Goal: Information Seeking & Learning: Check status

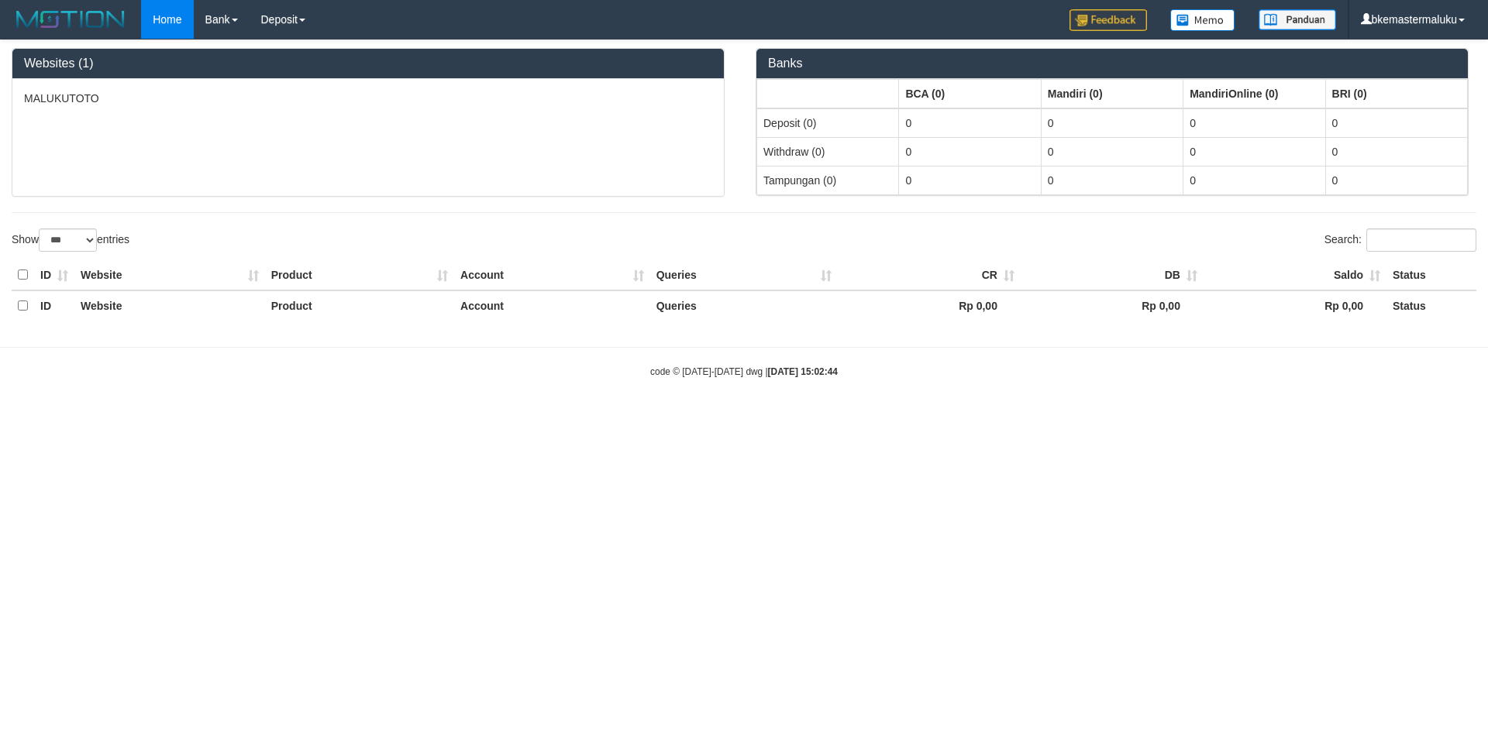
select select "***"
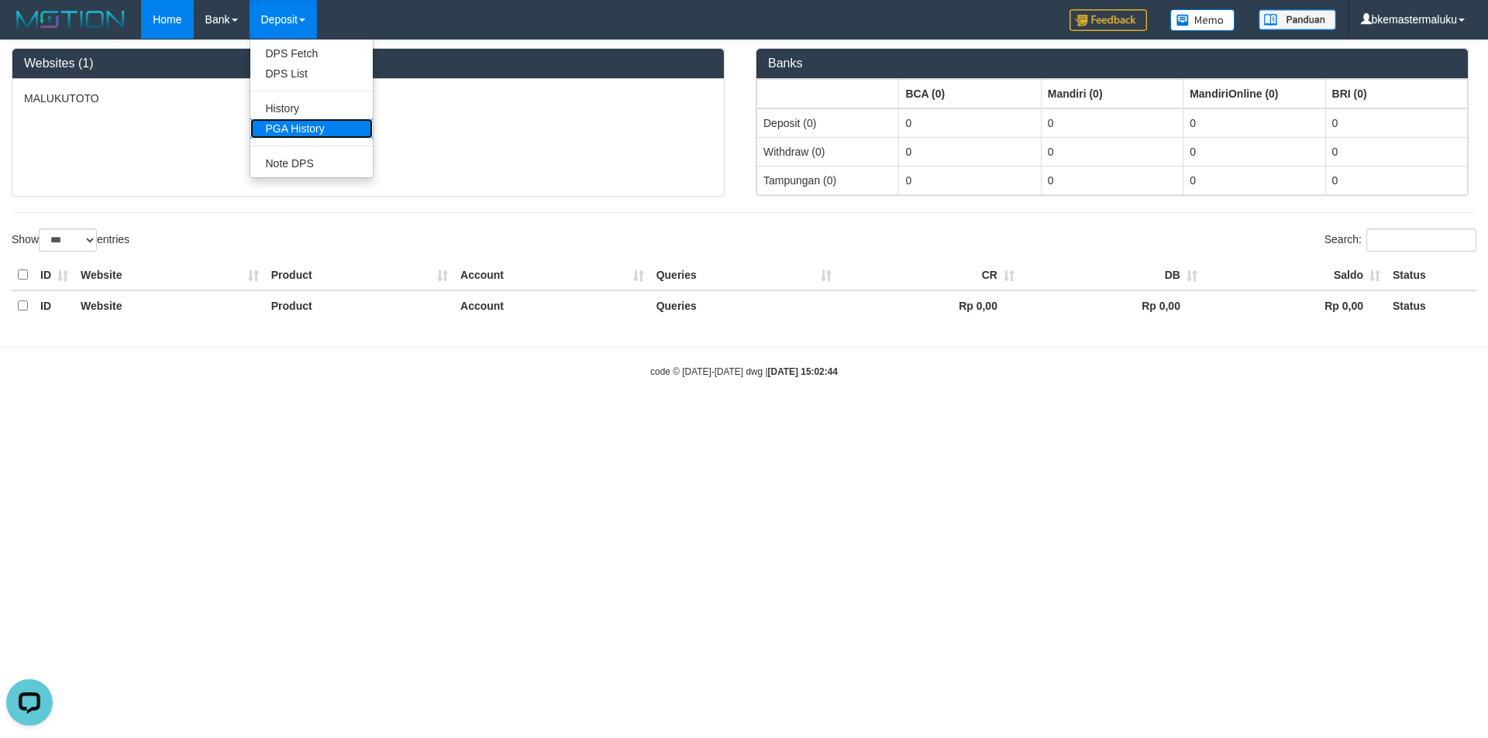
click at [300, 125] on link "PGA History" at bounding box center [311, 129] width 122 height 20
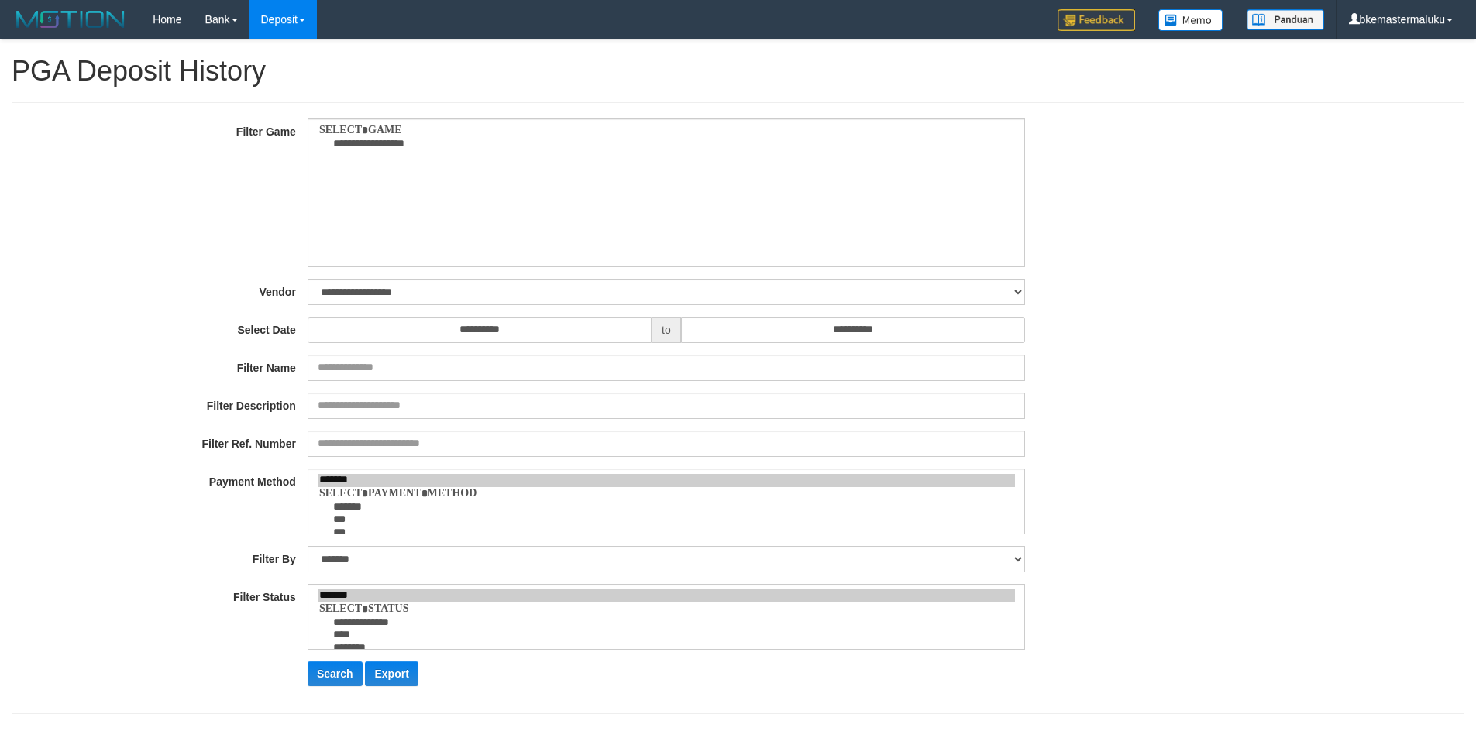
select select
select select "**"
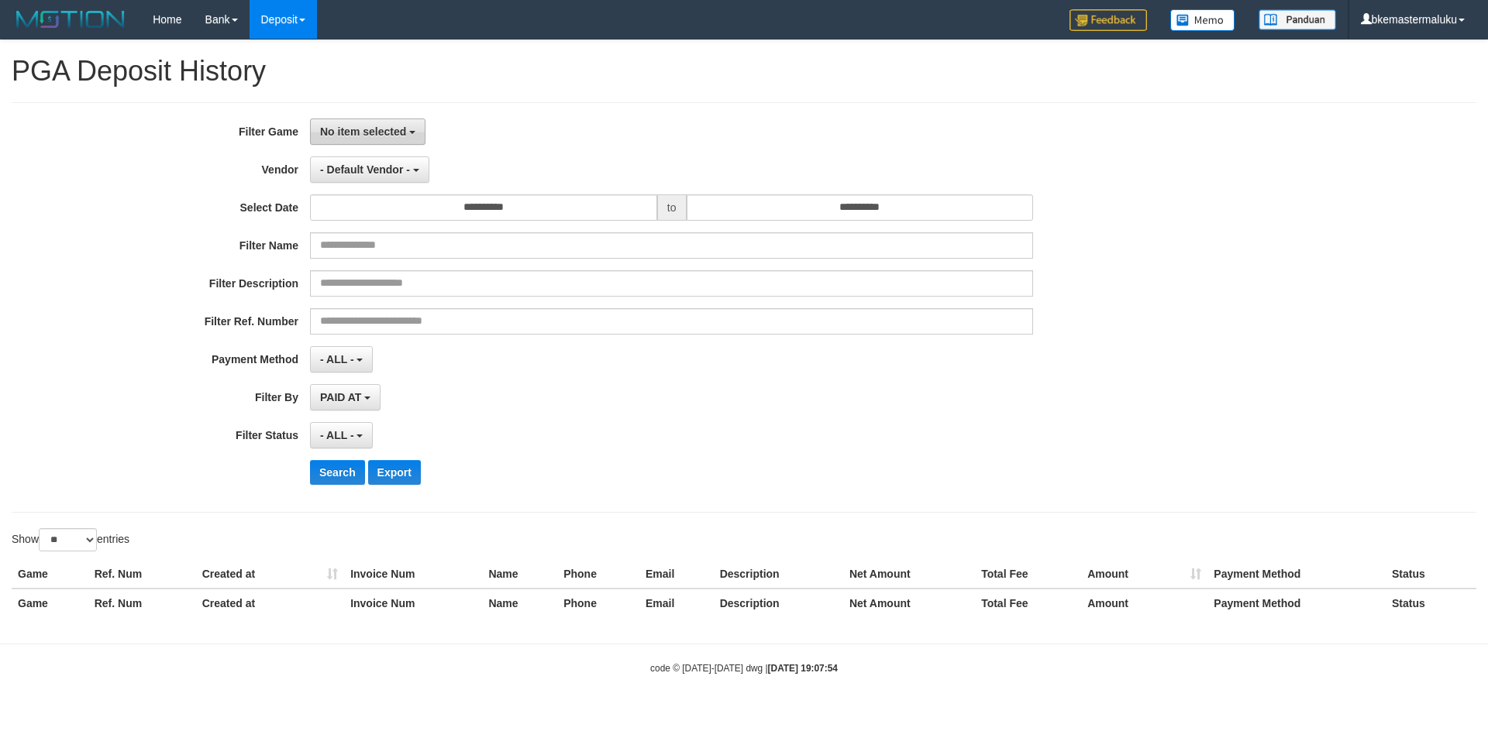
click at [412, 132] on b "button" at bounding box center [412, 132] width 6 height 3
click at [403, 206] on label "[ITOTO] MALUKUTOTO" at bounding box center [409, 211] width 197 height 23
select select "****"
click at [381, 167] on span "- Default Vendor -" at bounding box center [365, 169] width 90 height 12
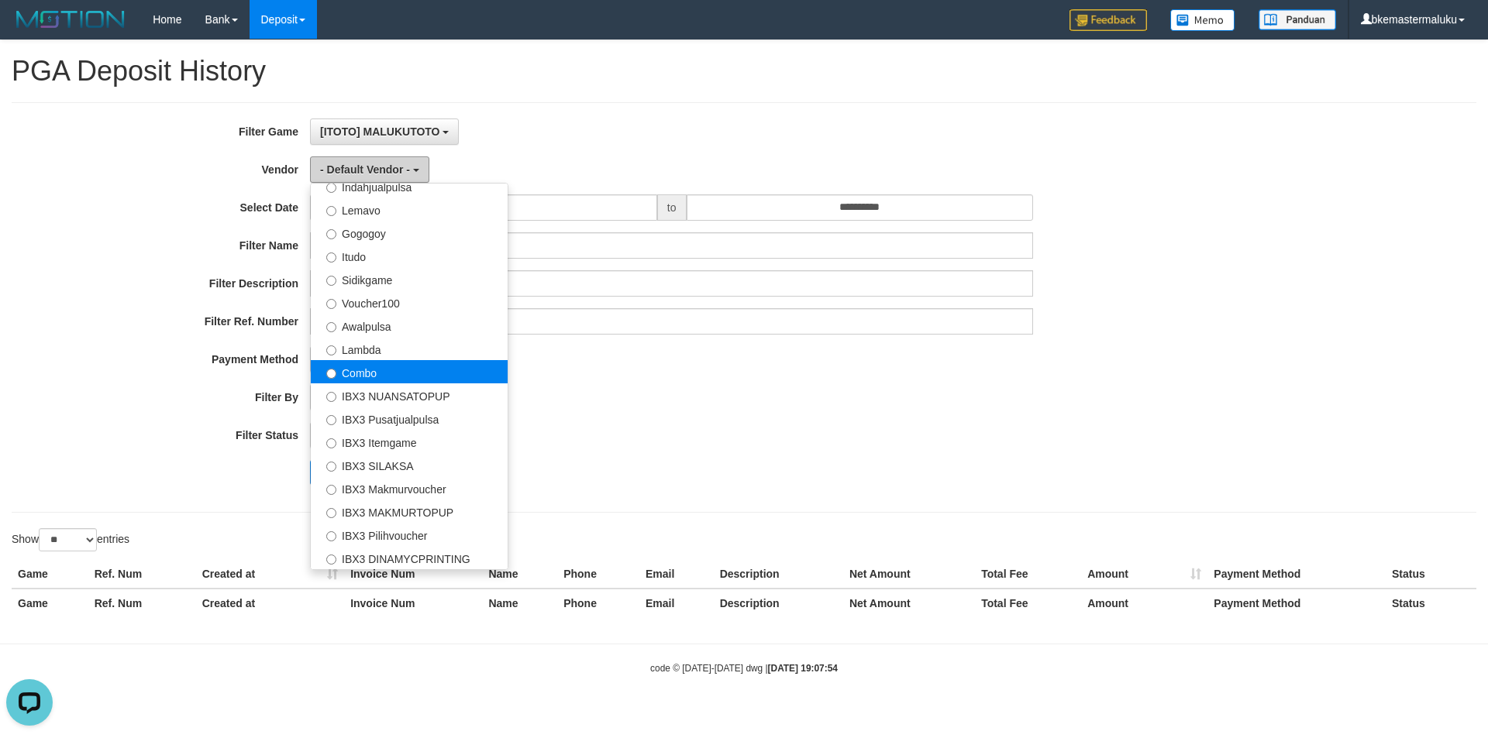
scroll to position [0, 0]
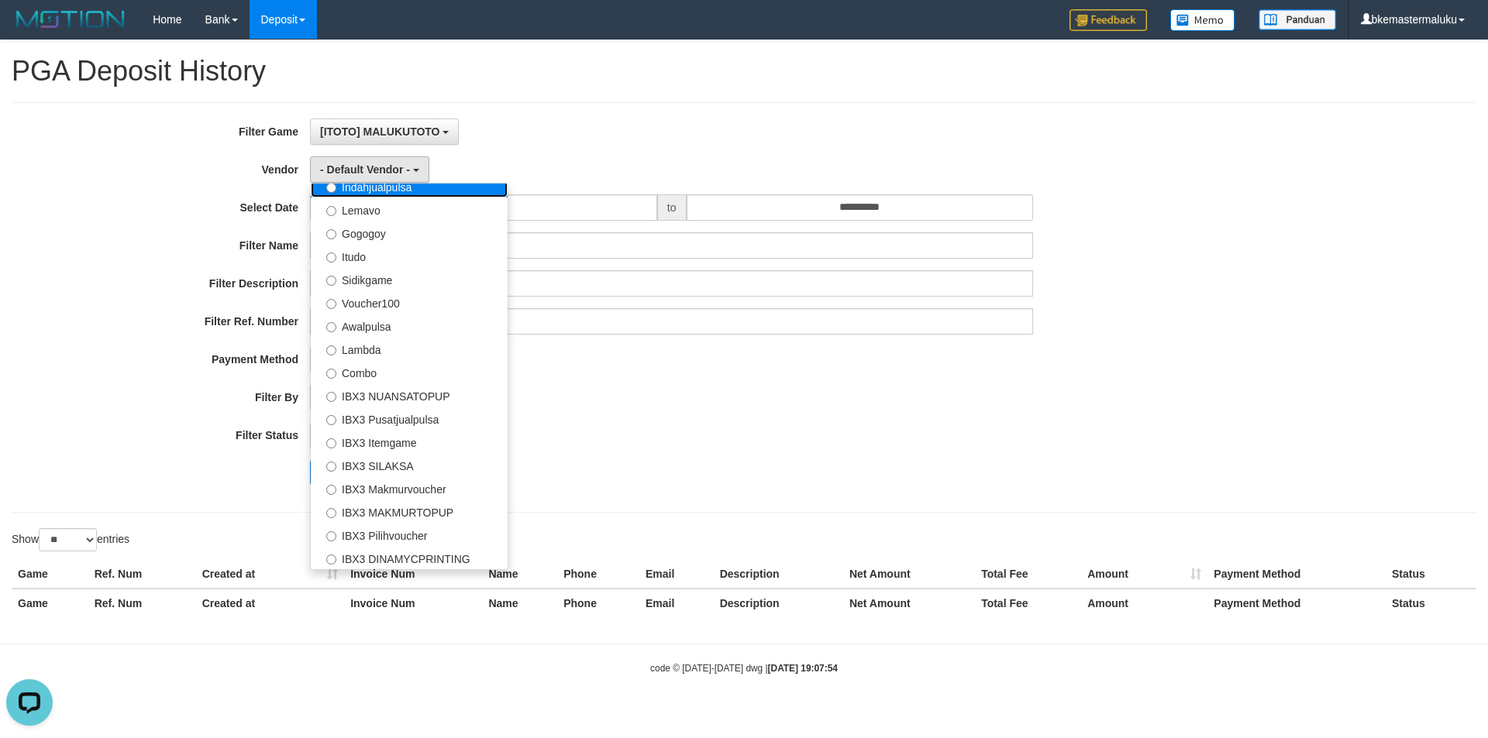
click at [391, 188] on label "Indahjualpulsa" at bounding box center [409, 185] width 197 height 23
select select "**********"
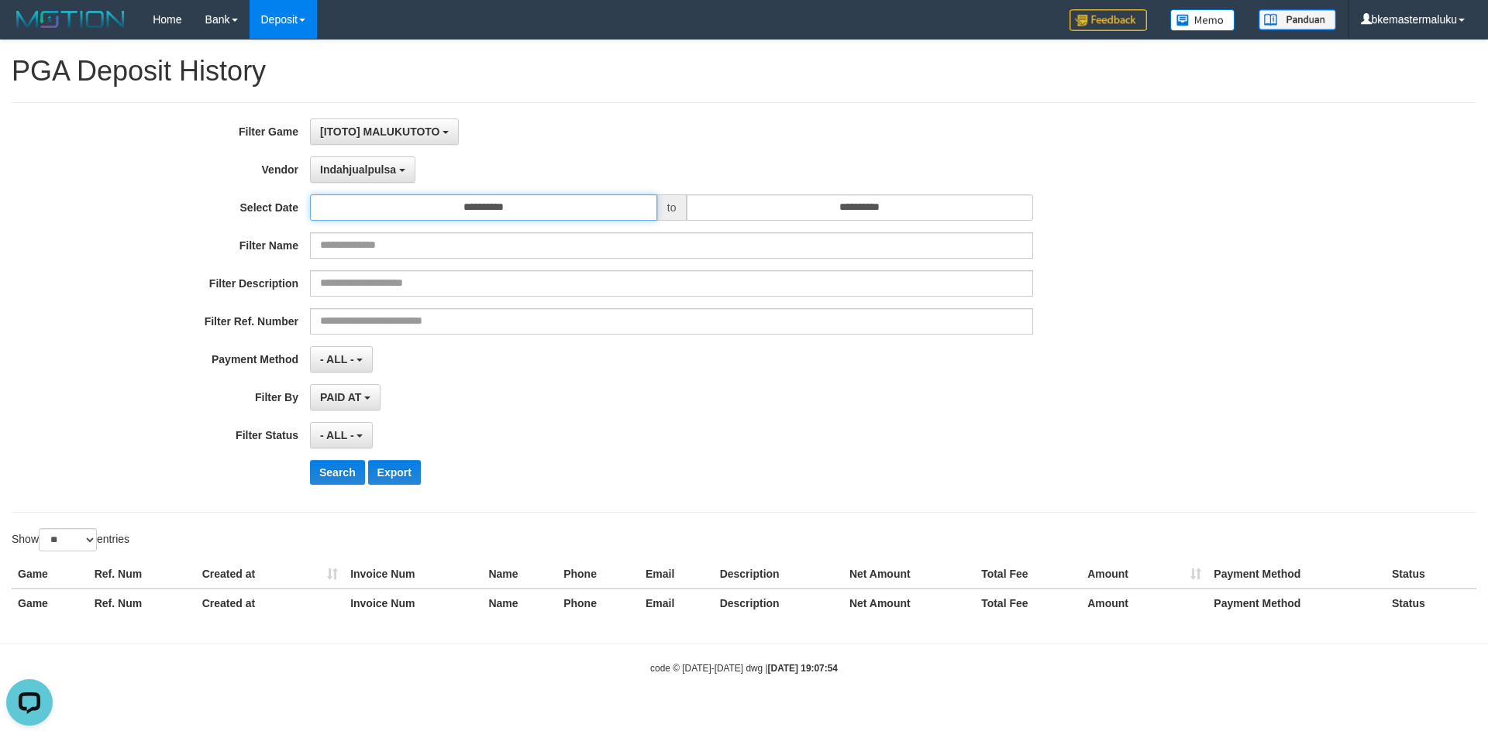
click at [411, 204] on input "**********" at bounding box center [483, 207] width 347 height 26
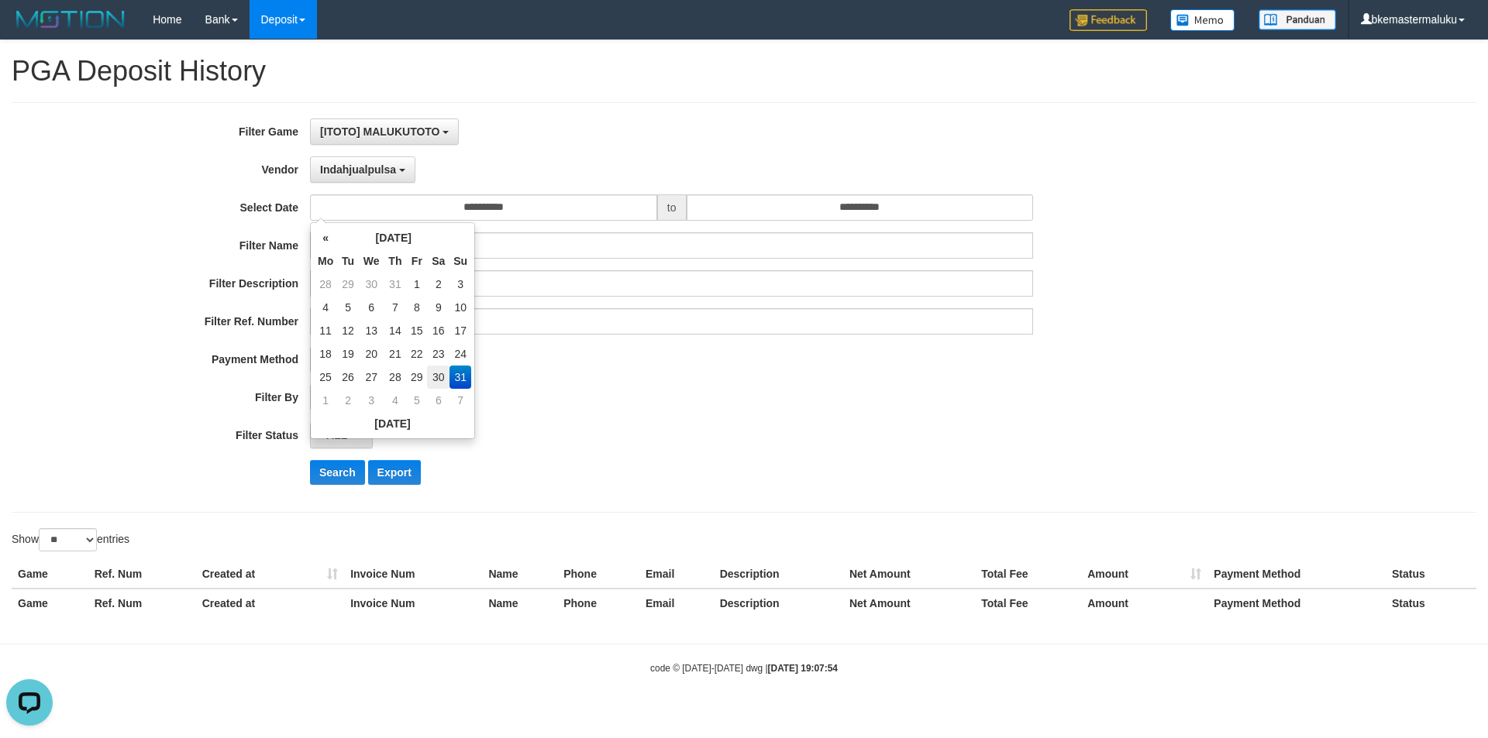
click at [440, 375] on td "30" at bounding box center [438, 377] width 22 height 23
type input "**********"
click at [783, 192] on div "**********" at bounding box center [620, 308] width 1240 height 378
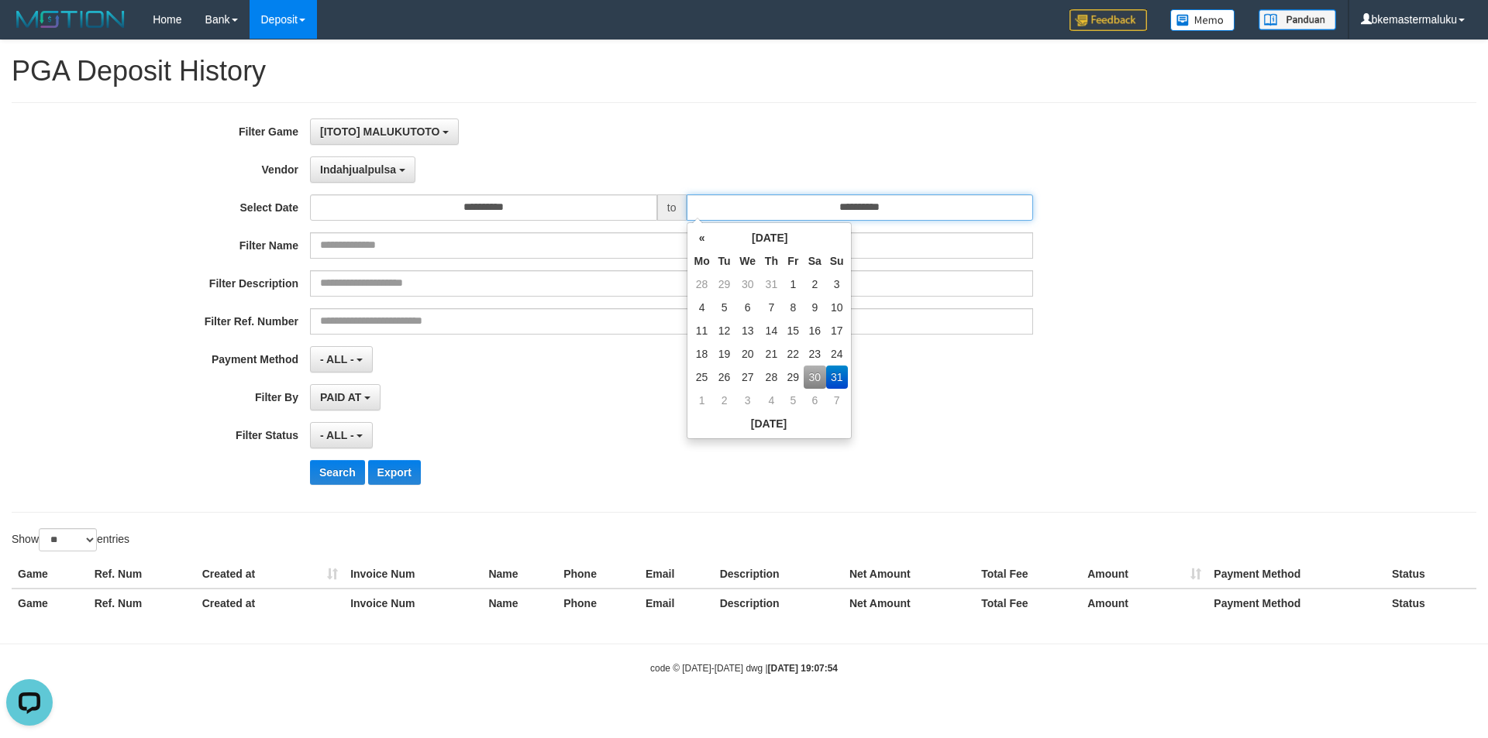
drag, startPoint x: 924, startPoint y: 201, endPoint x: 944, endPoint y: 321, distance: 121.8
click at [924, 200] on input "**********" at bounding box center [859, 207] width 347 height 26
click at [811, 373] on td "30" at bounding box center [814, 377] width 22 height 23
type input "**********"
click at [547, 378] on div "**********" at bounding box center [620, 308] width 1240 height 378
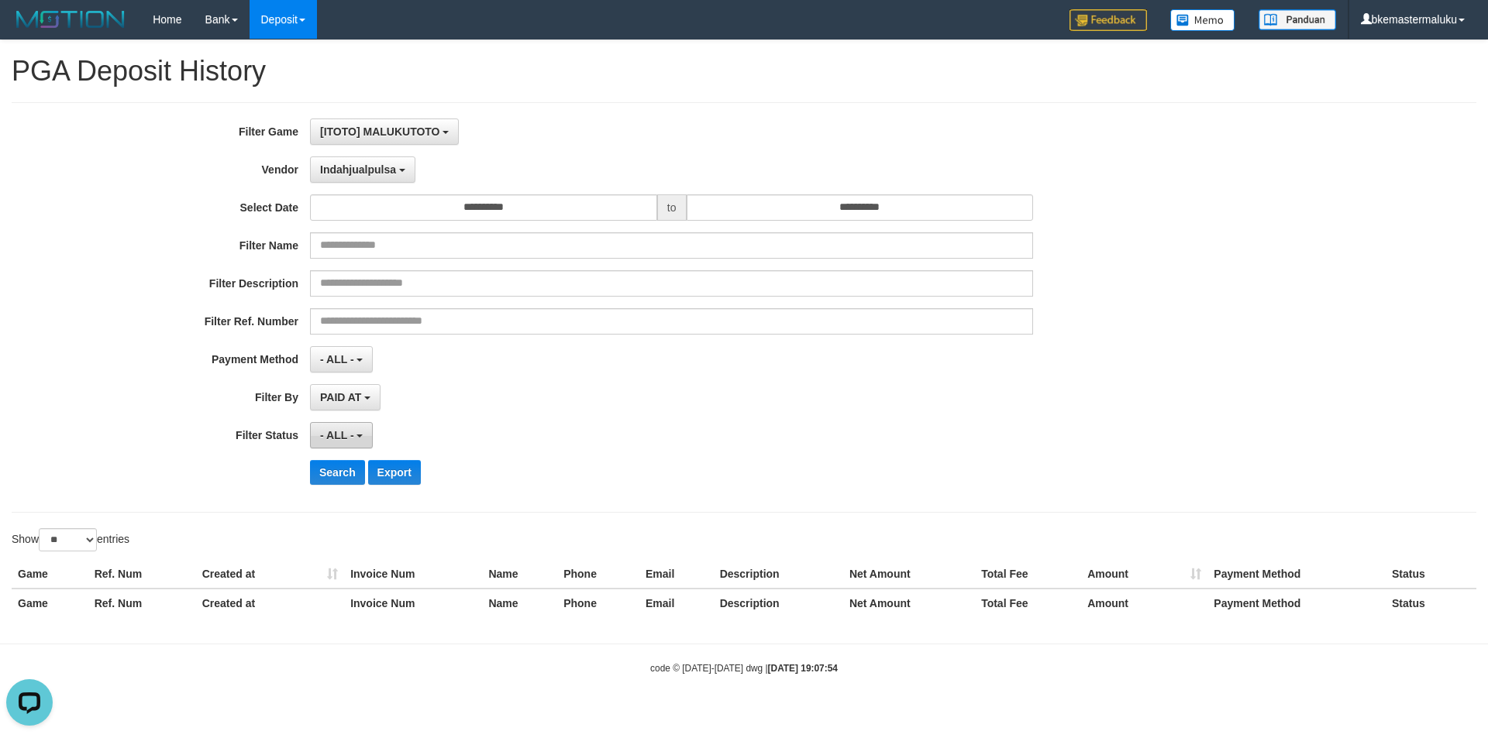
click at [329, 439] on span "- ALL -" at bounding box center [337, 435] width 34 height 12
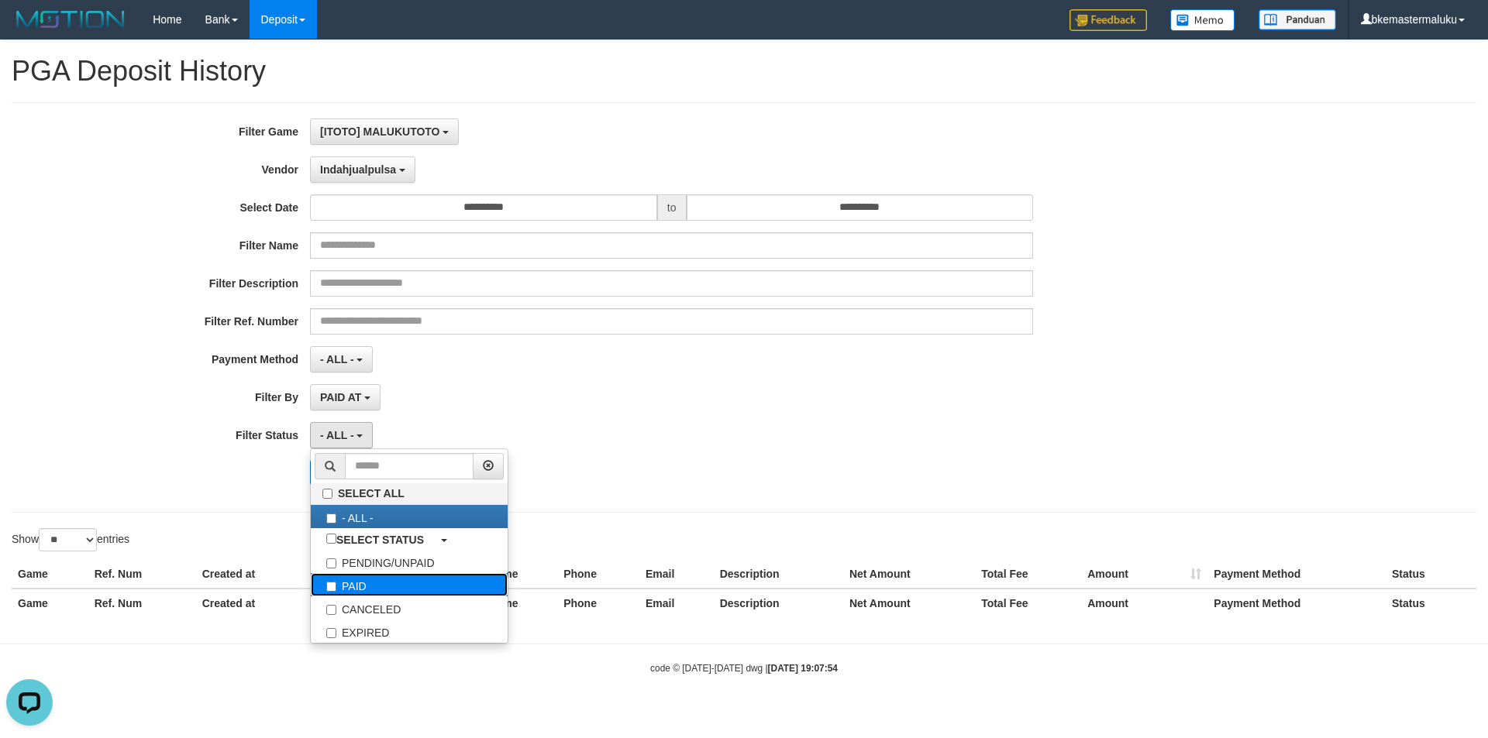
click at [342, 591] on label "PAID" at bounding box center [409, 584] width 197 height 23
select select "*"
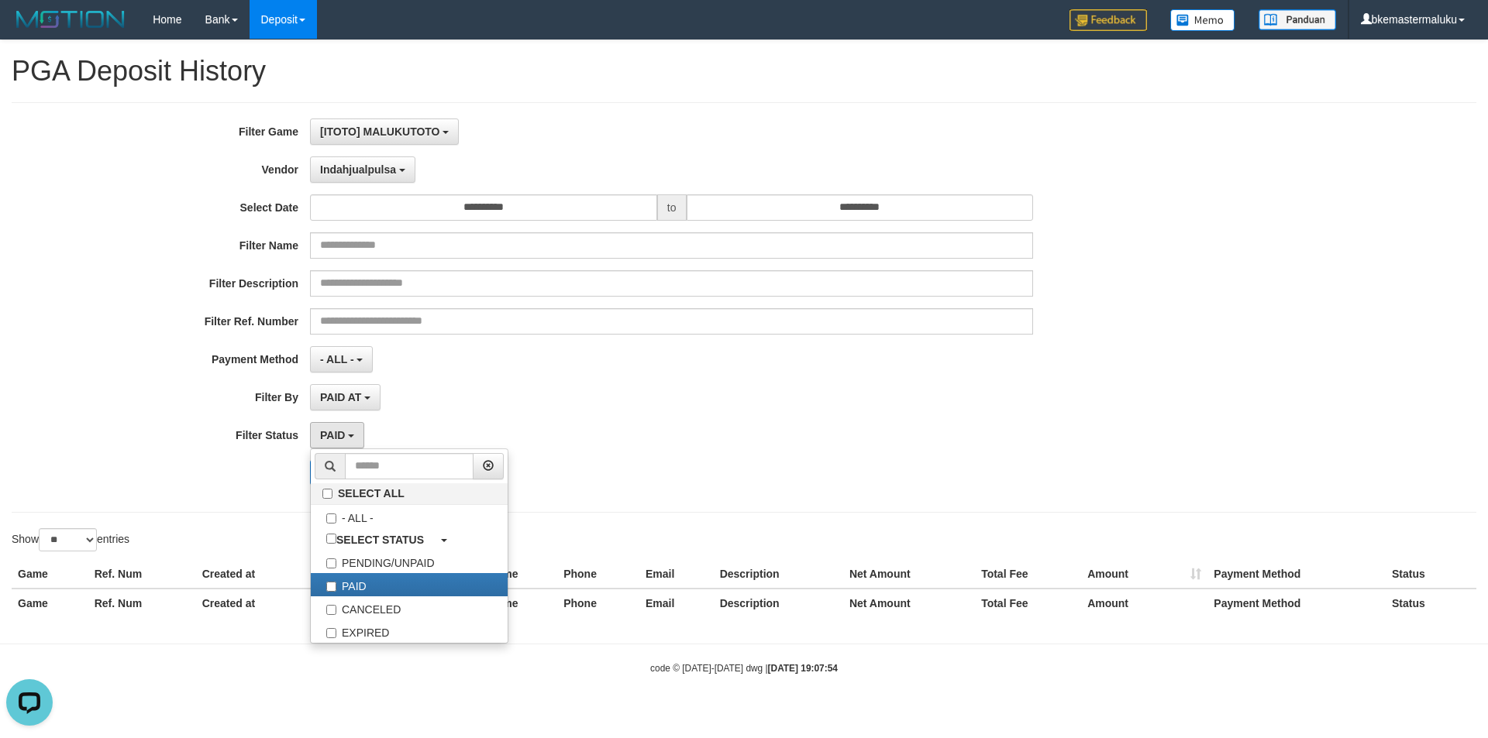
click at [232, 494] on div "**********" at bounding box center [620, 308] width 1240 height 378
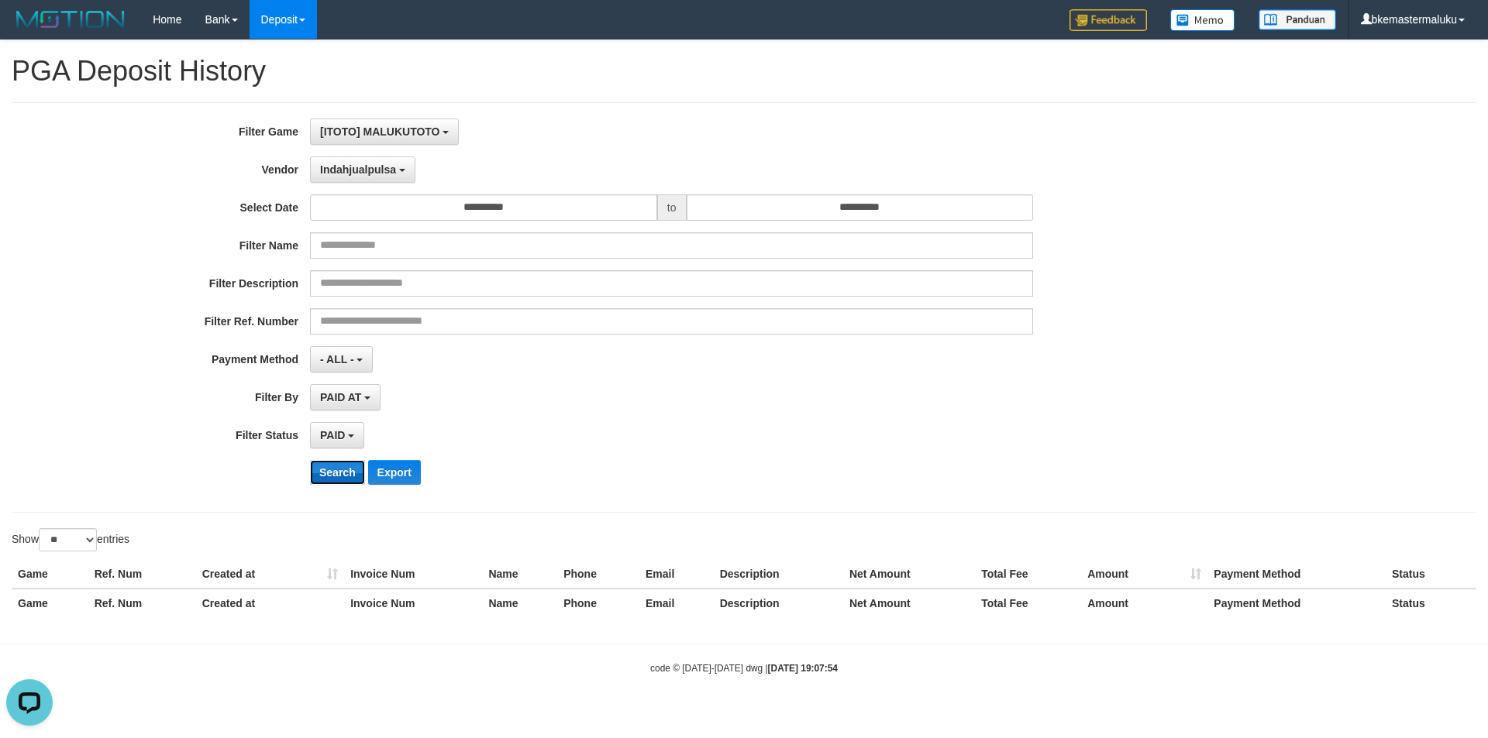
click at [335, 464] on button "Search" at bounding box center [337, 472] width 55 height 25
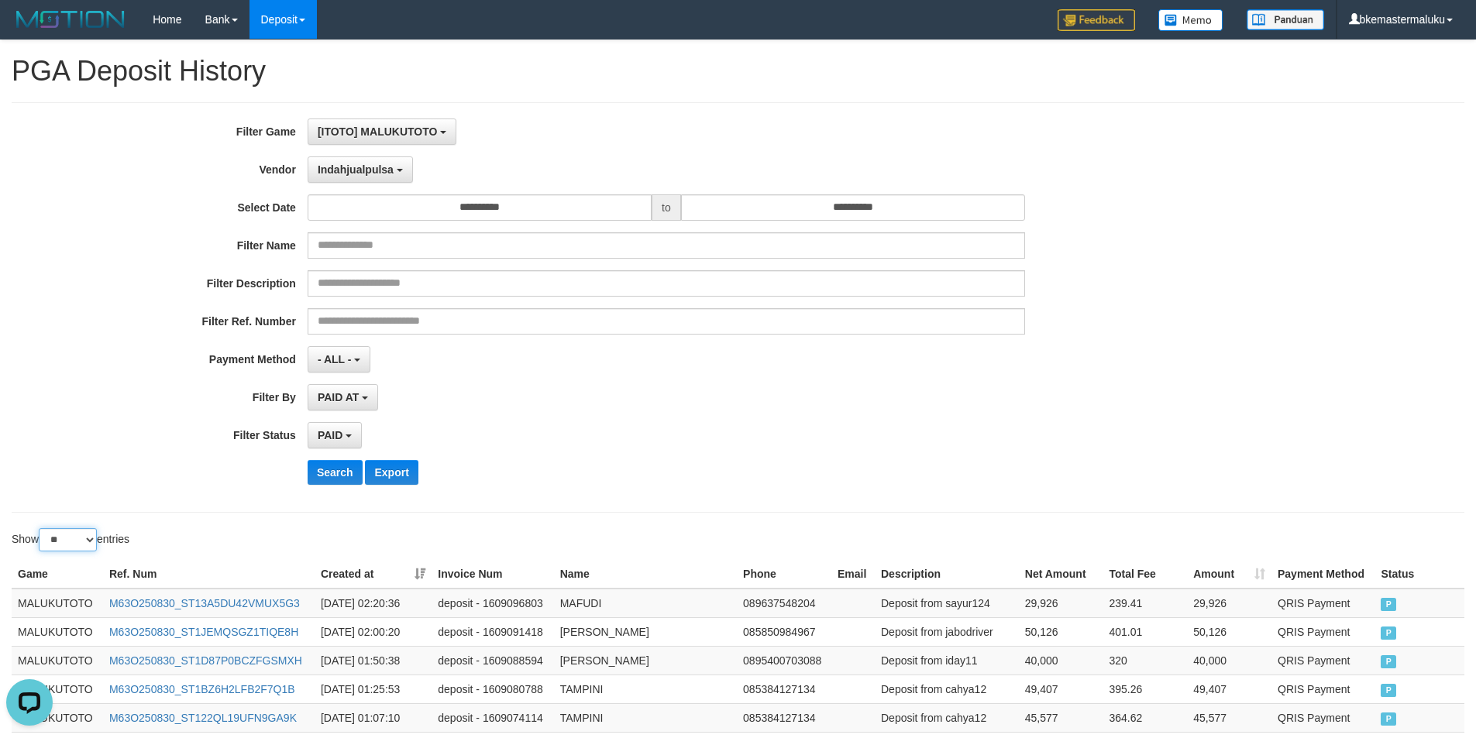
drag, startPoint x: 72, startPoint y: 542, endPoint x: 81, endPoint y: 551, distance: 12.6
click at [72, 542] on select "** ** ** ***" at bounding box center [68, 539] width 58 height 23
select select "***"
click at [41, 528] on select "** ** ** ***" at bounding box center [68, 539] width 58 height 23
click at [56, 598] on td "MALUKUTOTO" at bounding box center [57, 603] width 91 height 29
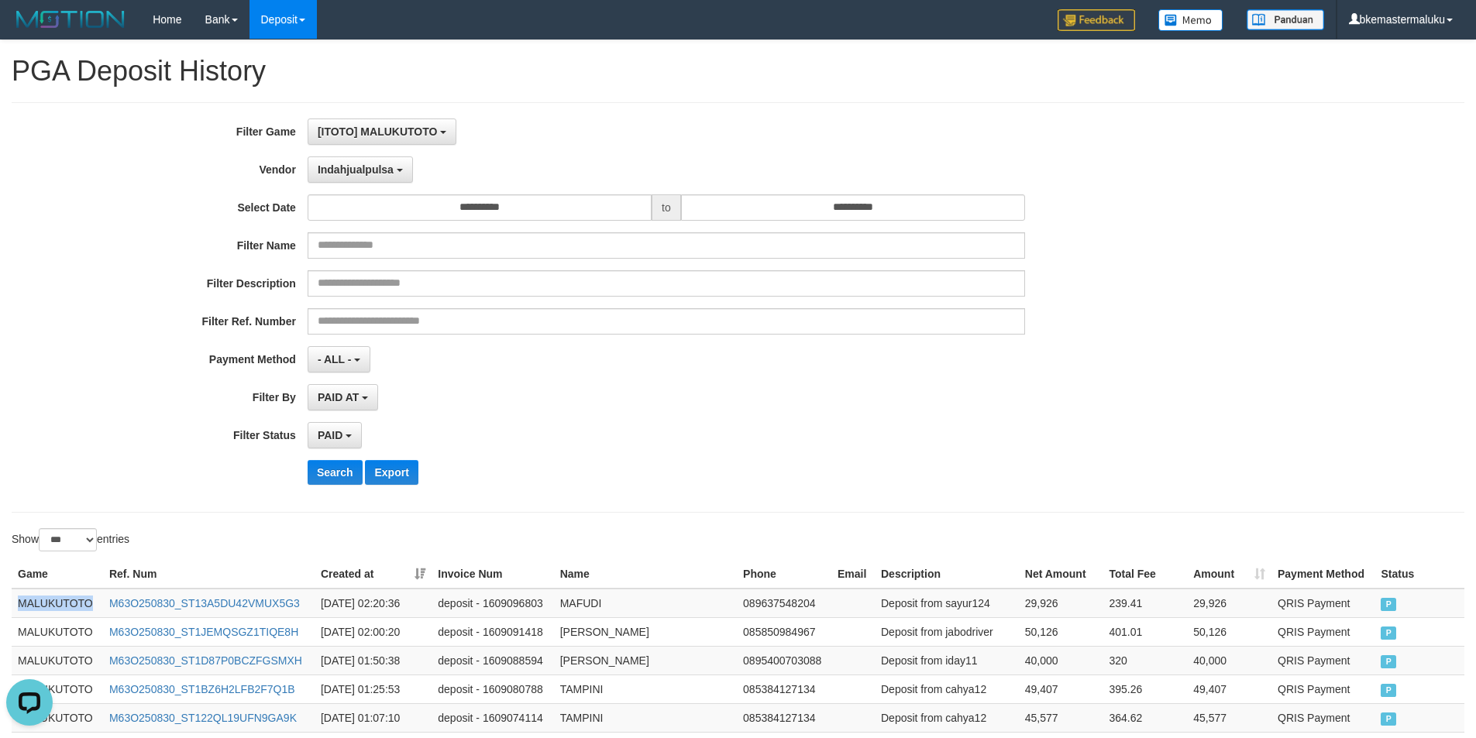
click at [56, 598] on td "MALUKUTOTO" at bounding box center [57, 603] width 91 height 29
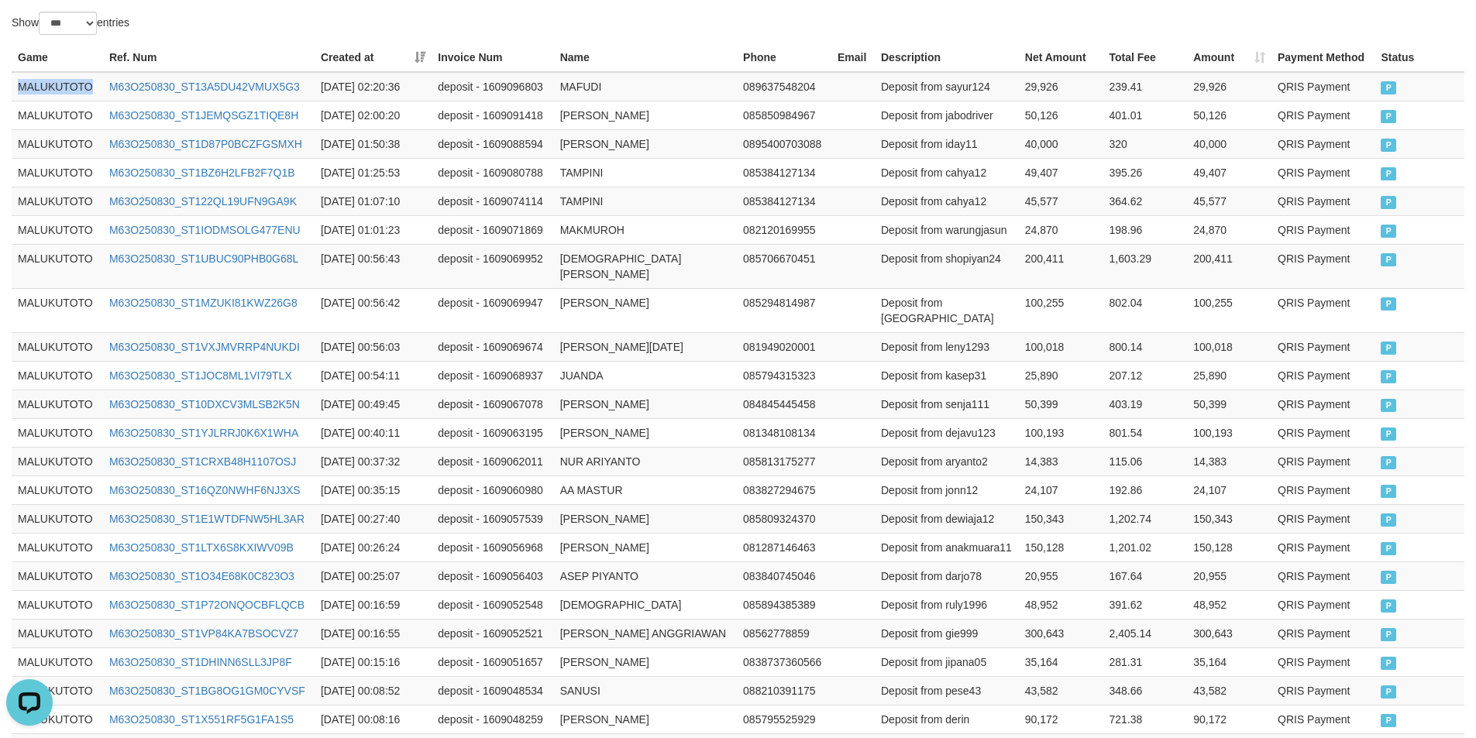
scroll to position [662, 0]
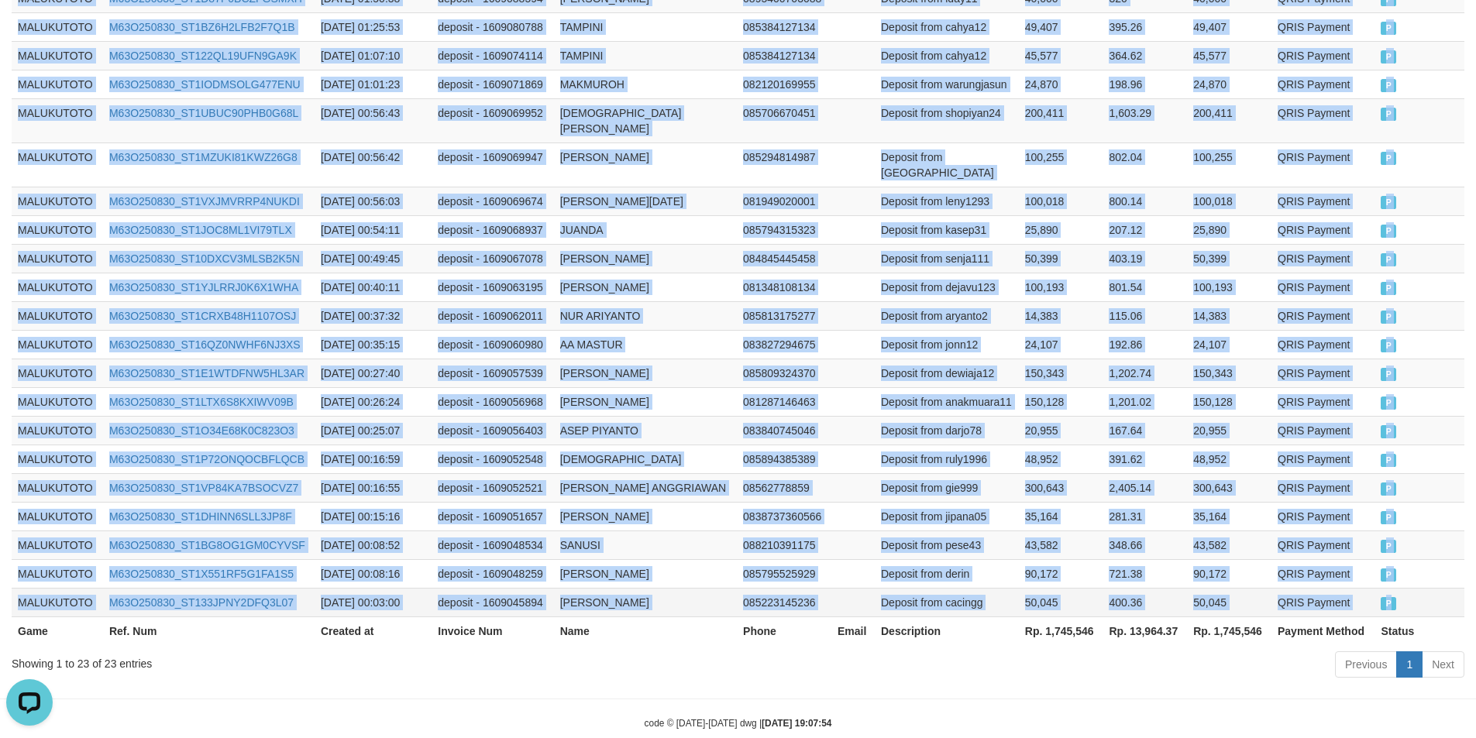
click at [1392, 597] on span "P" at bounding box center [1388, 603] width 15 height 13
copy tbody "MALUKUTOTO M63O250830_ST13A5DU42VMUX5G3 [DATE] 02:20:36 deposit - 1609096803 MA…"
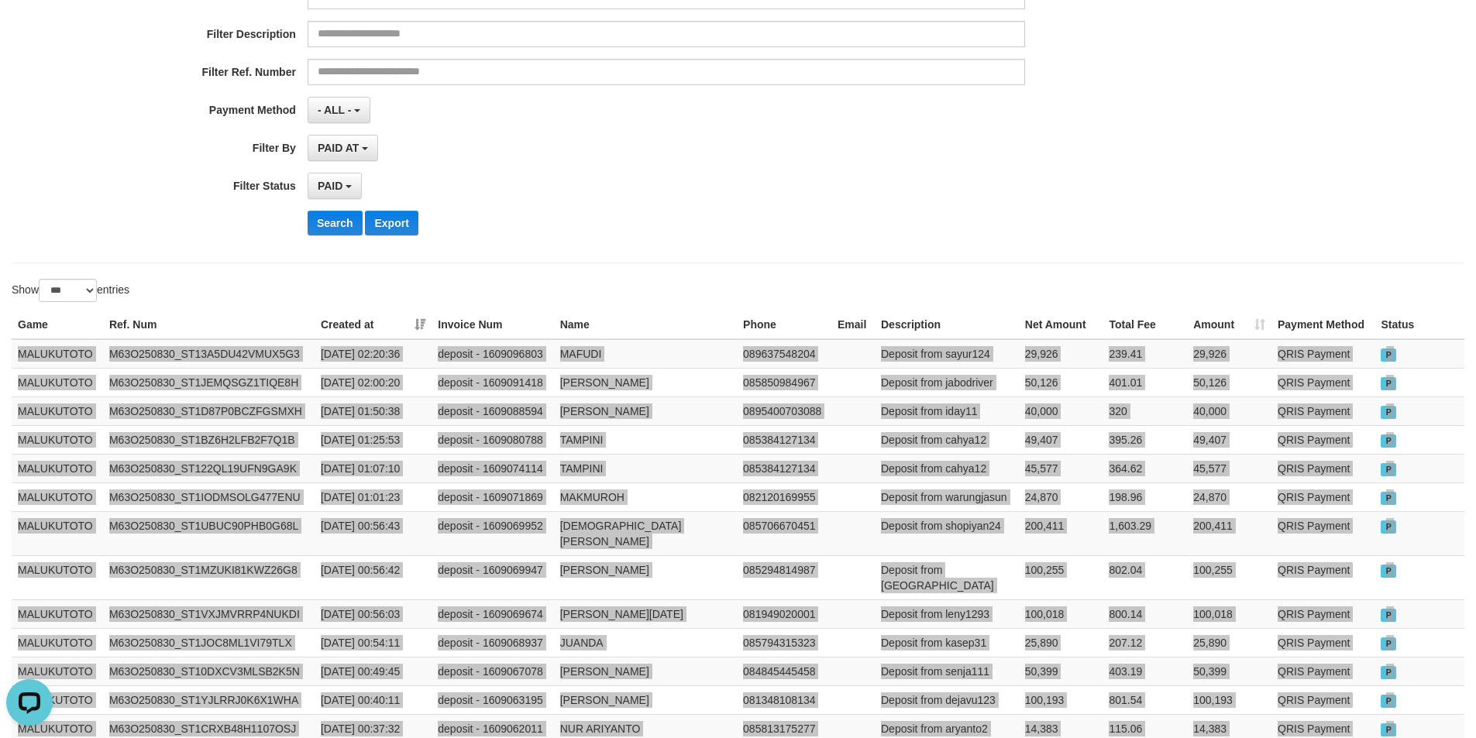
scroll to position [0, 0]
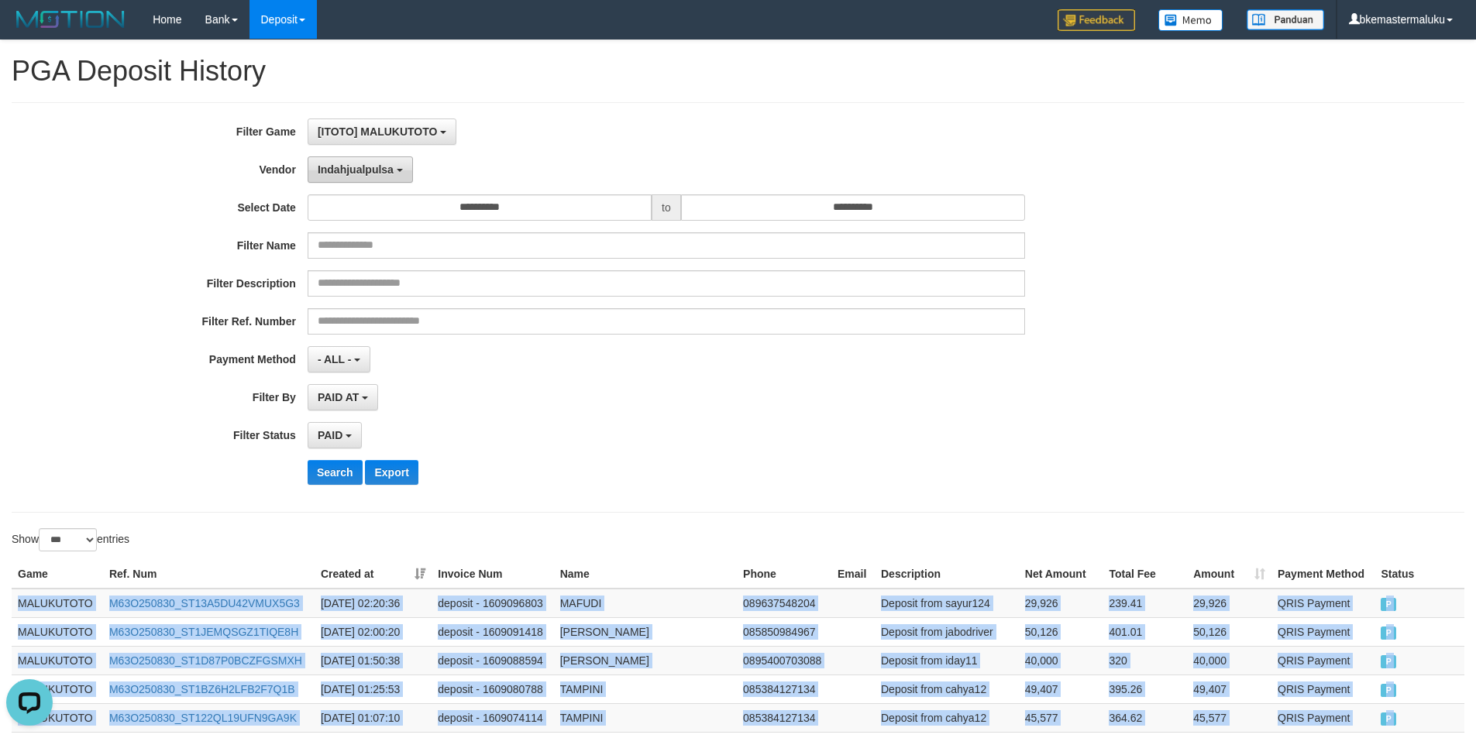
click at [336, 171] on span "Indahjualpulsa" at bounding box center [356, 169] width 76 height 12
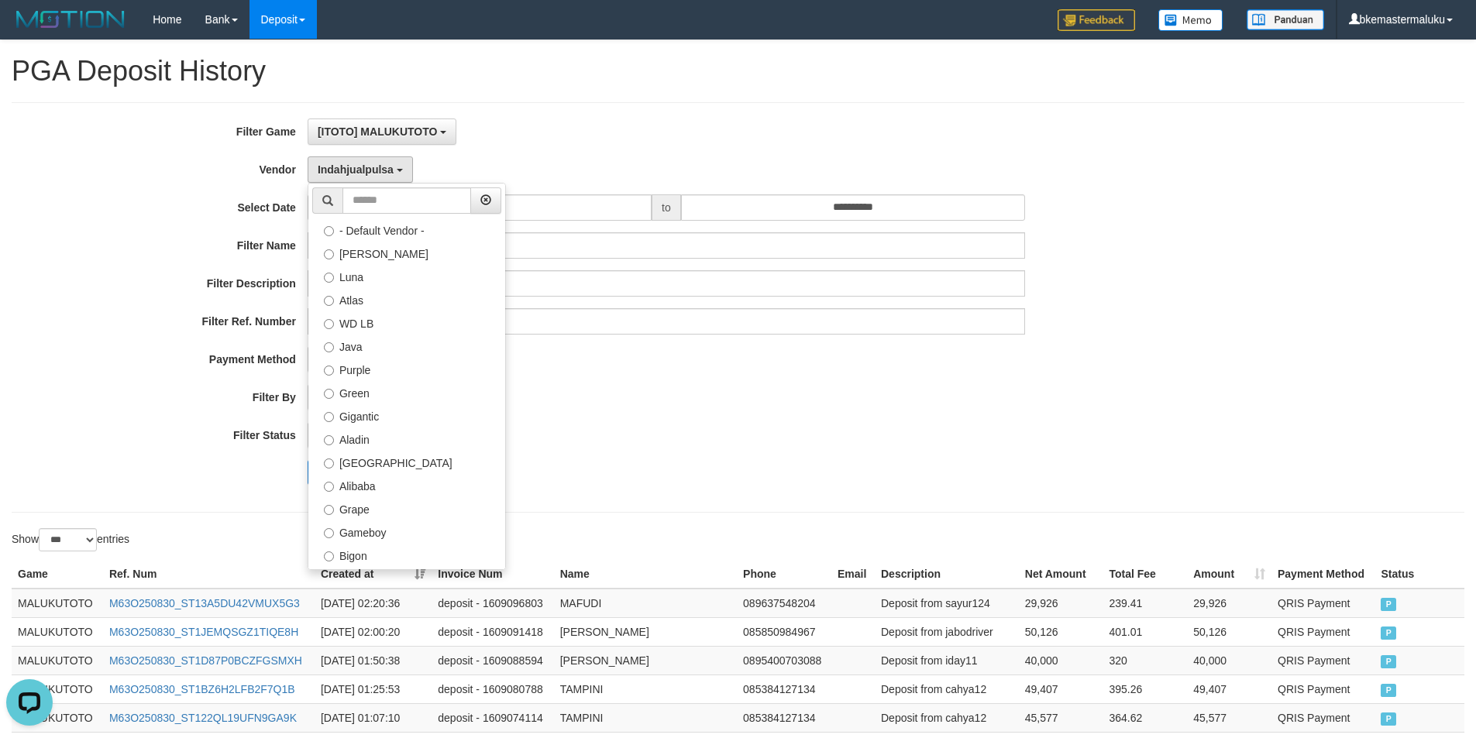
click at [400, 706] on label "Lemavo" at bounding box center [406, 717] width 197 height 23
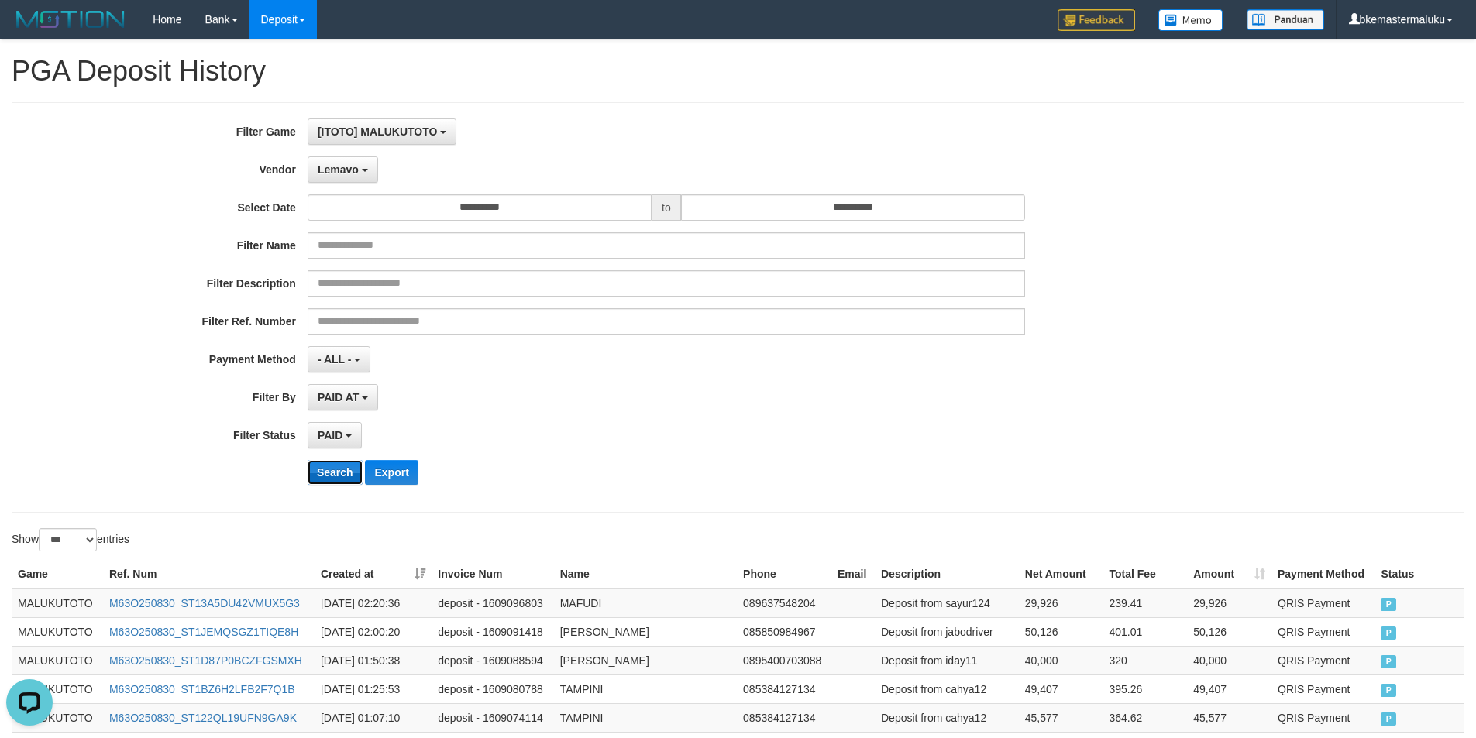
click at [341, 464] on button "Search" at bounding box center [335, 472] width 55 height 25
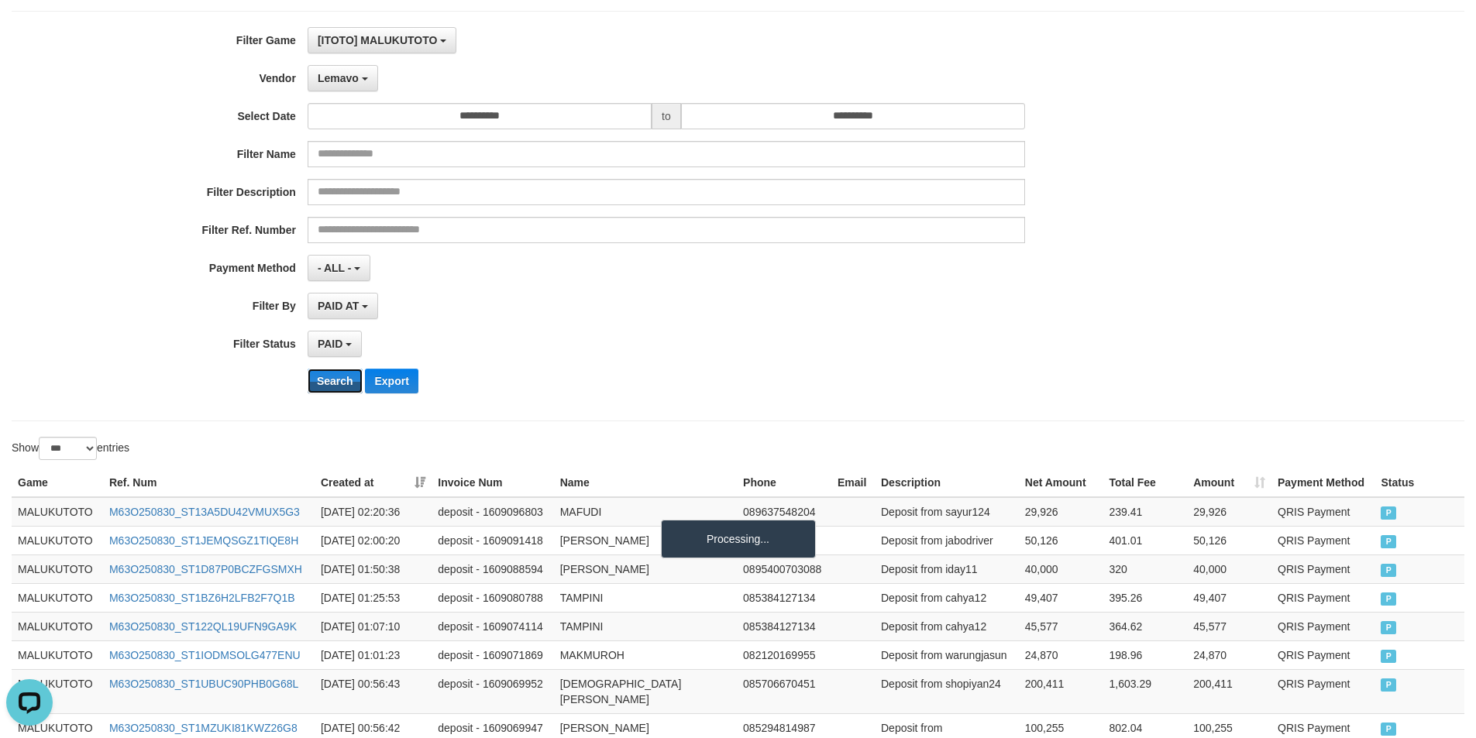
scroll to position [258, 0]
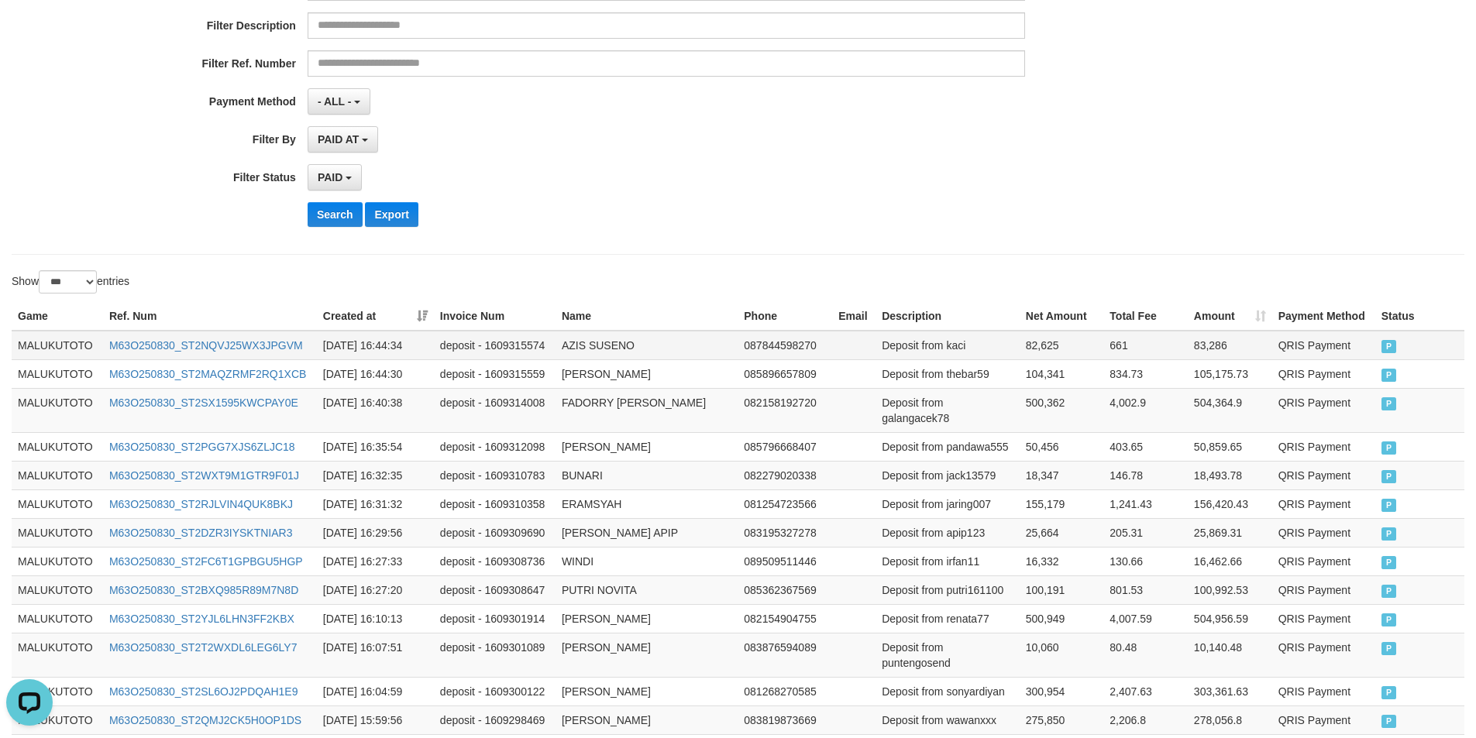
click at [74, 335] on td "MALUKUTOTO" at bounding box center [57, 345] width 91 height 29
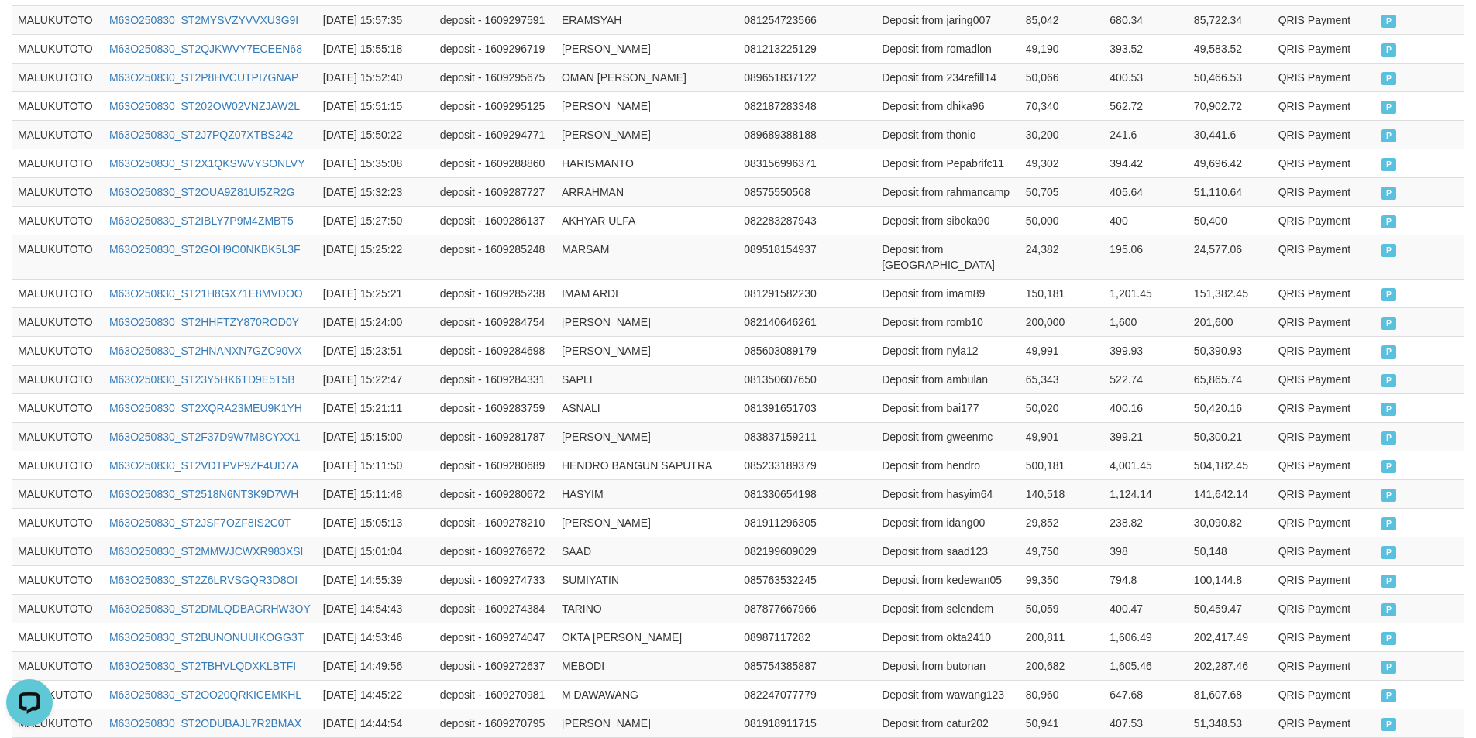
scroll to position [1254, 0]
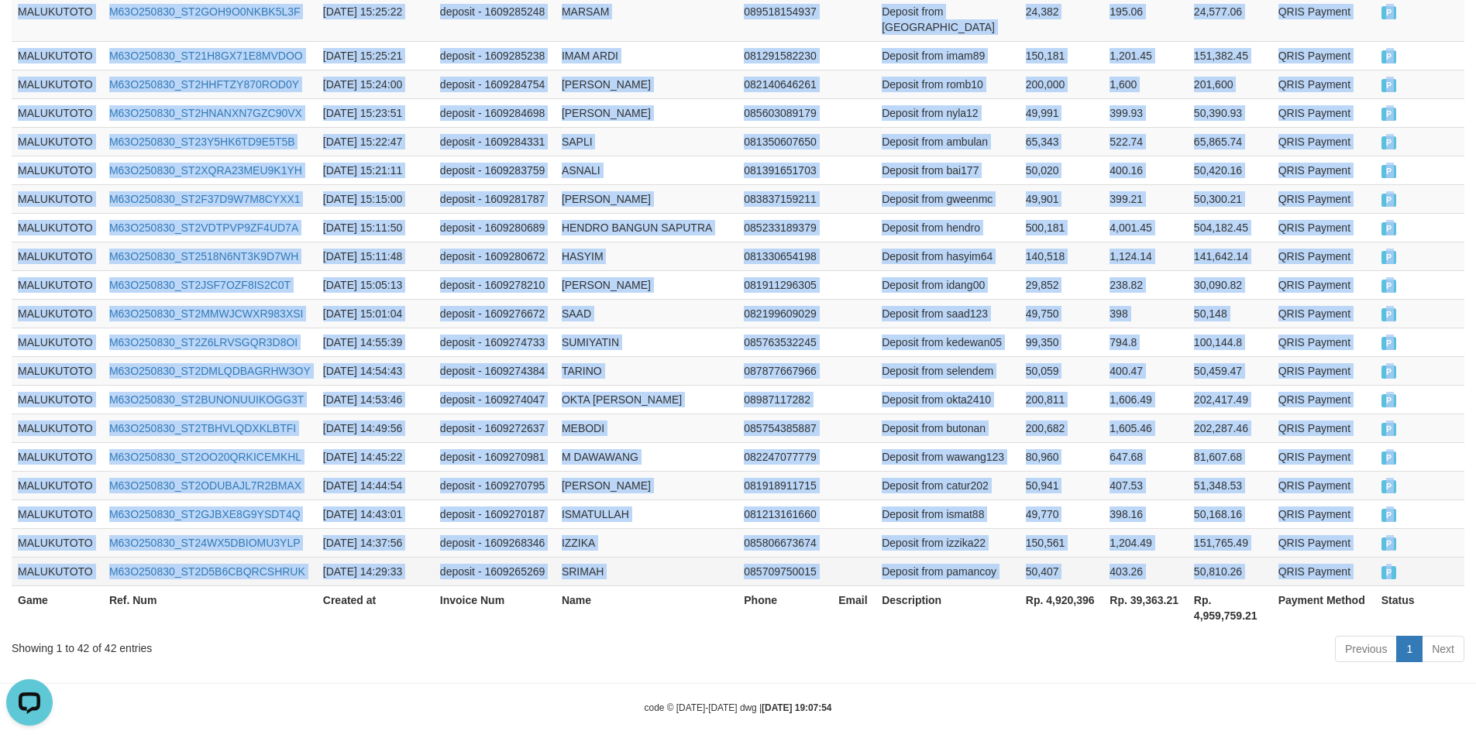
click at [1399, 559] on td "P" at bounding box center [1419, 571] width 89 height 29
copy tbody "MALUKUTOTO M63O250830_ST2NQVJ25WX3JPGVM [DATE] 16:44:34 deposit - 1609315574 AZ…"
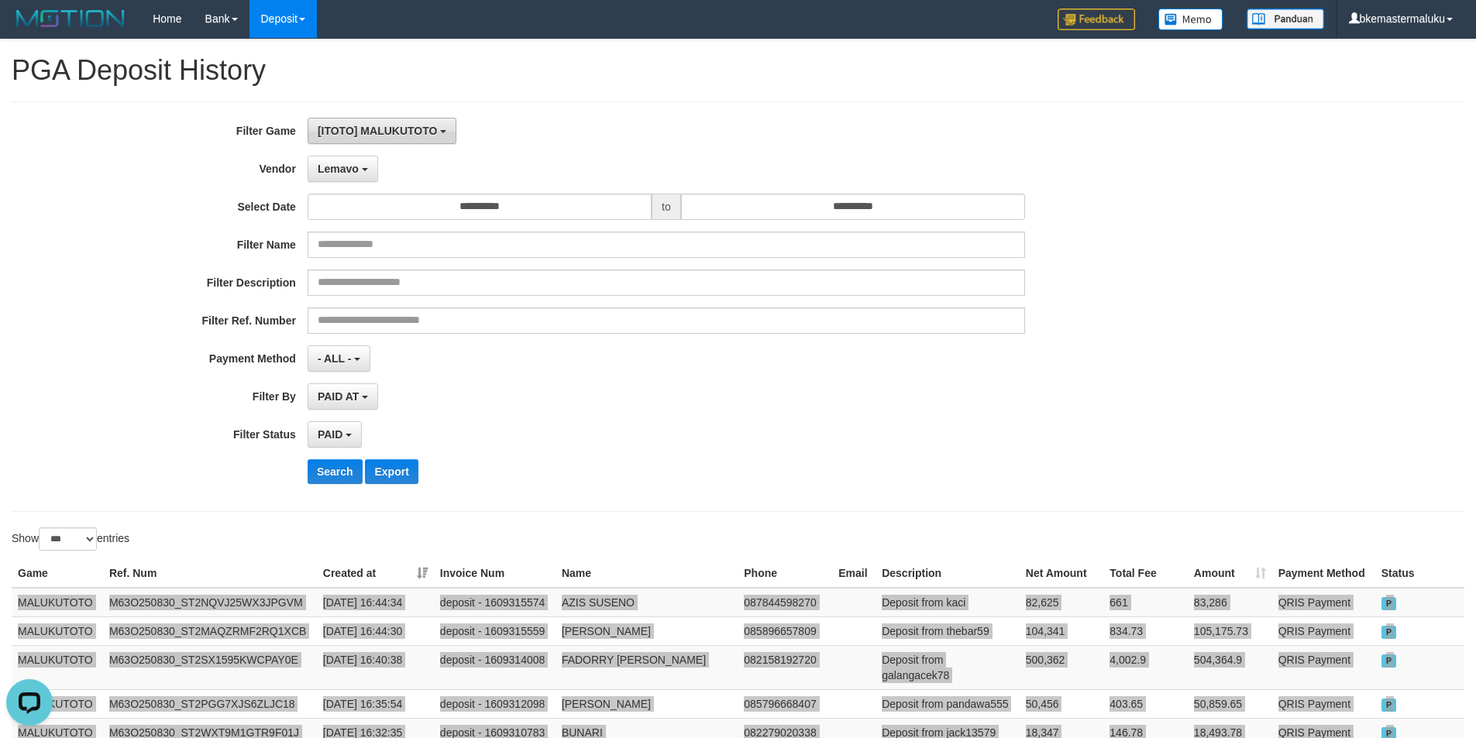
scroll to position [0, 0]
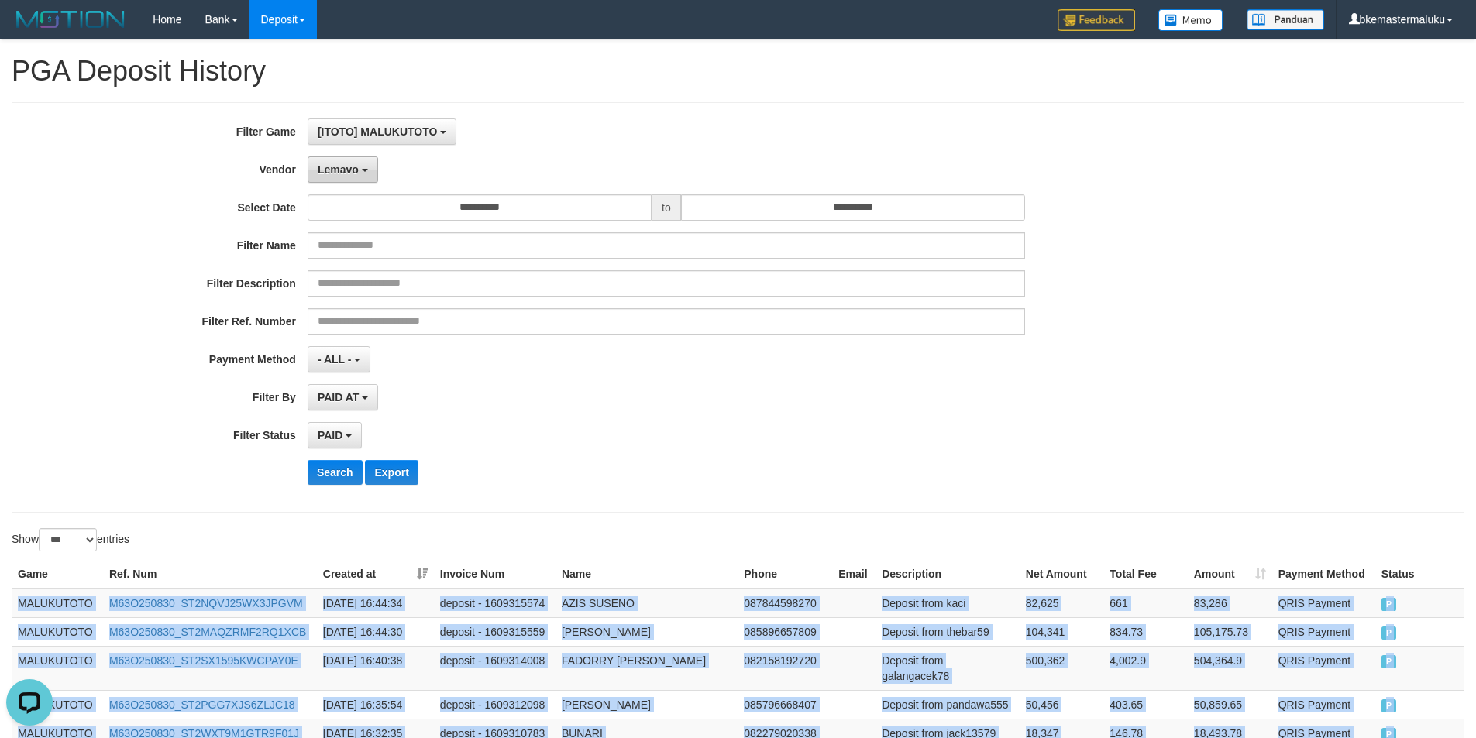
click at [366, 170] on b "button" at bounding box center [365, 170] width 6 height 3
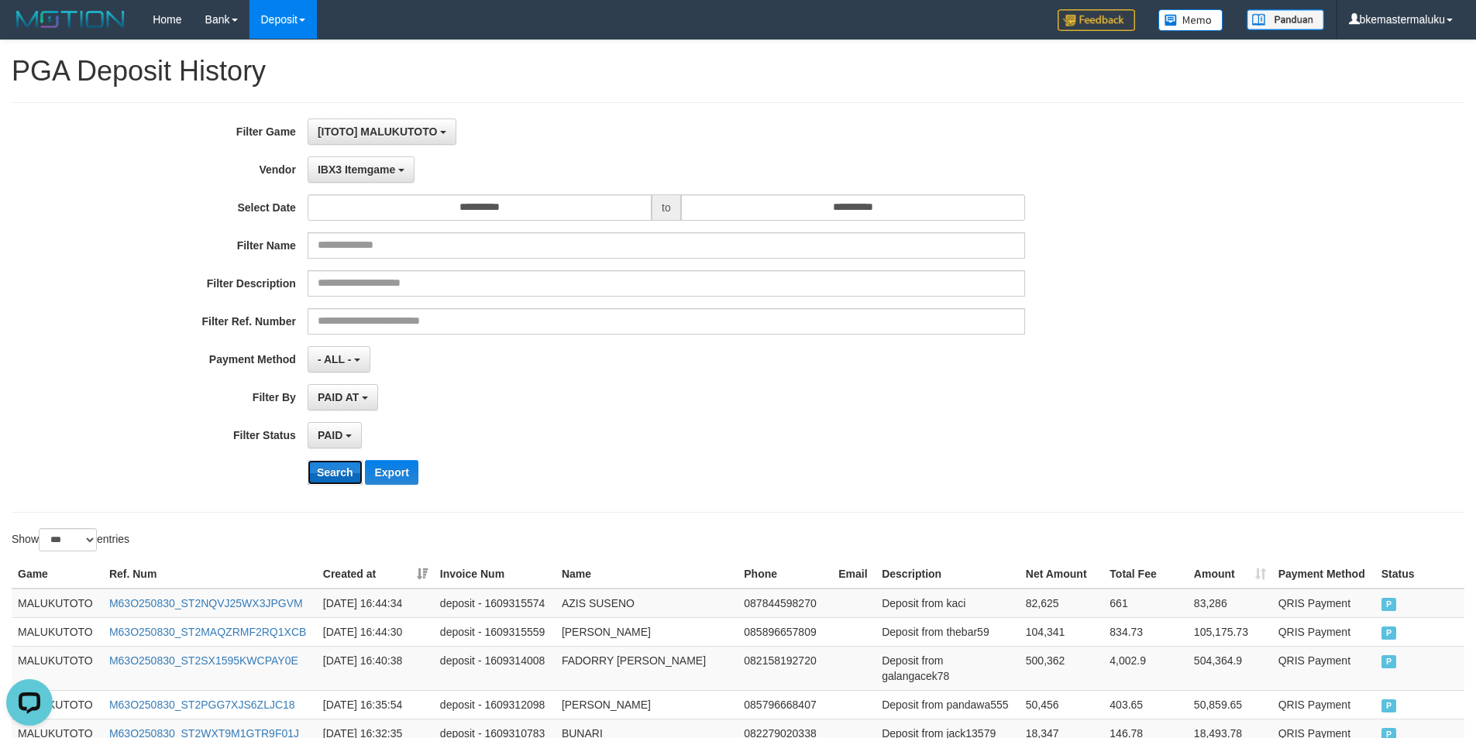
click at [339, 477] on button "Search" at bounding box center [335, 472] width 55 height 25
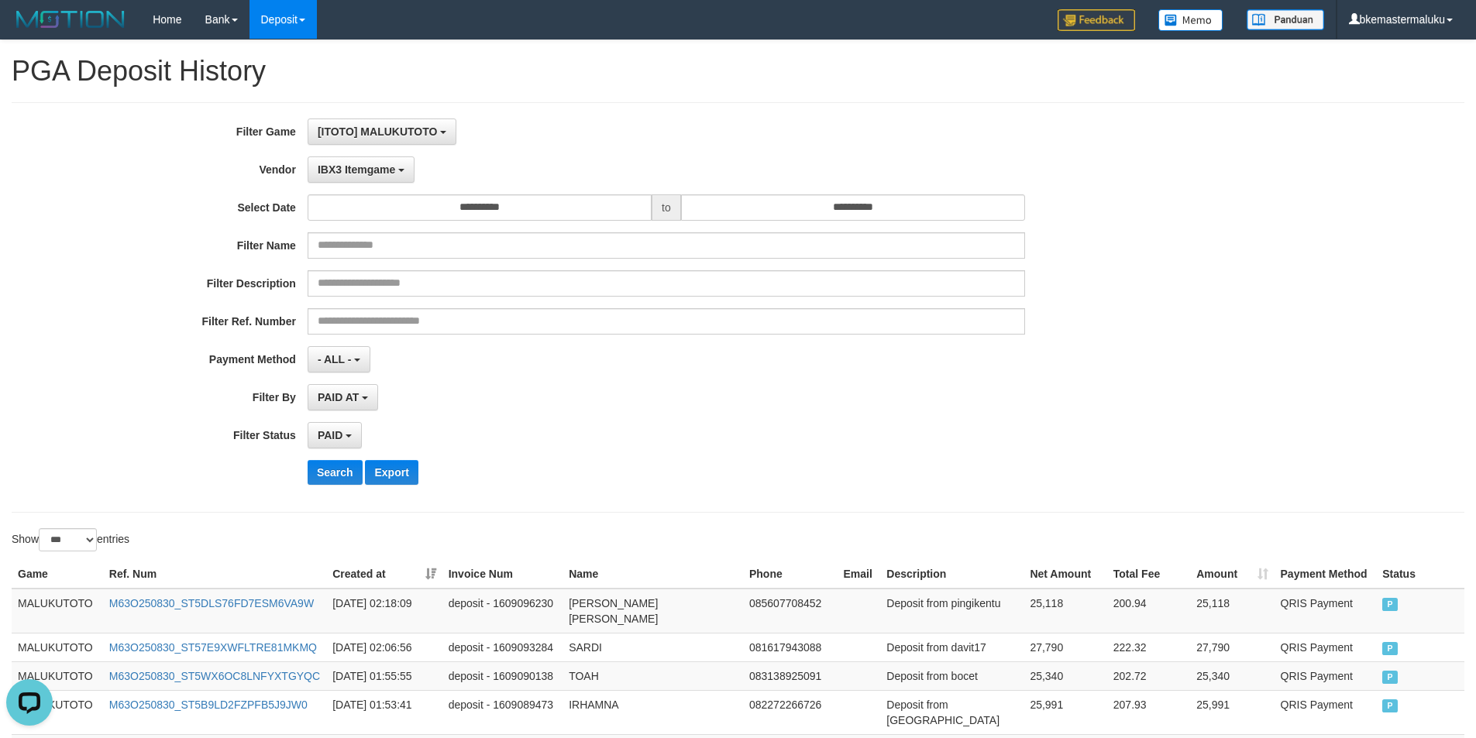
click at [32, 597] on td "MALUKUTOTO" at bounding box center [57, 611] width 91 height 45
drag, startPoint x: 16, startPoint y: 606, endPoint x: 623, endPoint y: 572, distance: 607.6
click at [37, 596] on td "MALUKUTOTO" at bounding box center [57, 611] width 91 height 45
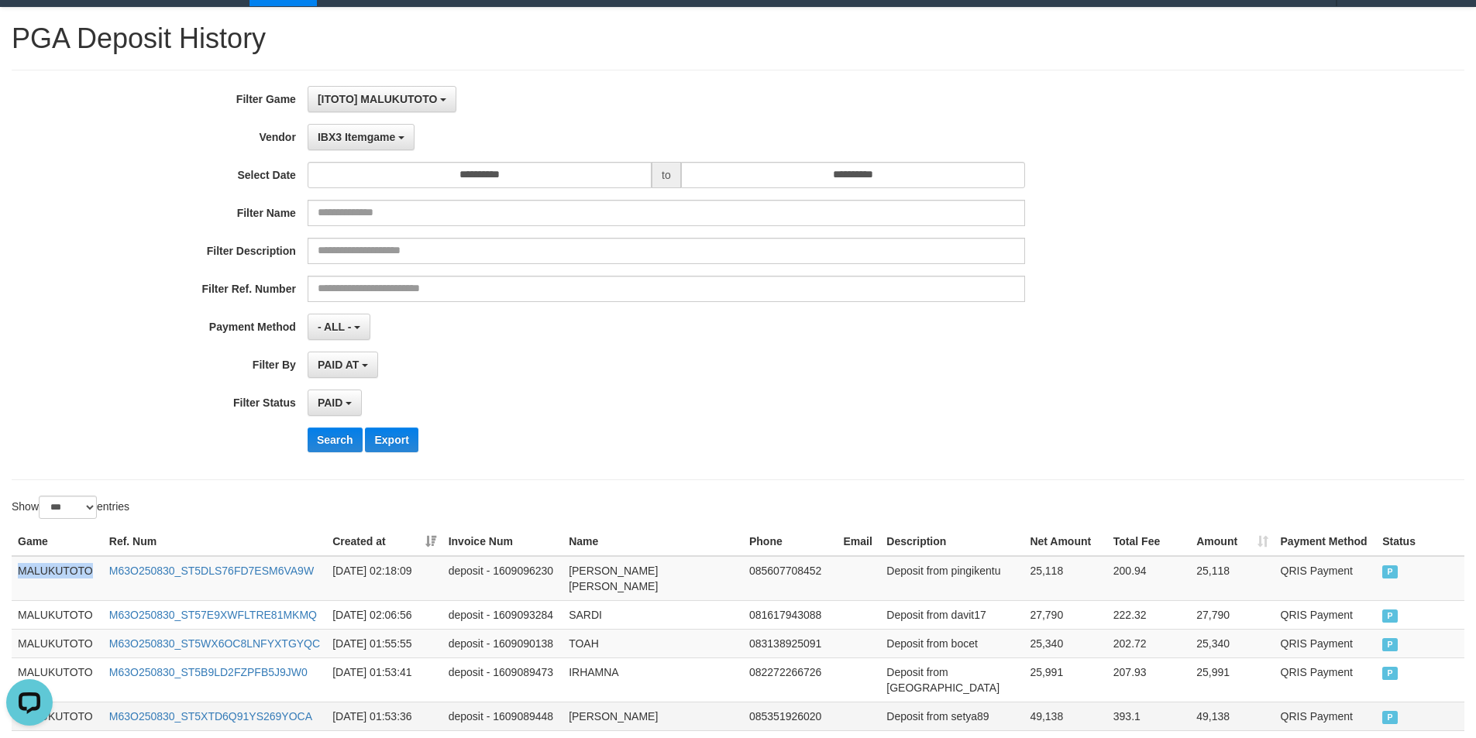
scroll to position [277, 0]
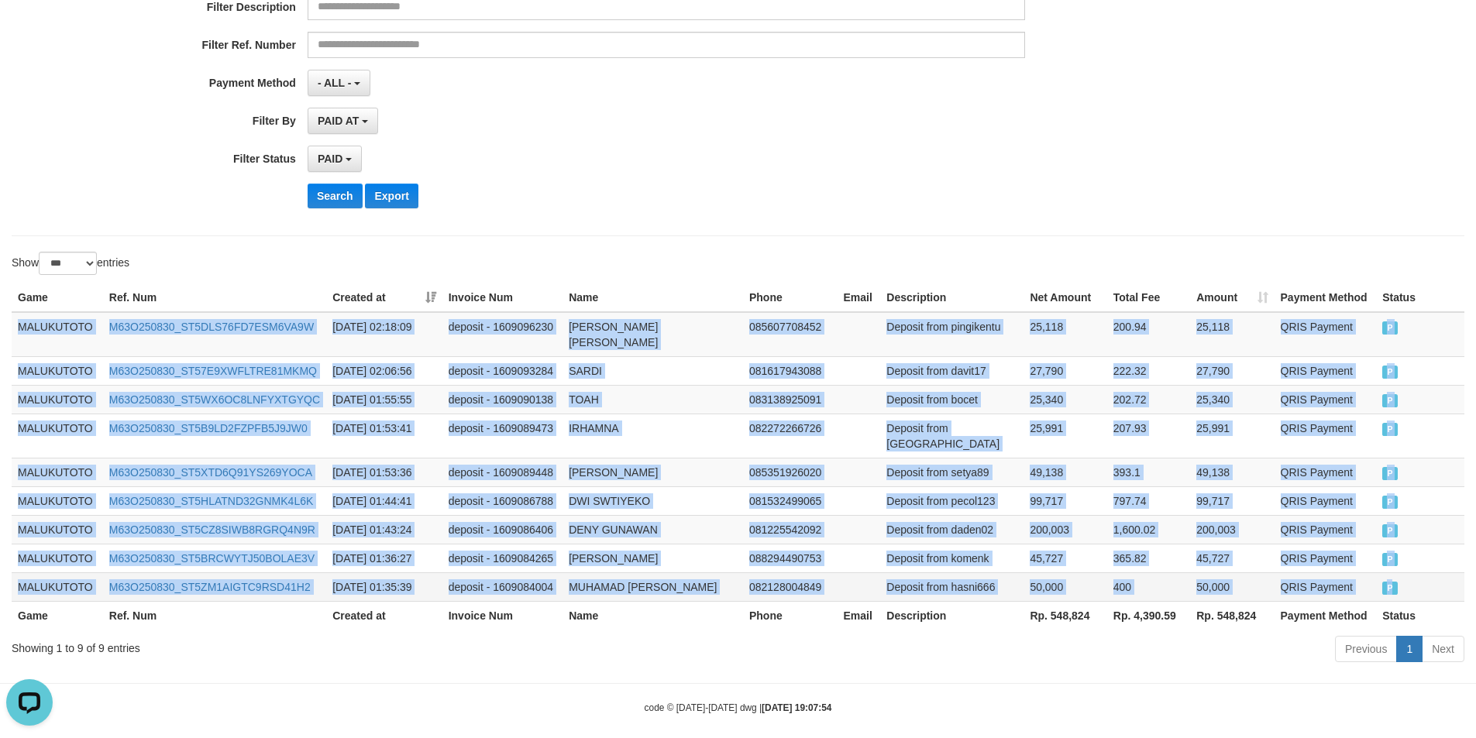
click at [1403, 573] on td "P" at bounding box center [1420, 587] width 88 height 29
copy tbody "MALUKUTOTO M63O250830_ST5DLS76FD7ESM6VA9W [DATE] 02:18:09 deposit - 1609096230 …"
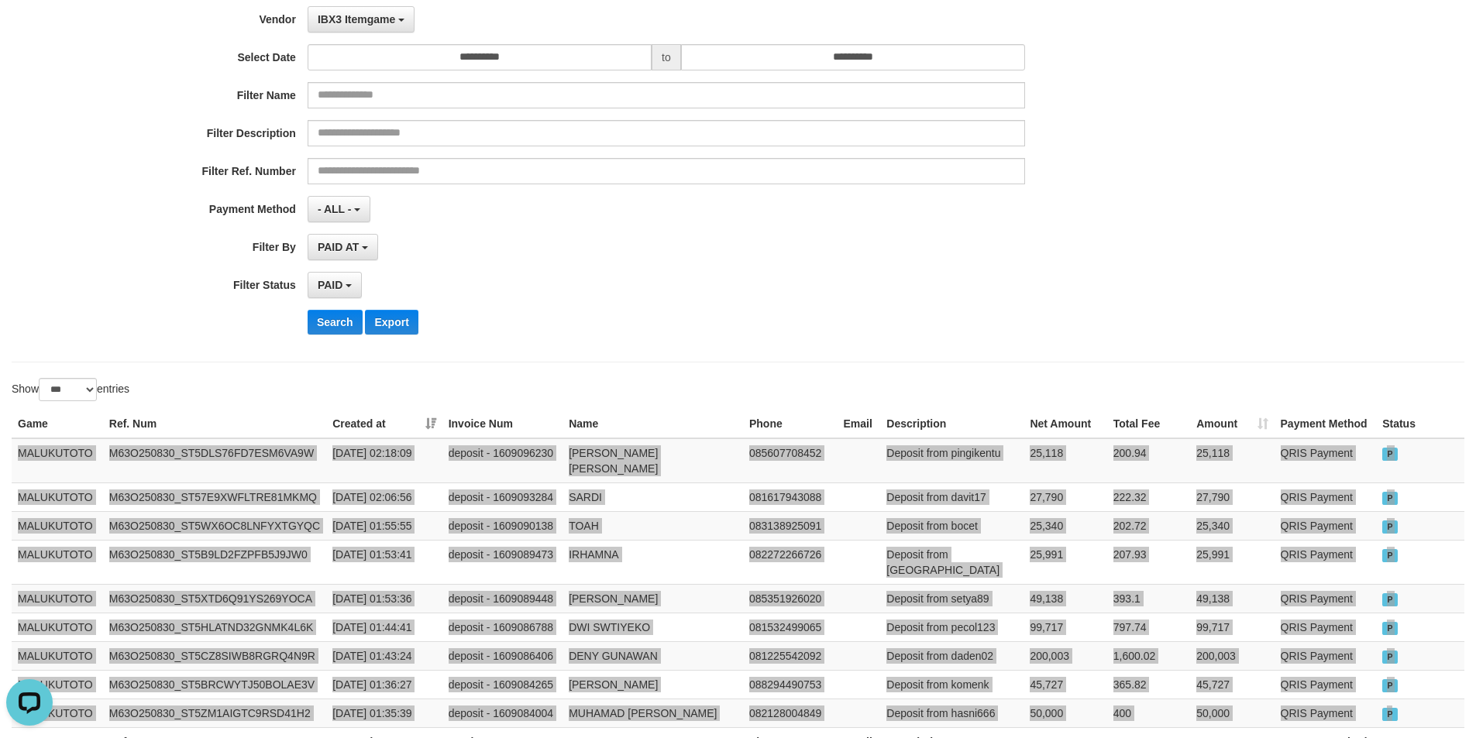
scroll to position [0, 0]
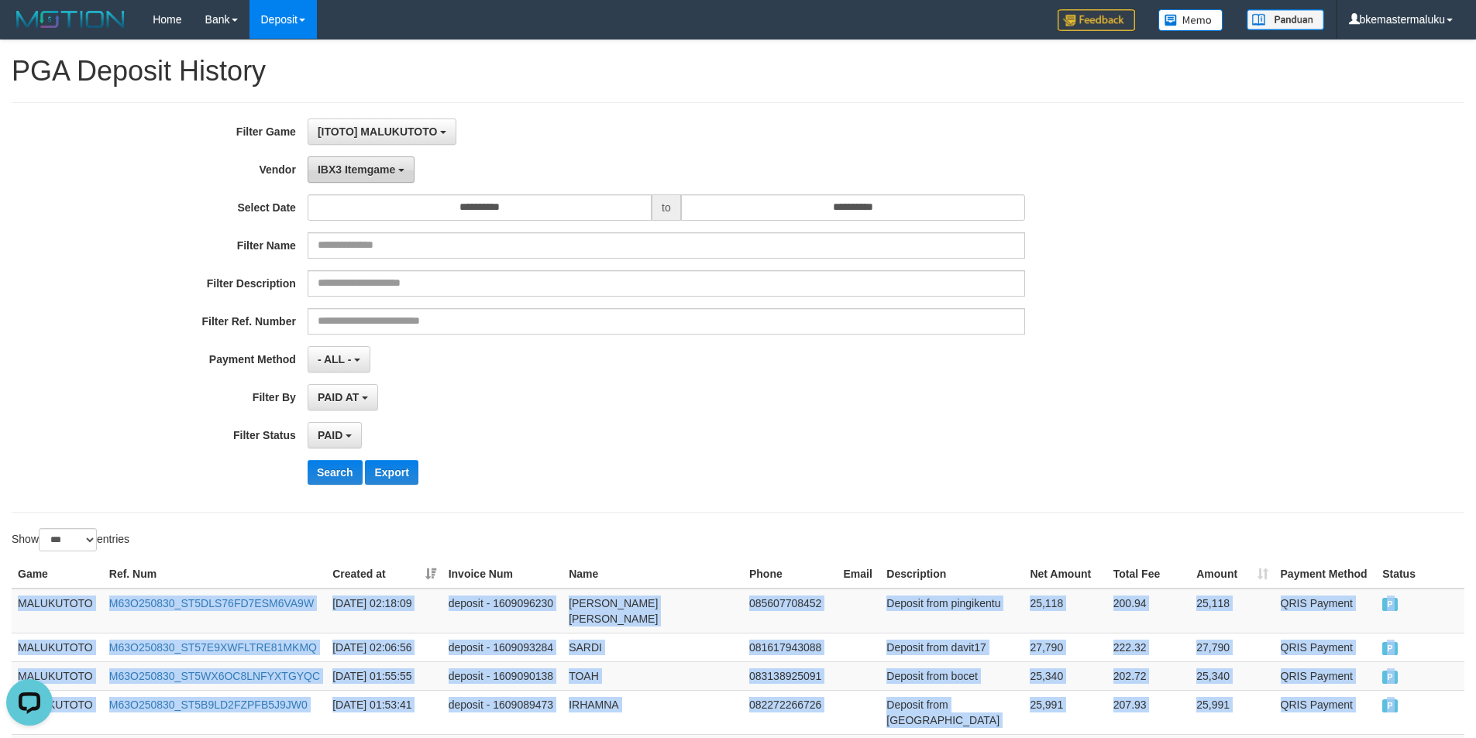
click at [364, 166] on span "IBX3 Itemgame" at bounding box center [356, 169] width 77 height 12
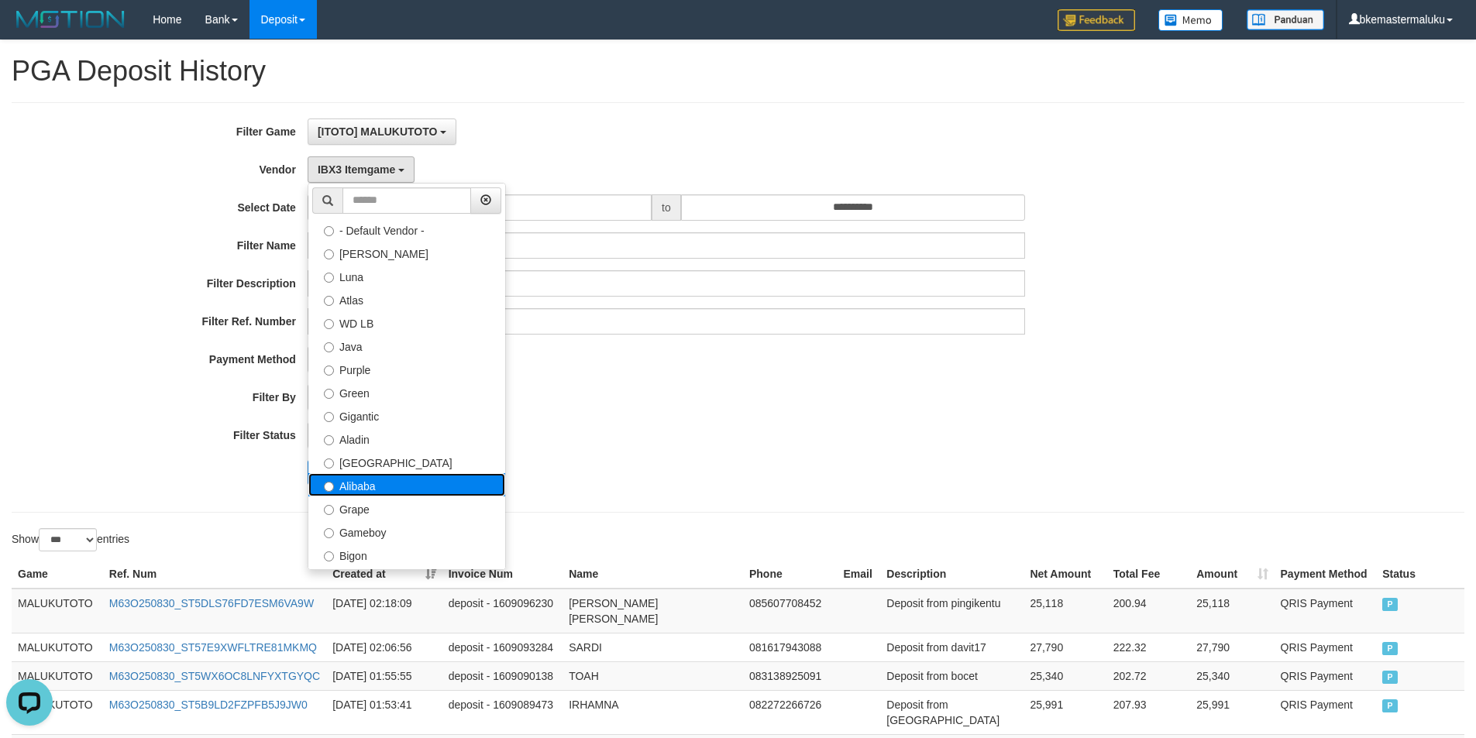
click at [399, 490] on label "Alibaba" at bounding box center [406, 484] width 197 height 23
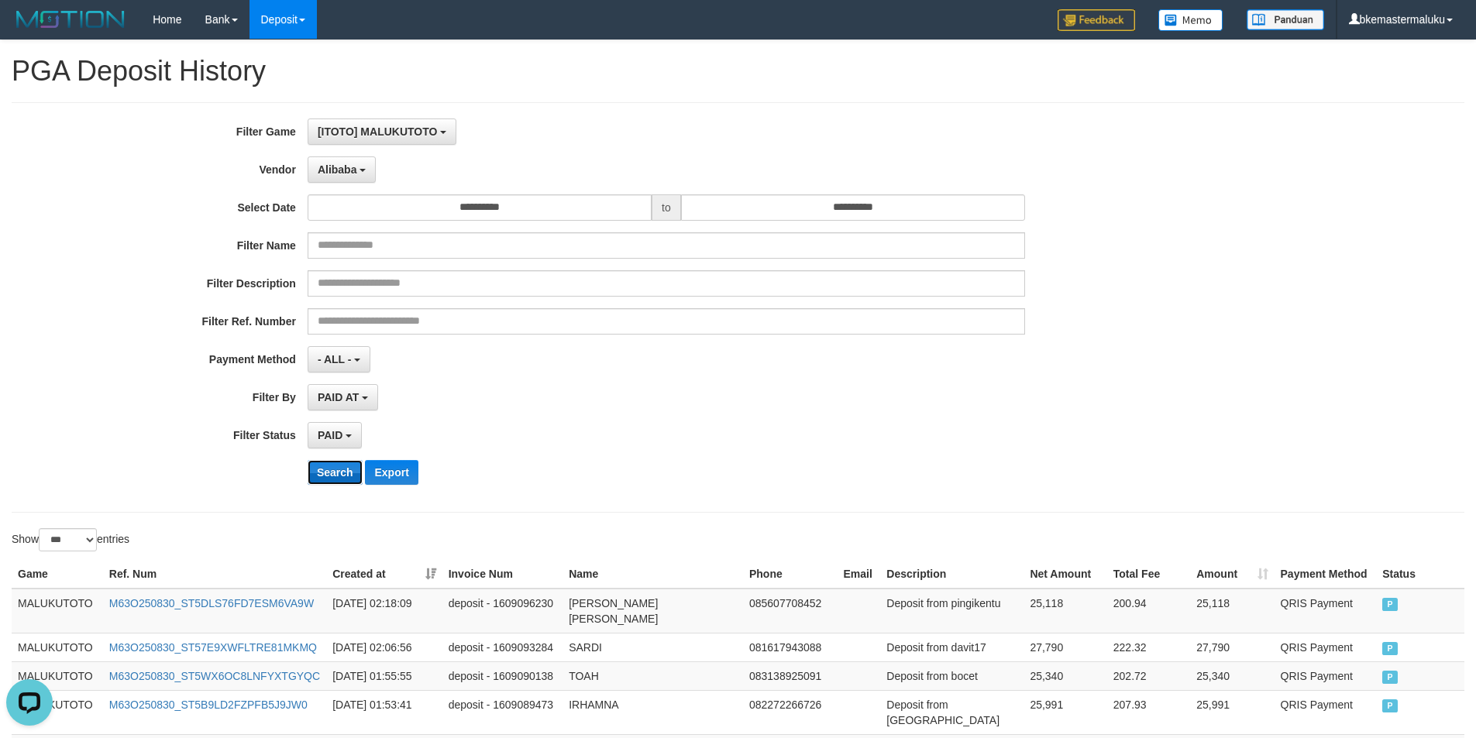
click at [328, 466] on button "Search" at bounding box center [335, 472] width 55 height 25
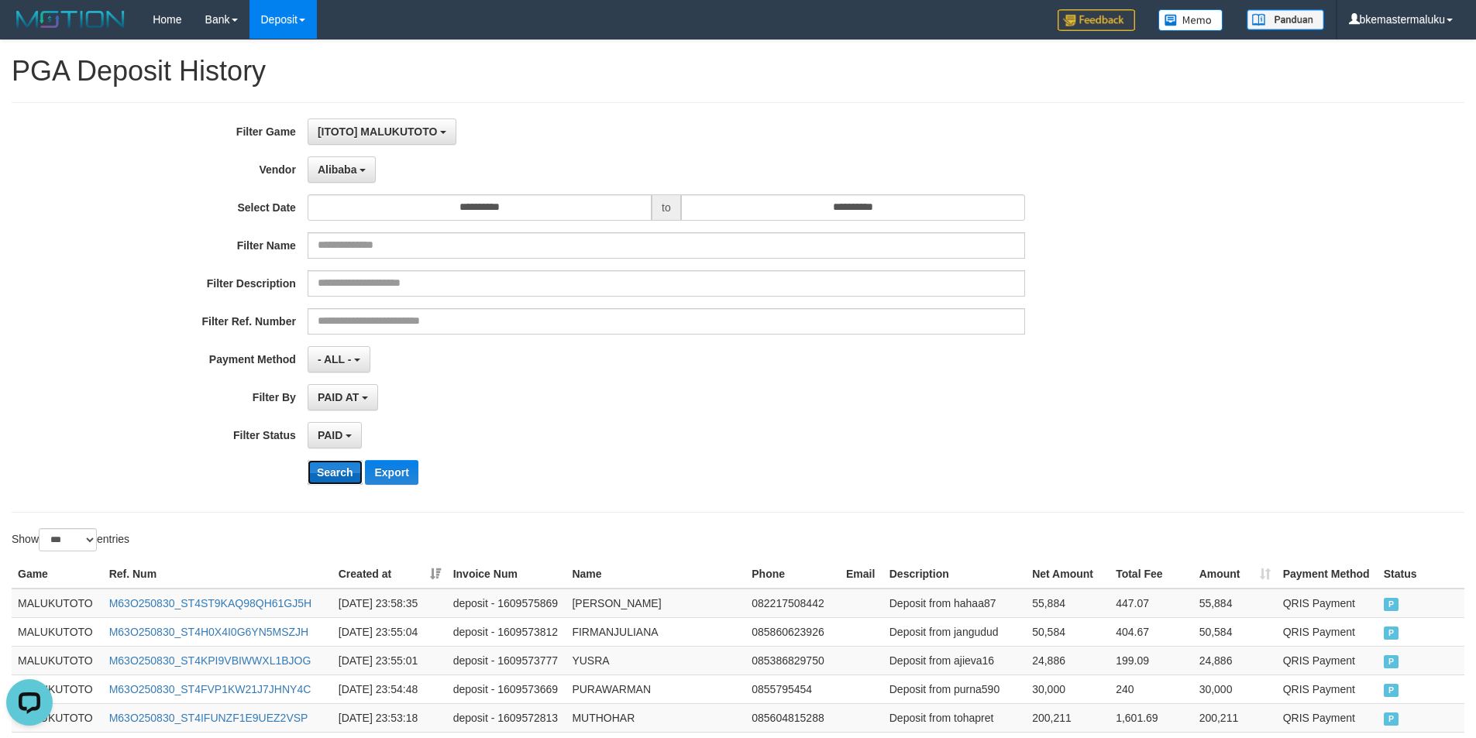
click at [316, 468] on button "Search" at bounding box center [335, 472] width 55 height 25
click at [63, 602] on td "MALUKUTOTO" at bounding box center [57, 603] width 91 height 29
drag, startPoint x: 63, startPoint y: 602, endPoint x: 367, endPoint y: 556, distance: 307.9
click at [66, 602] on td "MALUKUTOTO" at bounding box center [57, 603] width 91 height 29
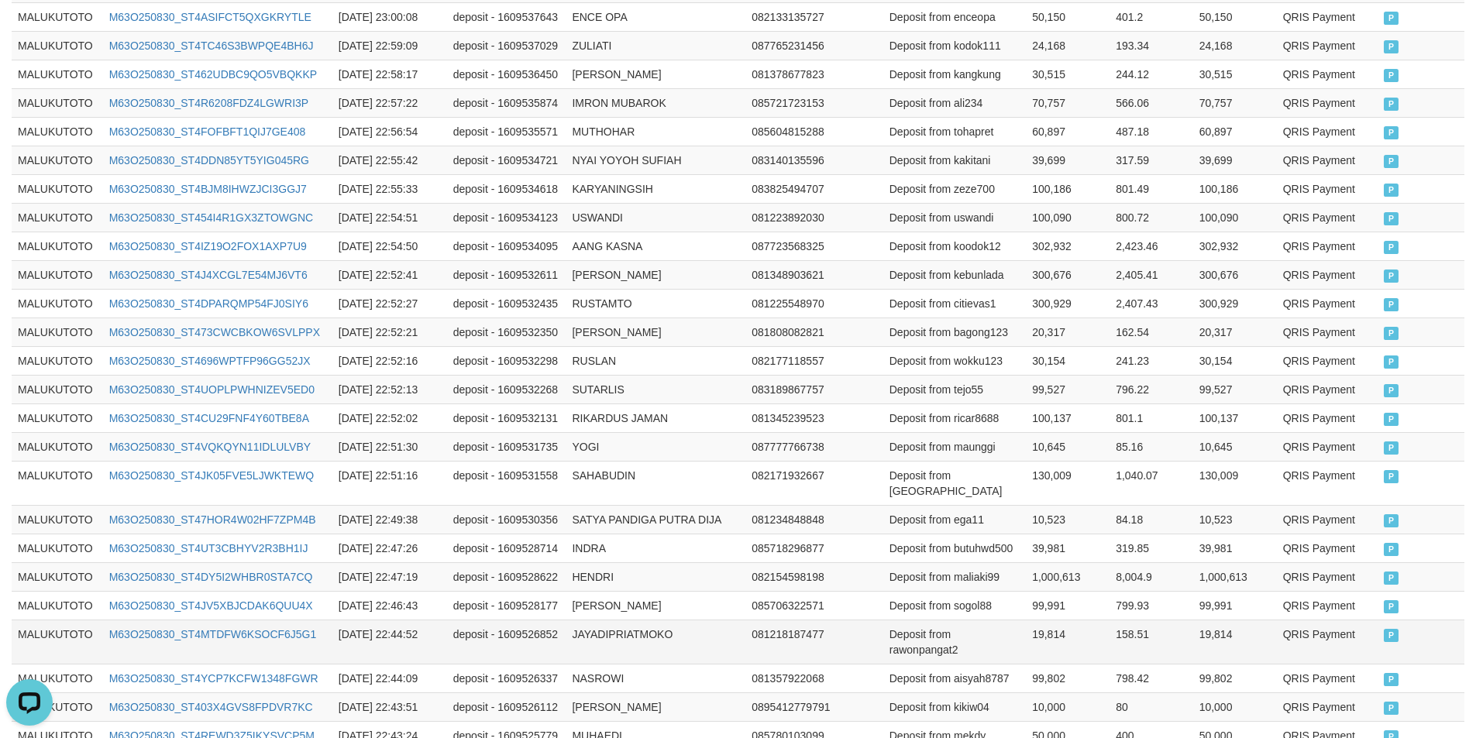
scroll to position [2947, 0]
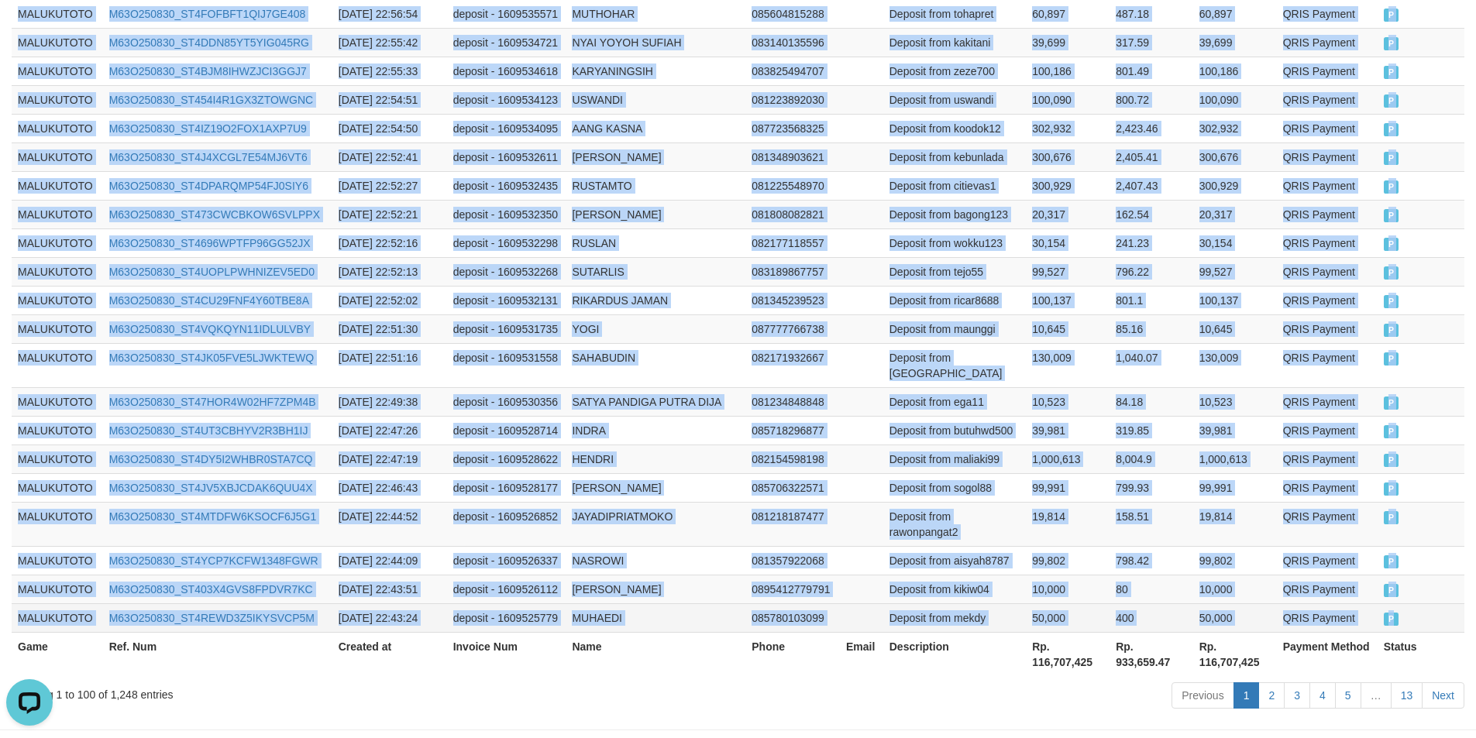
click at [1389, 613] on span "P" at bounding box center [1391, 619] width 15 height 13
copy tbody "MALUKUTOTO M63O250830_ST4ST9KAQ98QH61GJ5H [DATE] 23:58:35 deposit - 1609575869 …"
drag, startPoint x: 1278, startPoint y: 642, endPoint x: 1326, endPoint y: 626, distance: 49.7
click at [1278, 683] on link "2" at bounding box center [1271, 696] width 26 height 26
click at [1393, 613] on span "P" at bounding box center [1391, 619] width 15 height 13
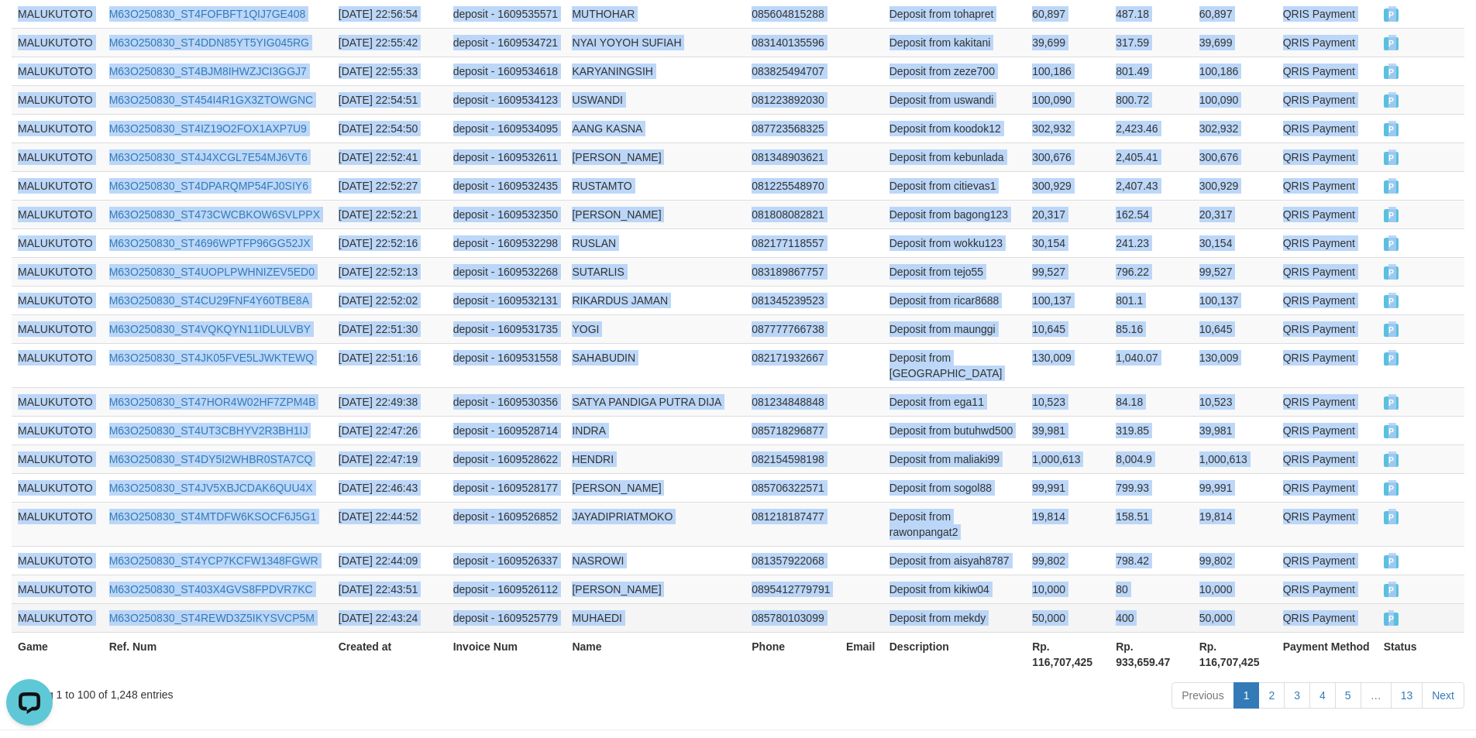
scroll to position [2963, 0]
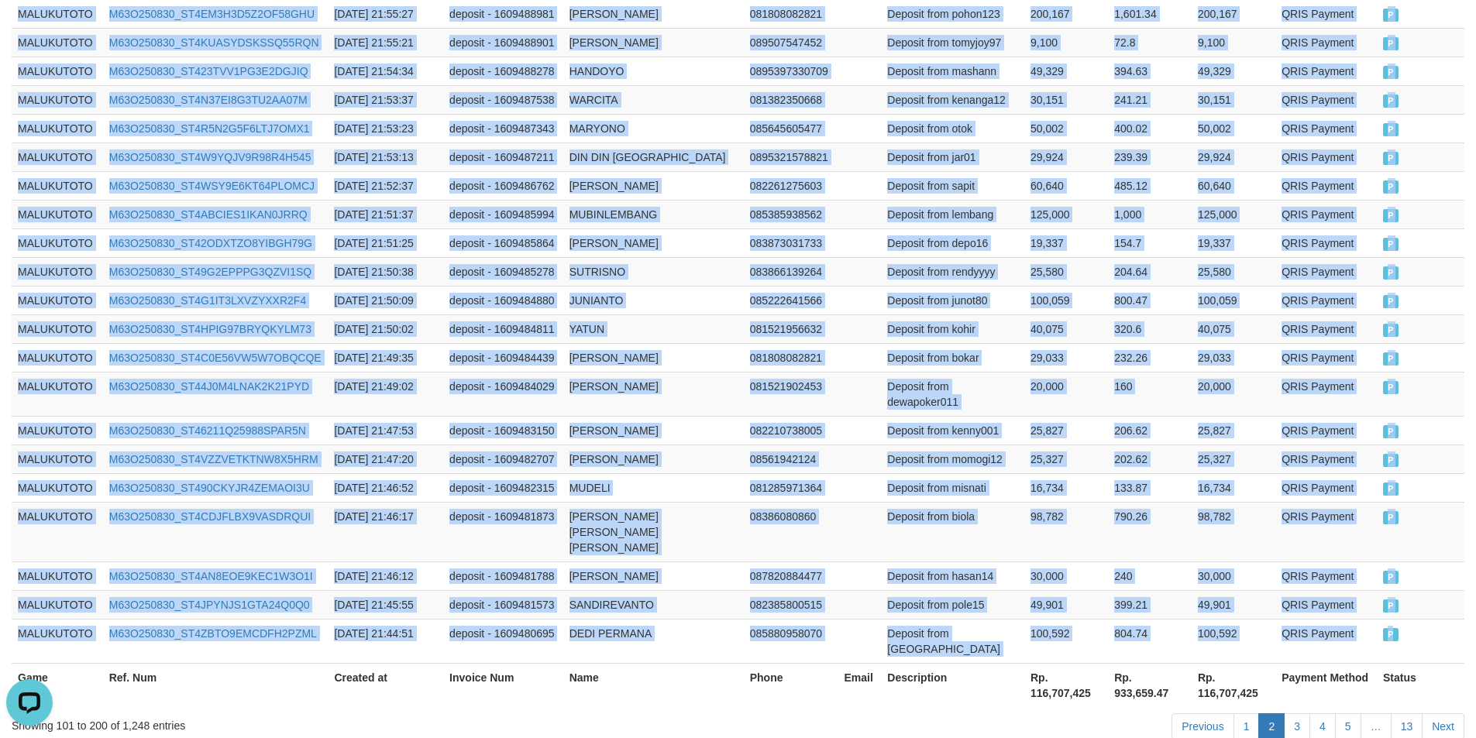
click at [1393, 628] on span "P" at bounding box center [1390, 634] width 15 height 13
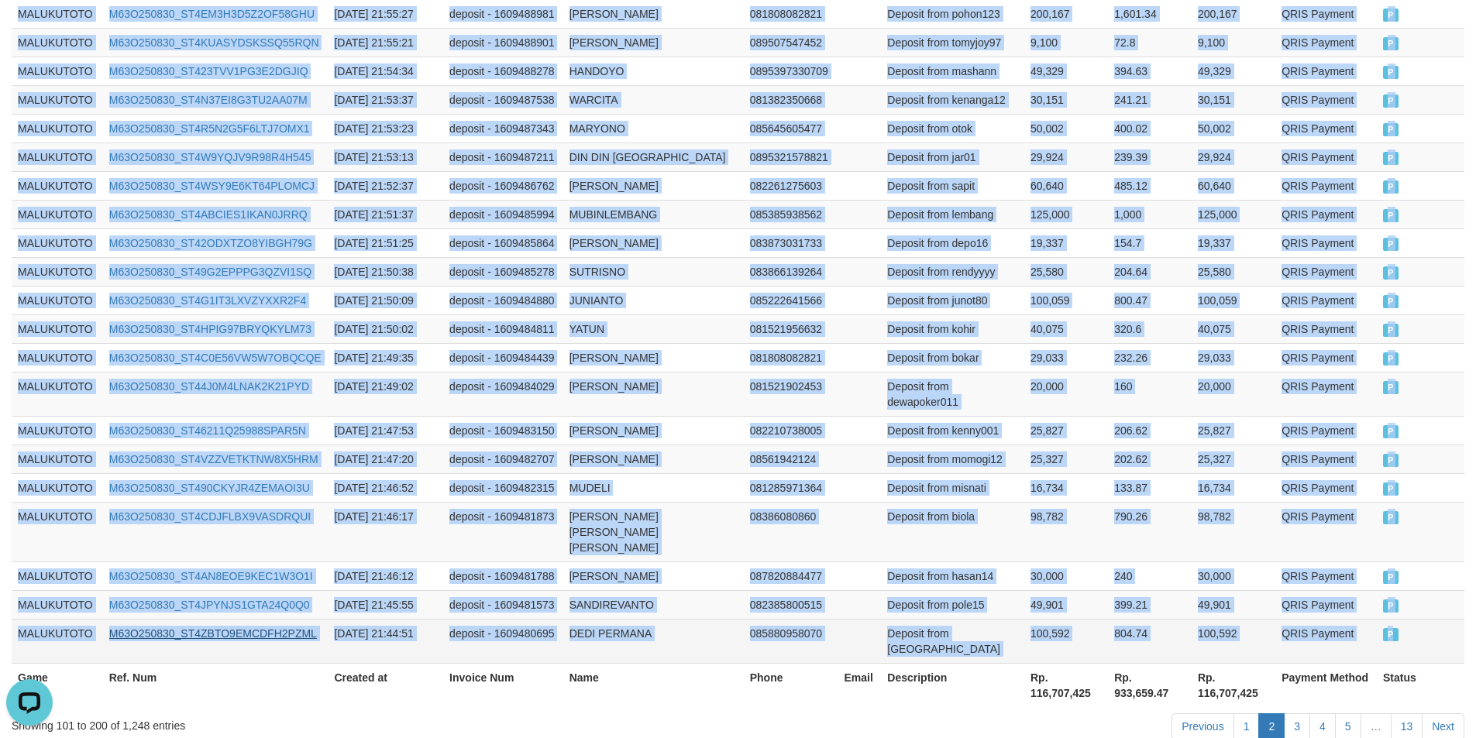
copy tbody "MALUKUTOTO M63O250830_ST4NYH59JD25UWROFOF [DATE] 22:43:21 deposit - 1609525741 …"
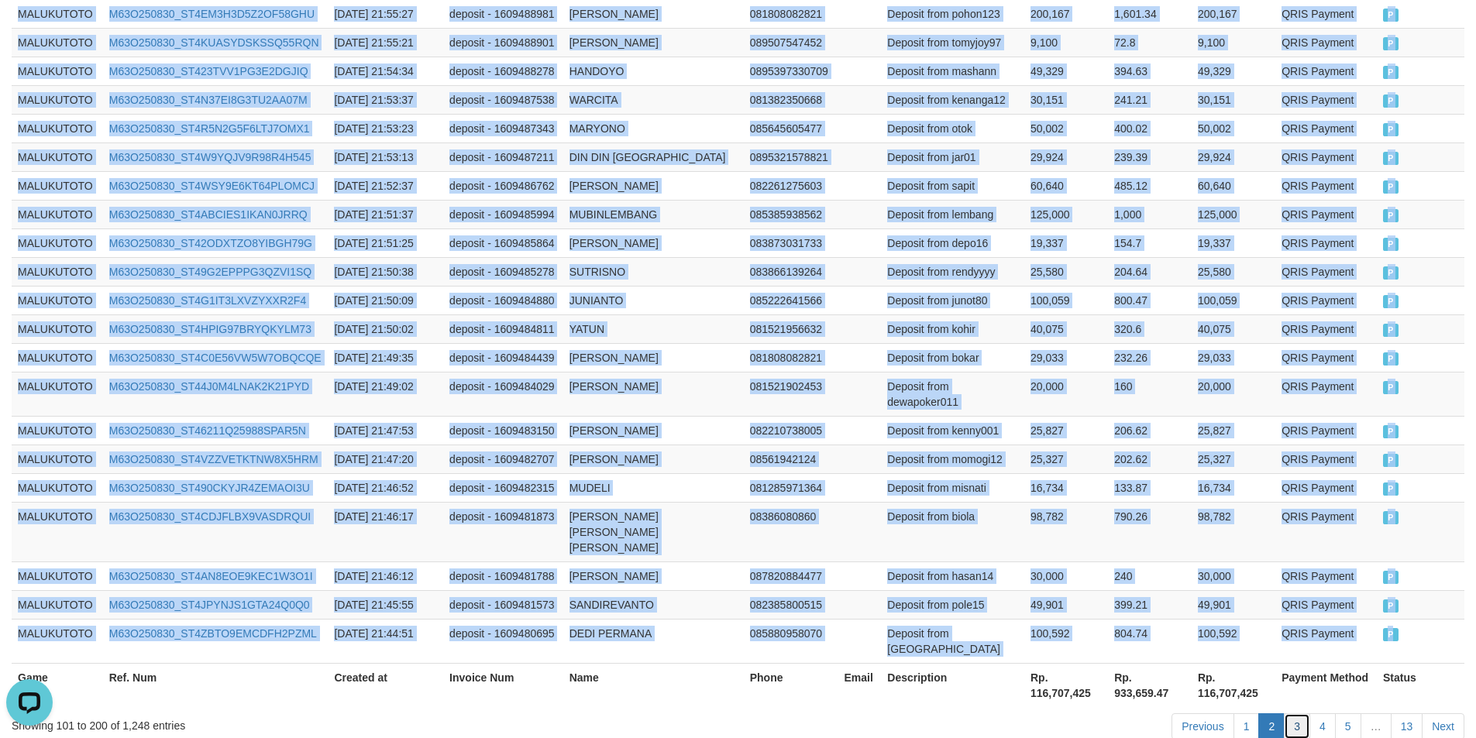
drag, startPoint x: 1294, startPoint y: 631, endPoint x: 1412, endPoint y: 594, distance: 123.5
click at [1294, 714] on link "3" at bounding box center [1297, 727] width 26 height 26
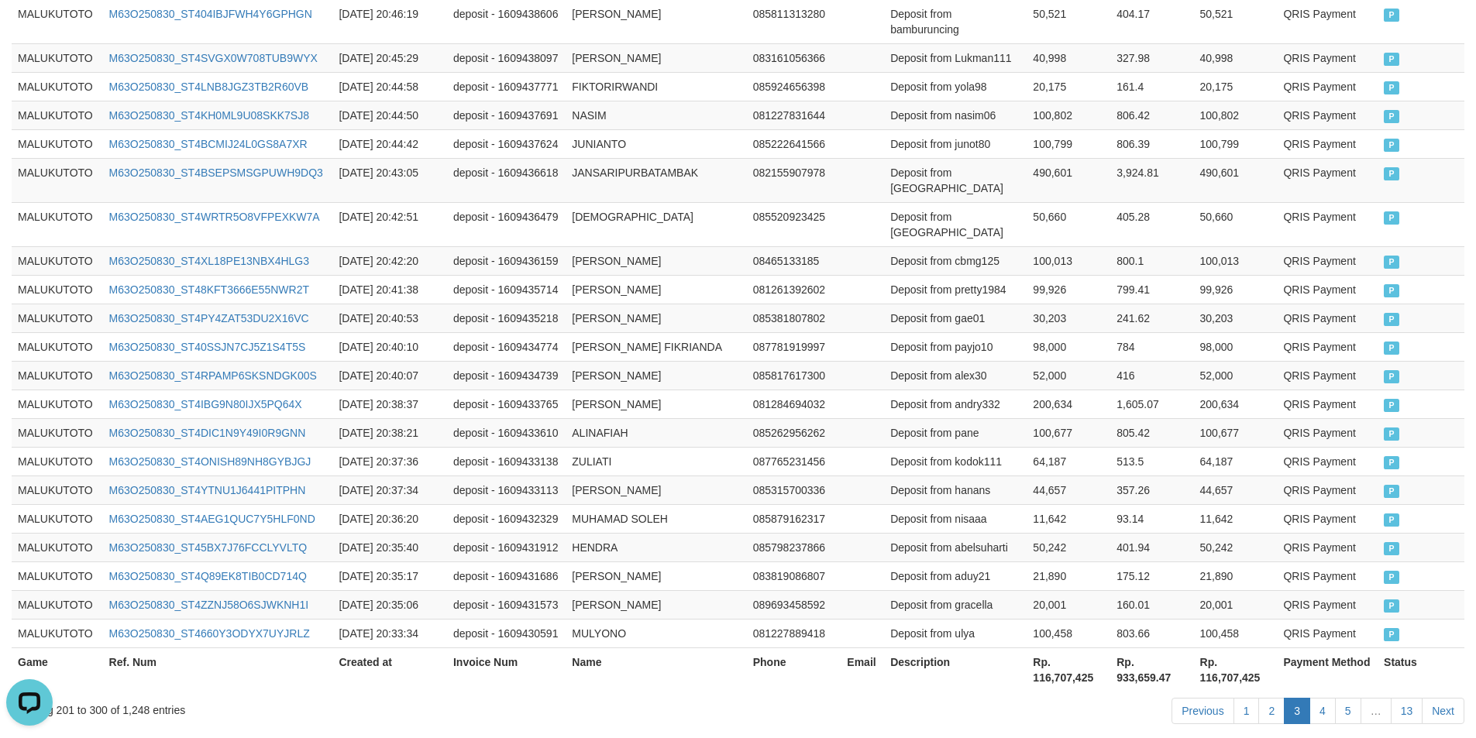
scroll to position [2978, 0]
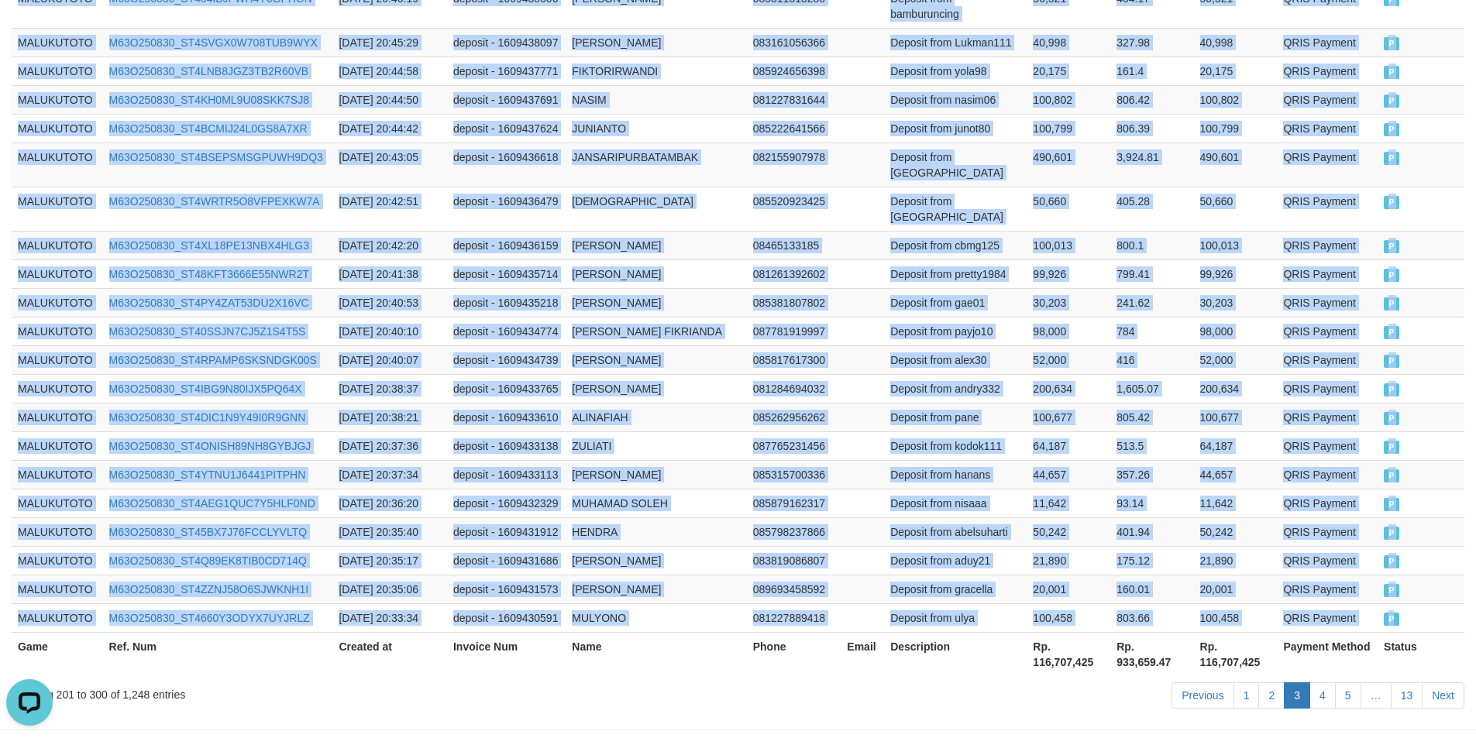
click at [1392, 613] on span "P" at bounding box center [1391, 619] width 15 height 13
copy tbody "MALUKUTOTO M63O250830_ST4NO7DI4RYSFVXE5QM [DATE] 21:44:24 deposit - 1609480331 …"
click at [1325, 683] on link "4" at bounding box center [1322, 696] width 26 height 26
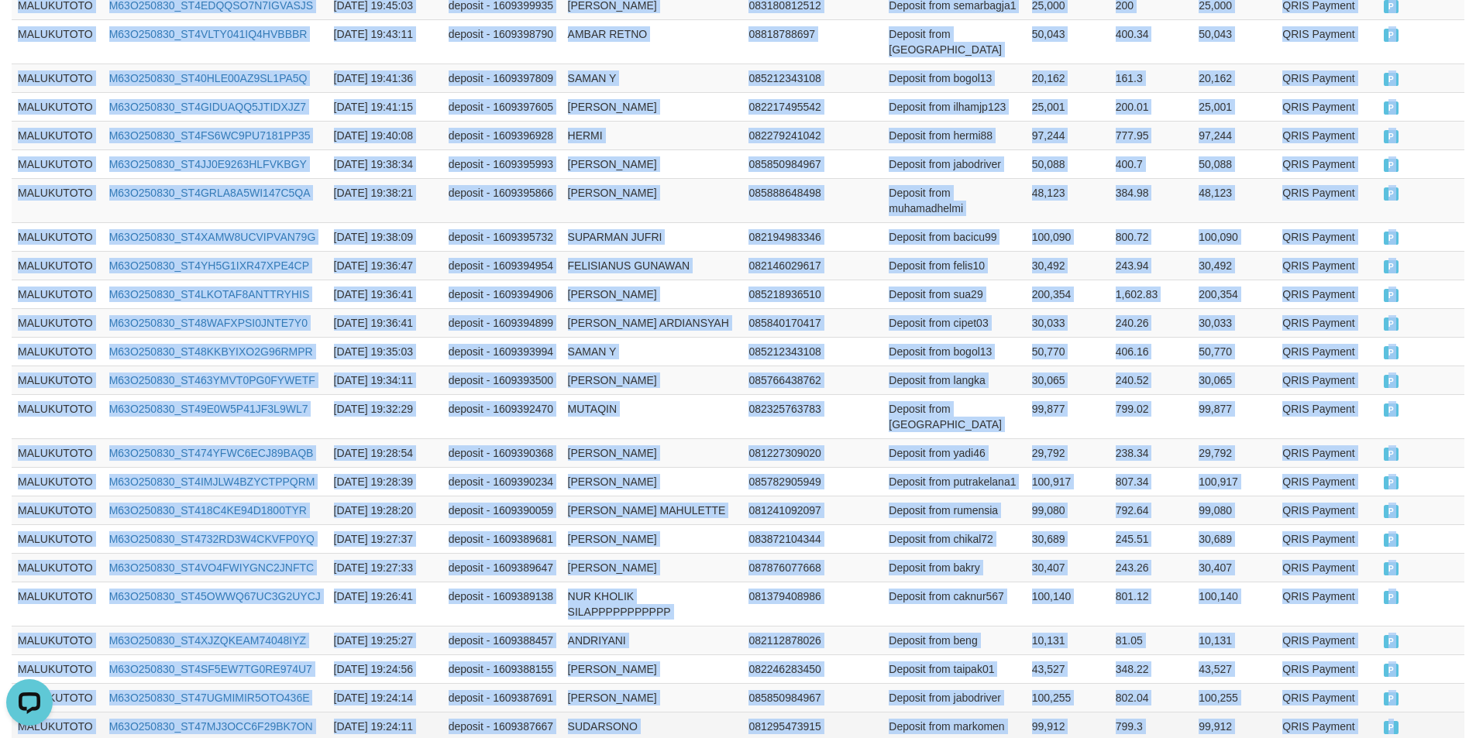
click at [1393, 721] on span "P" at bounding box center [1391, 727] width 15 height 13
copy tbody "MALUKUTOTO M63O250830_ST4X9XZ03RIJOC5F54Y [DATE] 20:33:08 deposit - 1609430312 …"
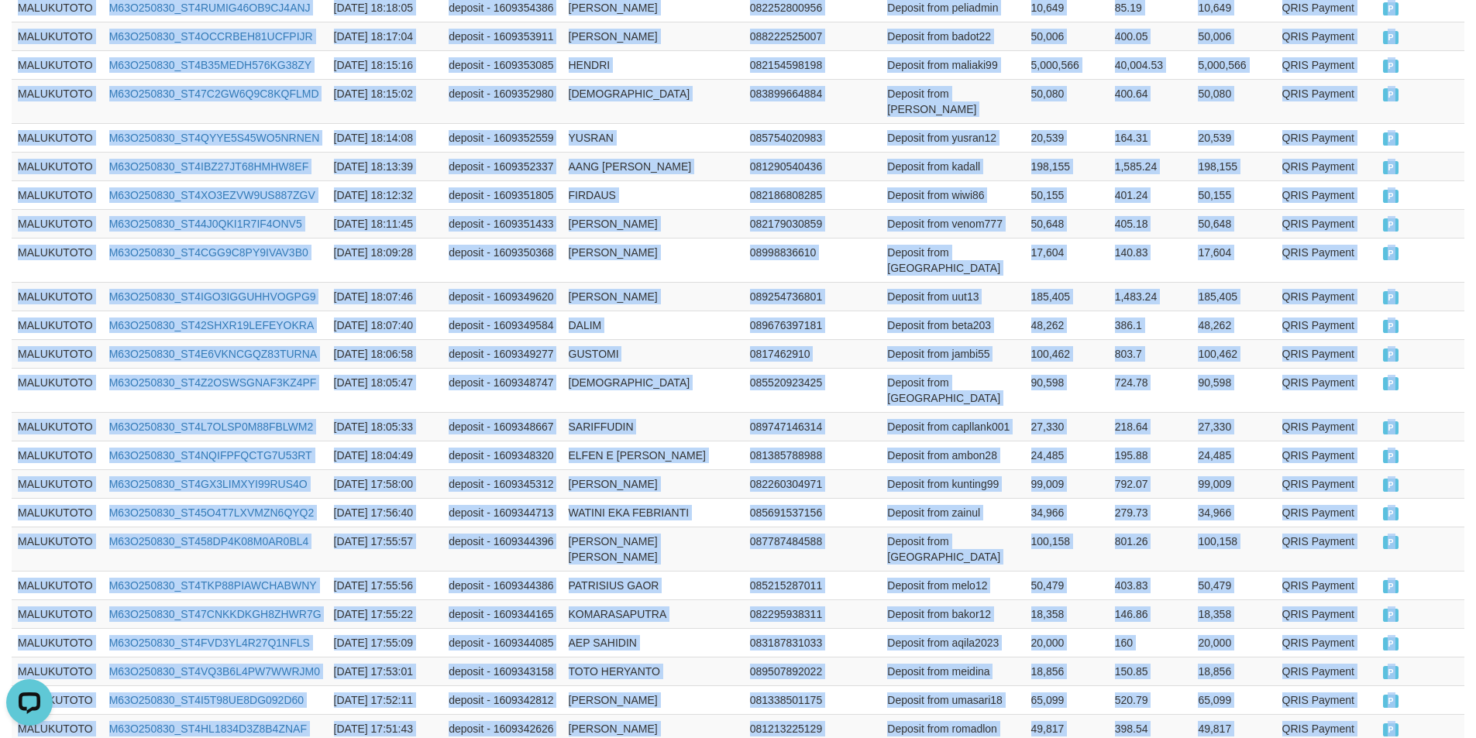
copy tbody "MALUKUTOTO M63O250830_ST4A61BPMNOV7R6388V [DATE] 19:23:50 deposit - 1609387487 …"
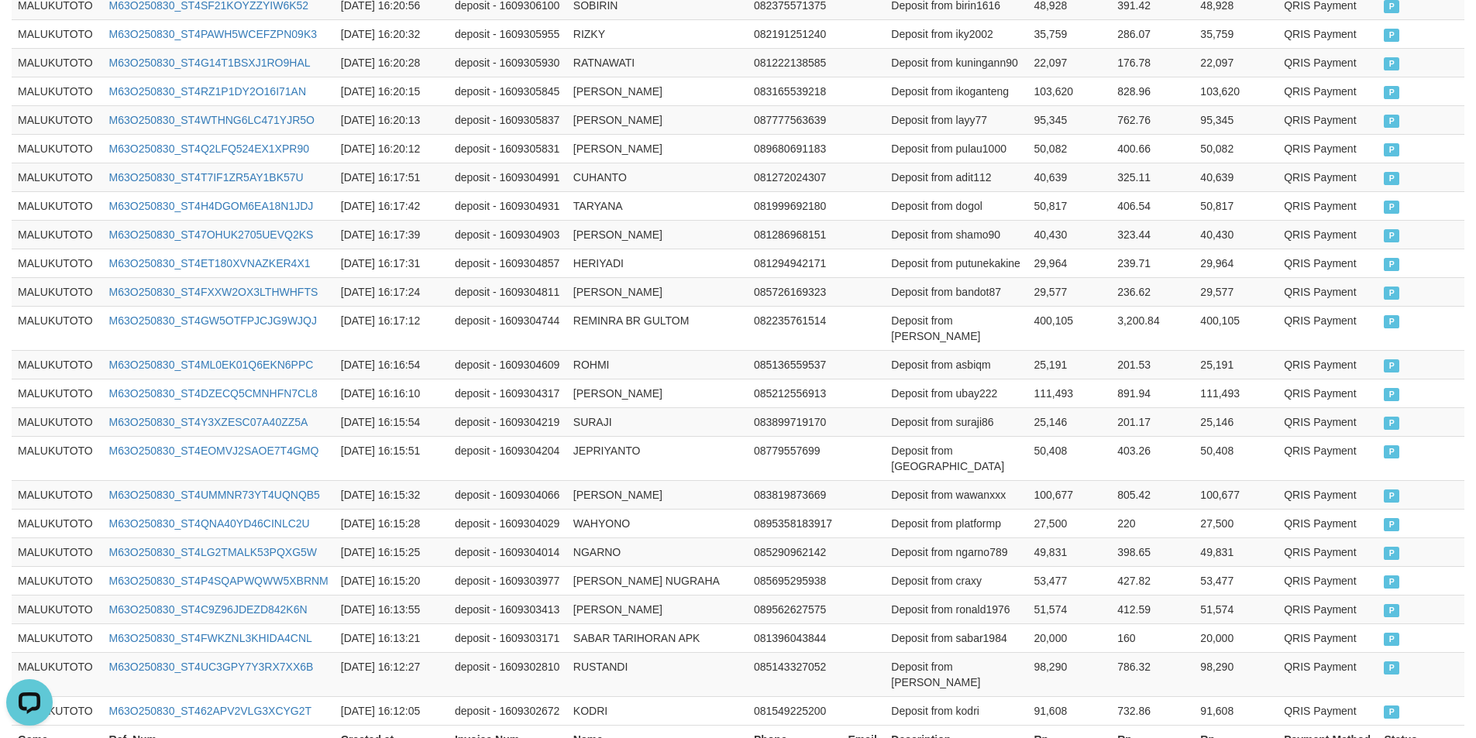
scroll to position [2978, 0]
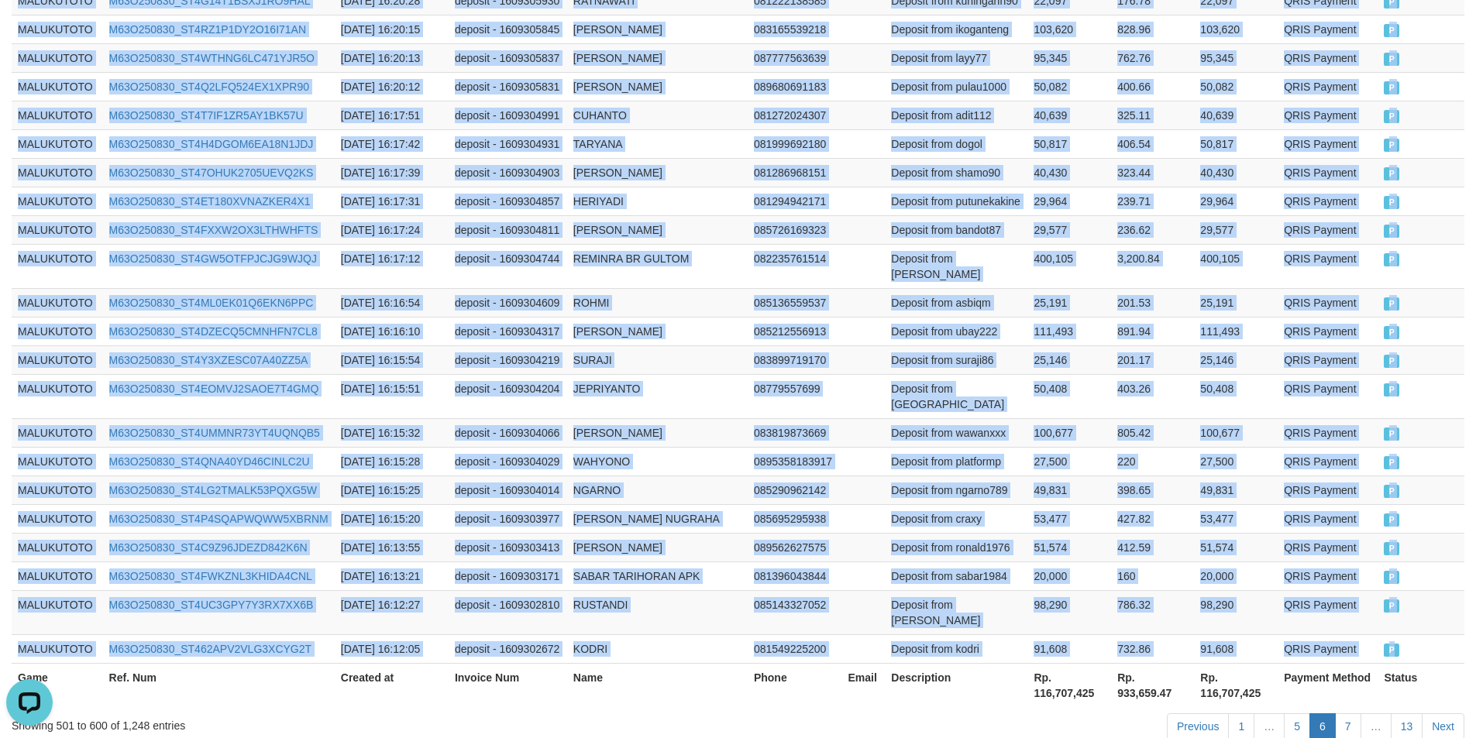
click at [1389, 644] on span "P" at bounding box center [1391, 650] width 15 height 13
copy tbody "MALUKUTOTO M63O250830_ST40X94DRBK6FQOXNZB [DATE] 17:43:03 deposit - 1609339087 …"
click at [1349, 714] on link "7" at bounding box center [1348, 727] width 26 height 26
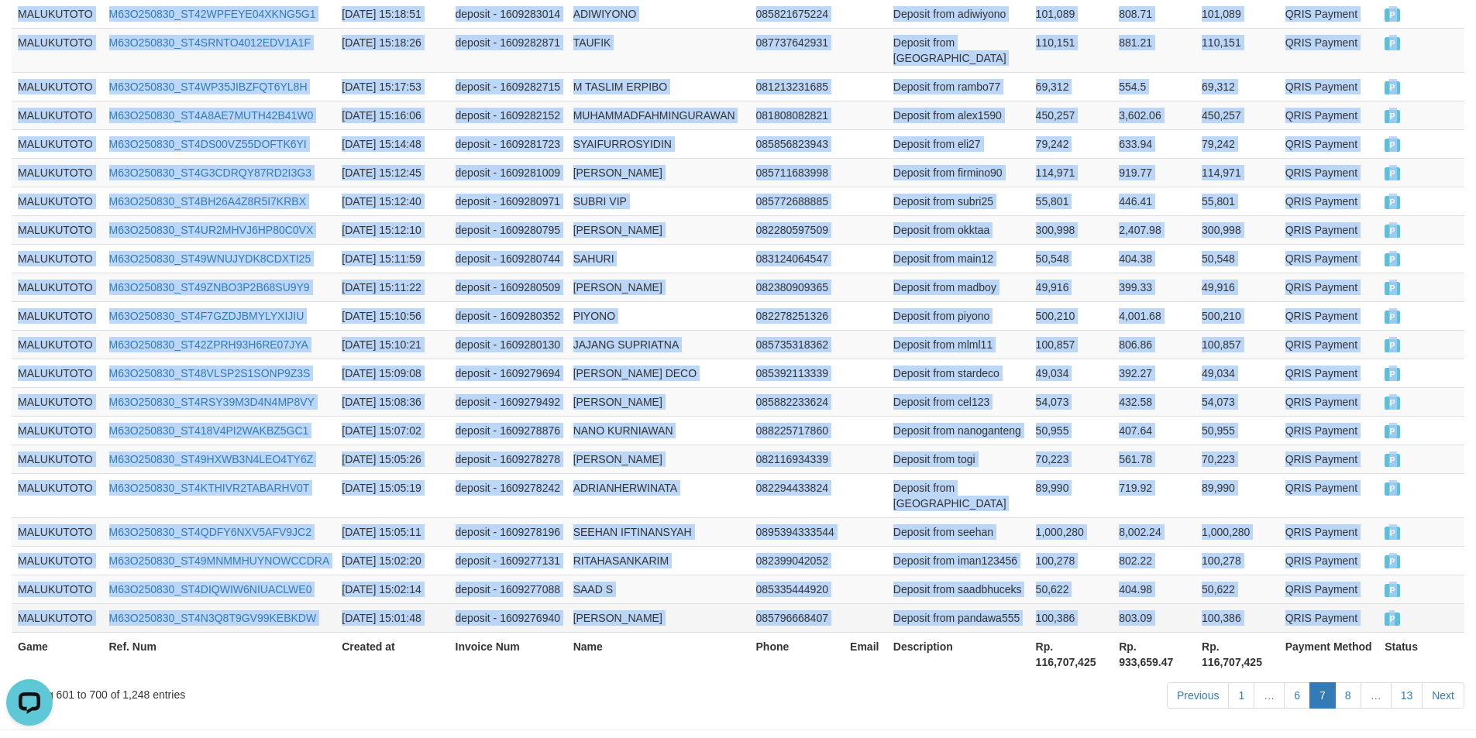
click at [1393, 604] on td "P" at bounding box center [1421, 618] width 86 height 29
copy tbody "MALUKUTOTO M63O250830_ST4OXJXDKGYDSM6TO8N [DATE] 16:11:46 deposit - 1609302539 …"
click at [1356, 683] on link "8" at bounding box center [1348, 696] width 26 height 26
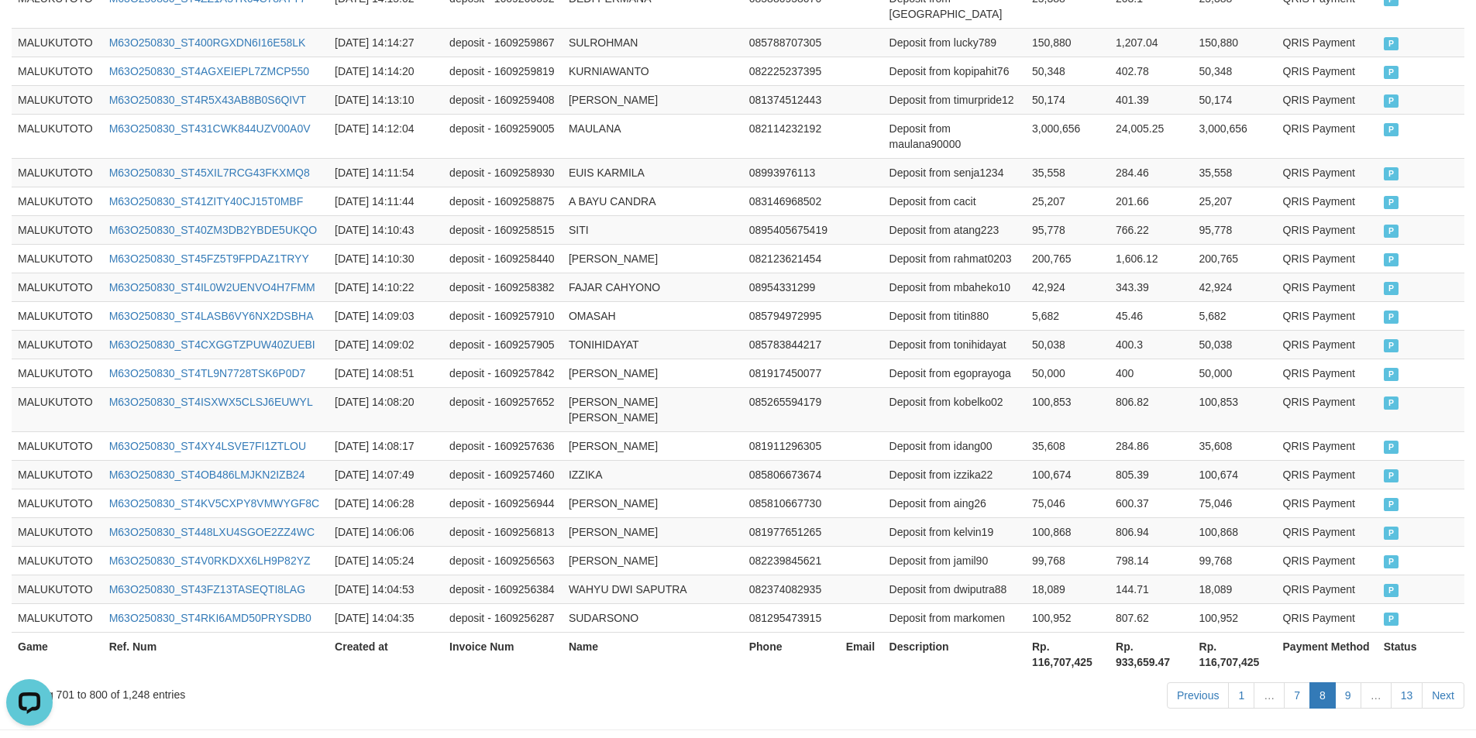
scroll to position [2963, 0]
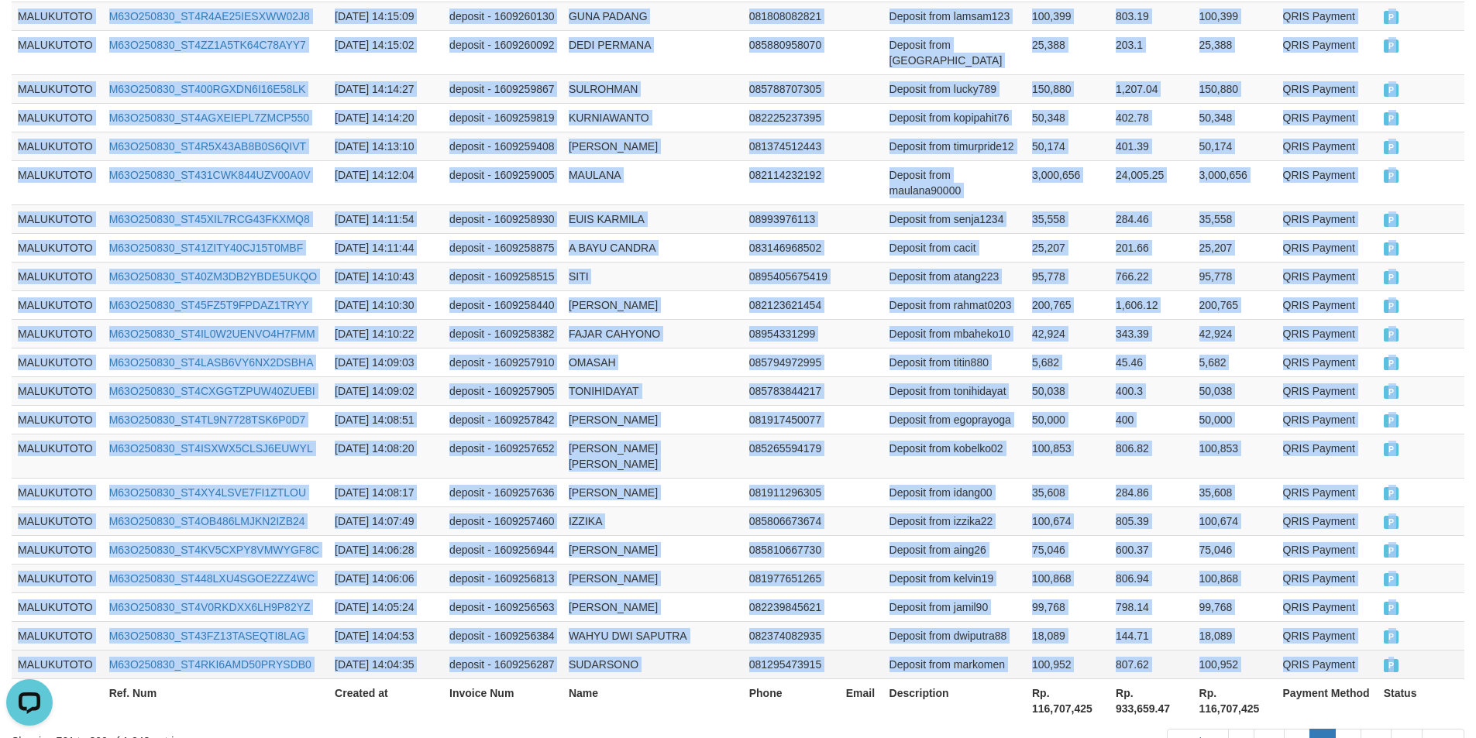
click at [1395, 659] on span "P" at bounding box center [1391, 665] width 15 height 13
drag, startPoint x: 1348, startPoint y: 628, endPoint x: 1380, endPoint y: 607, distance: 37.6
click at [1348, 729] on link "9" at bounding box center [1348, 742] width 26 height 26
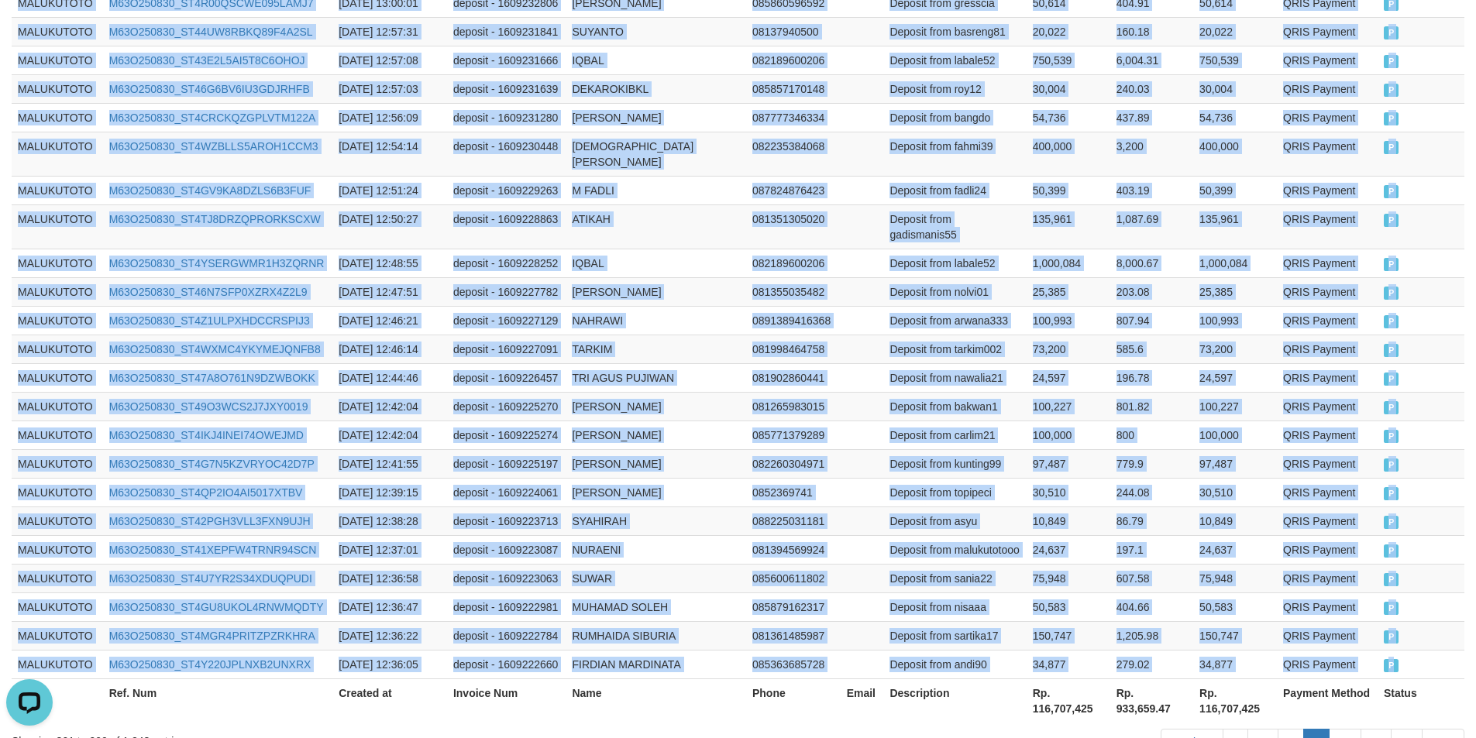
click at [1391, 659] on span "P" at bounding box center [1391, 665] width 15 height 13
click at [1342, 729] on link "10" at bounding box center [1345, 742] width 33 height 26
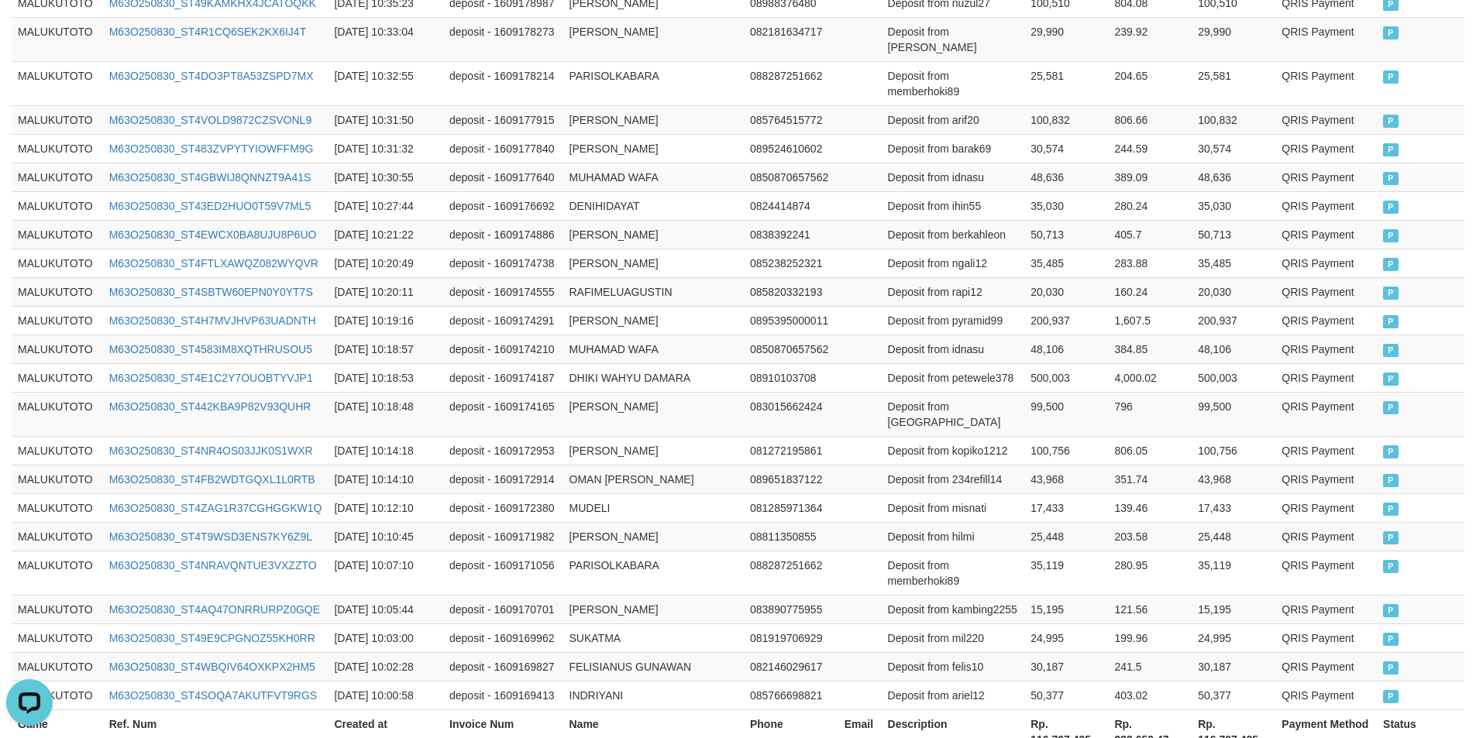
scroll to position [2963, 0]
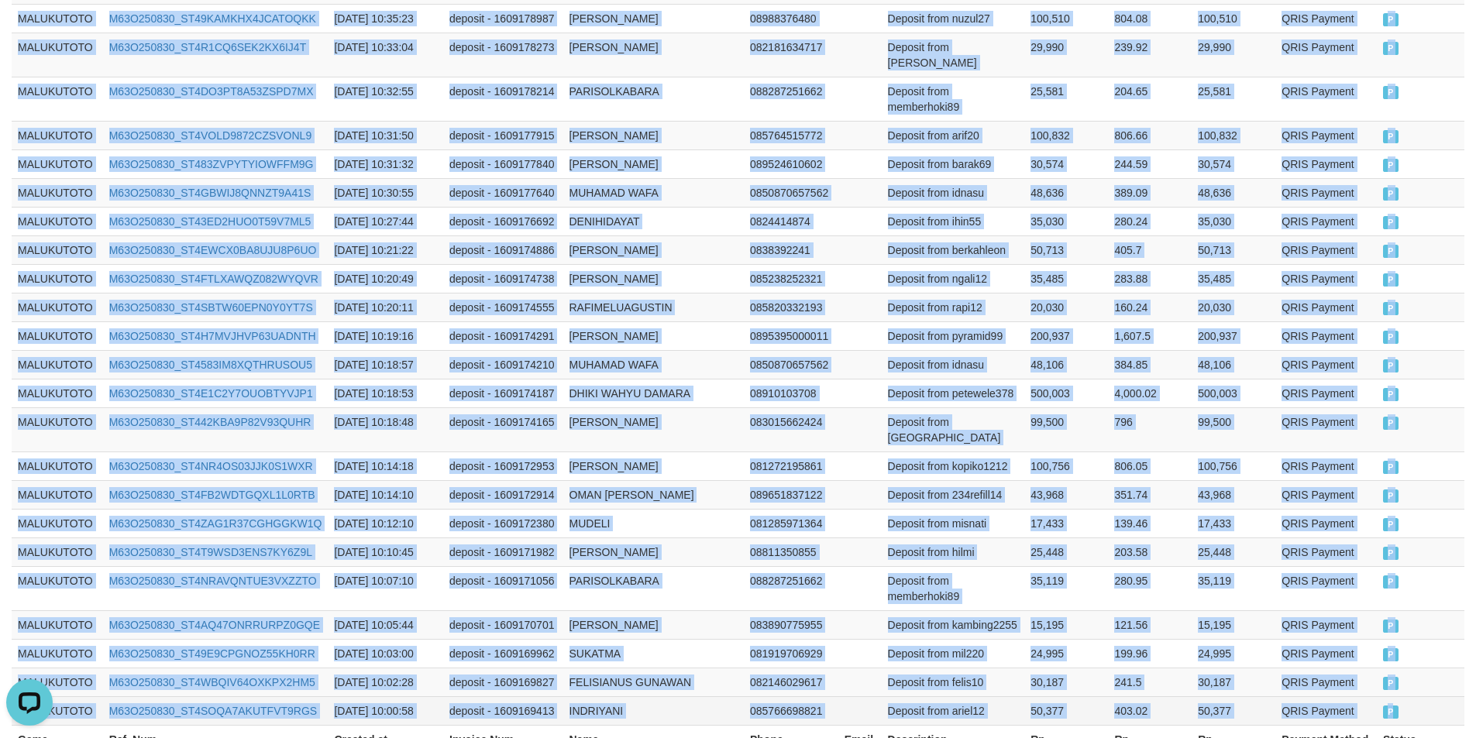
click at [1393, 706] on span "P" at bounding box center [1390, 712] width 15 height 13
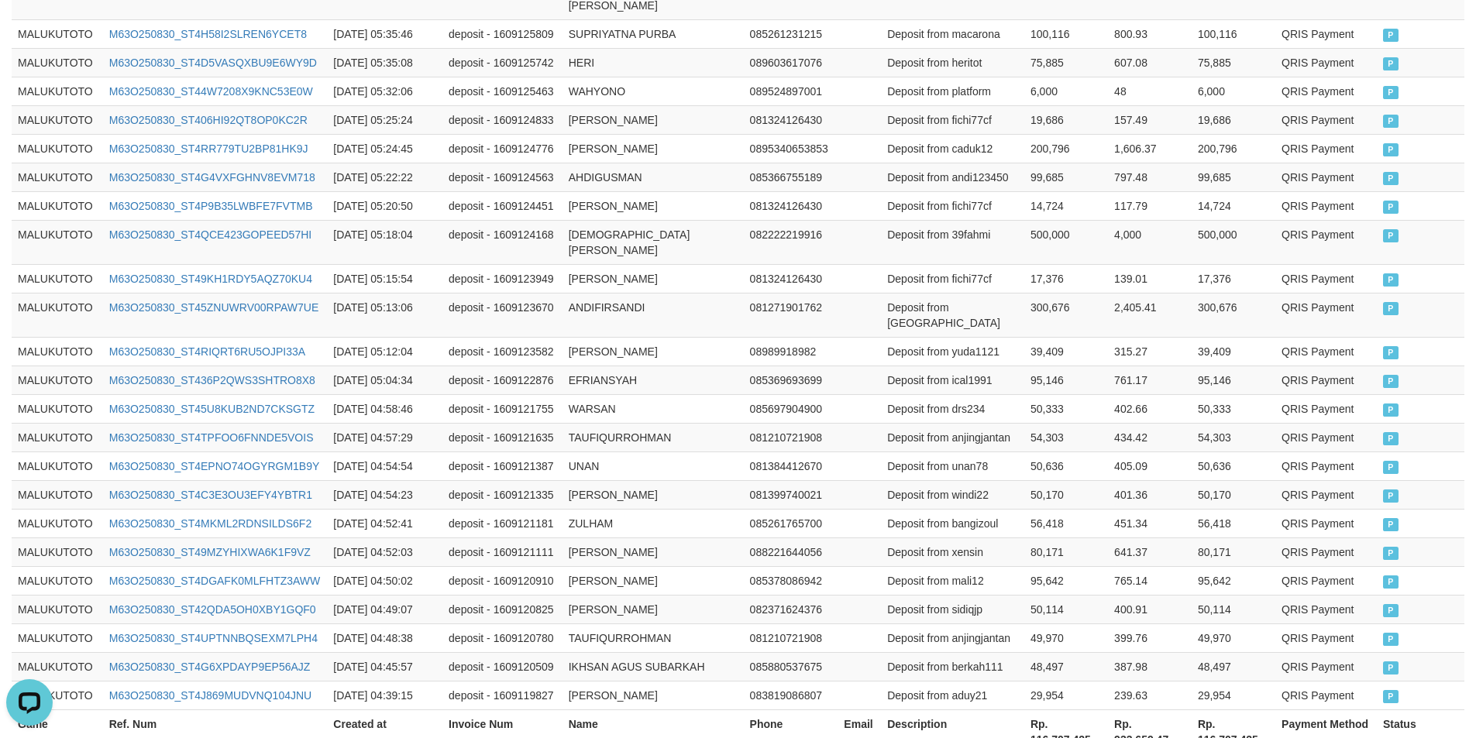
scroll to position [2916, 0]
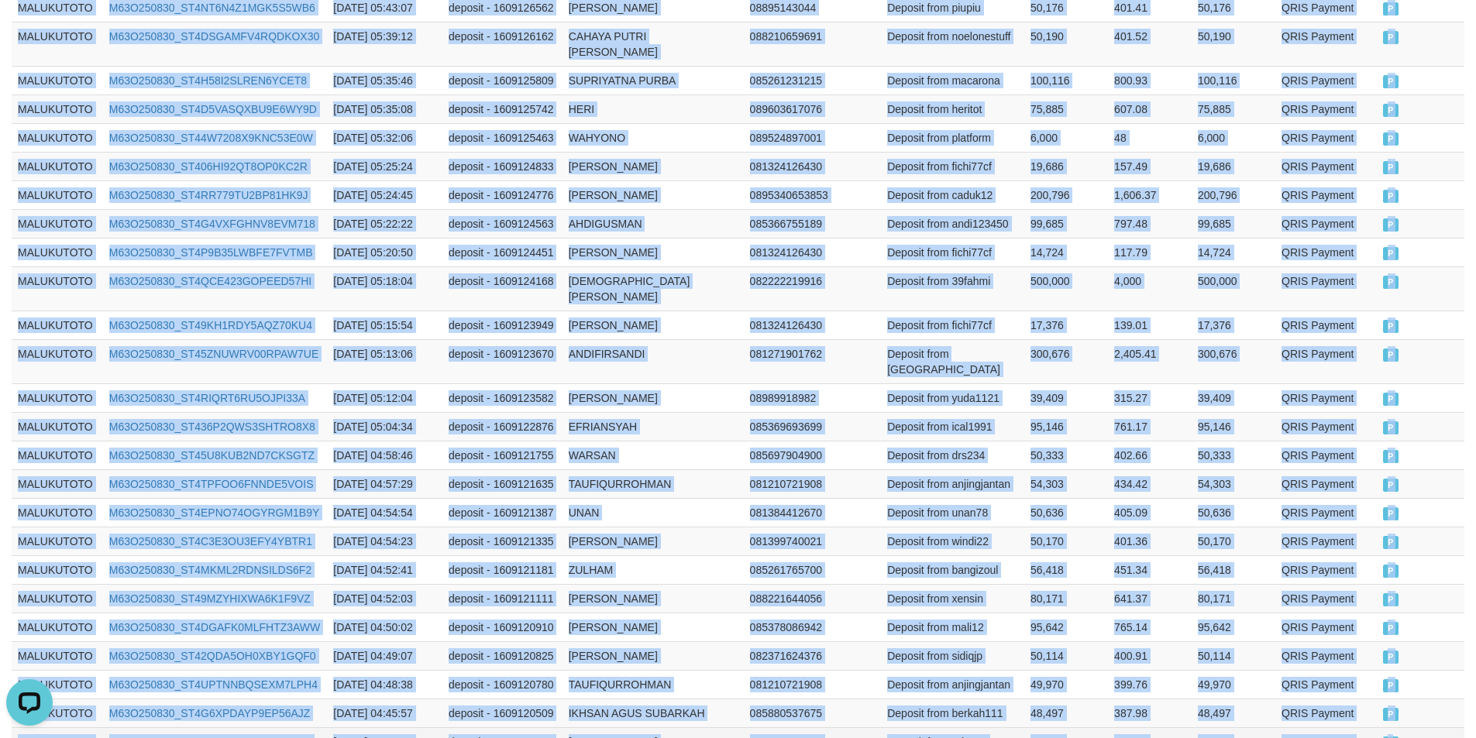
click at [1390, 737] on span "P" at bounding box center [1390, 743] width 15 height 13
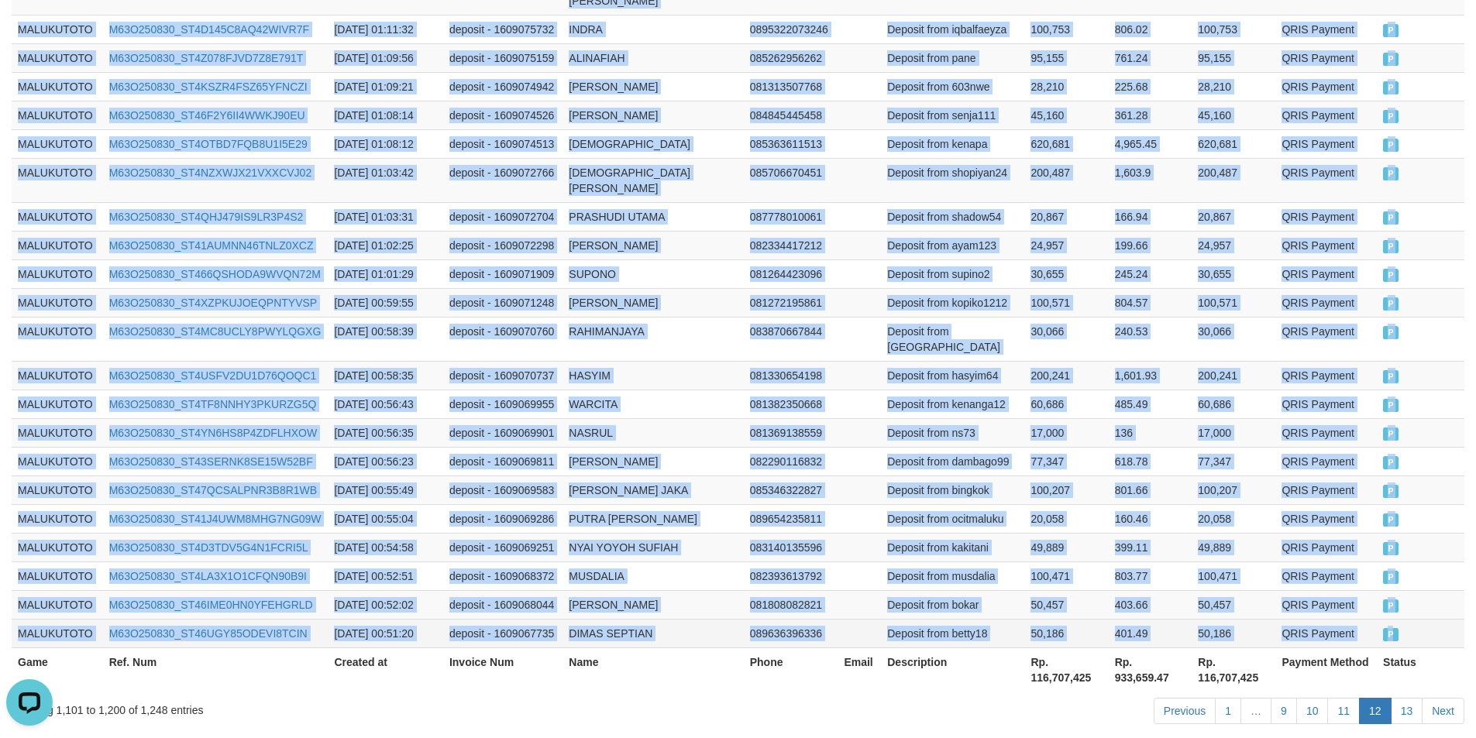
click at [1392, 628] on span "P" at bounding box center [1390, 634] width 15 height 13
click at [1400, 698] on link "13" at bounding box center [1407, 711] width 33 height 26
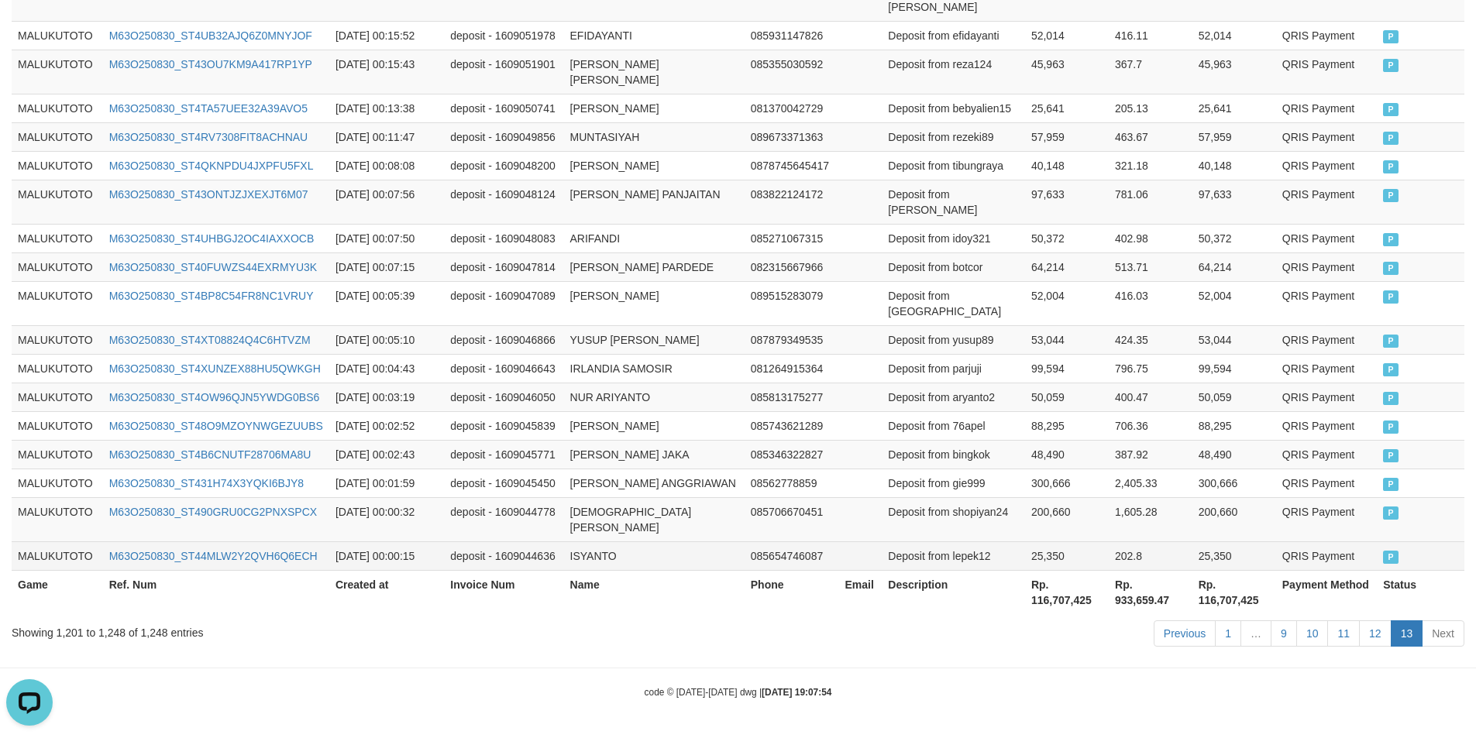
scroll to position [1395, 0]
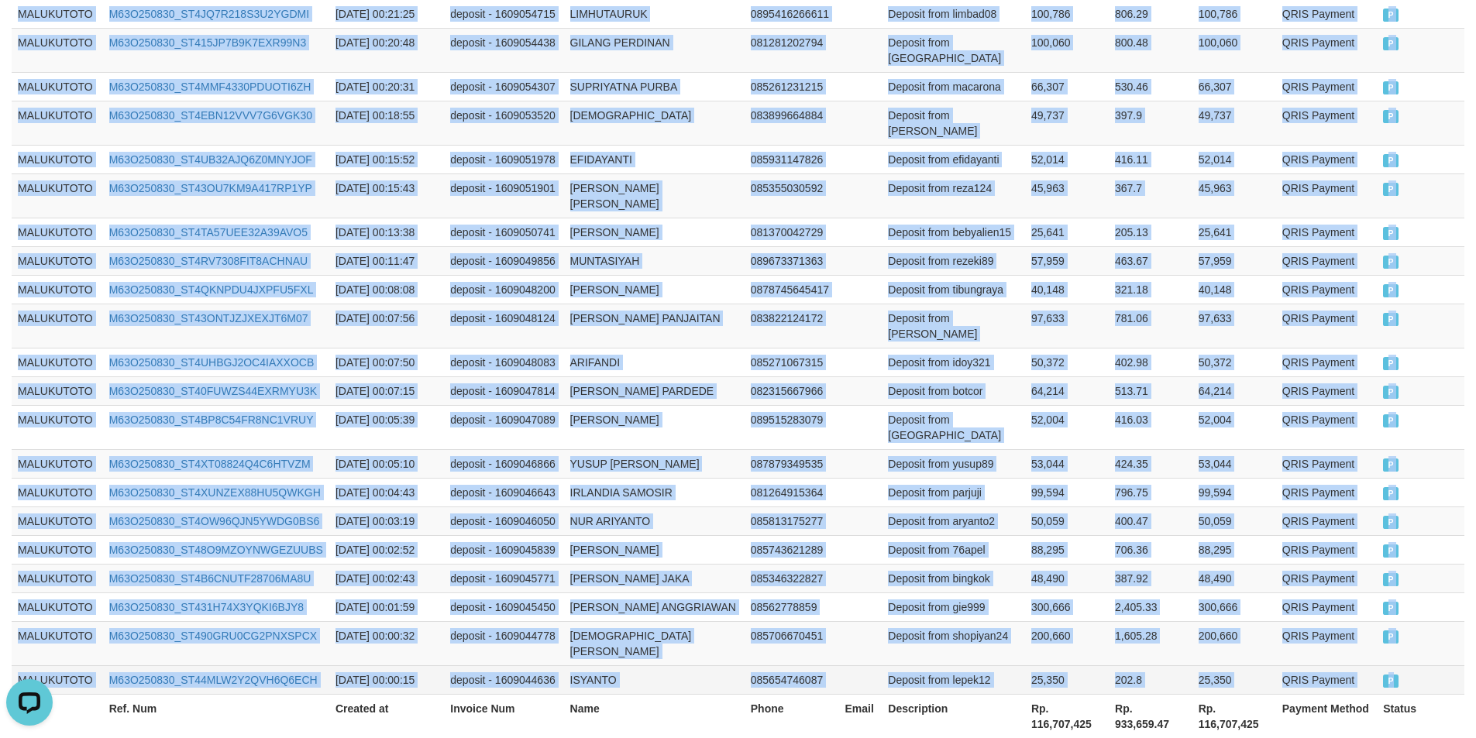
click at [1390, 675] on span "P" at bounding box center [1390, 681] width 15 height 13
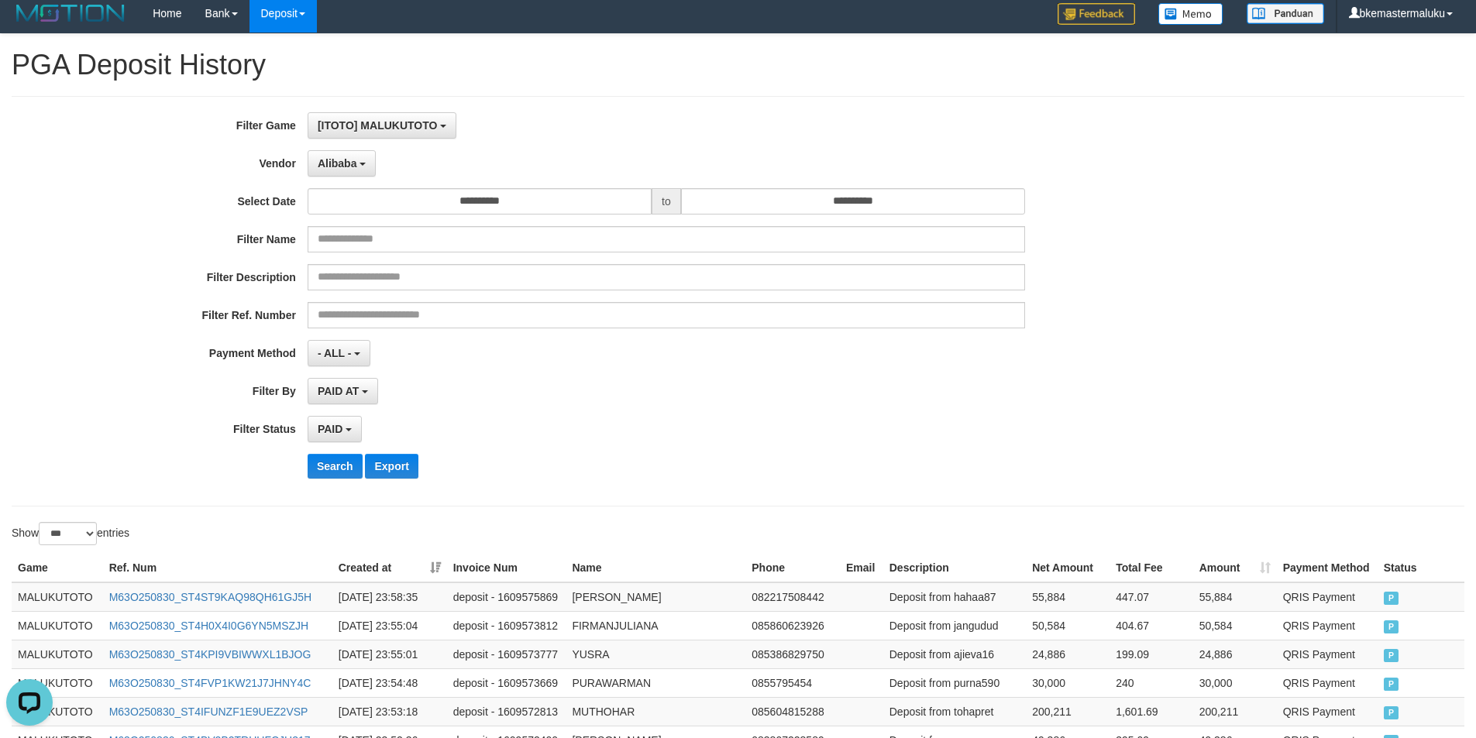
scroll to position [0, 0]
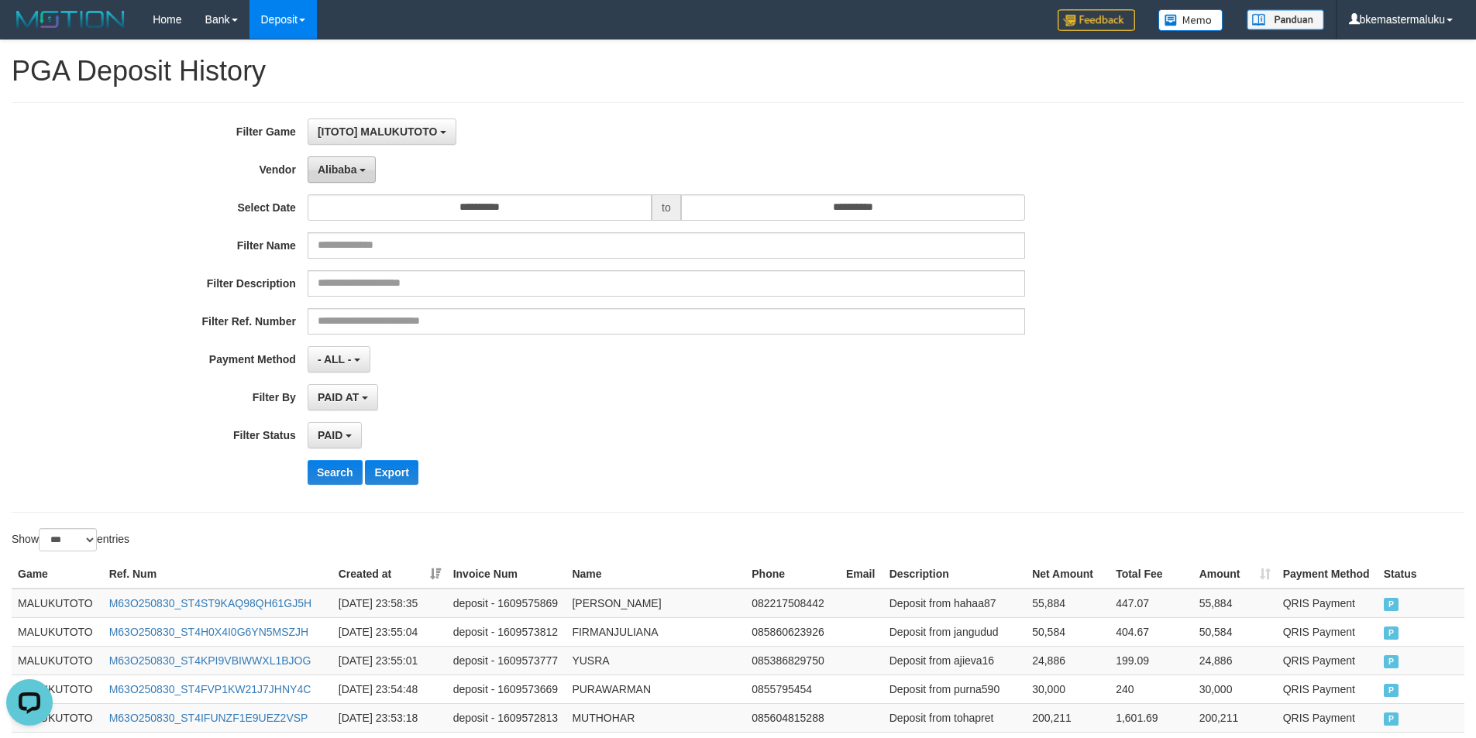
click at [335, 177] on button "Alibaba" at bounding box center [342, 170] width 68 height 26
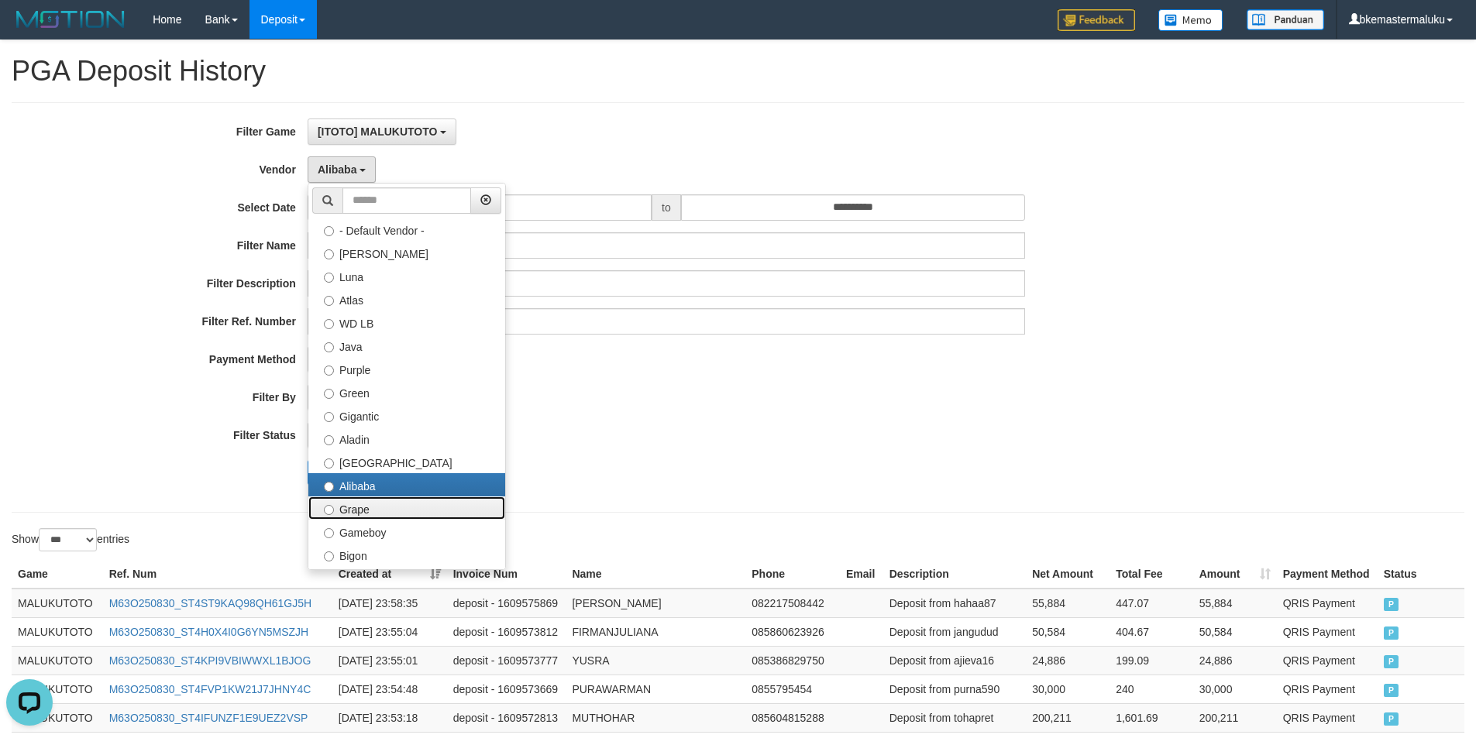
drag, startPoint x: 396, startPoint y: 500, endPoint x: 378, endPoint y: 506, distance: 18.9
click at [394, 500] on label "Grape" at bounding box center [406, 508] width 197 height 23
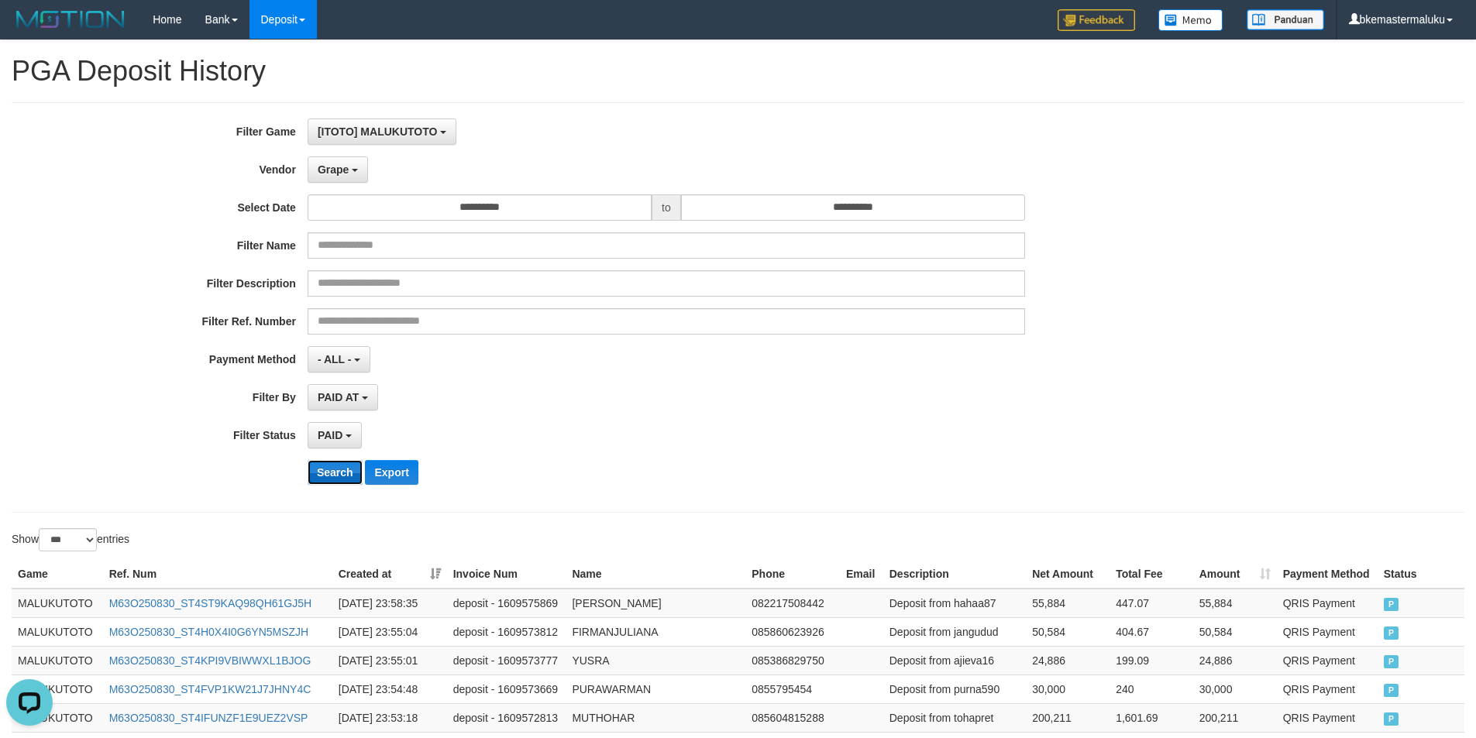
click at [337, 467] on button "Search" at bounding box center [335, 472] width 55 height 25
click at [36, 624] on td "MALUKUTOTO" at bounding box center [57, 632] width 91 height 29
click at [67, 601] on td "MALUKUTOTO" at bounding box center [57, 603] width 91 height 29
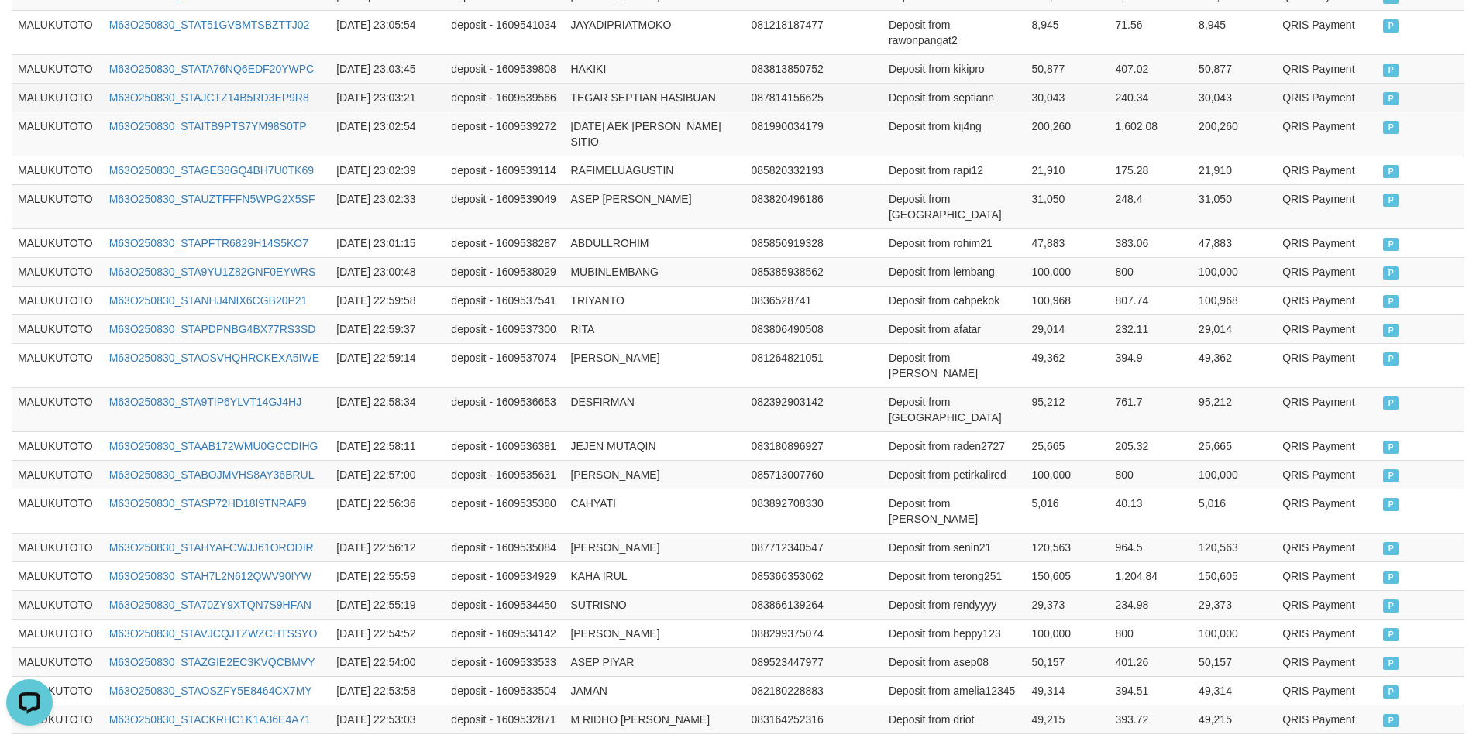
scroll to position [2994, 0]
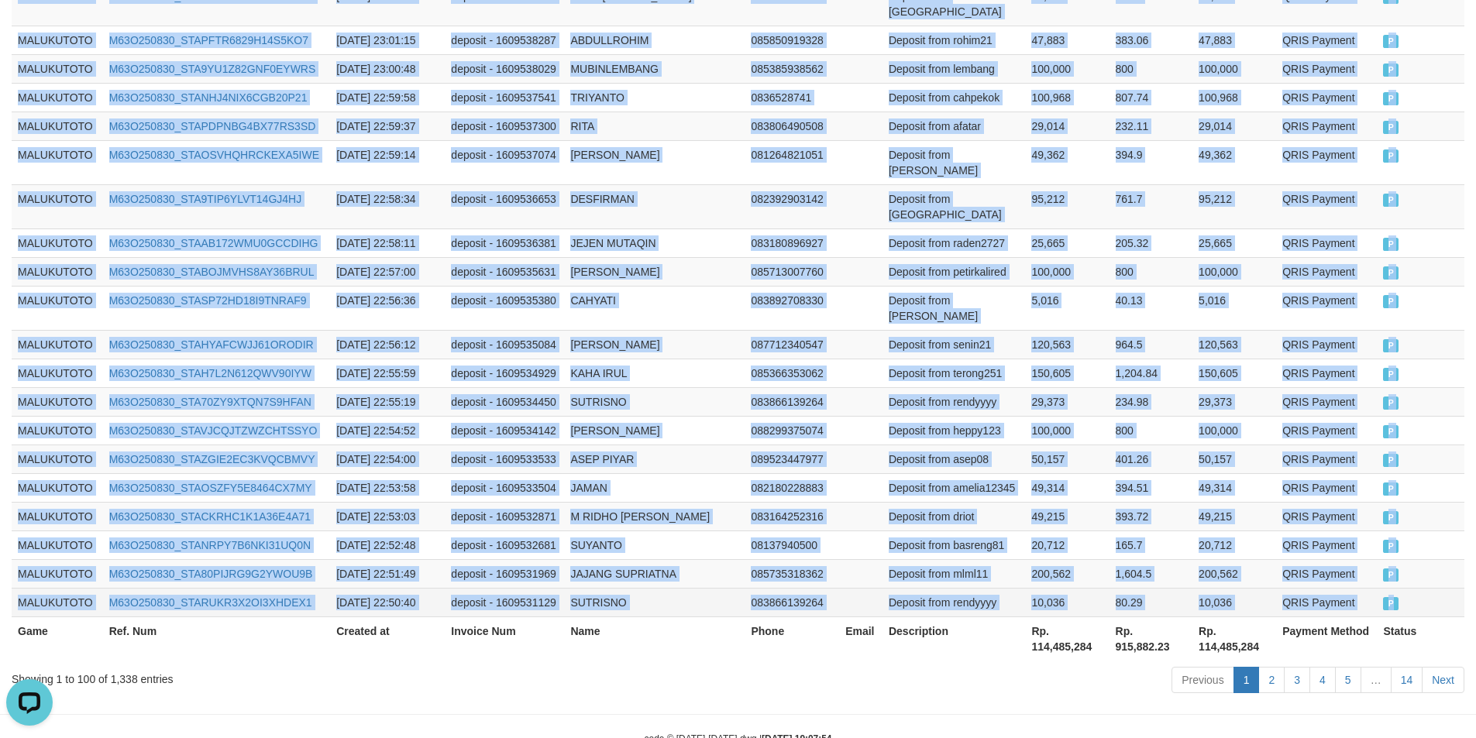
click at [1392, 597] on span "P" at bounding box center [1390, 603] width 15 height 13
click at [1269, 667] on link "2" at bounding box center [1271, 680] width 26 height 26
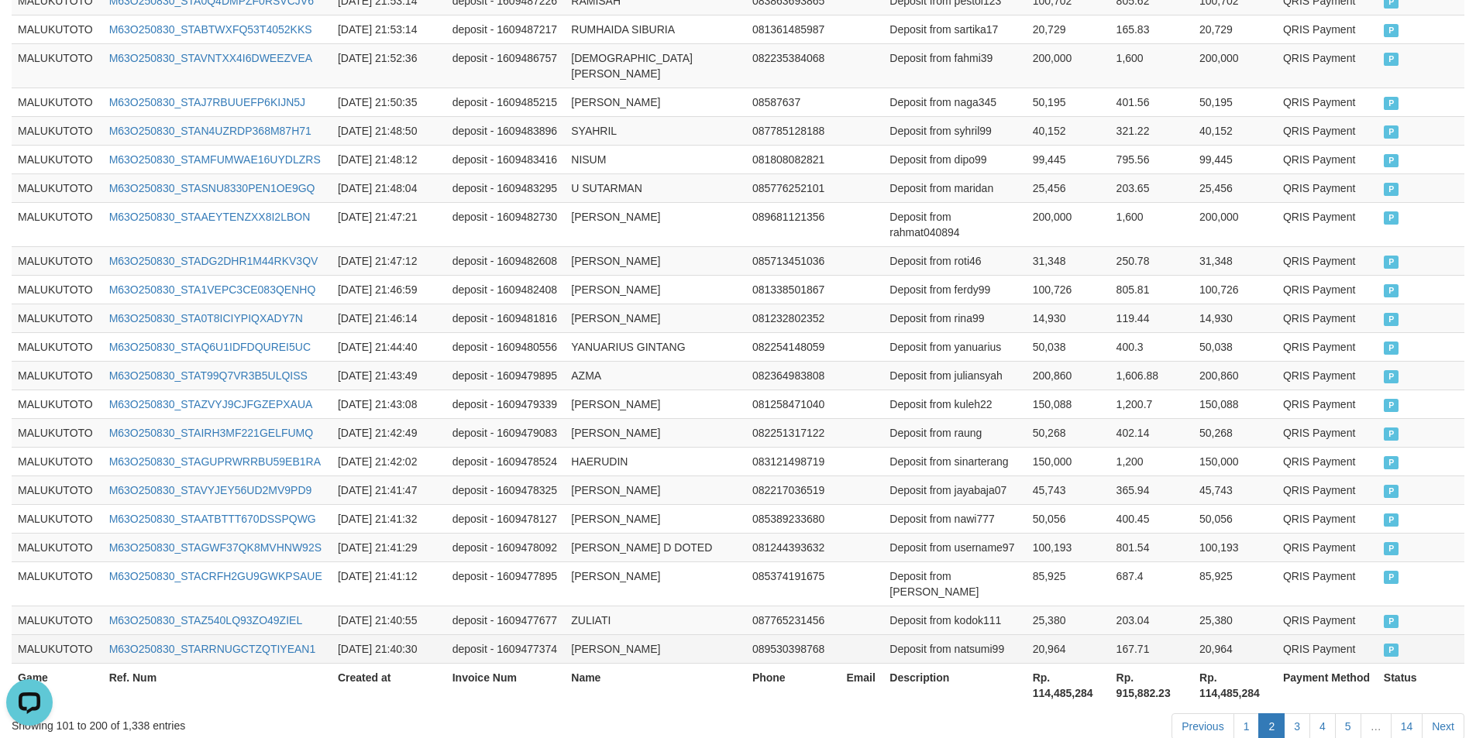
scroll to position [2978, 0]
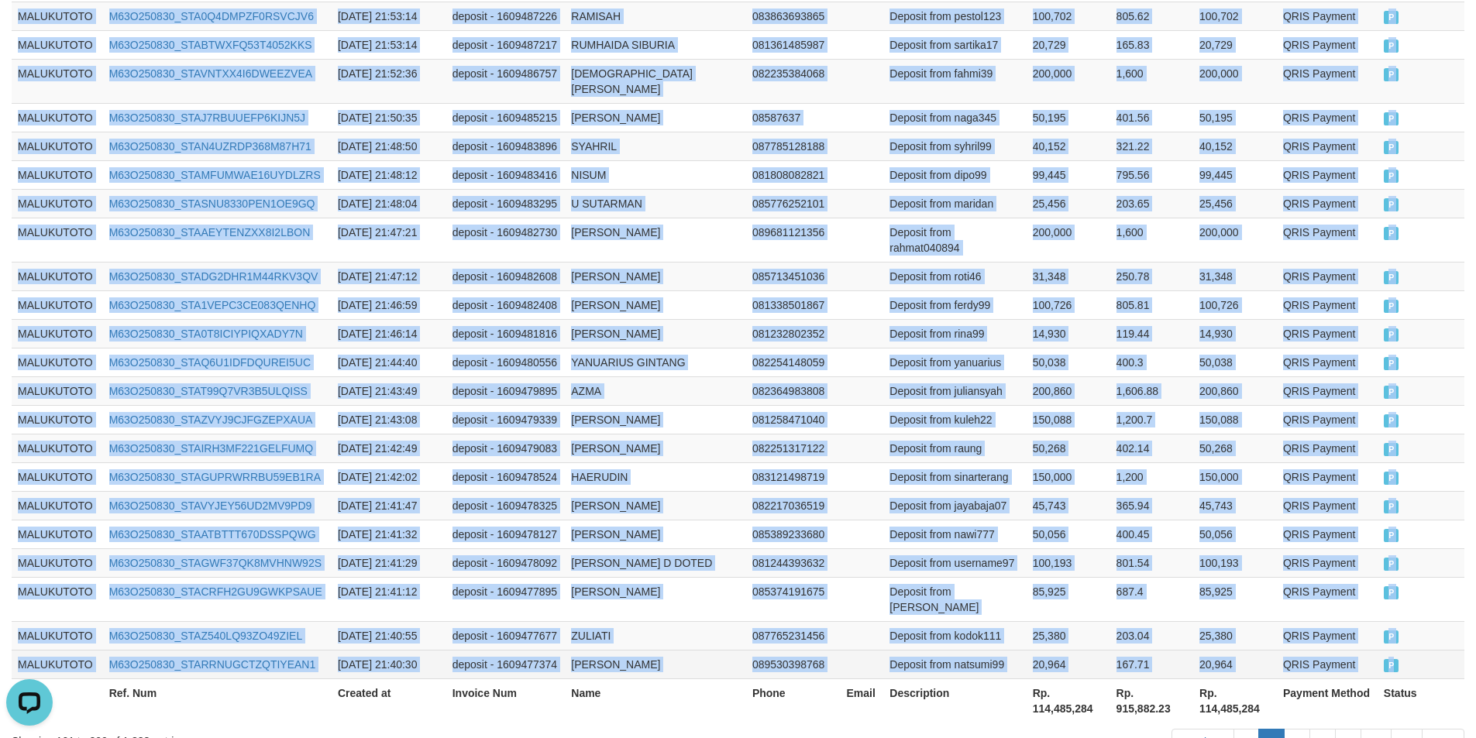
click at [1395, 659] on span "P" at bounding box center [1391, 665] width 15 height 13
click at [1302, 729] on link "3" at bounding box center [1297, 742] width 26 height 26
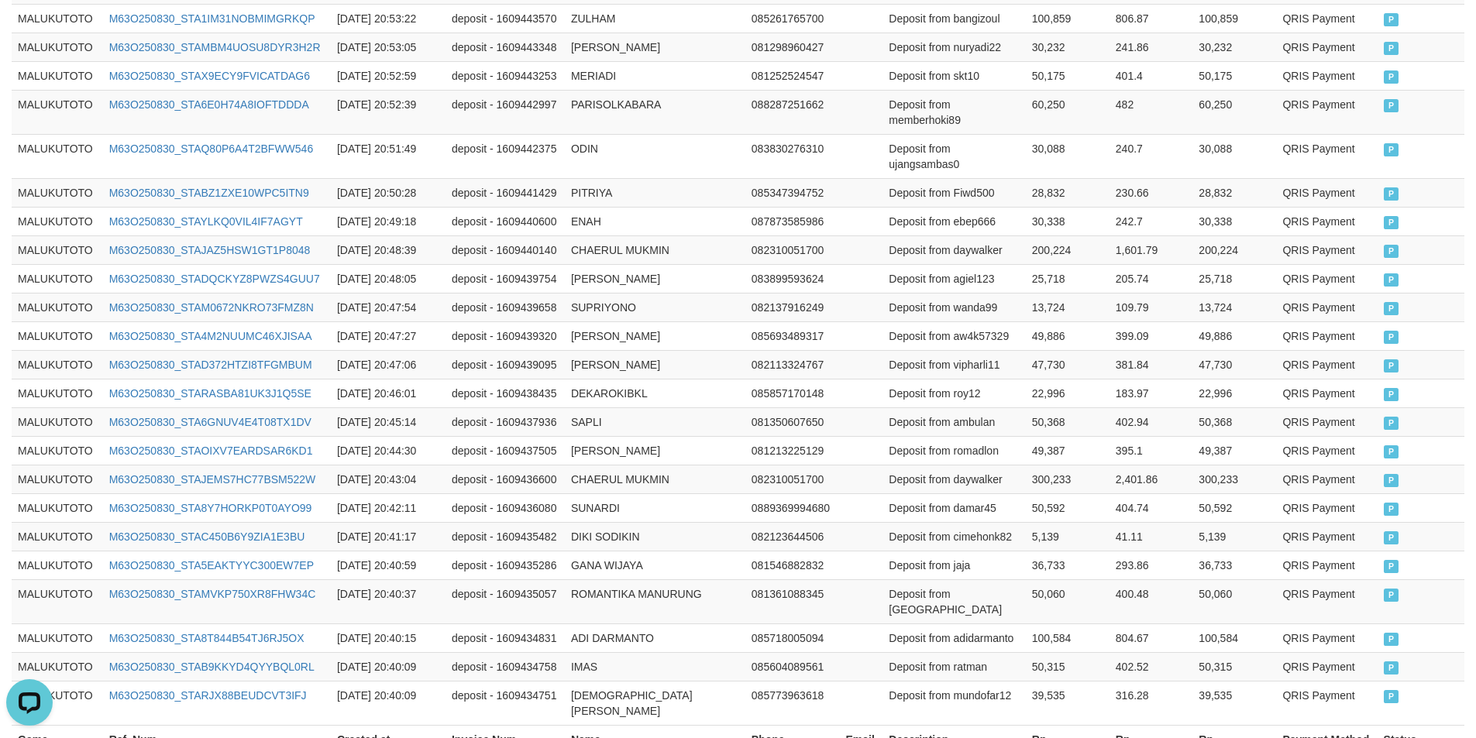
scroll to position [3040, 0]
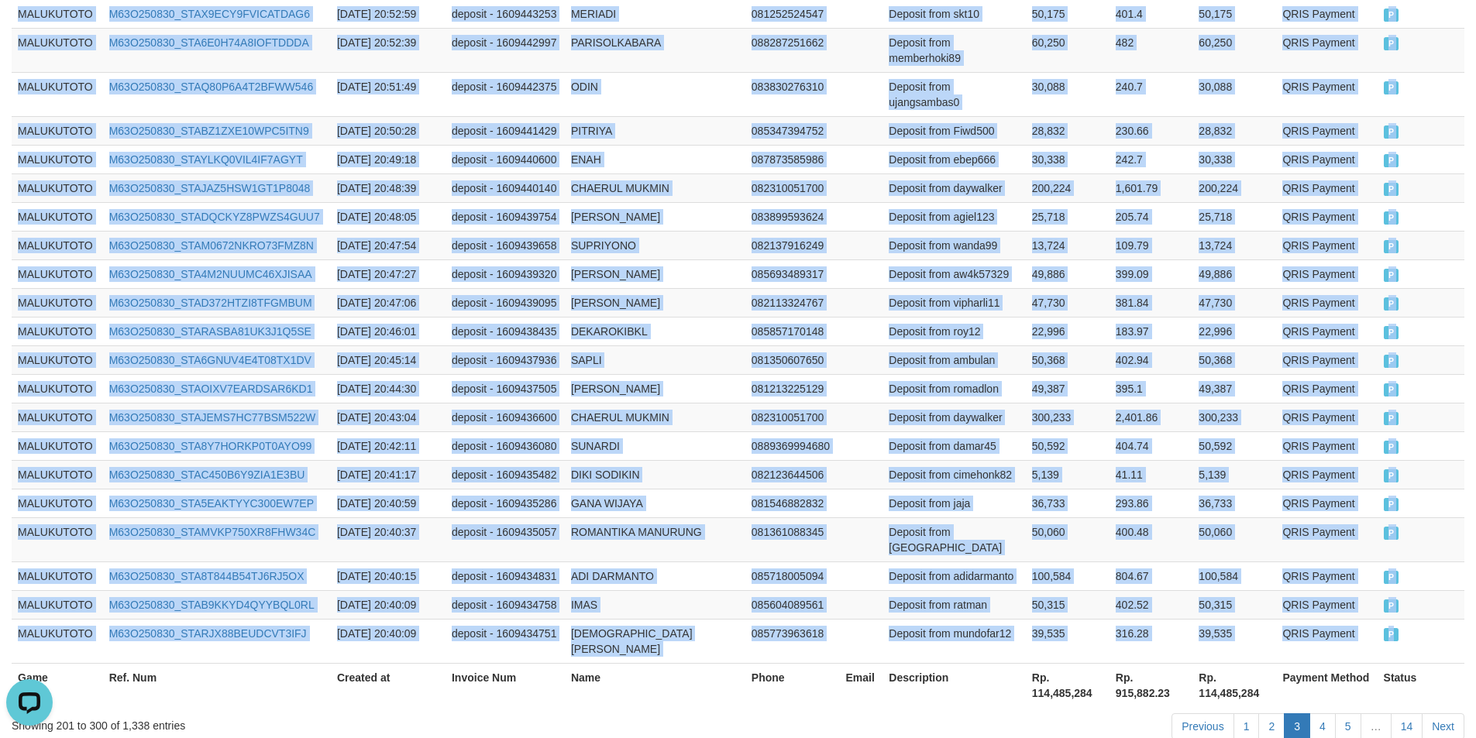
click at [1392, 628] on span "P" at bounding box center [1391, 634] width 15 height 13
drag, startPoint x: 1315, startPoint y: 644, endPoint x: 1338, endPoint y: 633, distance: 25.7
click at [1315, 714] on link "4" at bounding box center [1322, 727] width 26 height 26
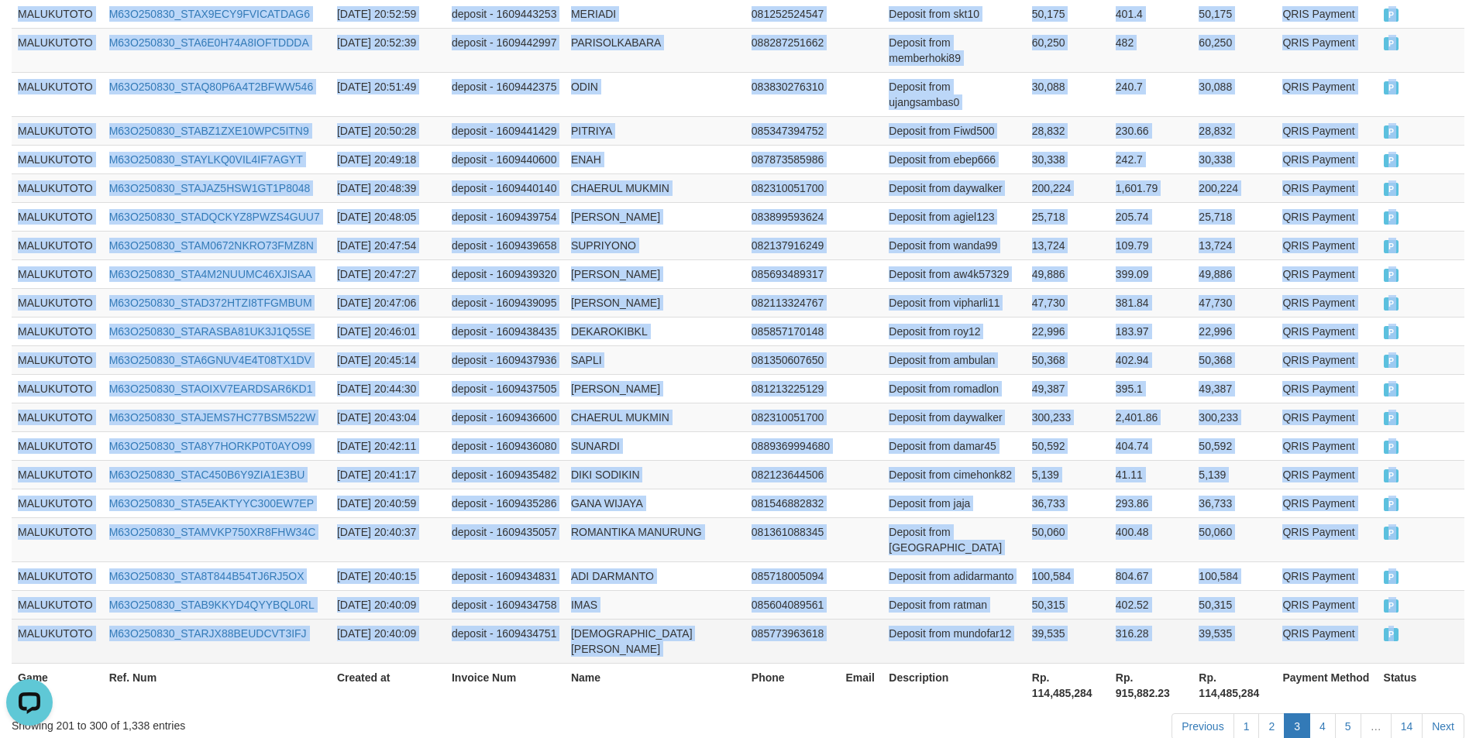
scroll to position [2947, 0]
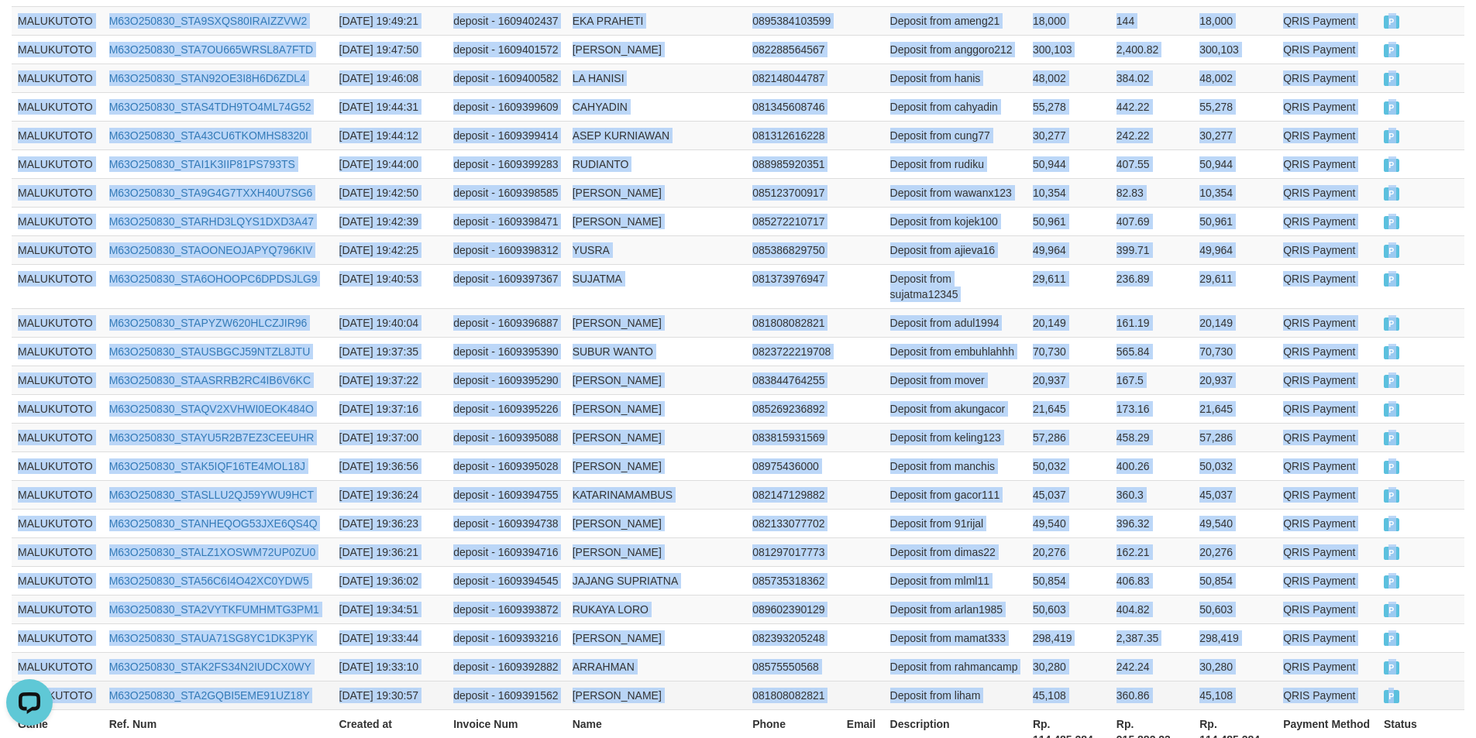
click at [1391, 690] on span "P" at bounding box center [1391, 696] width 15 height 13
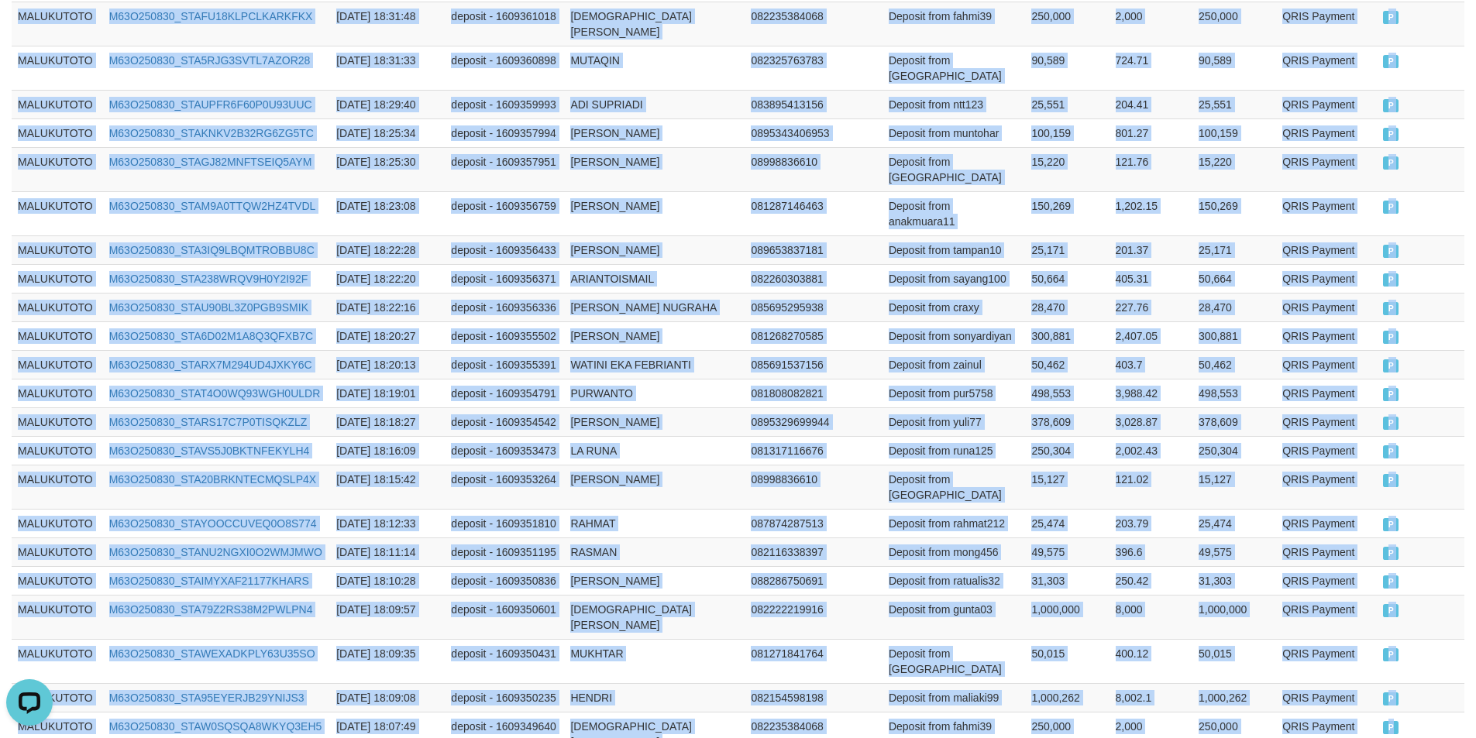
click at [1390, 721] on span "P" at bounding box center [1390, 727] width 15 height 13
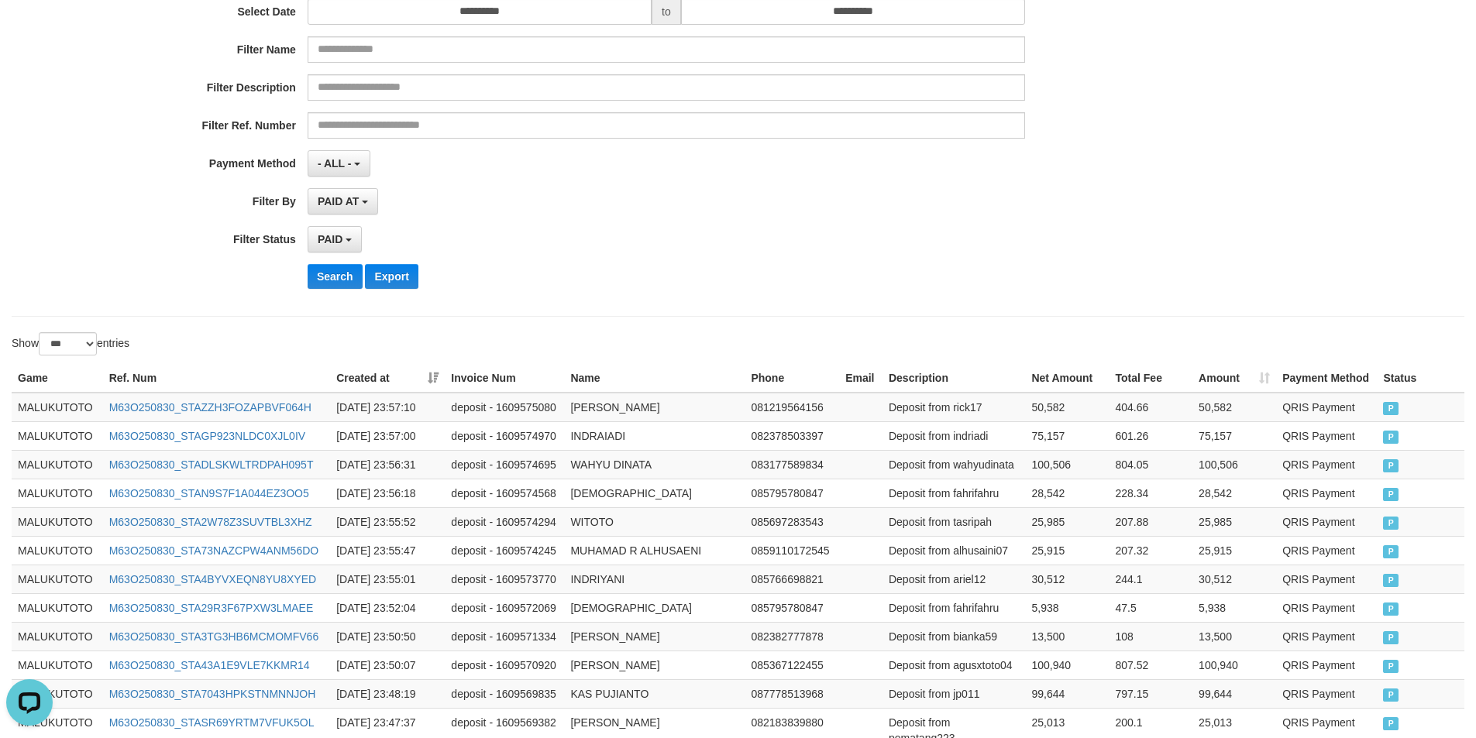
scroll to position [0, 0]
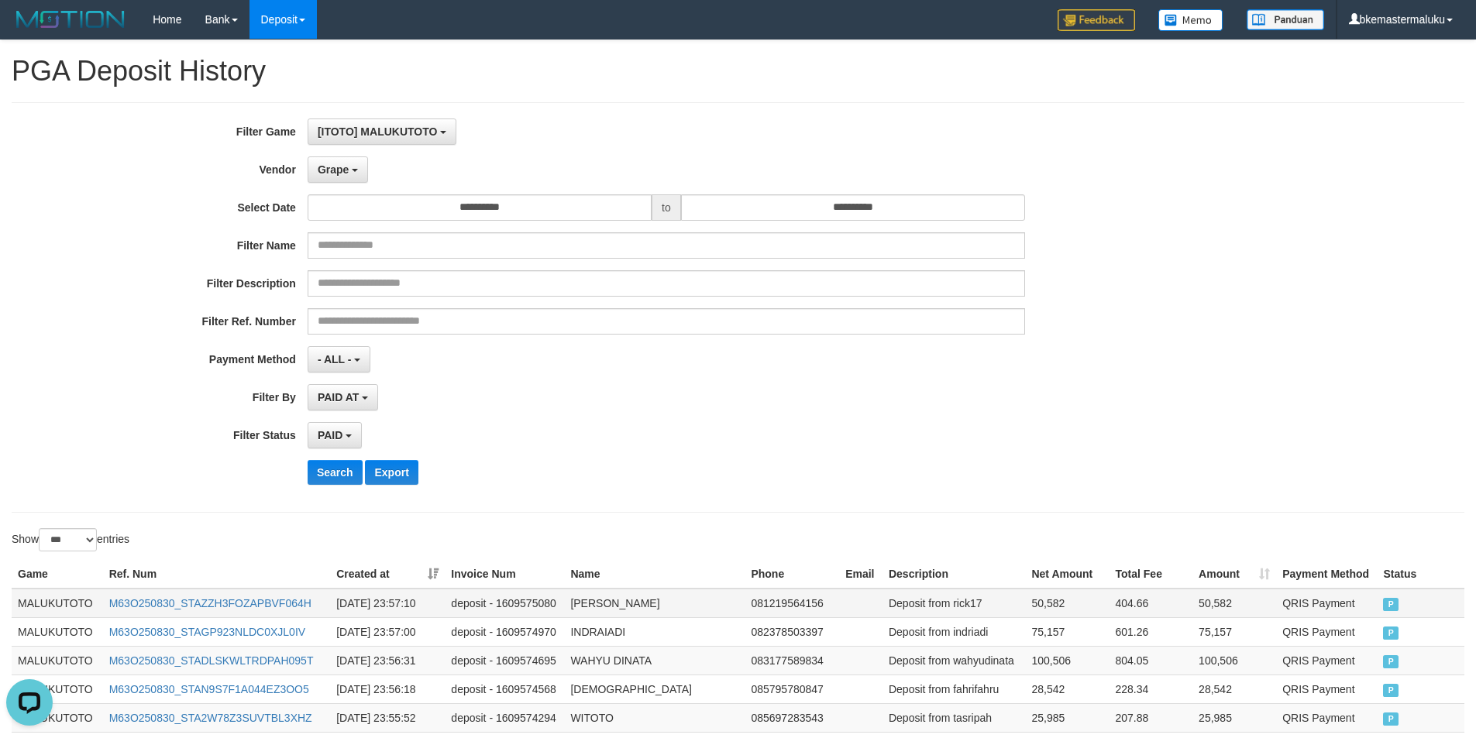
click at [52, 597] on td "MALUKUTOTO" at bounding box center [57, 603] width 91 height 29
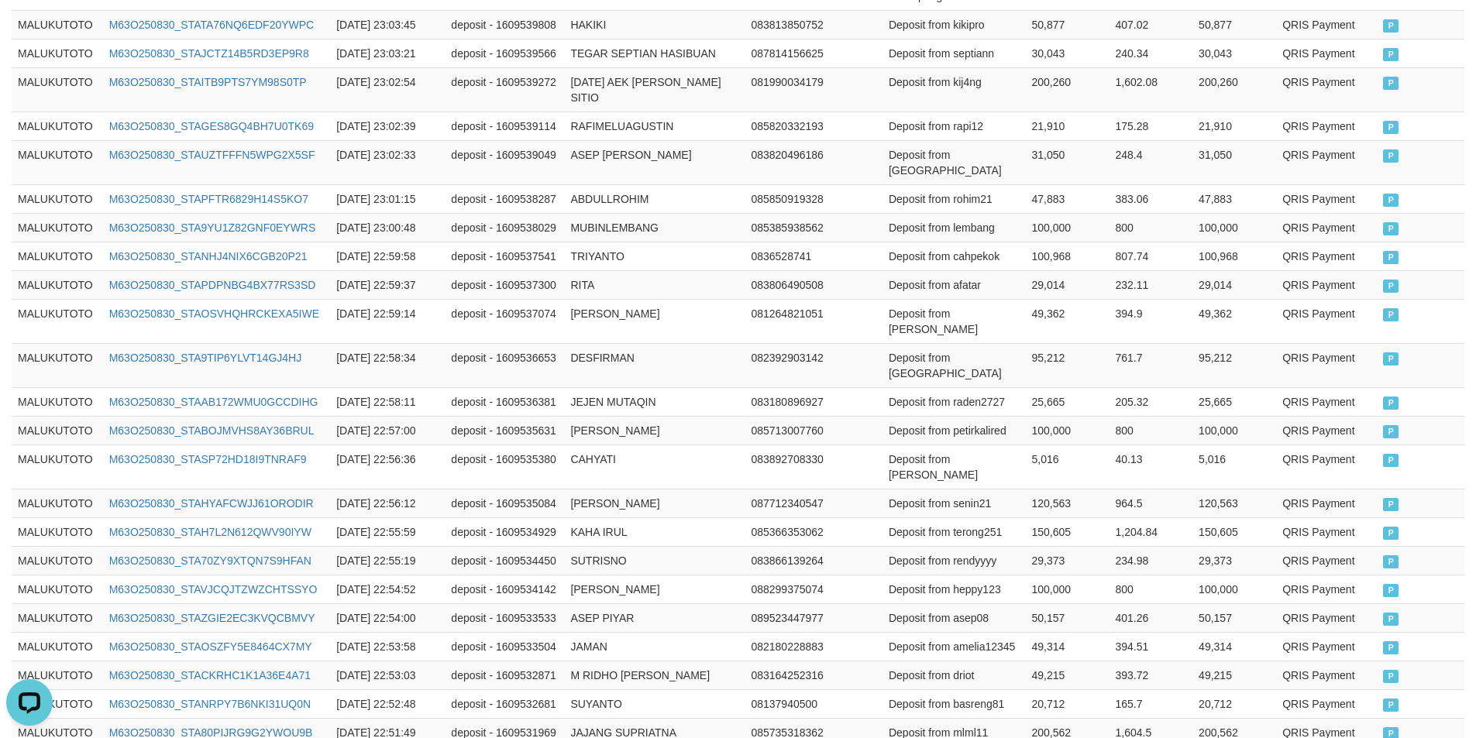
scroll to position [2994, 0]
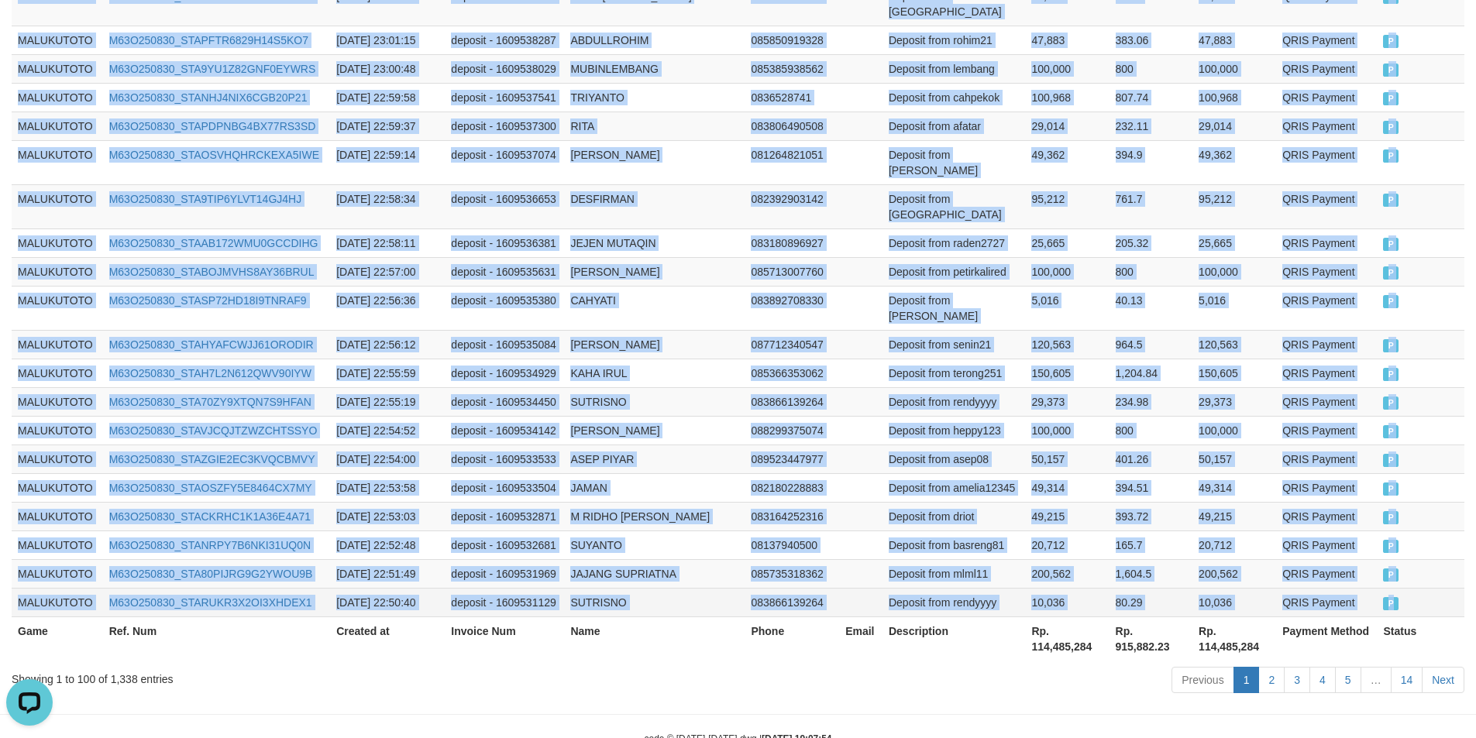
click at [1393, 597] on span "P" at bounding box center [1390, 603] width 15 height 13
click at [1278, 667] on link "2" at bounding box center [1271, 680] width 26 height 26
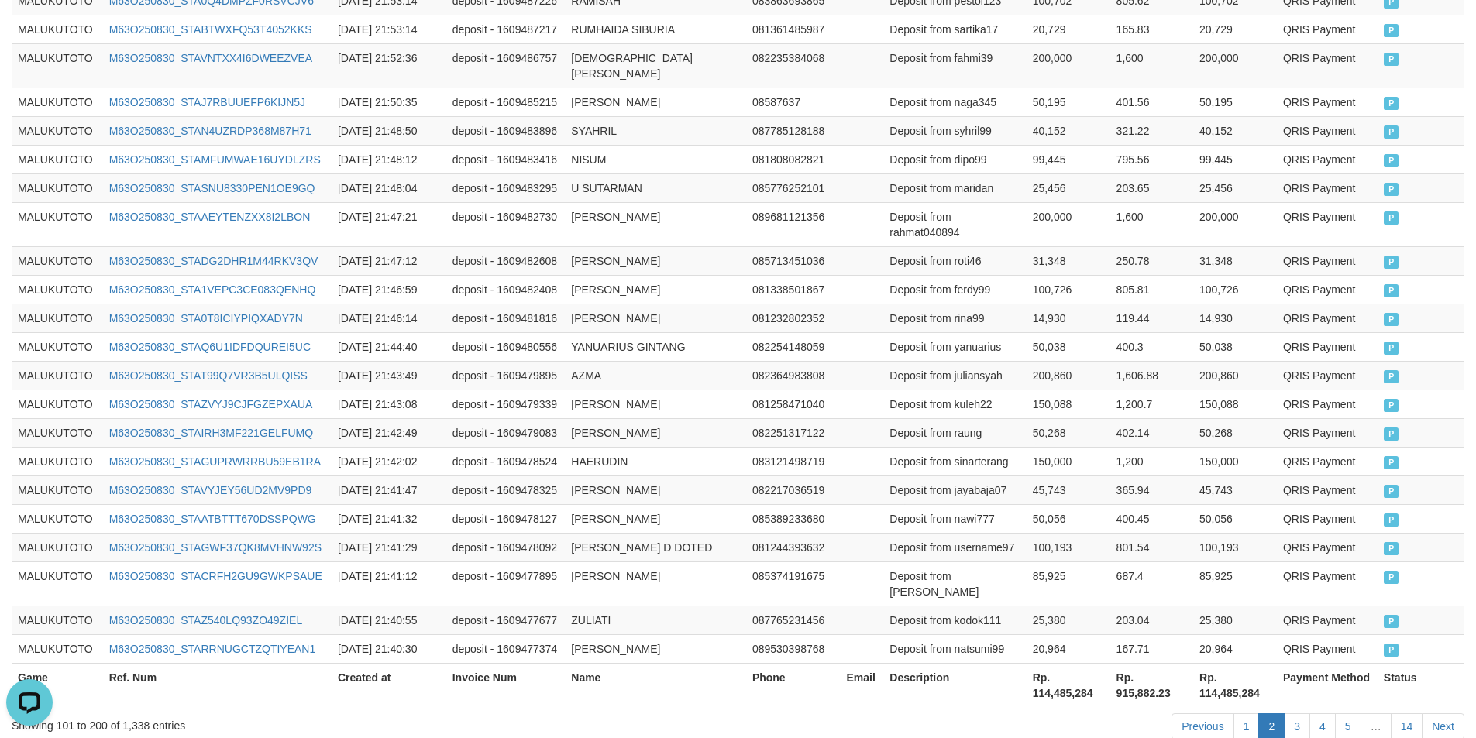
scroll to position [2978, 0]
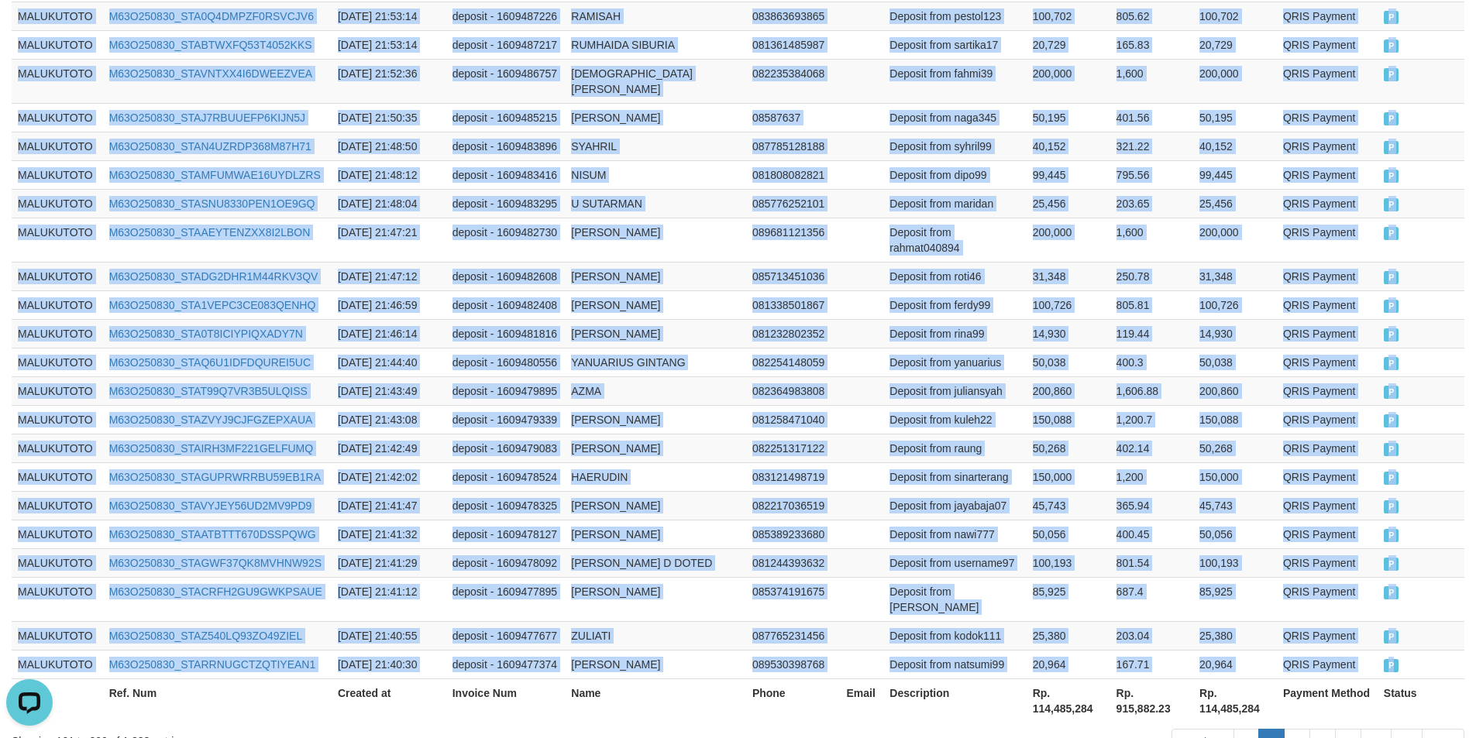
click at [1390, 659] on span "P" at bounding box center [1391, 665] width 15 height 13
click at [1304, 729] on link "3" at bounding box center [1297, 742] width 26 height 26
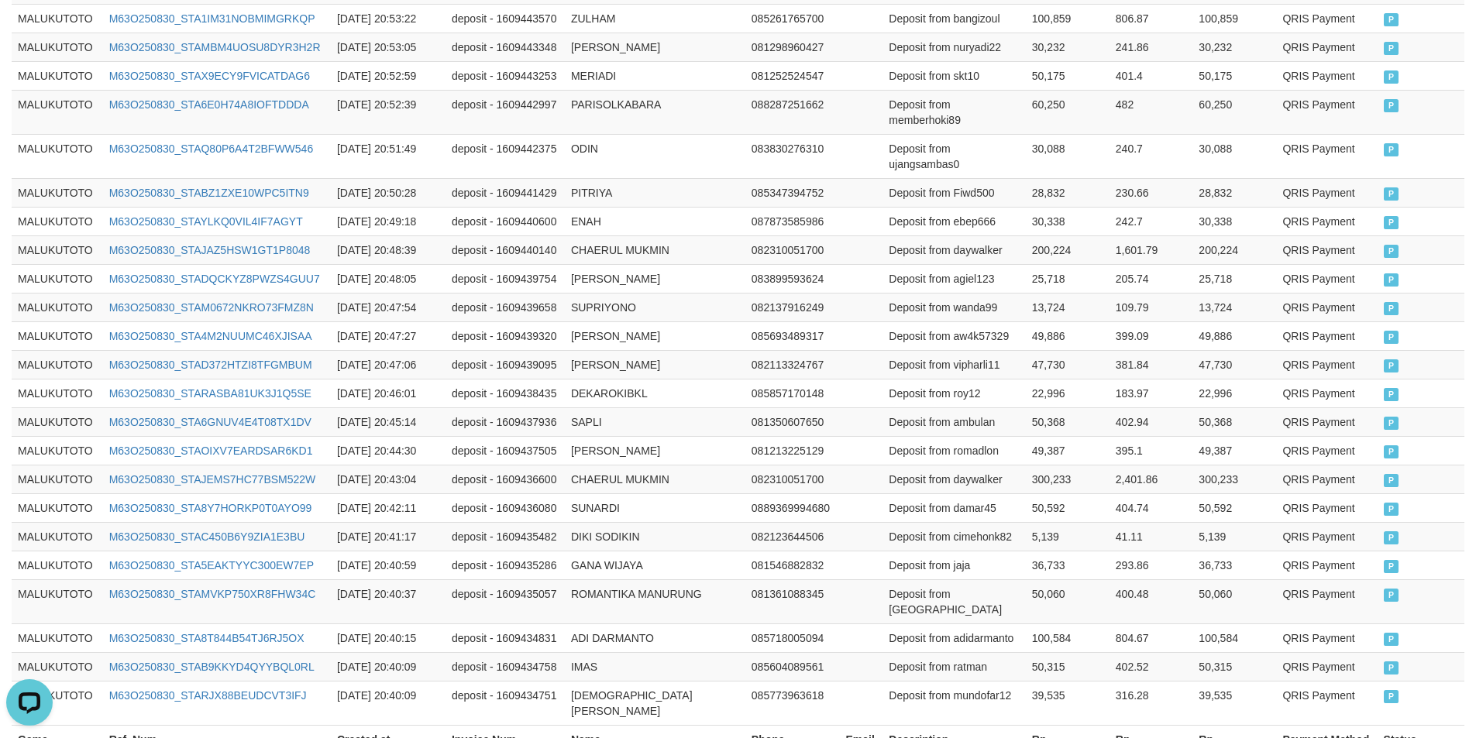
scroll to position [3040, 0]
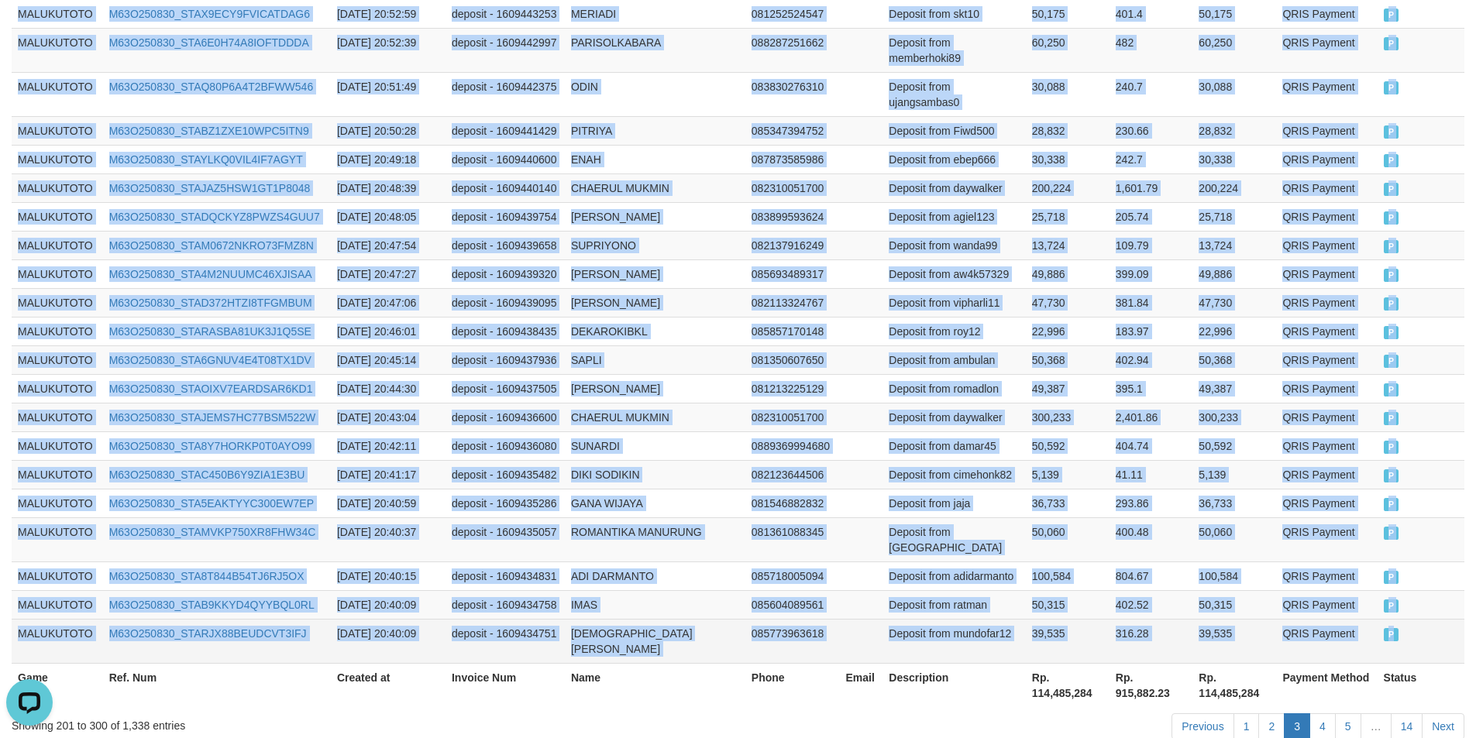
click at [1391, 628] on span "P" at bounding box center [1391, 634] width 15 height 13
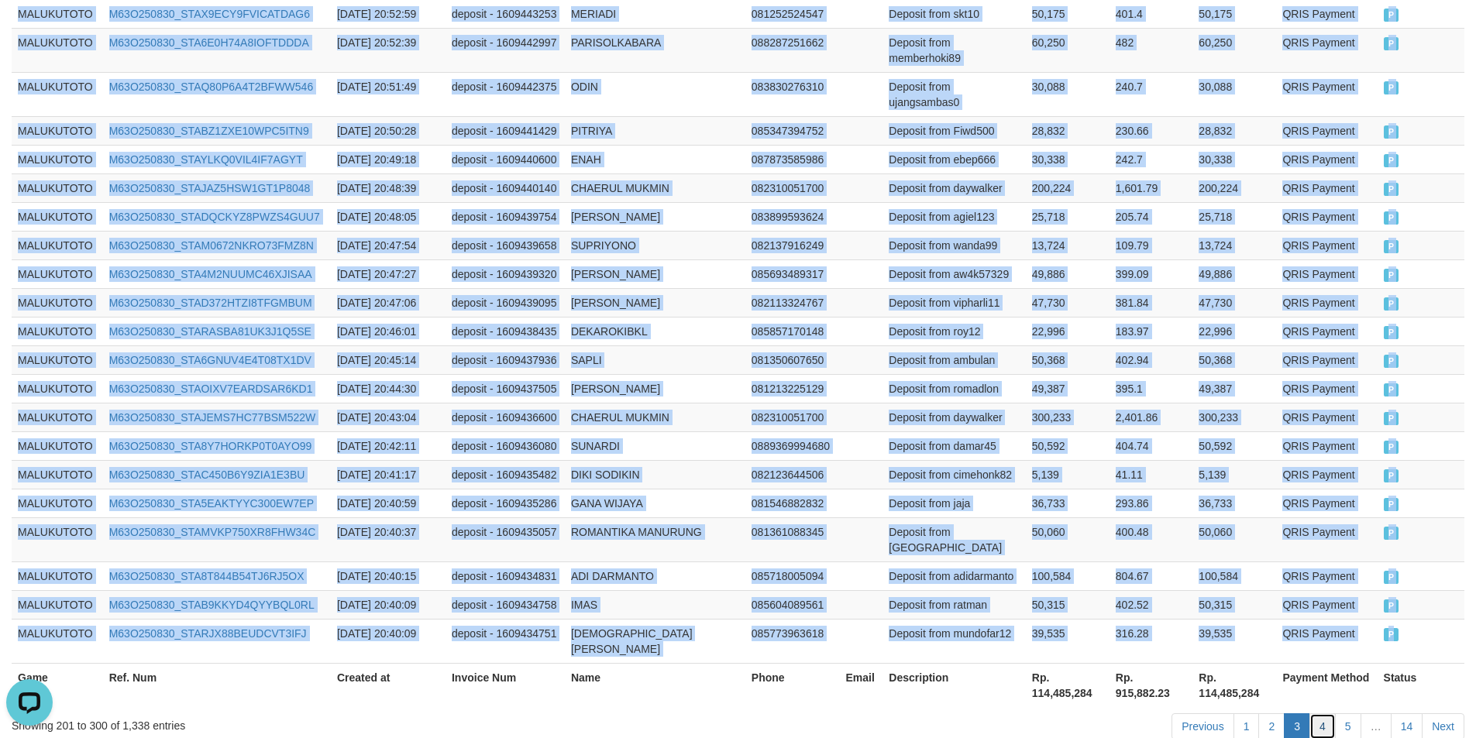
click at [1318, 714] on link "4" at bounding box center [1322, 727] width 26 height 26
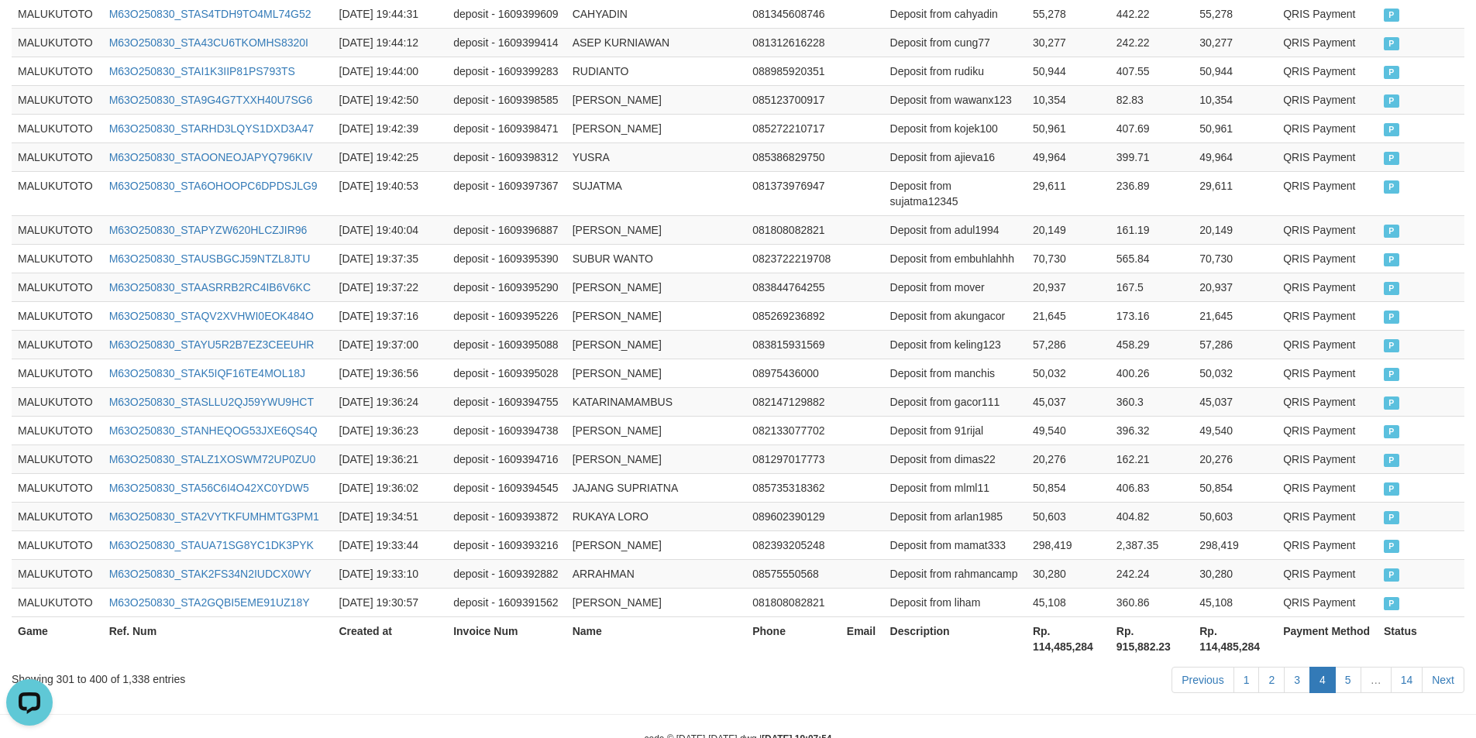
scroll to position [2947, 0]
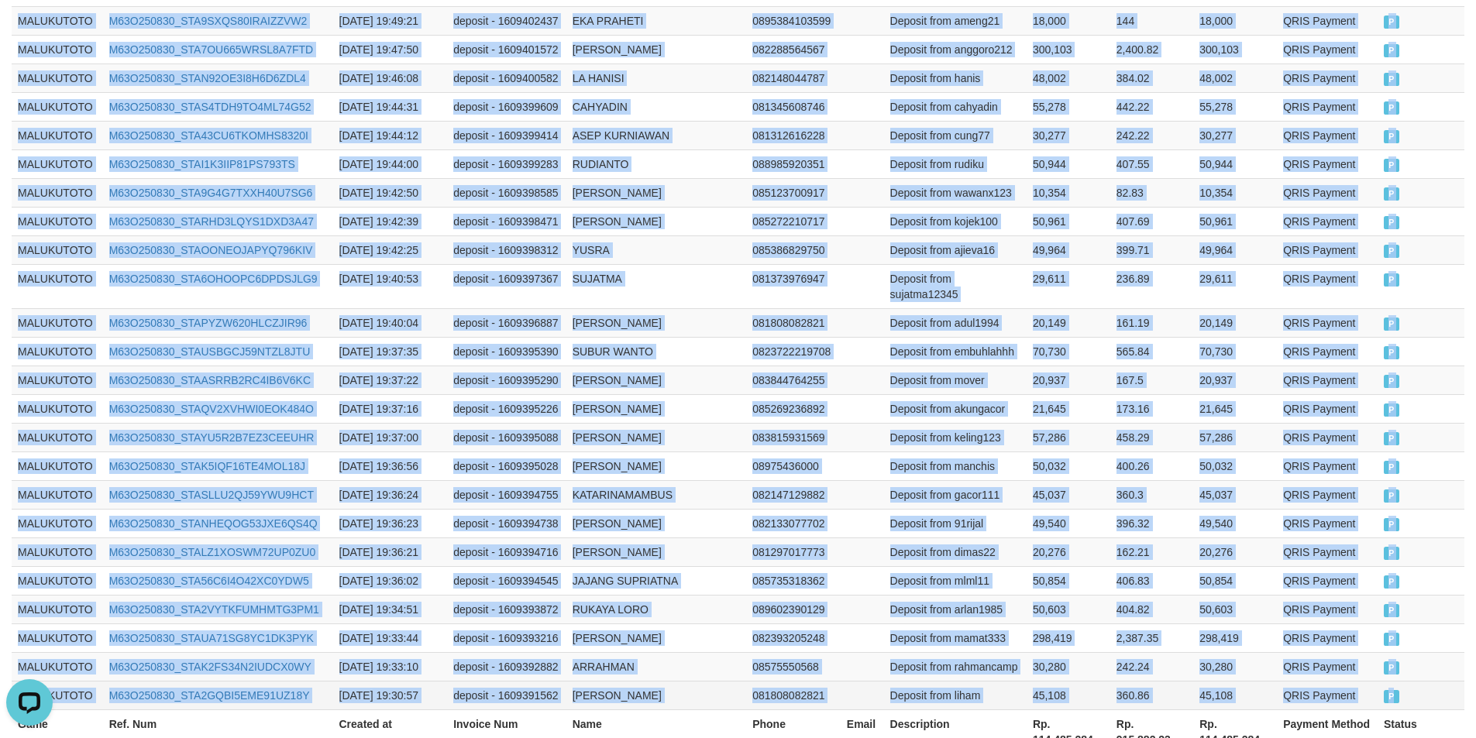
click at [1392, 690] on span "P" at bounding box center [1391, 696] width 15 height 13
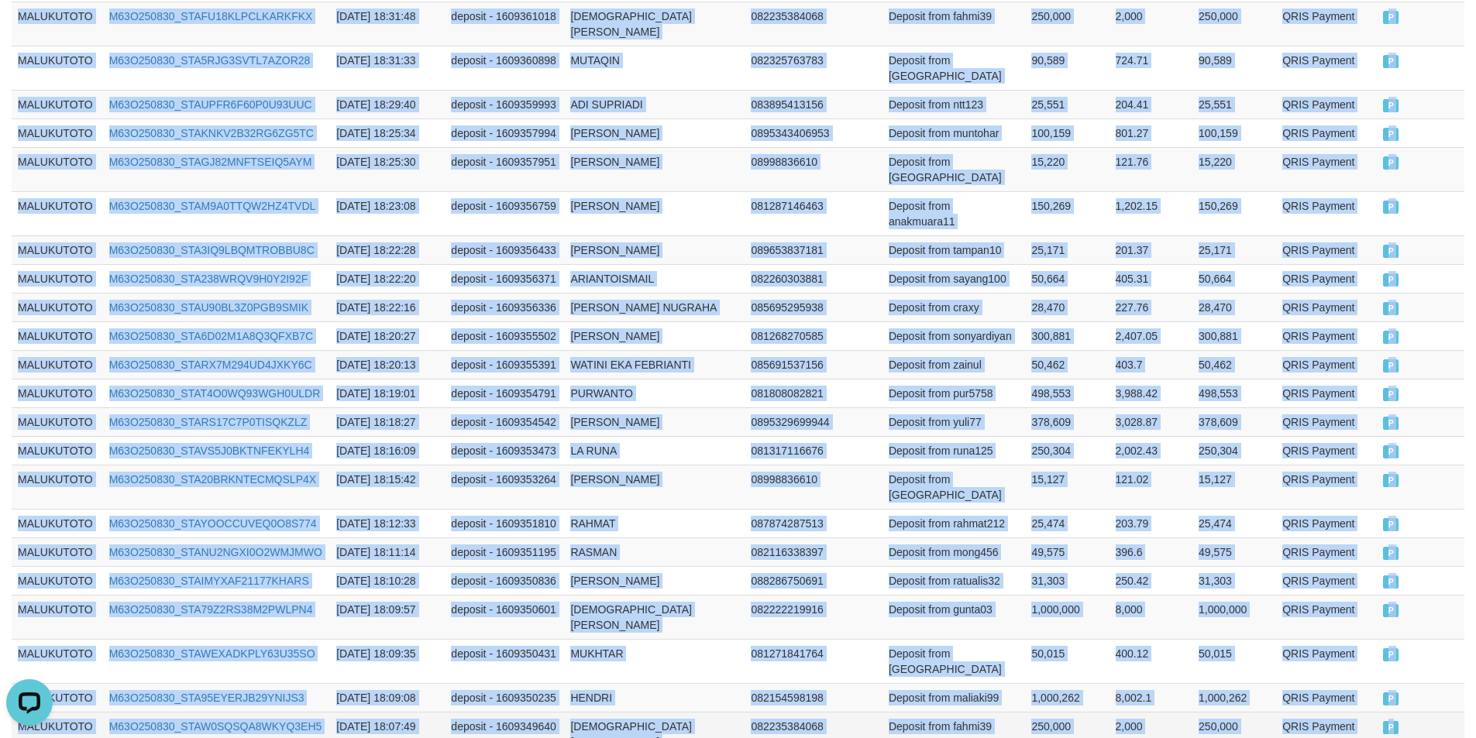
click at [1391, 721] on span "P" at bounding box center [1390, 727] width 15 height 13
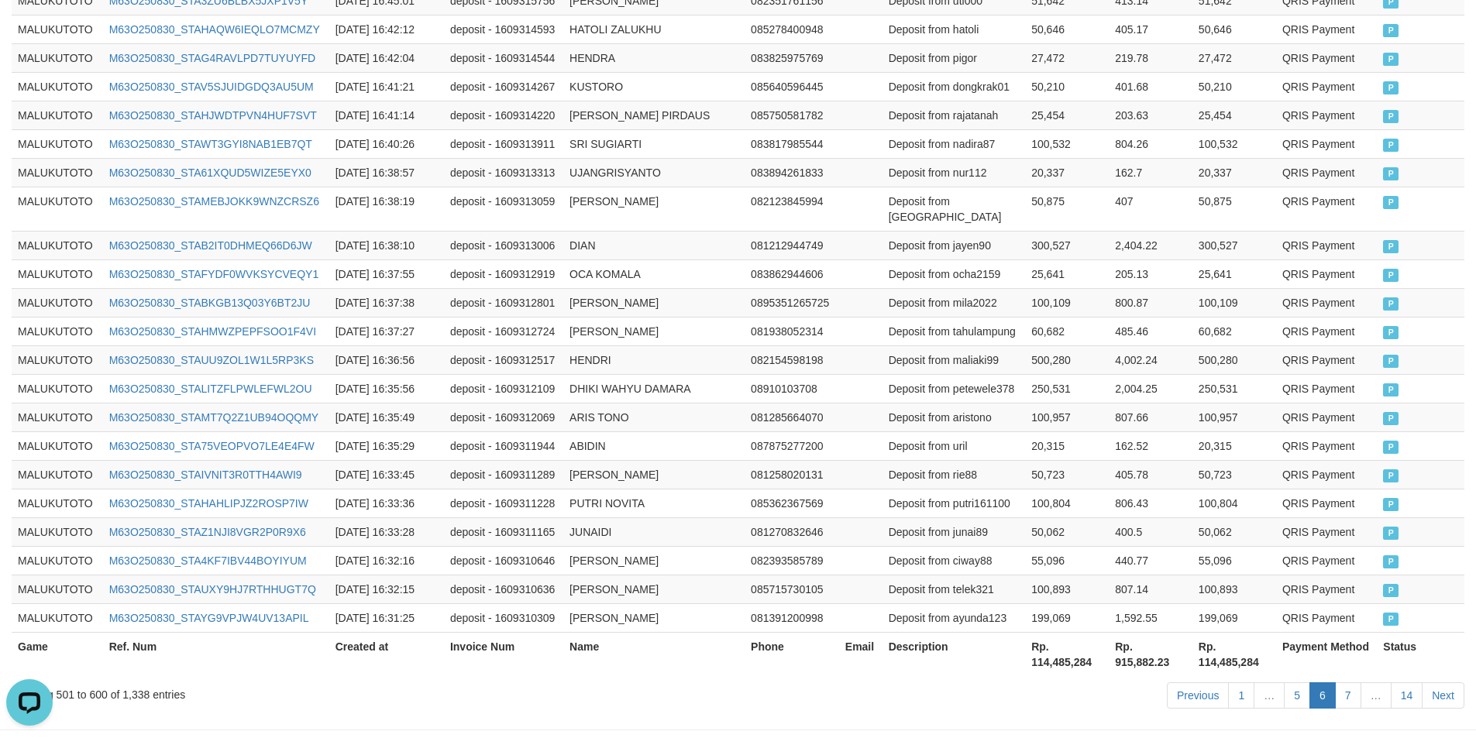
scroll to position [2916, 0]
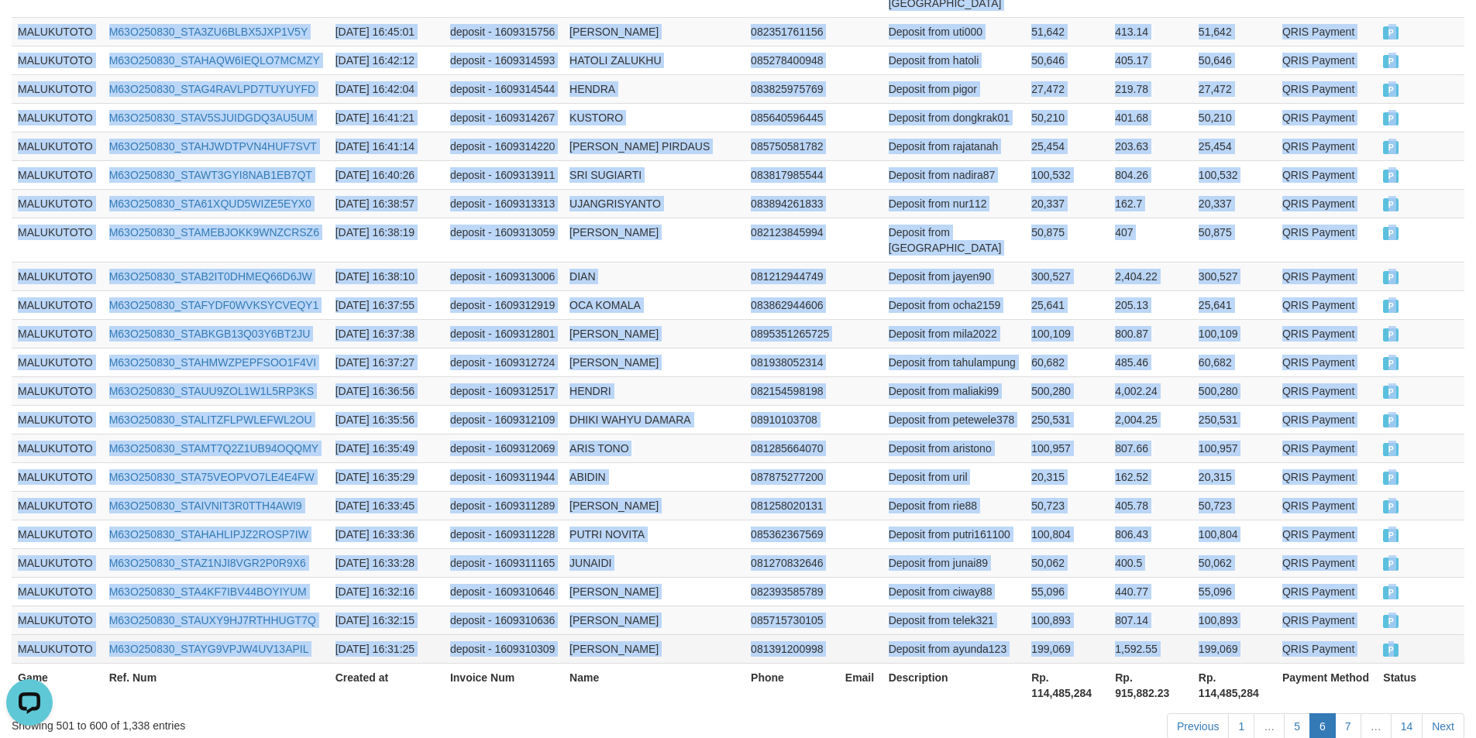
click at [1392, 644] on span "P" at bounding box center [1390, 650] width 15 height 13
click at [1352, 714] on link "7" at bounding box center [1348, 727] width 26 height 26
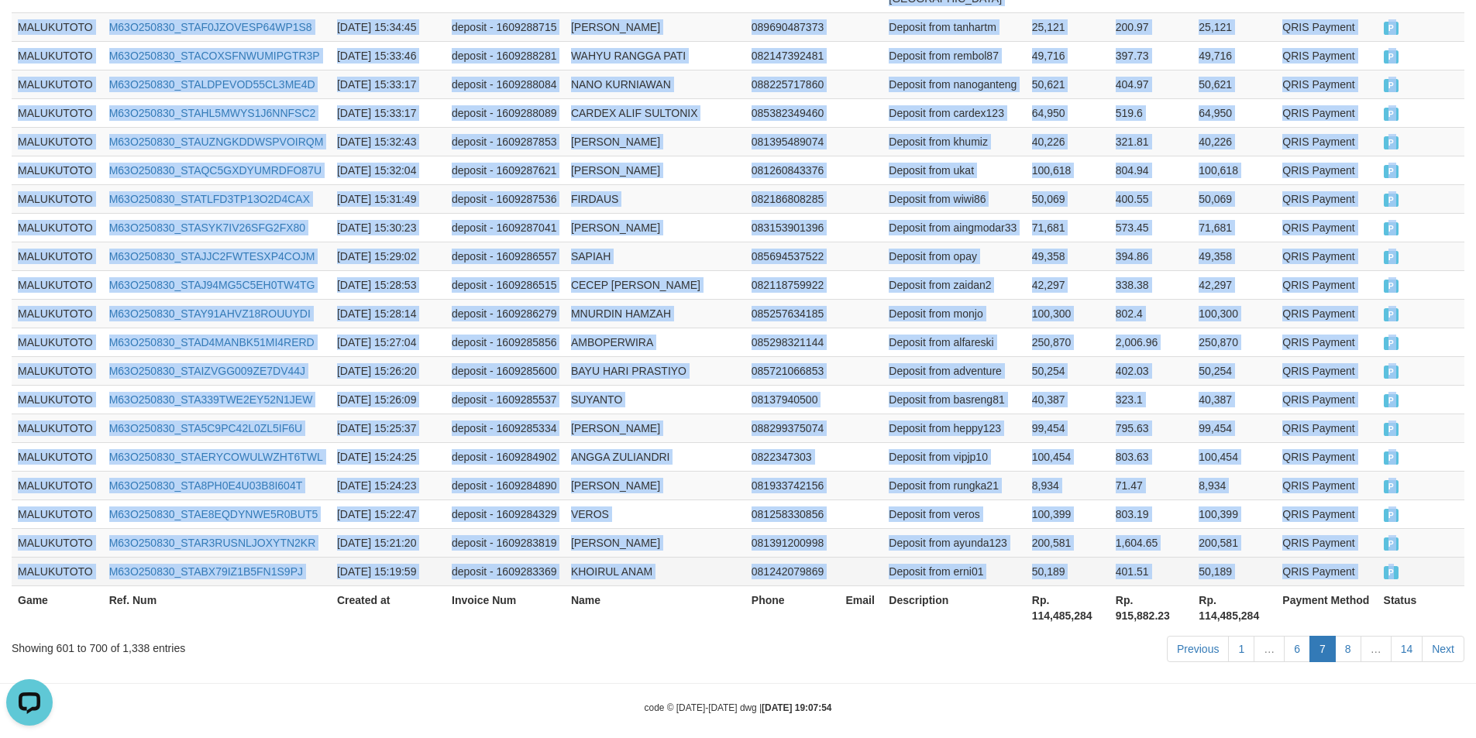
click at [1396, 566] on span "P" at bounding box center [1391, 572] width 15 height 13
click at [1351, 641] on link "8" at bounding box center [1348, 649] width 26 height 26
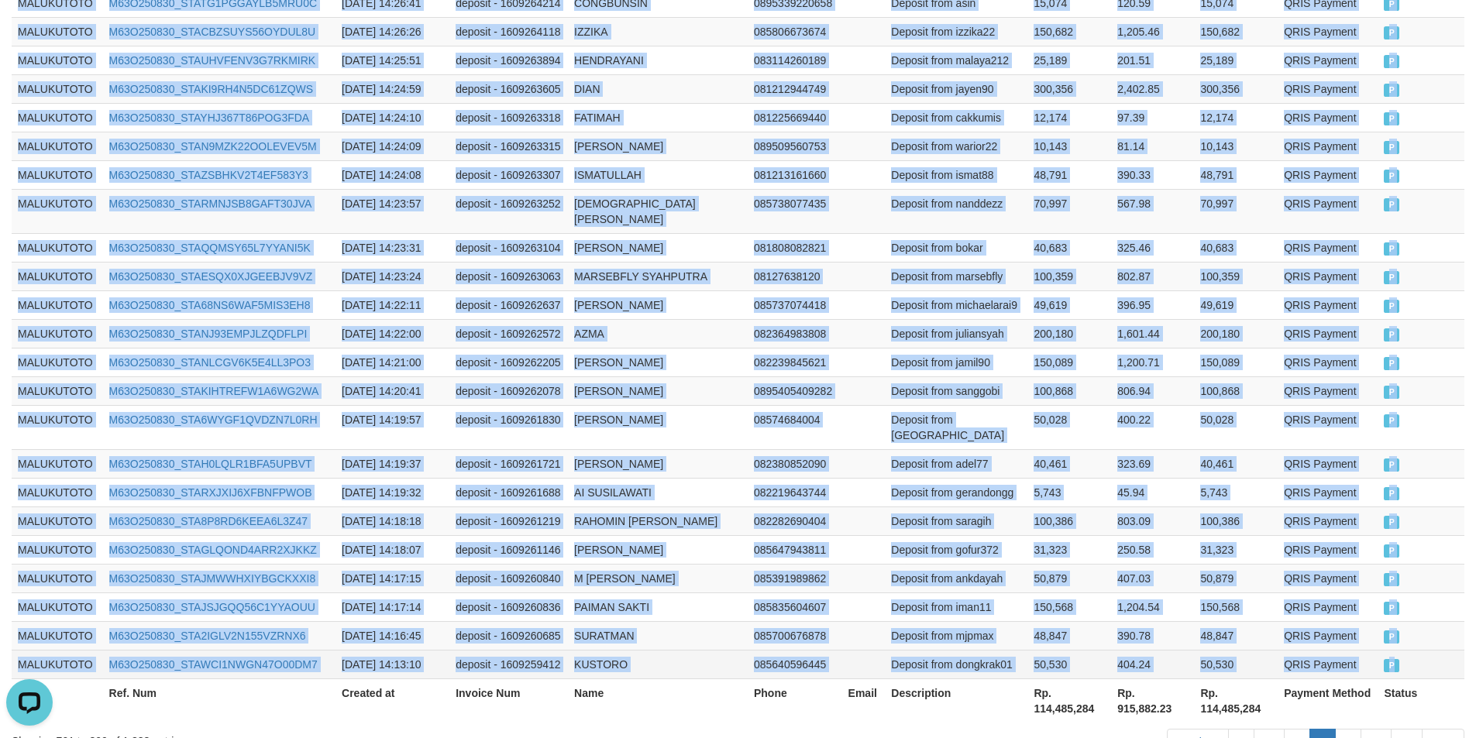
click at [1389, 659] on span "P" at bounding box center [1391, 665] width 15 height 13
click at [1340, 729] on link "9" at bounding box center [1348, 742] width 26 height 26
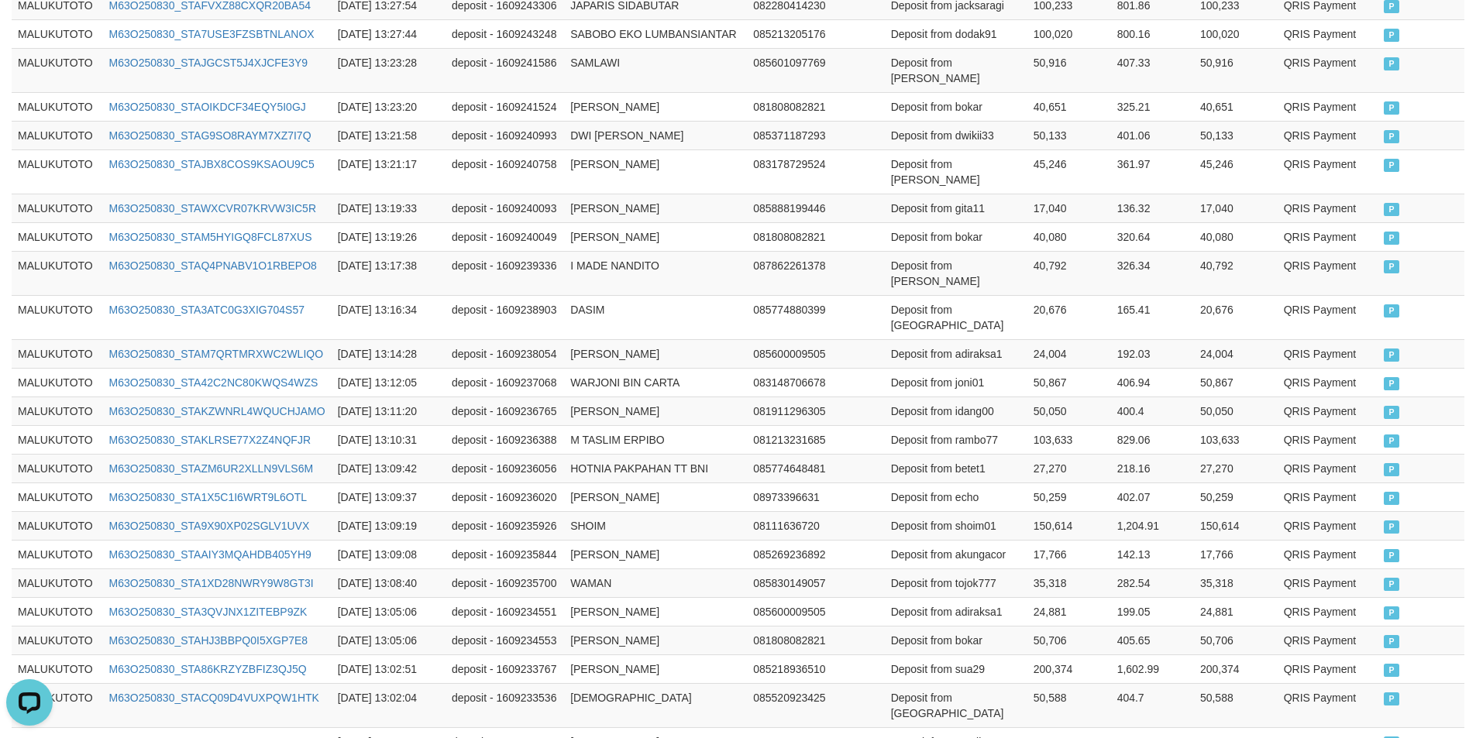
scroll to position [2916, 0]
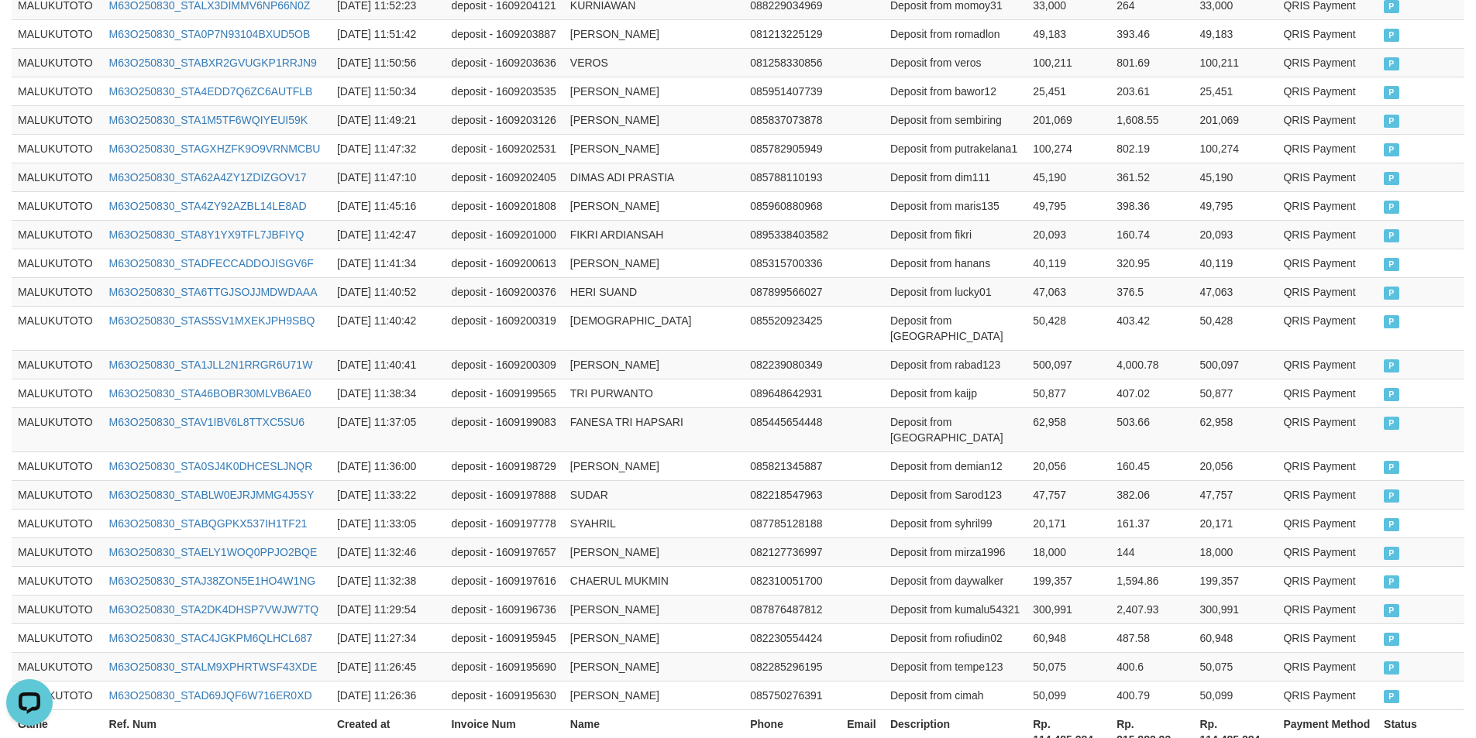
scroll to position [2947, 0]
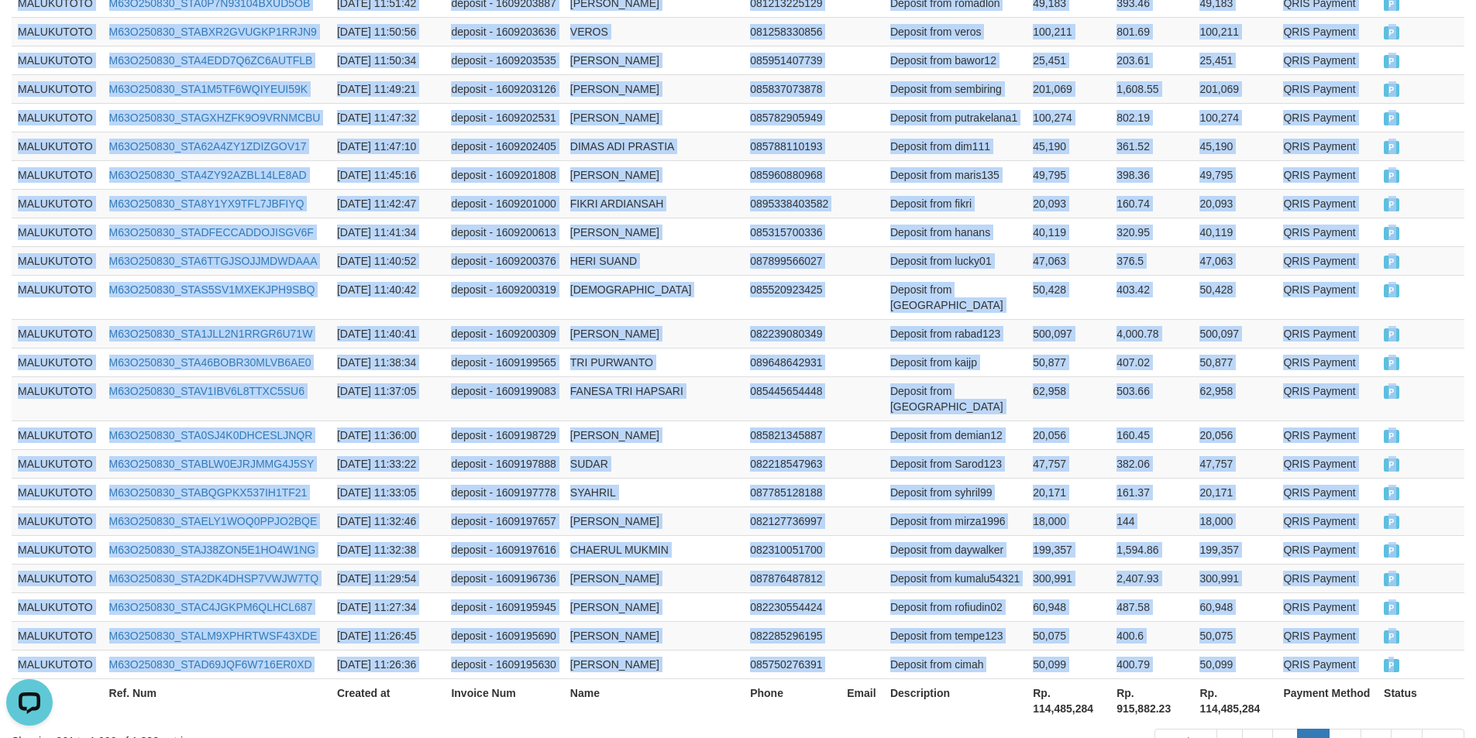
click at [1389, 659] on span "P" at bounding box center [1391, 665] width 15 height 13
click at [1334, 729] on link "11" at bounding box center [1345, 742] width 33 height 26
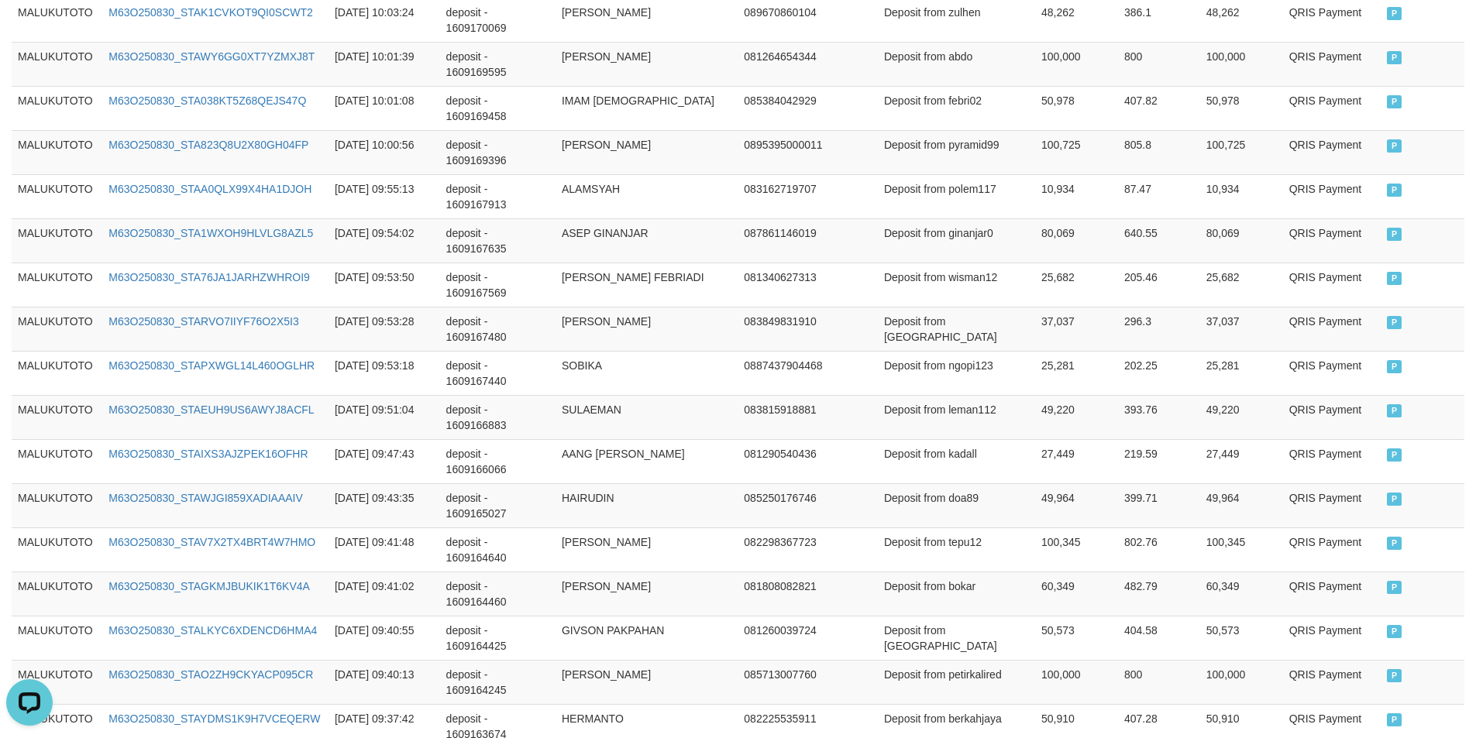
scroll to position [2963, 0]
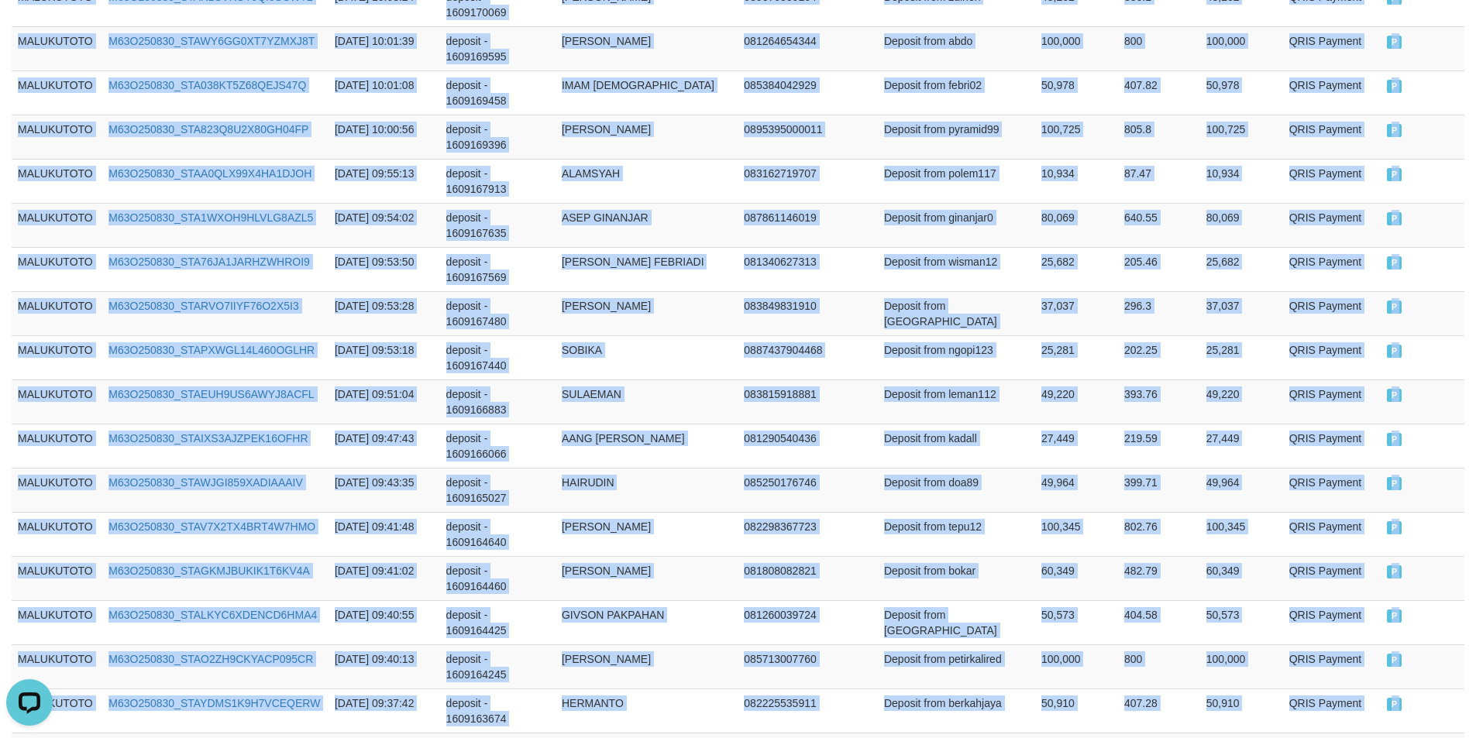
drag, startPoint x: 1346, startPoint y: 628, endPoint x: 1360, endPoint y: 621, distance: 15.6
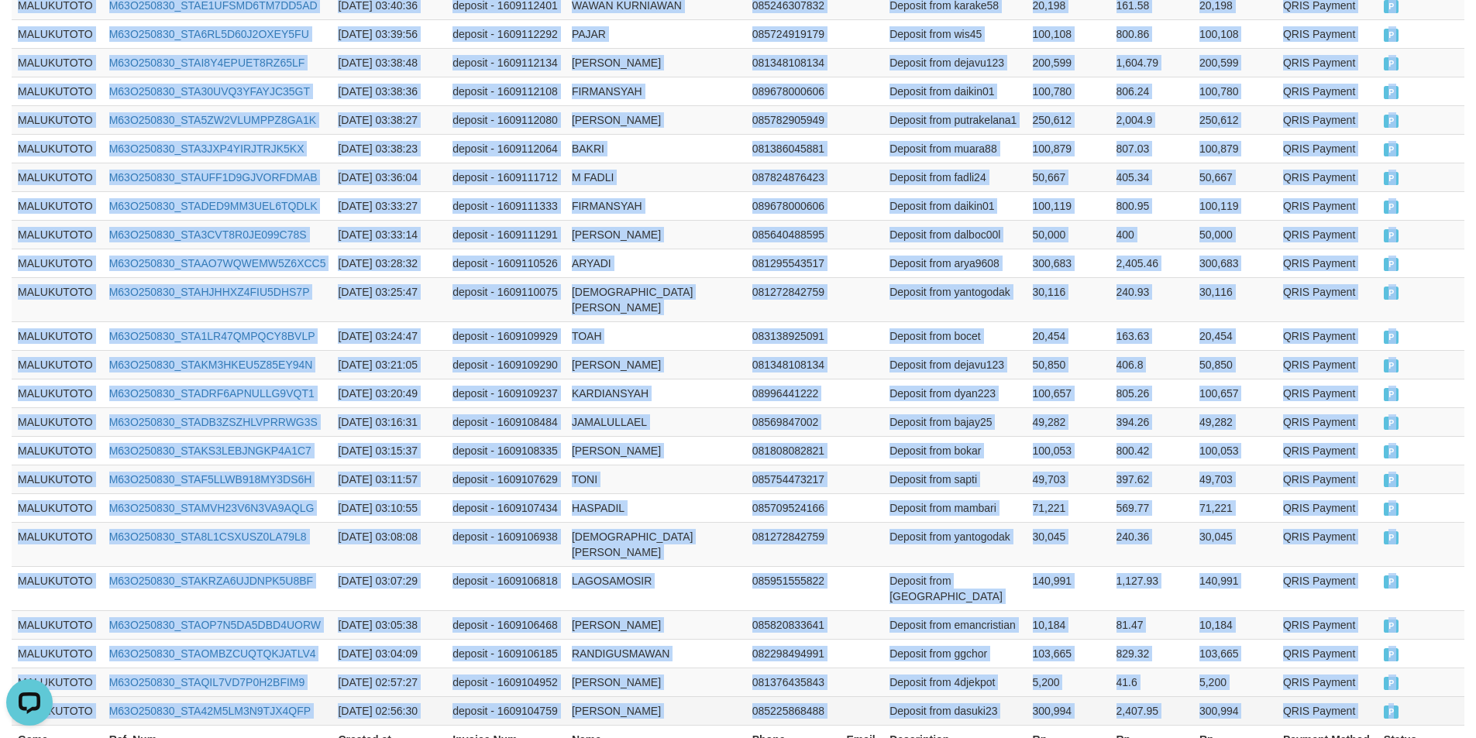
click at [1392, 706] on span "P" at bounding box center [1391, 712] width 15 height 13
drag, startPoint x: 1382, startPoint y: 635, endPoint x: 1402, endPoint y: 616, distance: 26.9
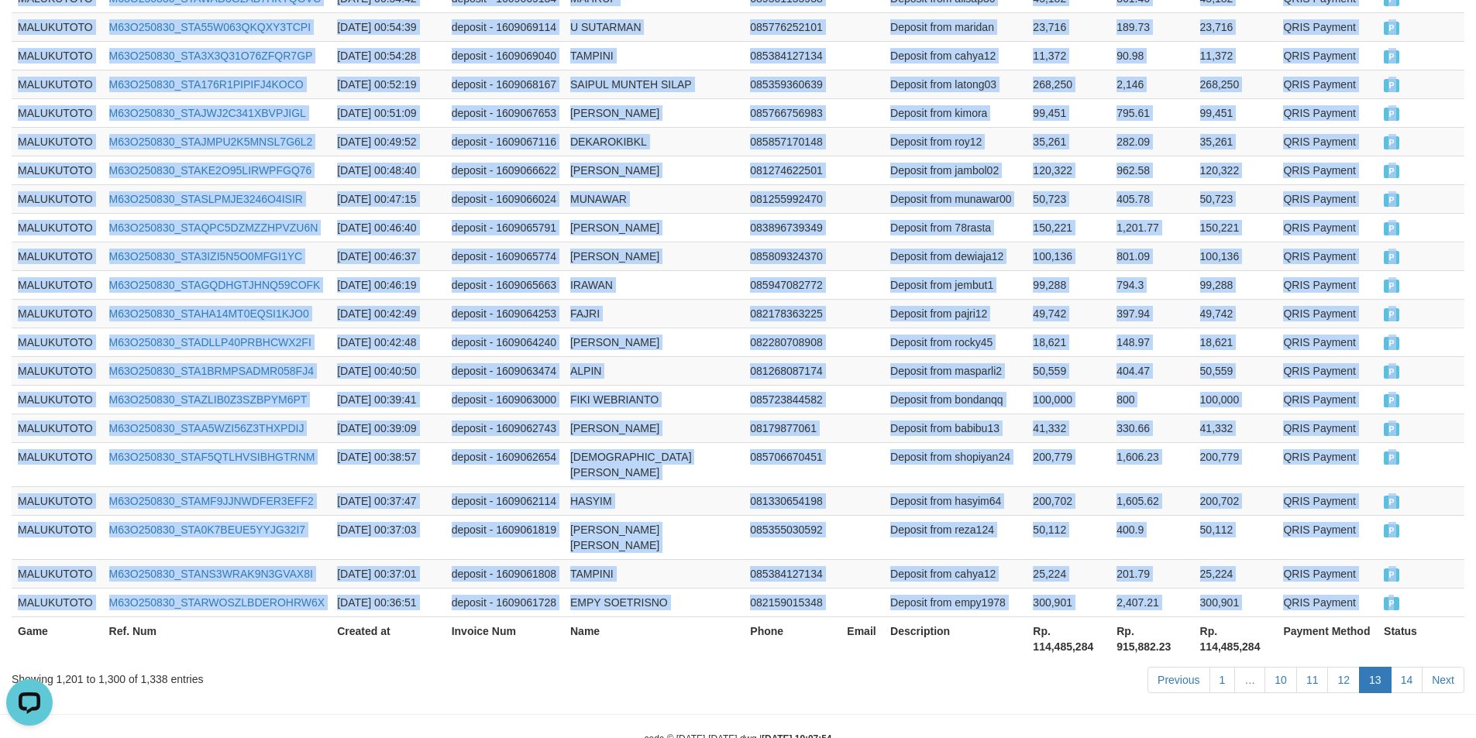
click at [1389, 597] on span "P" at bounding box center [1391, 603] width 15 height 13
drag, startPoint x: 1412, startPoint y: 631, endPoint x: 1411, endPoint y: 620, distance: 10.9
click at [1412, 667] on link "14" at bounding box center [1407, 680] width 33 height 26
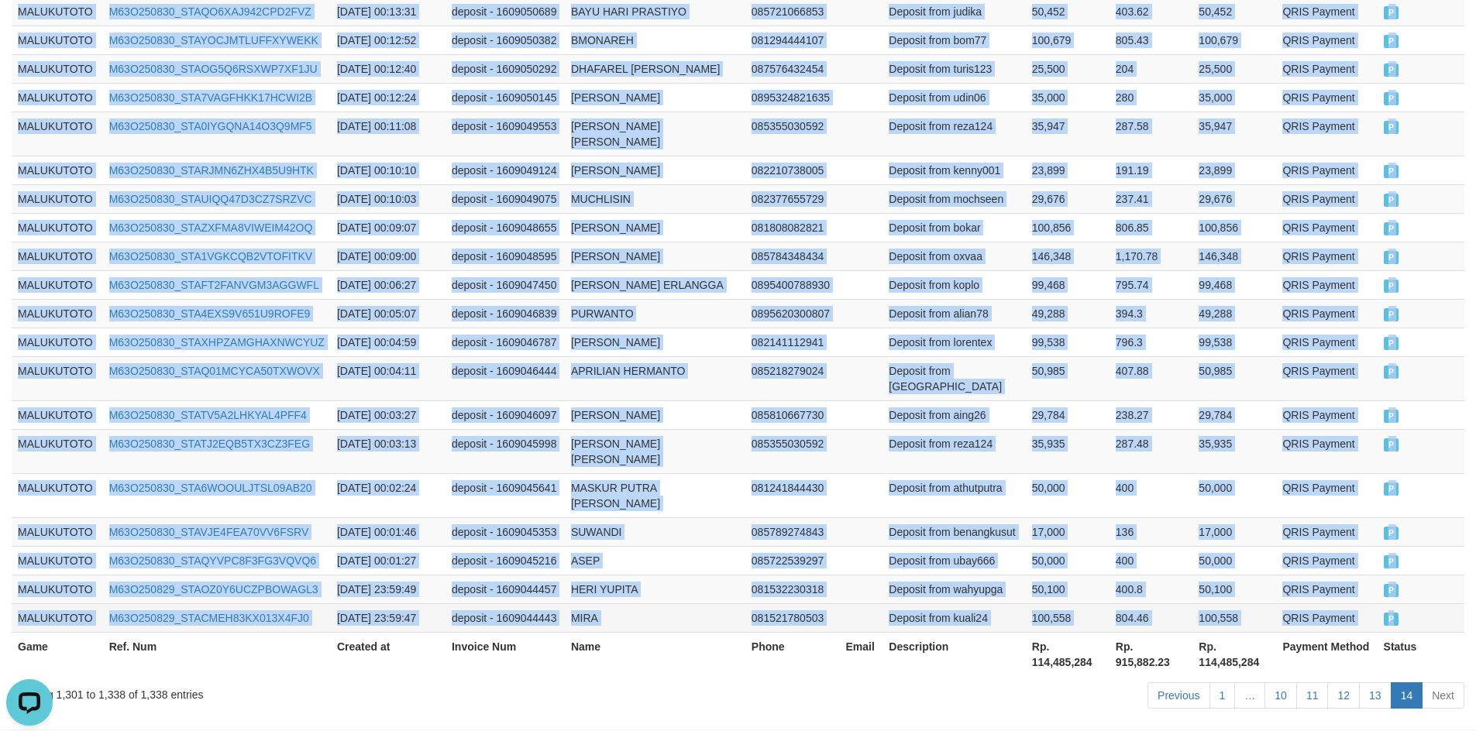
click at [1393, 613] on span "P" at bounding box center [1391, 619] width 15 height 13
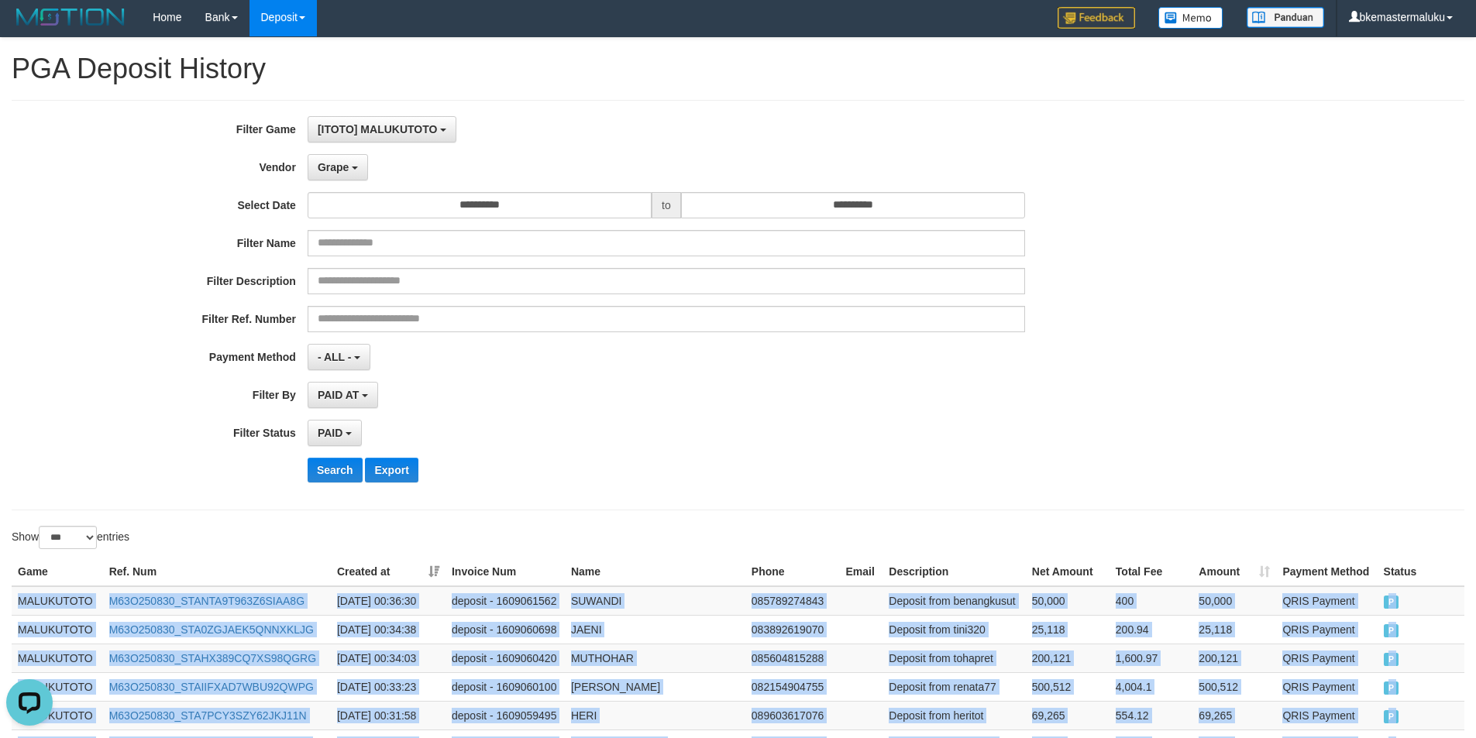
scroll to position [0, 0]
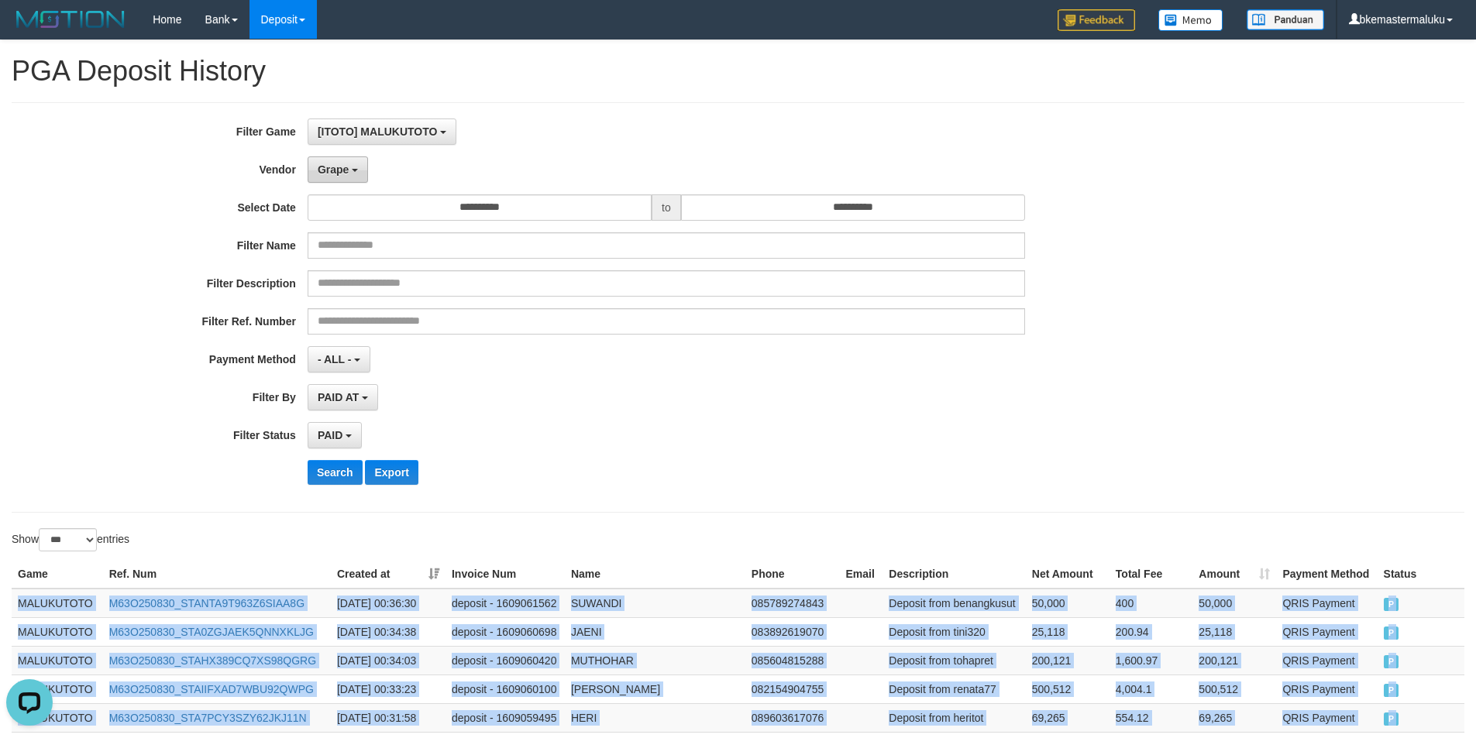
click at [329, 178] on button "Grape" at bounding box center [338, 170] width 60 height 26
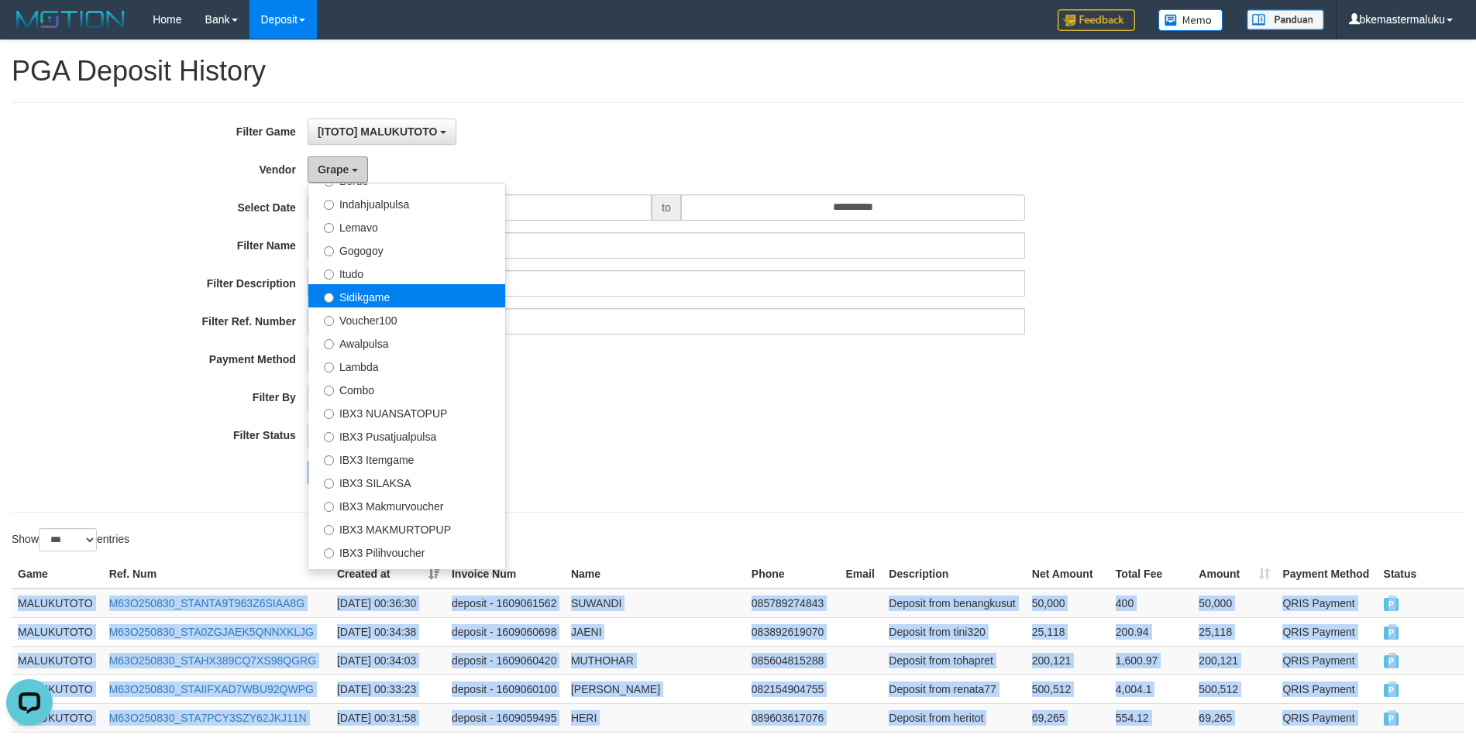
scroll to position [508, 0]
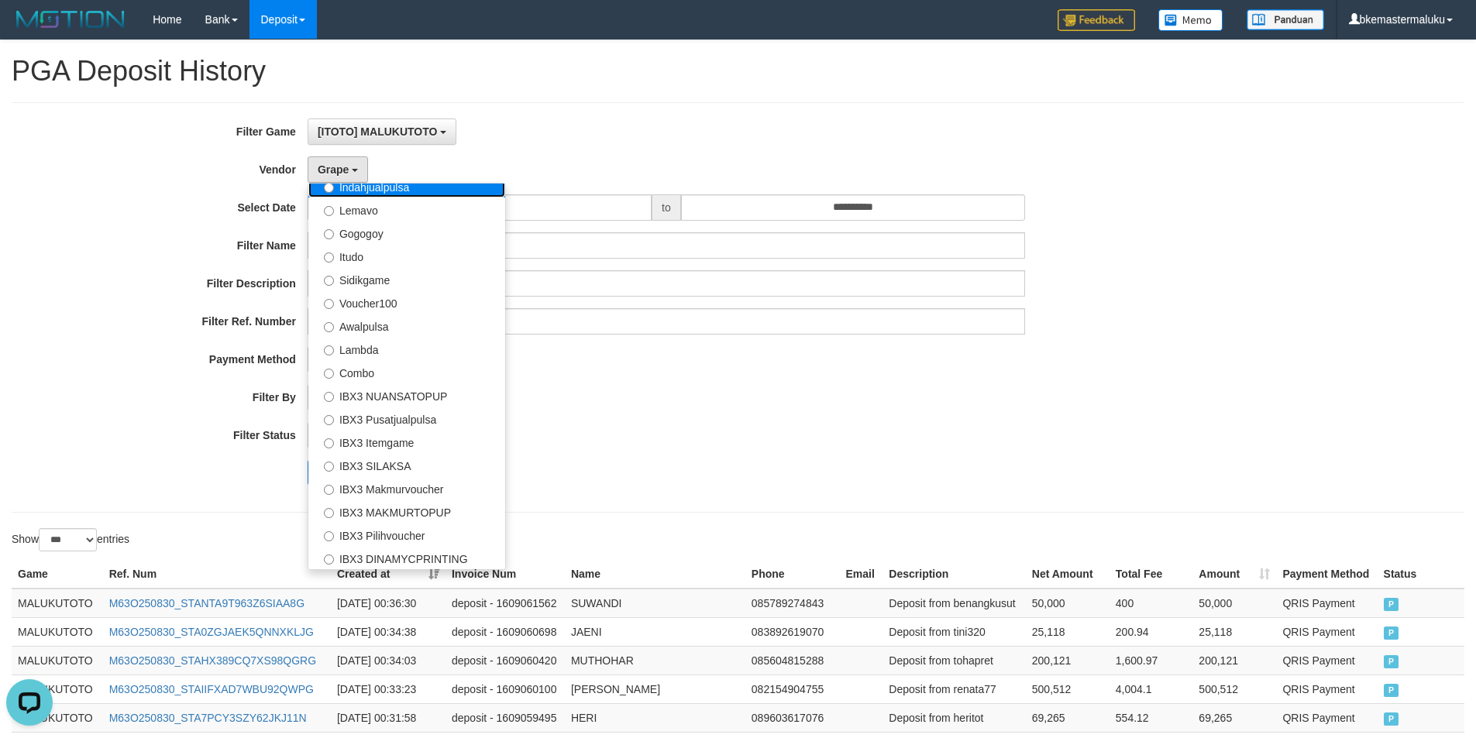
click at [417, 183] on label "Indahjualpulsa" at bounding box center [406, 185] width 197 height 23
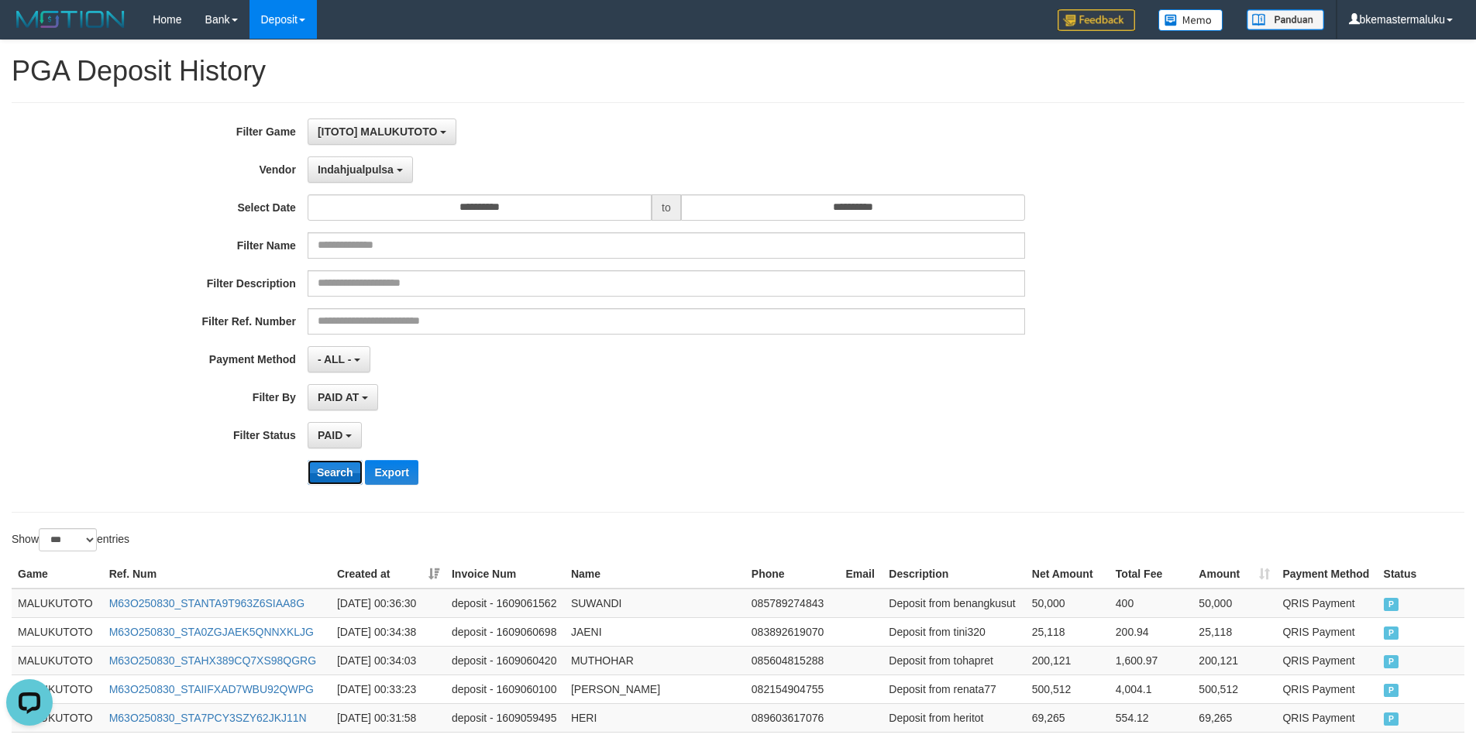
click at [335, 475] on button "Search" at bounding box center [335, 472] width 55 height 25
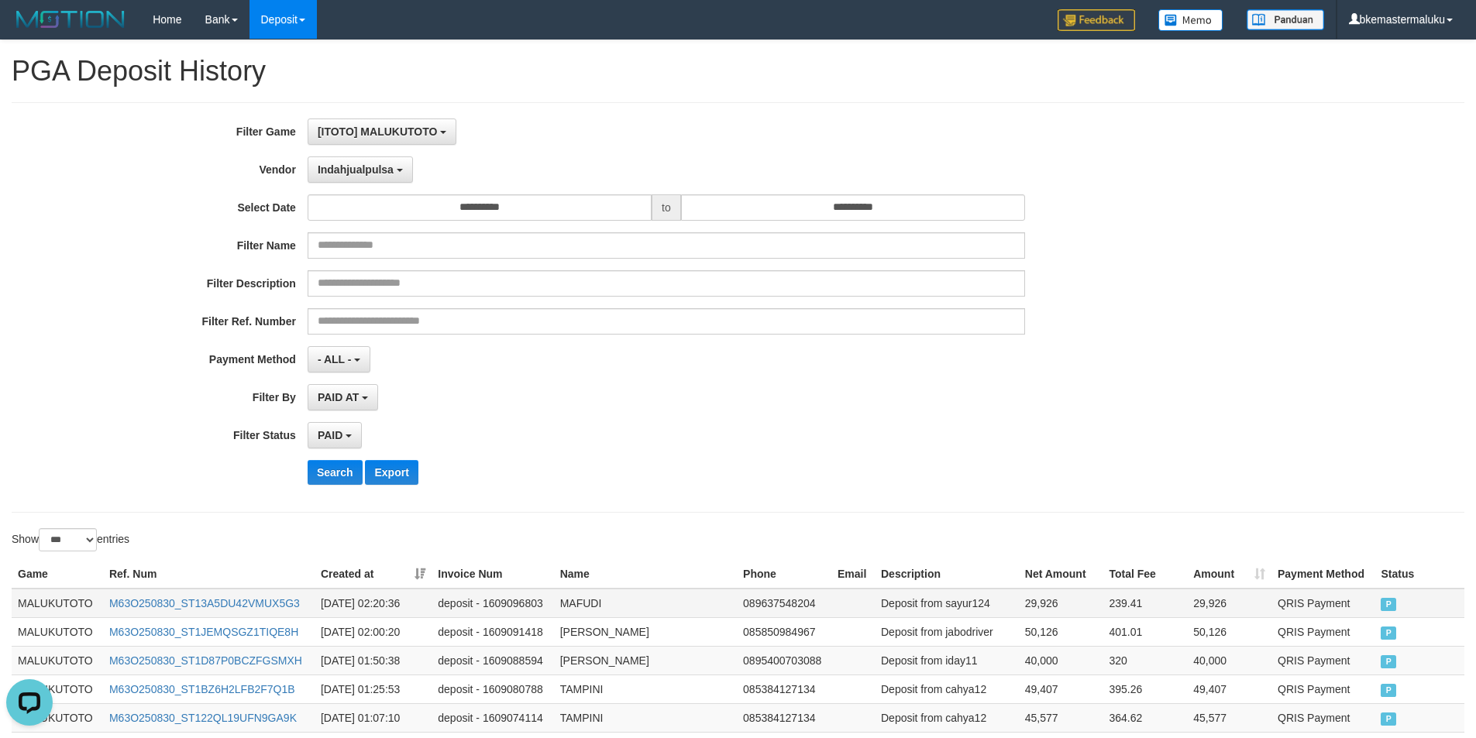
click at [24, 601] on td "MALUKUTOTO" at bounding box center [57, 603] width 91 height 29
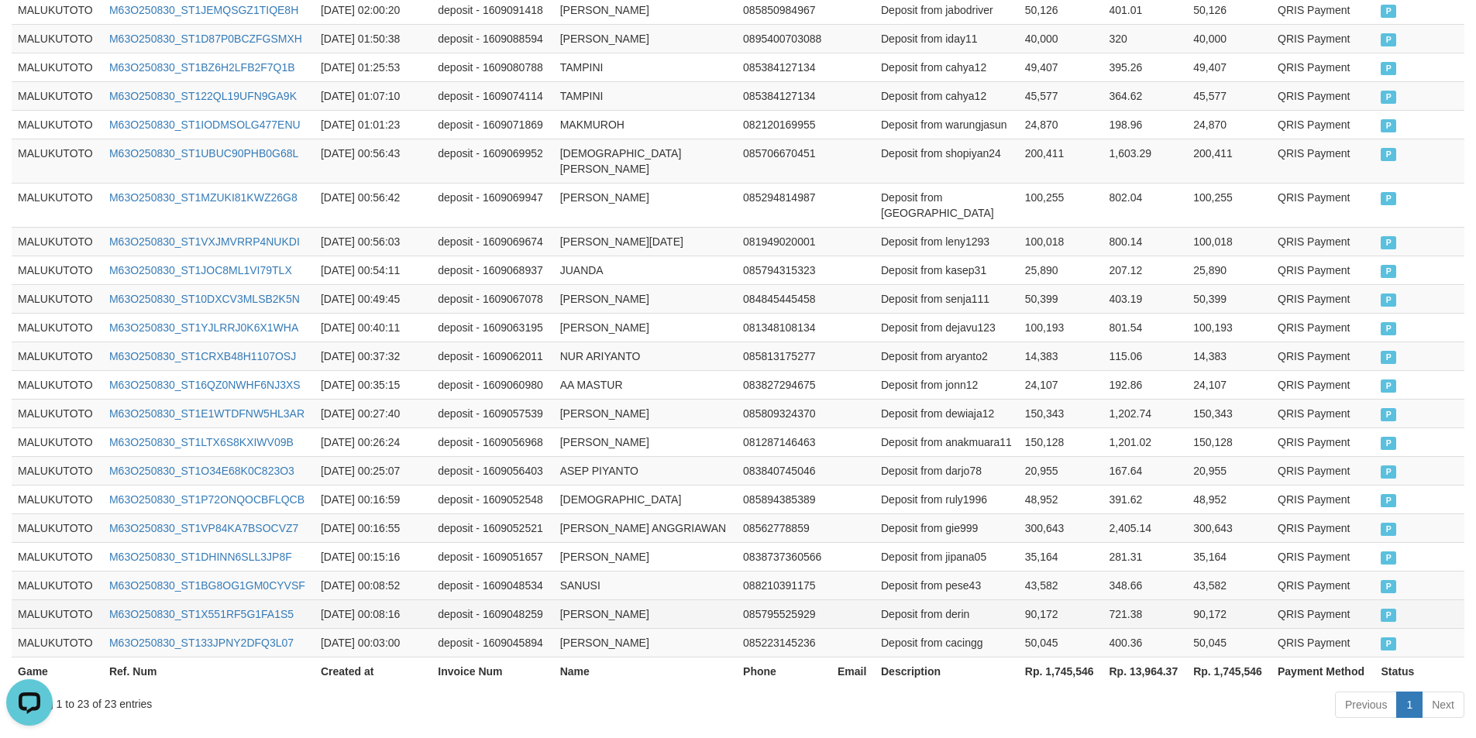
scroll to position [662, 0]
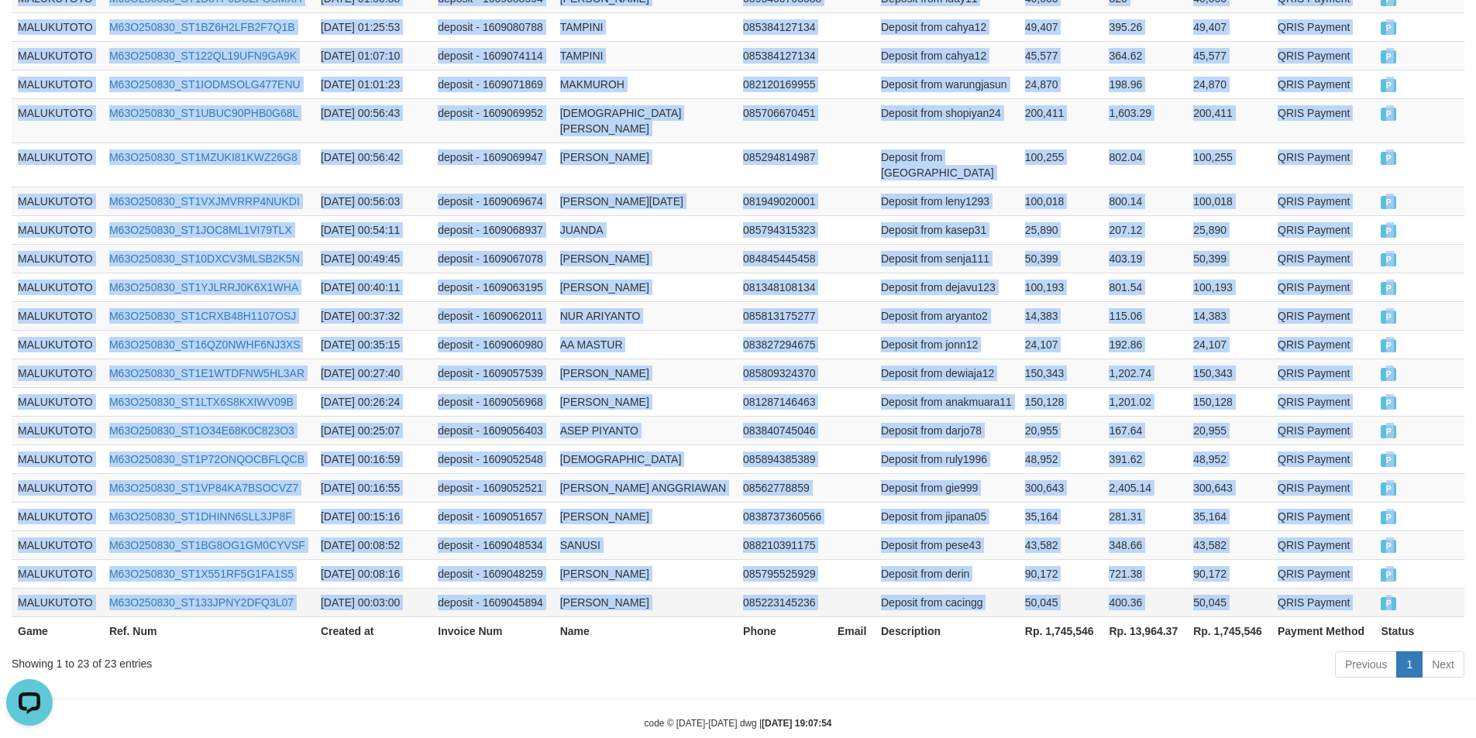
click at [1385, 597] on span "P" at bounding box center [1388, 603] width 15 height 13
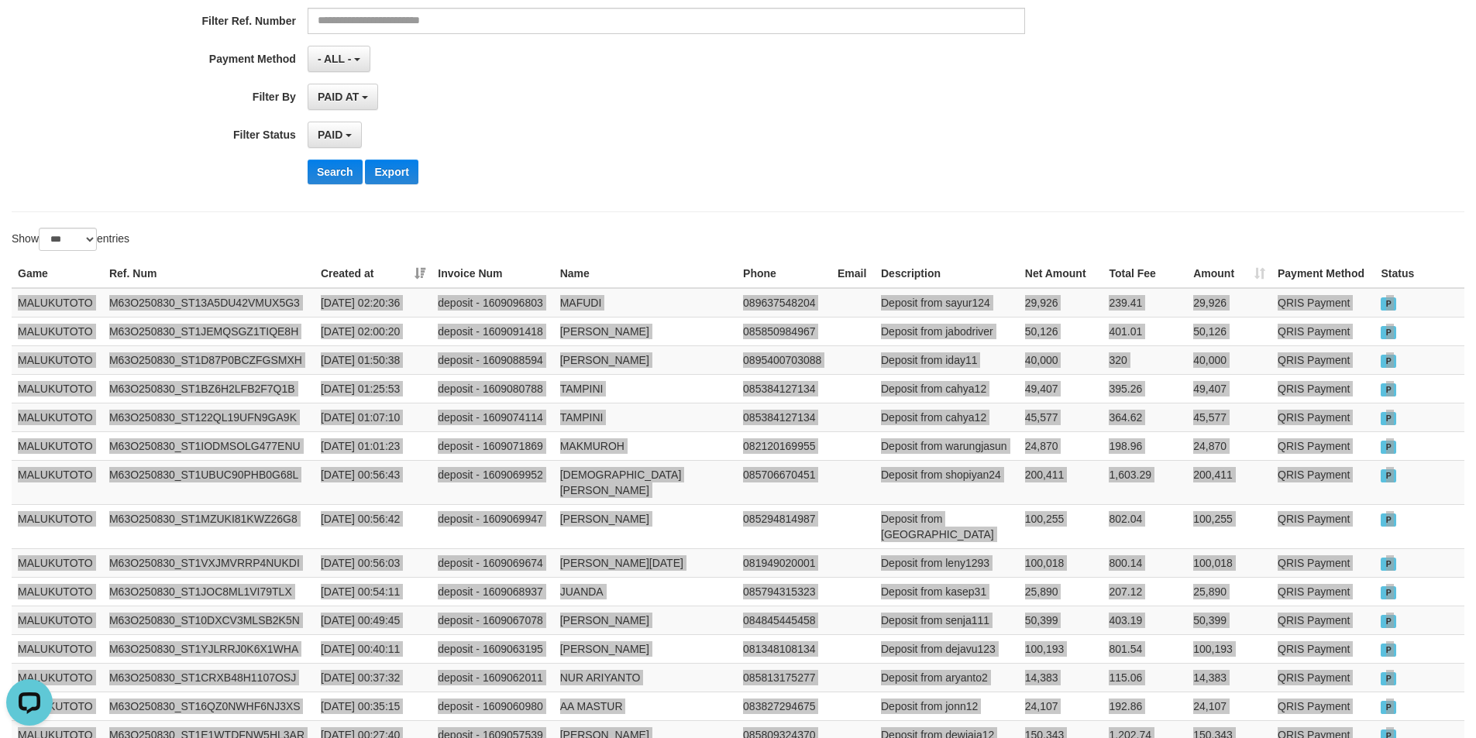
scroll to position [0, 0]
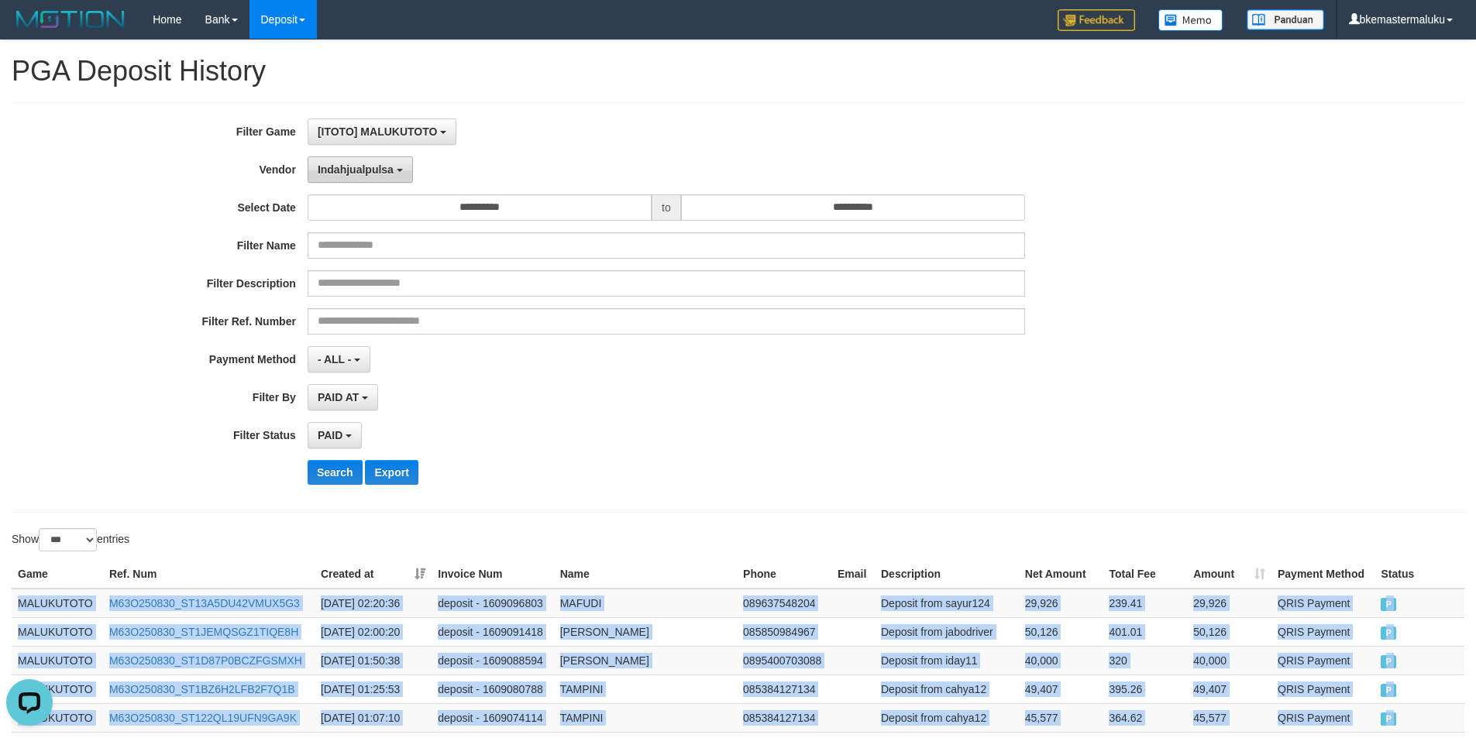
click at [372, 172] on span "Indahjualpulsa" at bounding box center [356, 169] width 76 height 12
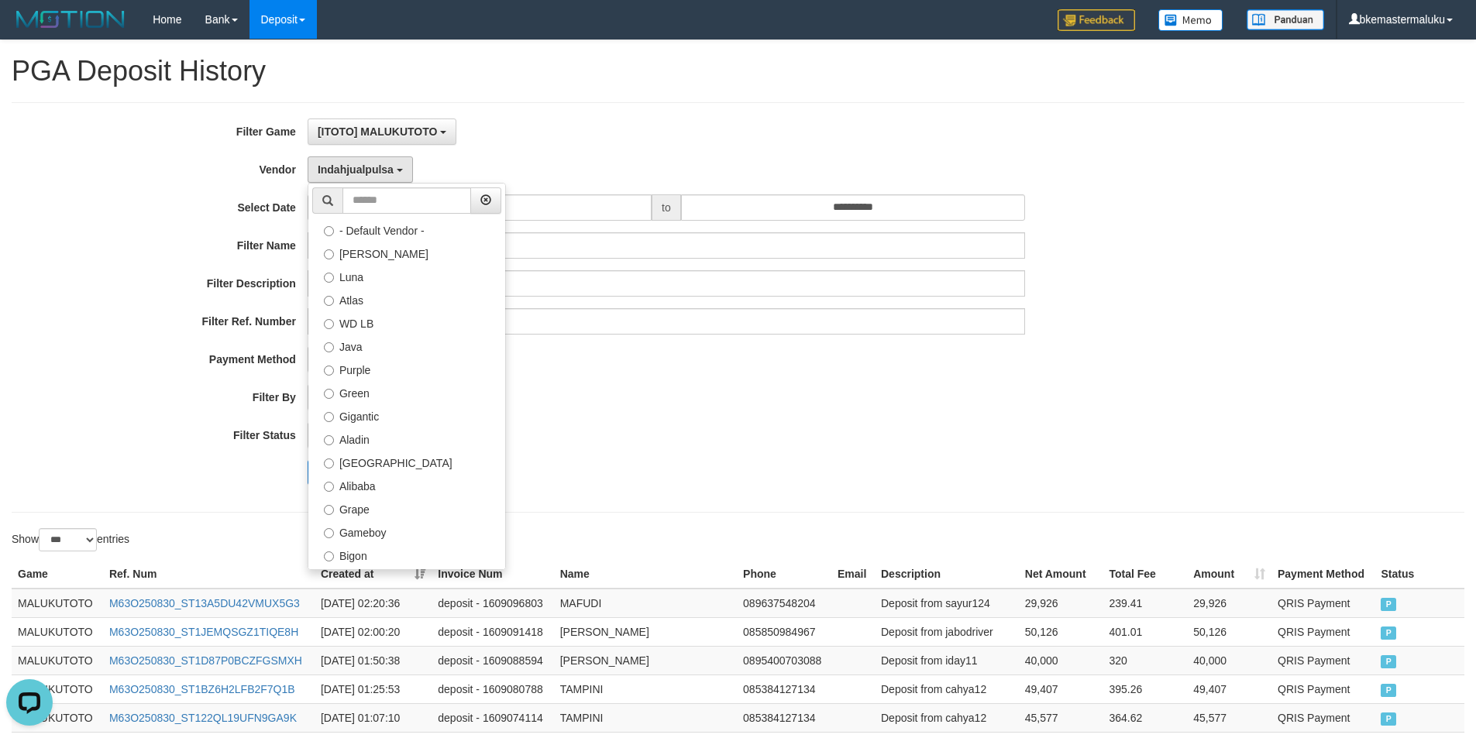
click at [376, 706] on label "Lemavo" at bounding box center [406, 717] width 197 height 23
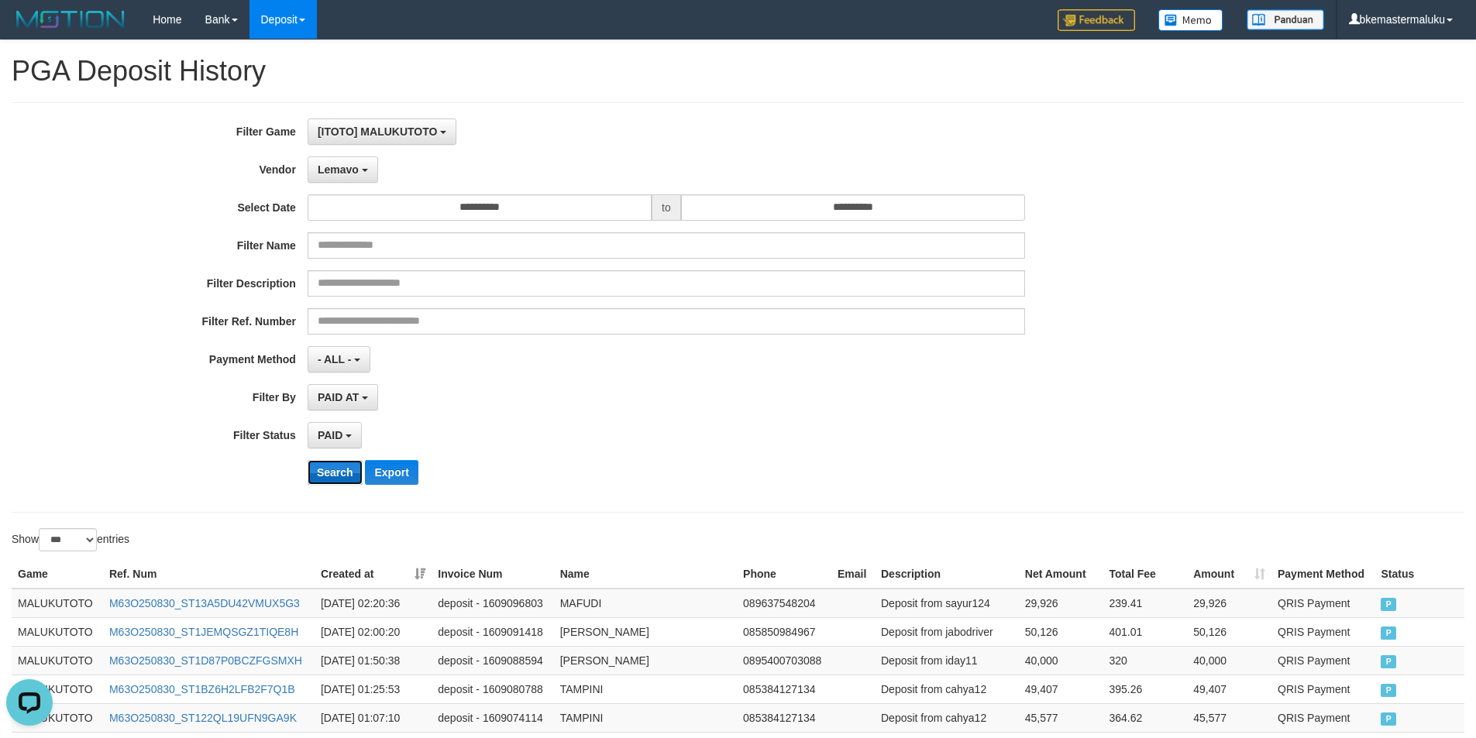
click at [339, 464] on button "Search" at bounding box center [335, 472] width 55 height 25
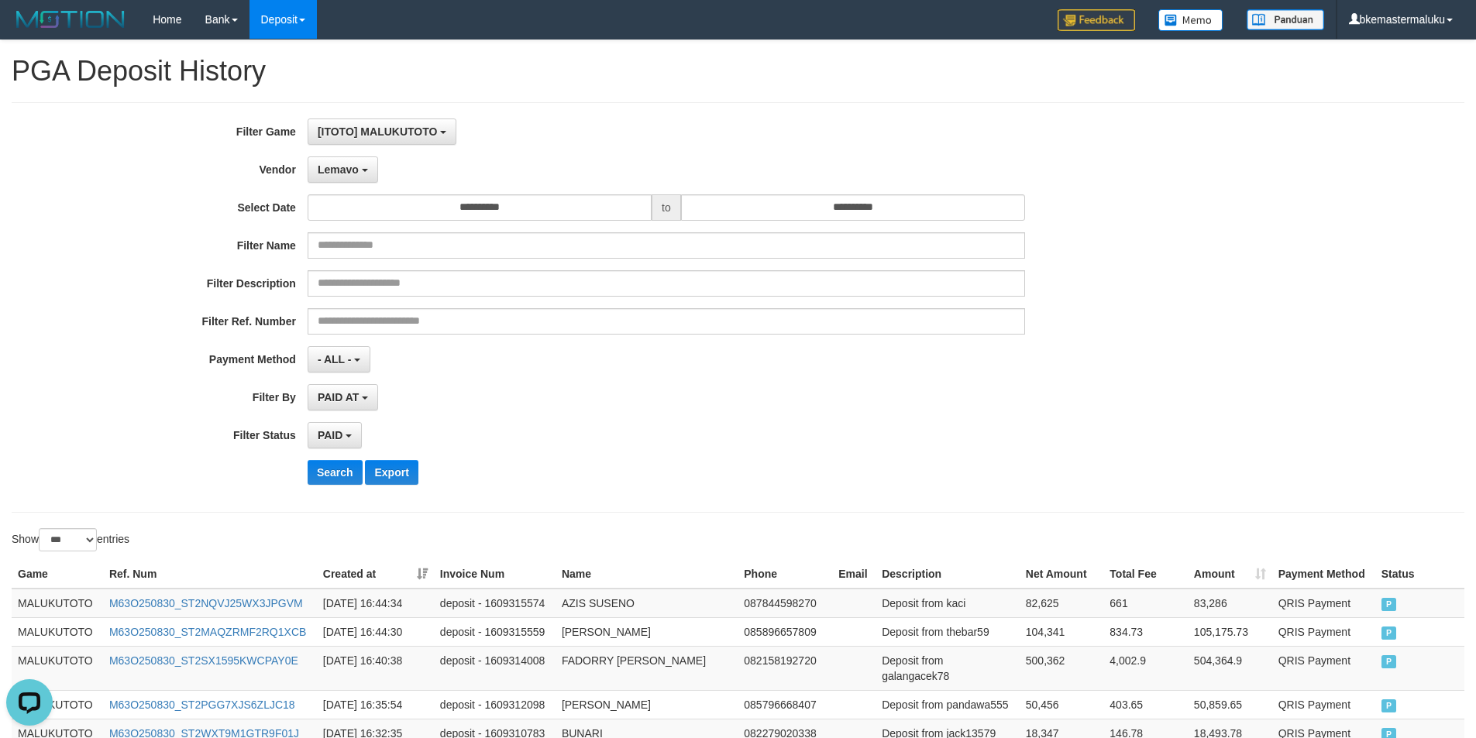
click at [58, 604] on td "MALUKUTOTO" at bounding box center [57, 603] width 91 height 29
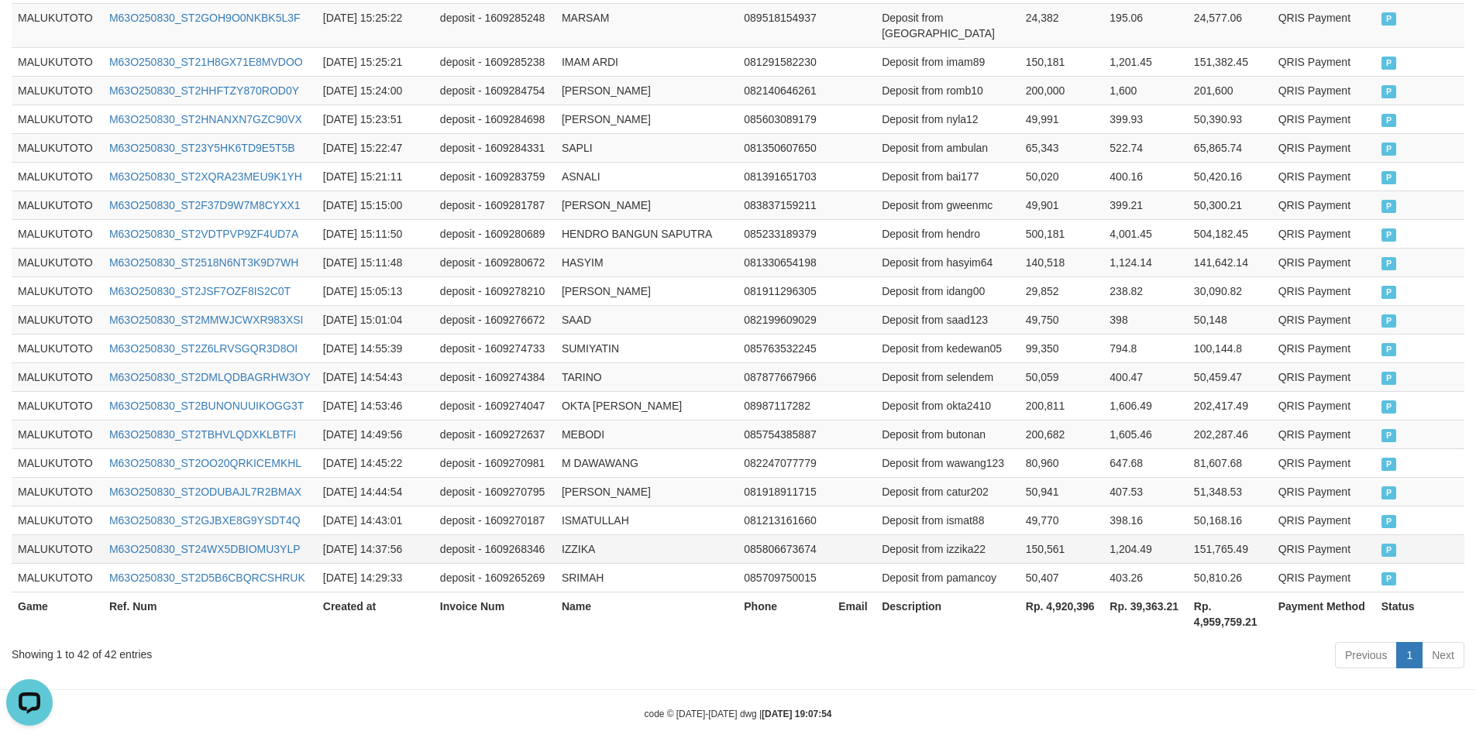
scroll to position [1254, 0]
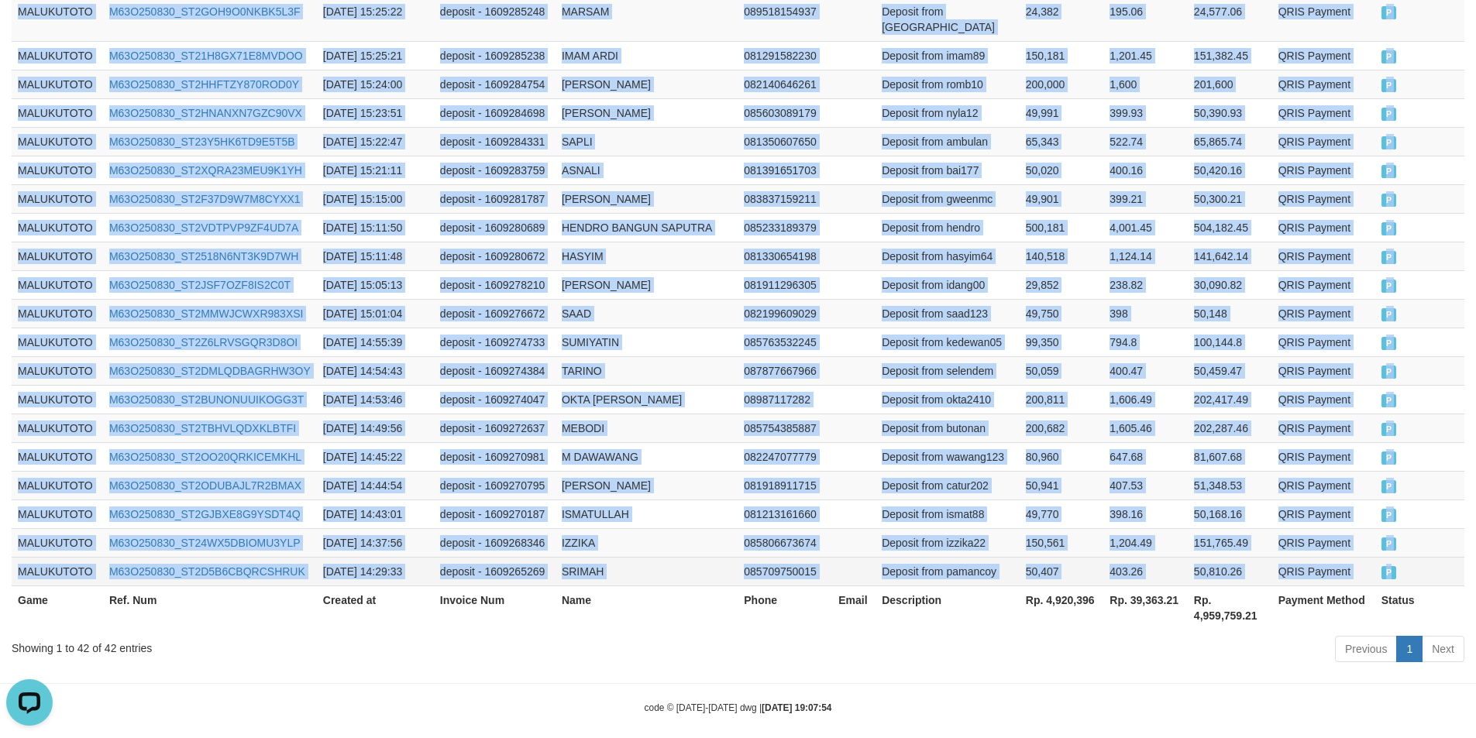
click at [1397, 563] on td "P" at bounding box center [1419, 571] width 89 height 29
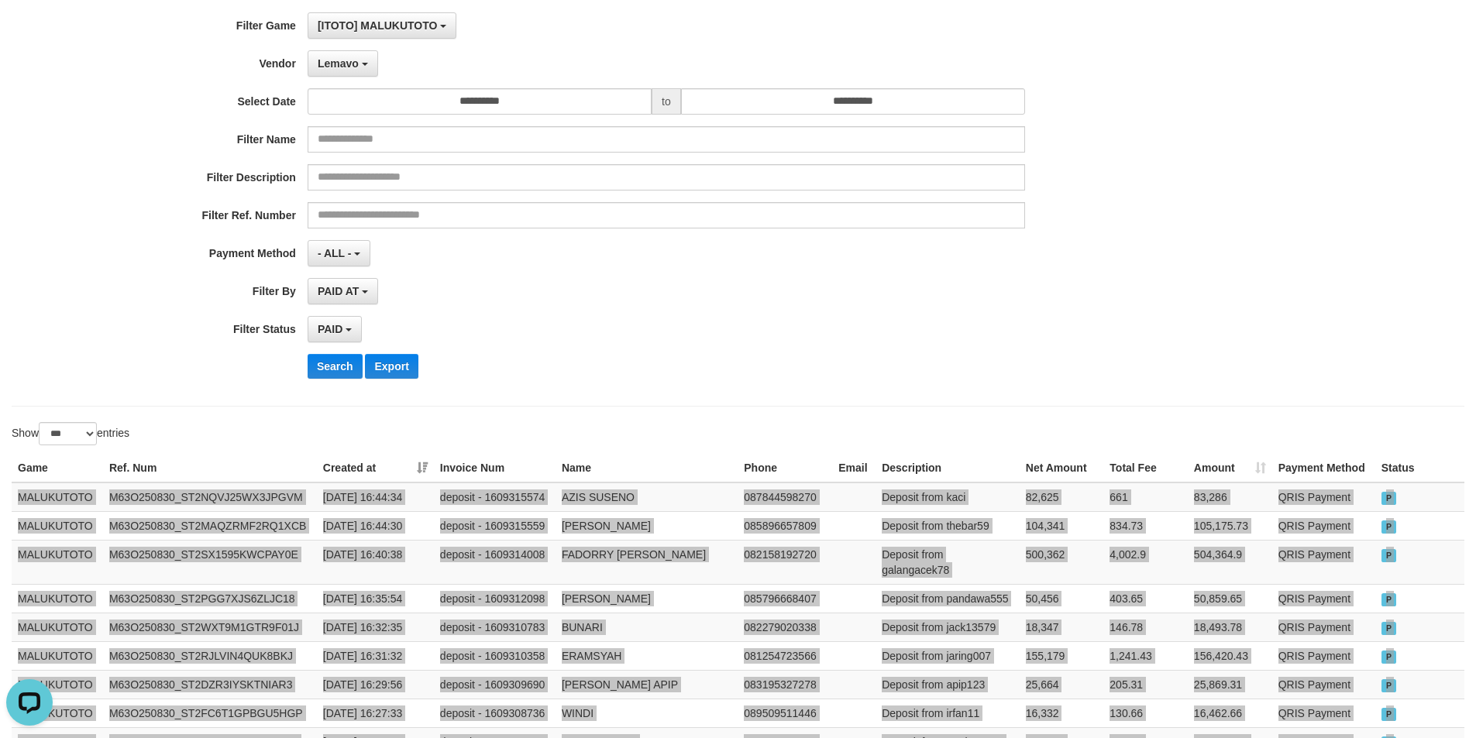
scroll to position [0, 0]
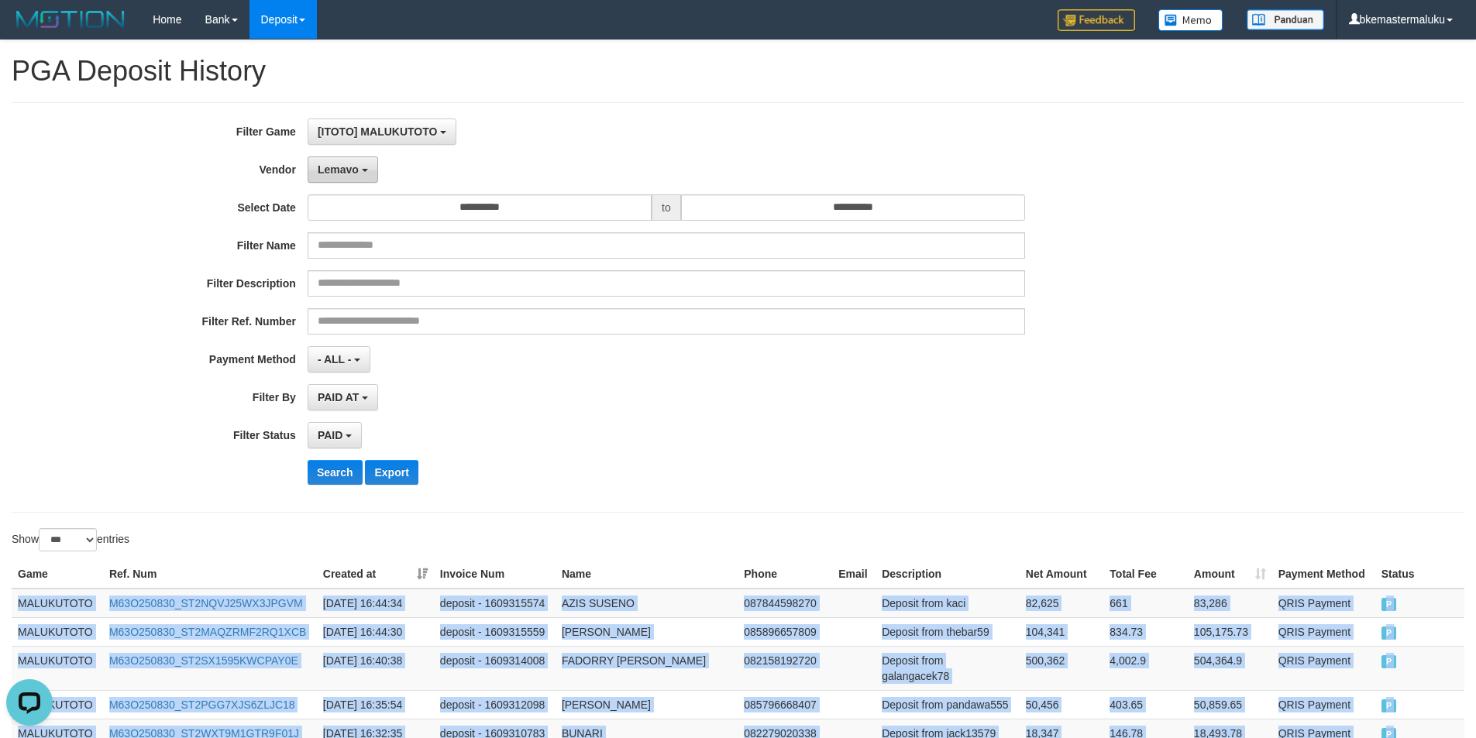
click at [342, 166] on span "Lemavo" at bounding box center [338, 169] width 41 height 12
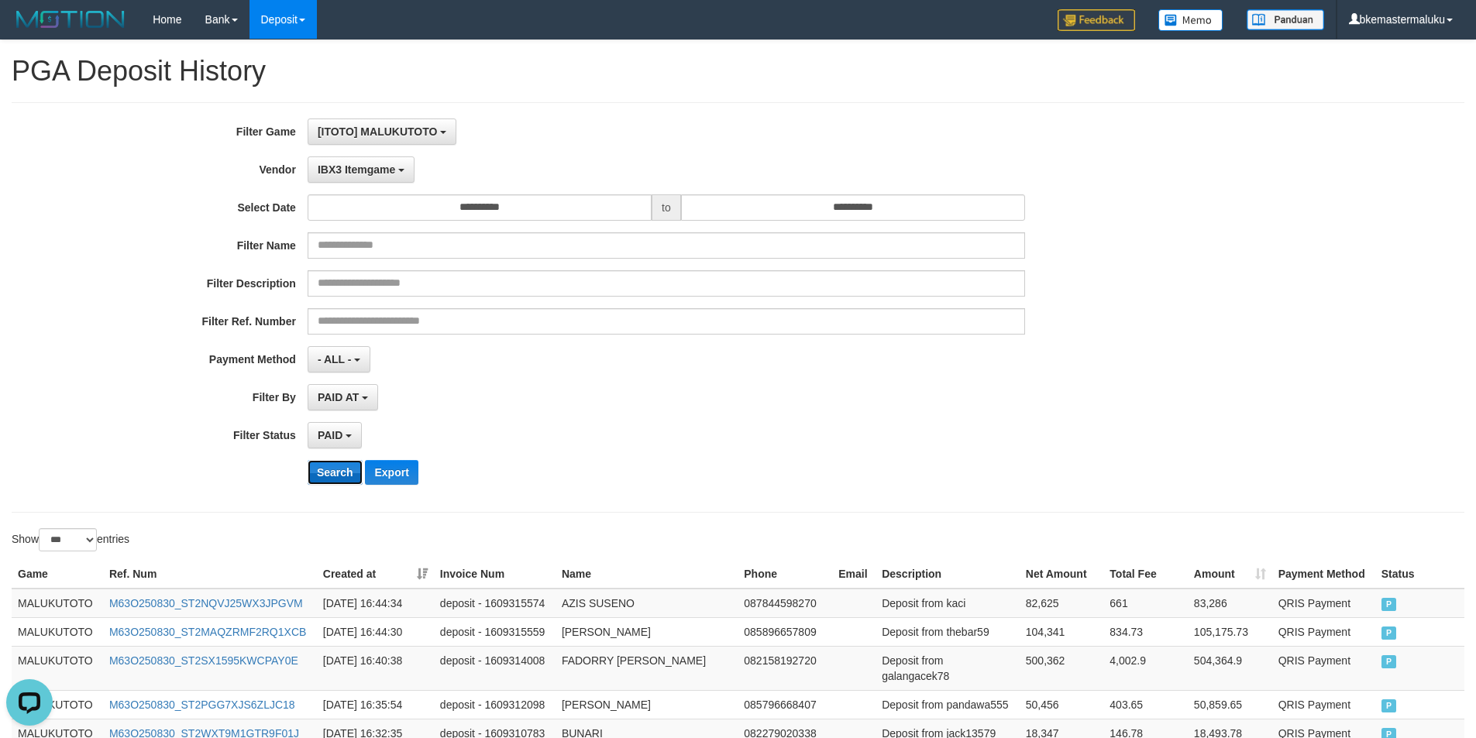
click at [335, 470] on button "Search" at bounding box center [335, 472] width 55 height 25
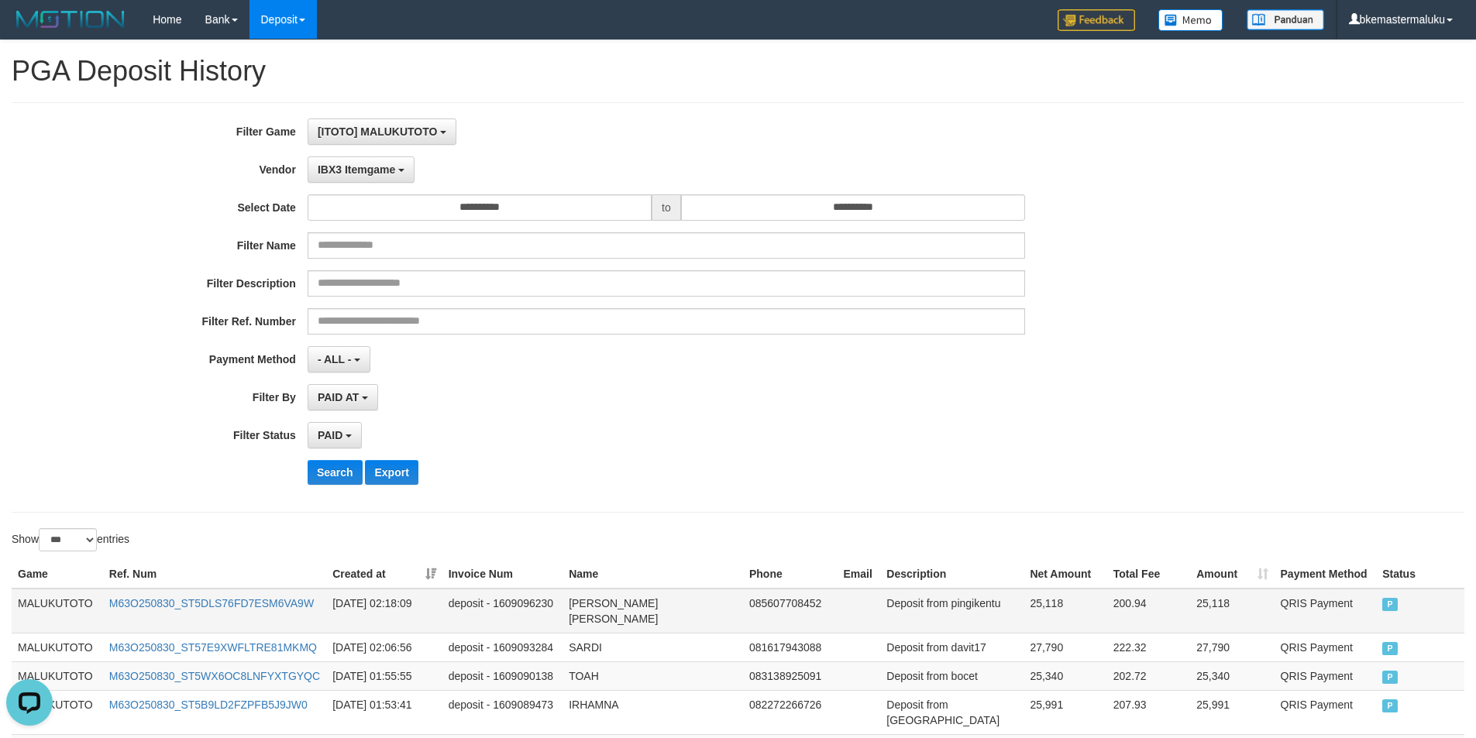
click at [49, 603] on td "MALUKUTOTO" at bounding box center [57, 611] width 91 height 45
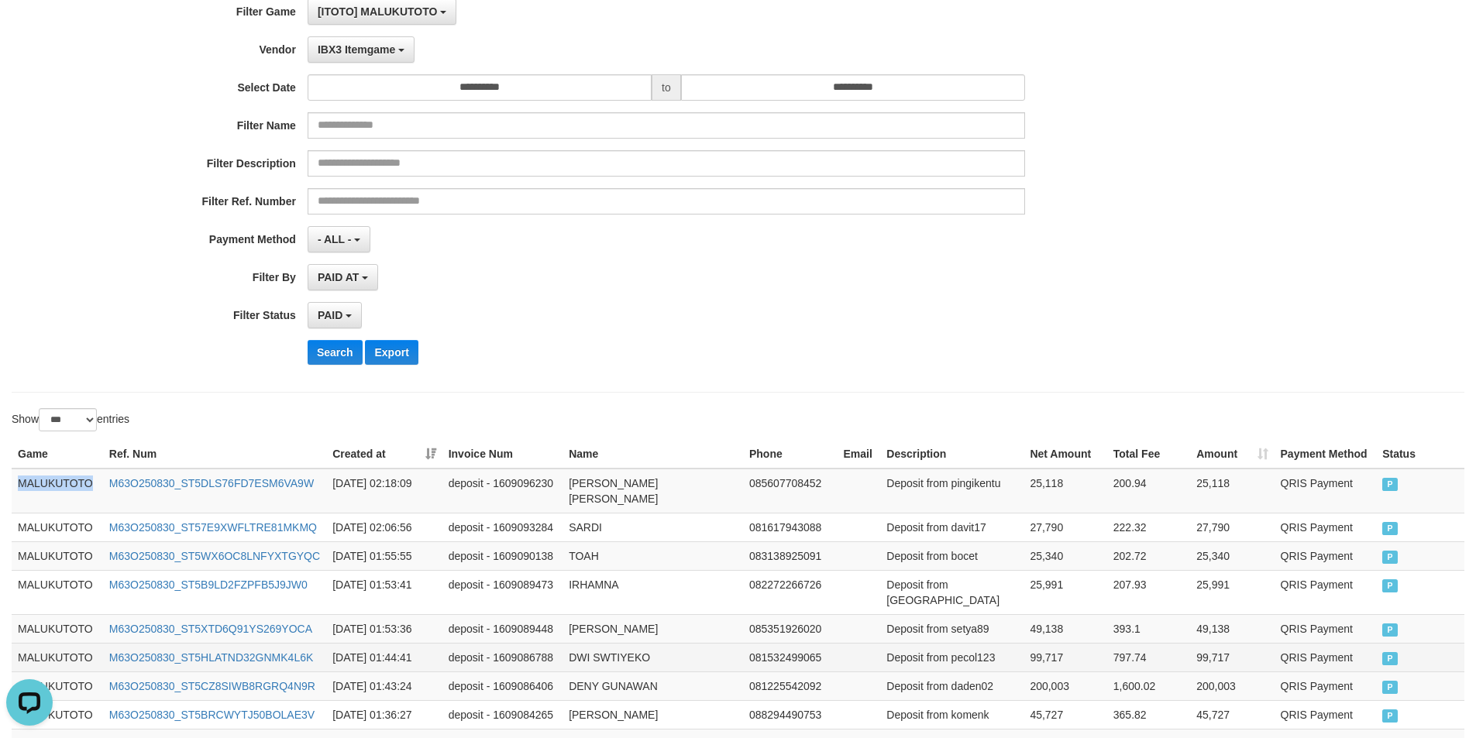
scroll to position [277, 0]
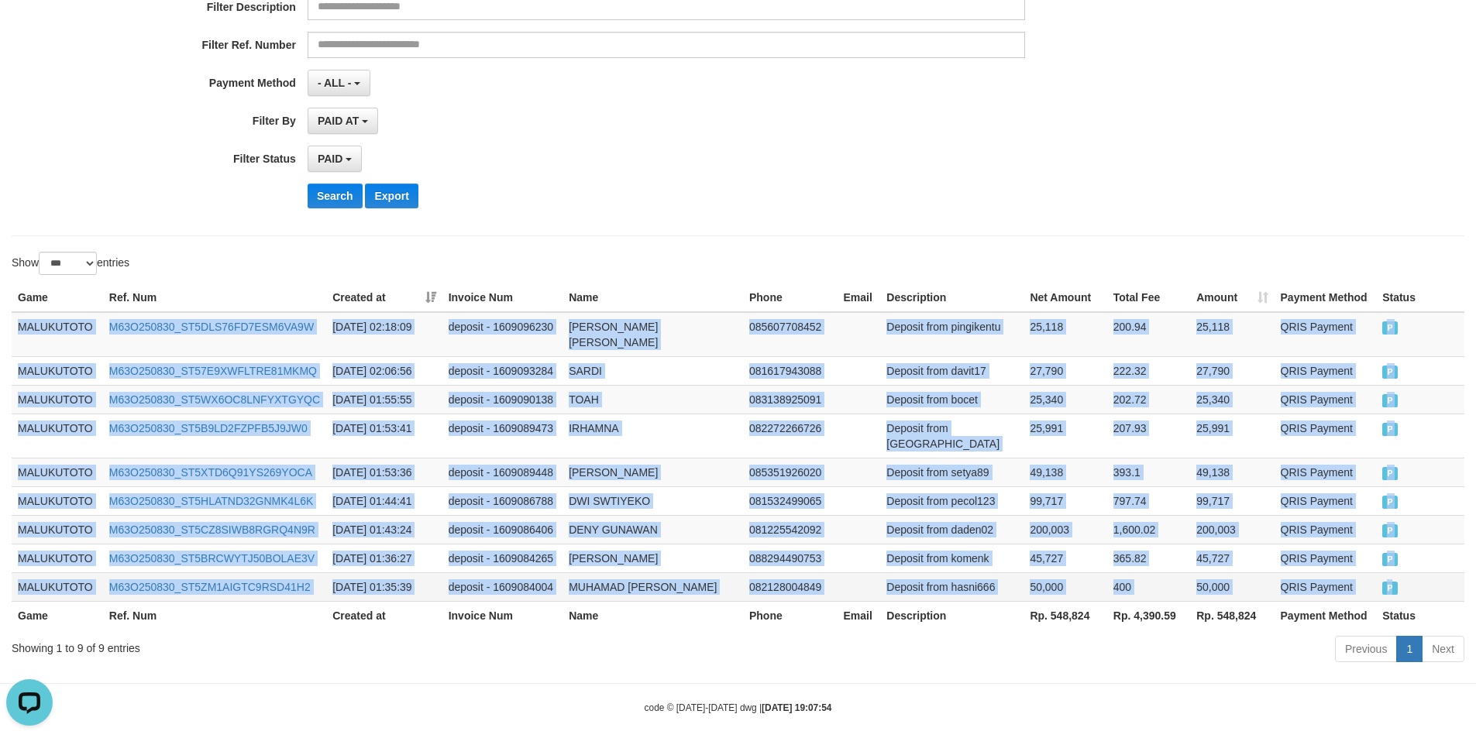
drag, startPoint x: 1395, startPoint y: 572, endPoint x: 1237, endPoint y: 573, distance: 157.3
click at [1394, 582] on span "P" at bounding box center [1389, 588] width 15 height 13
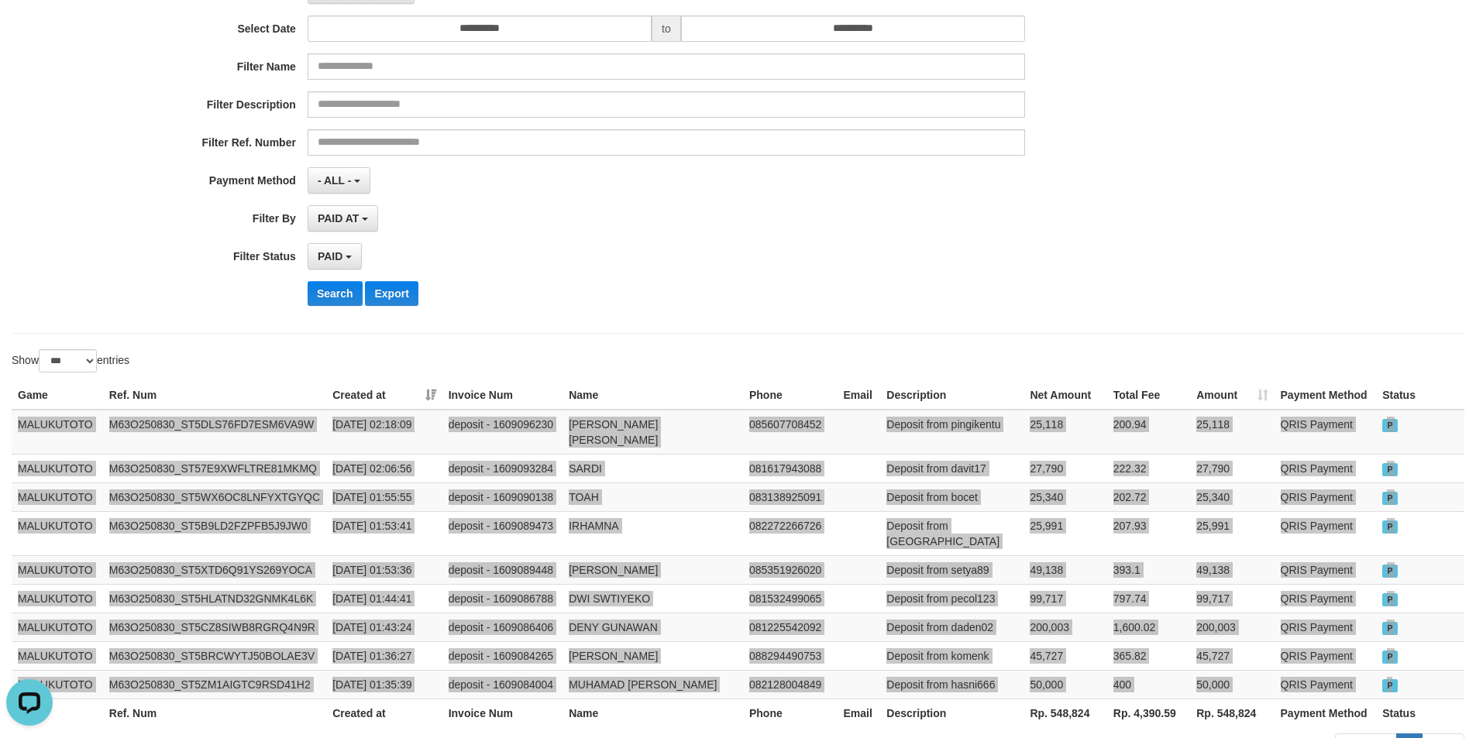
scroll to position [0, 0]
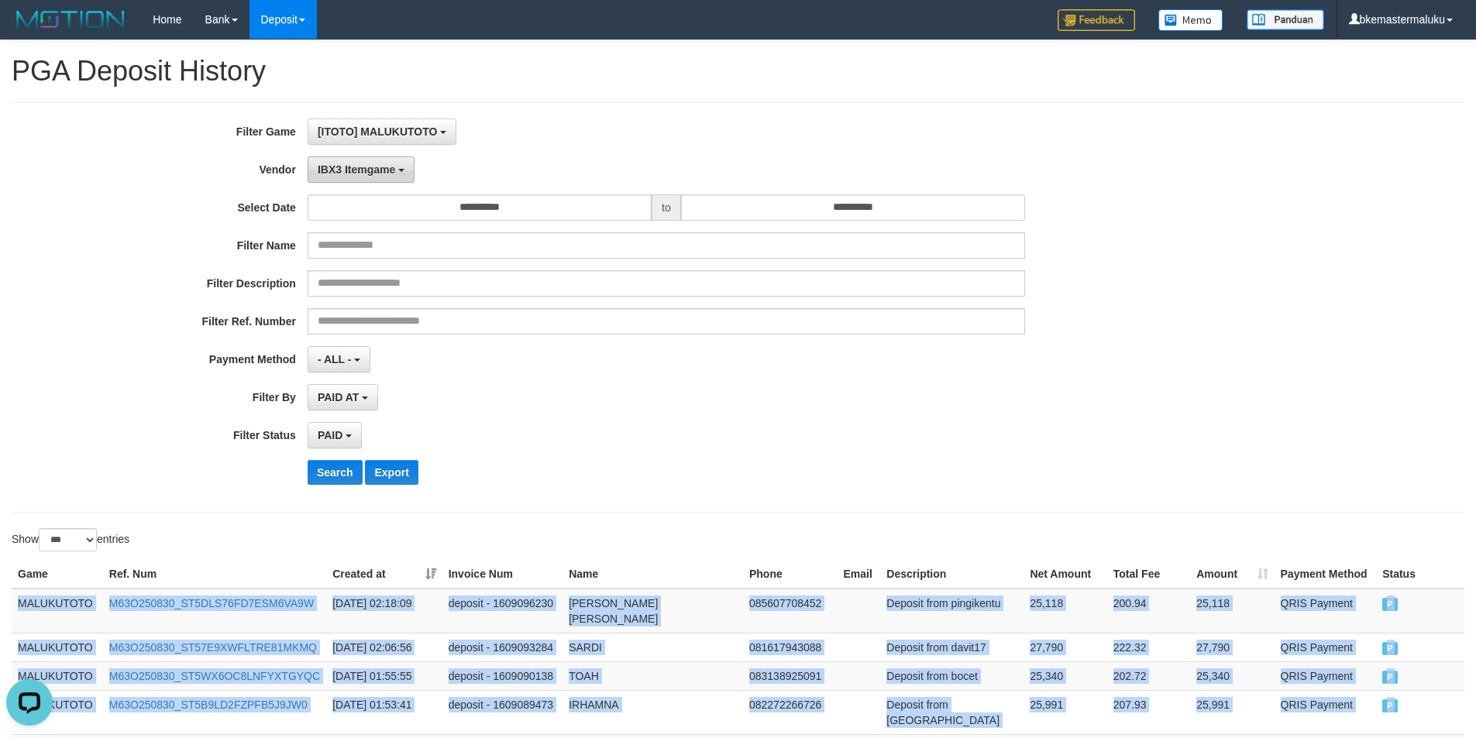
click at [392, 167] on span "IBX3 Itemgame" at bounding box center [356, 169] width 77 height 12
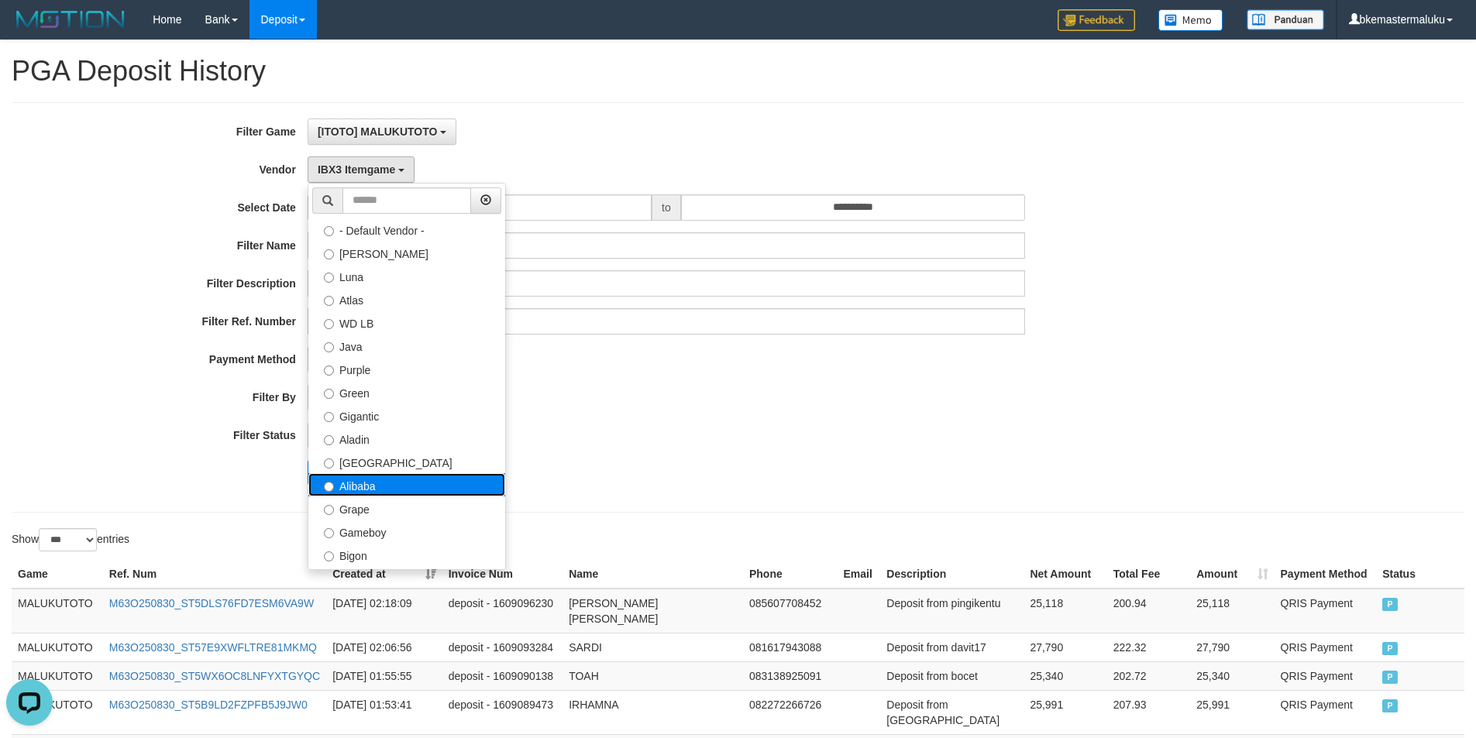
click at [404, 483] on label "Alibaba" at bounding box center [406, 484] width 197 height 23
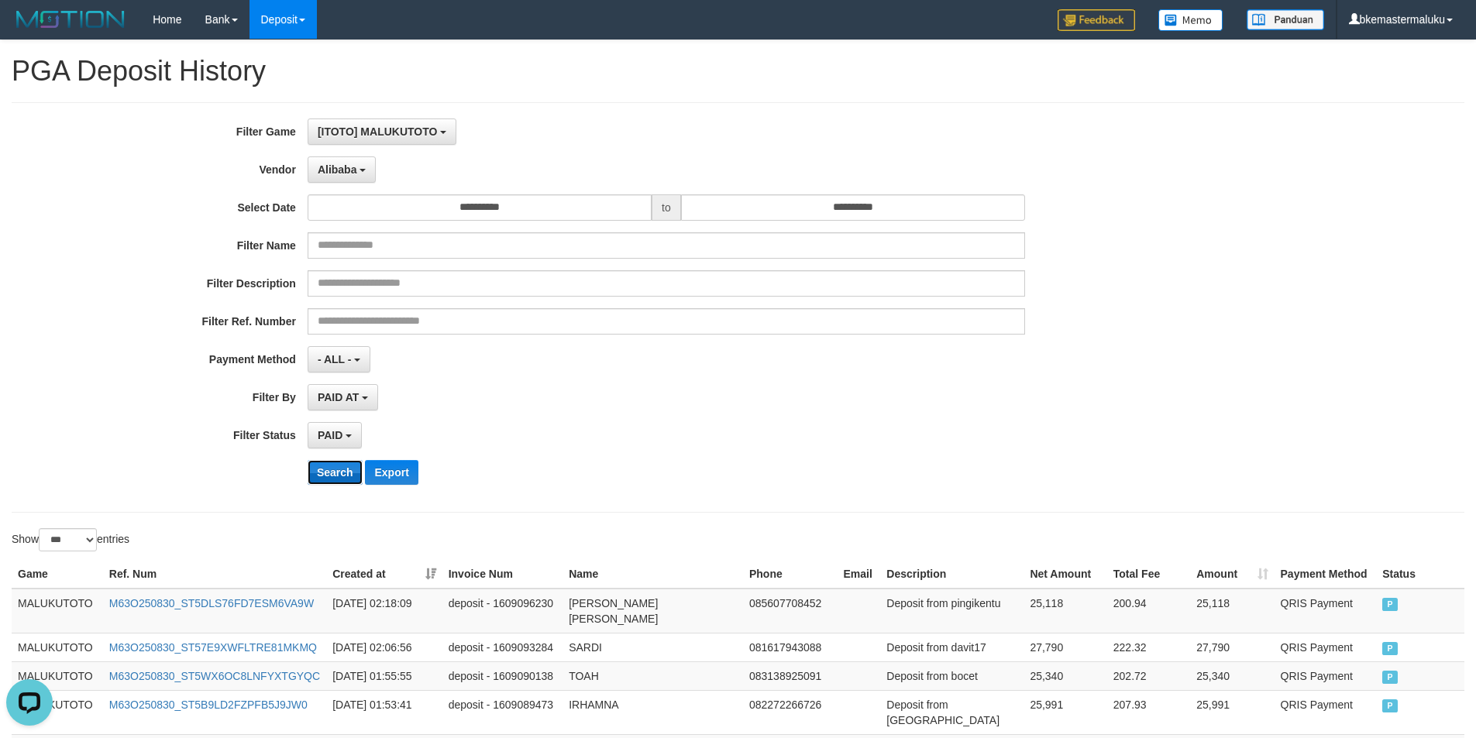
click at [334, 471] on button "Search" at bounding box center [335, 472] width 55 height 25
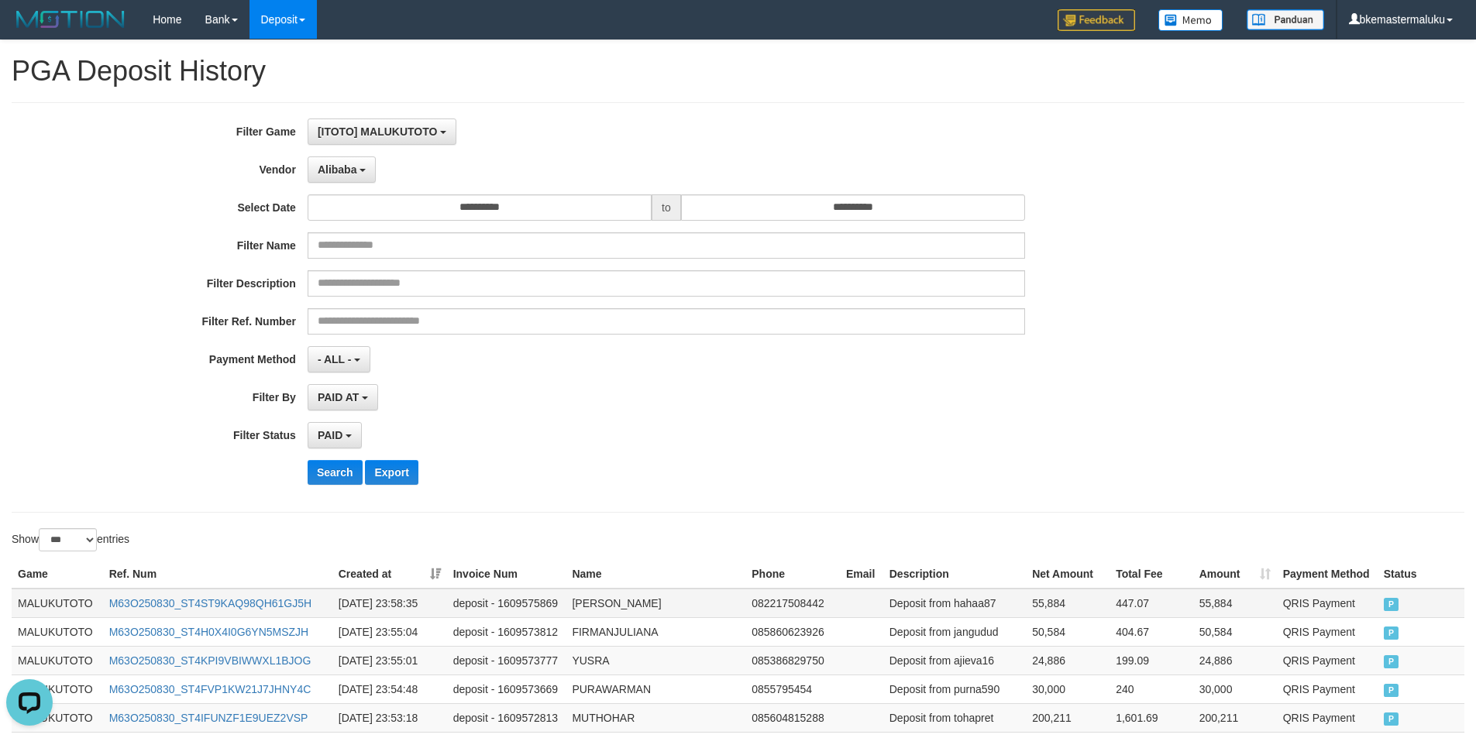
click at [55, 596] on td "MALUKUTOTO" at bounding box center [57, 603] width 91 height 29
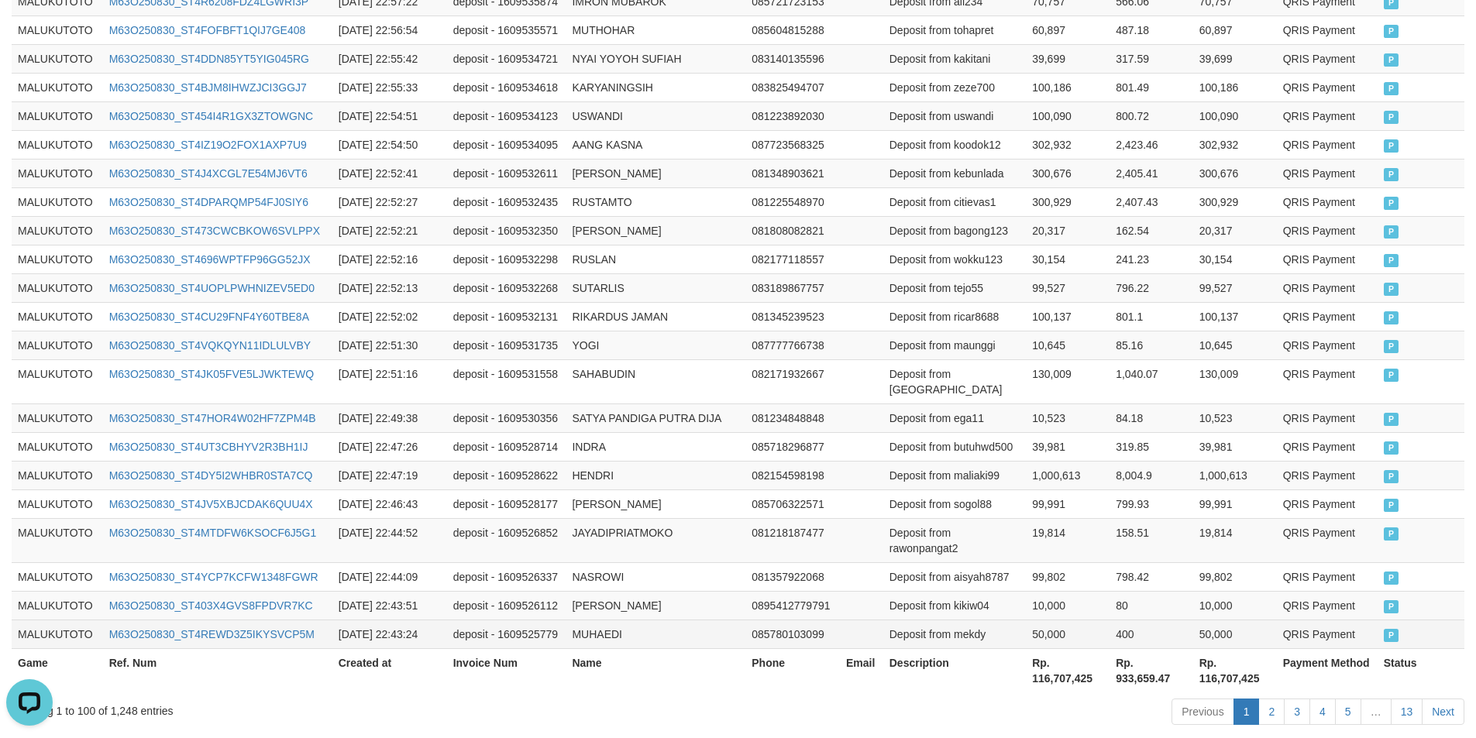
scroll to position [2947, 0]
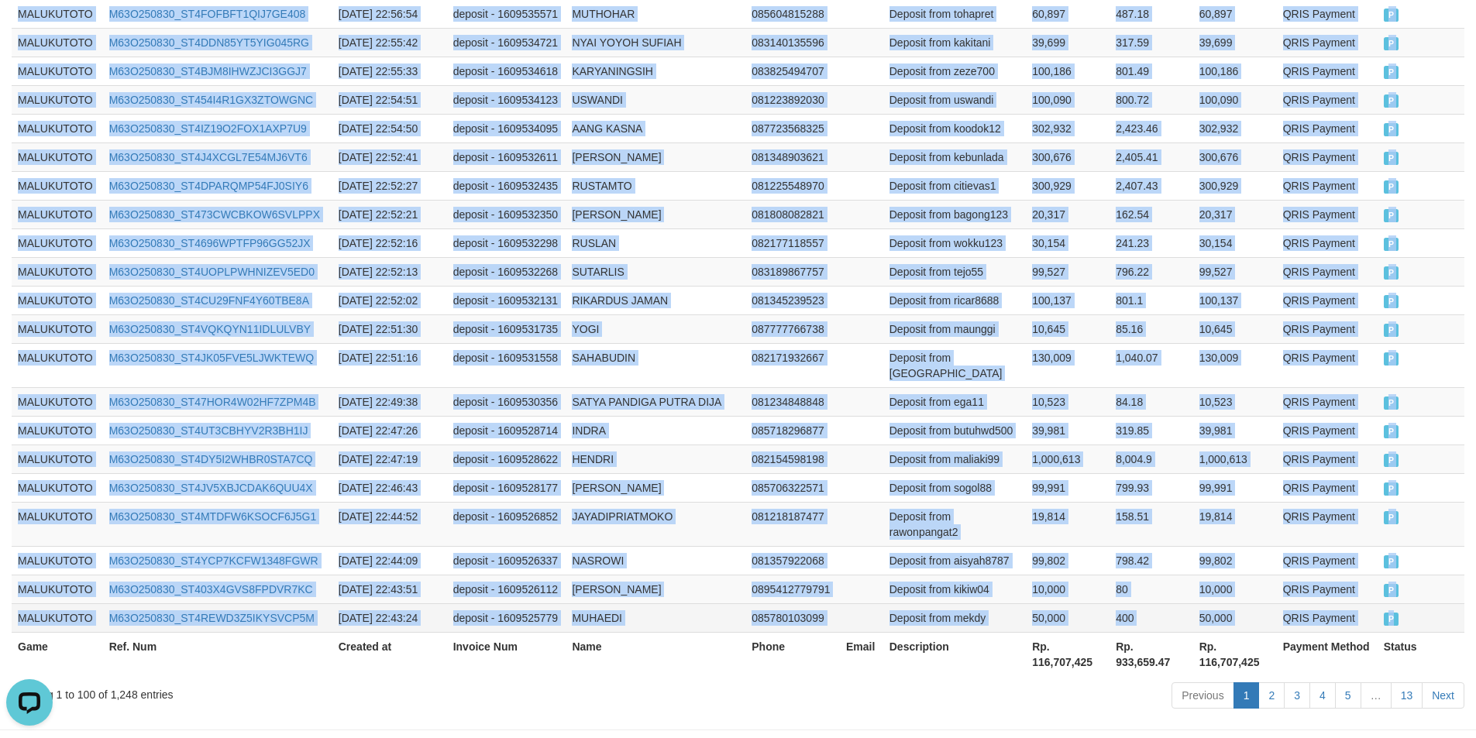
click at [1388, 613] on span "P" at bounding box center [1391, 619] width 15 height 13
click at [1263, 683] on link "2" at bounding box center [1271, 696] width 26 height 26
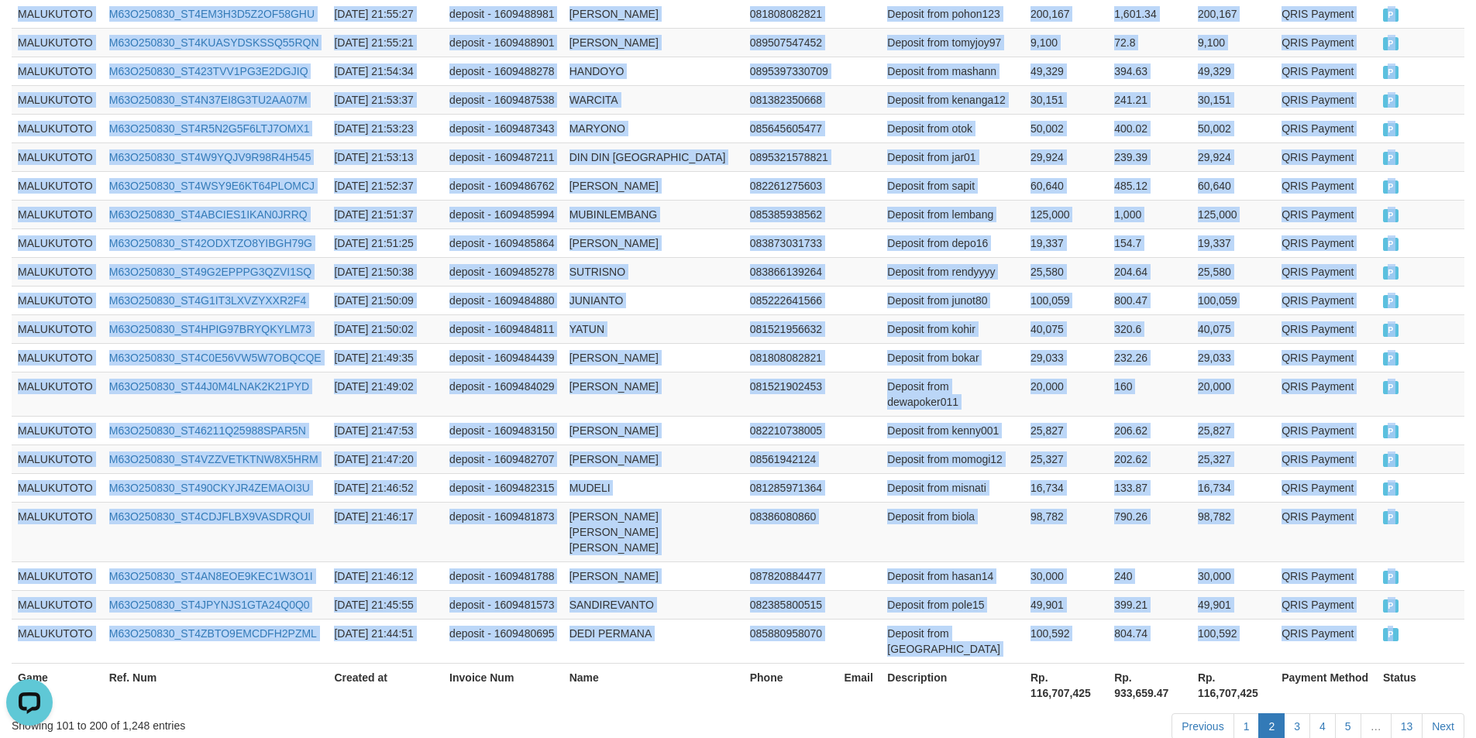
click at [1392, 628] on span "P" at bounding box center [1390, 634] width 15 height 13
drag, startPoint x: 1290, startPoint y: 625, endPoint x: 1384, endPoint y: 604, distance: 96.1
click at [1290, 714] on link "3" at bounding box center [1297, 727] width 26 height 26
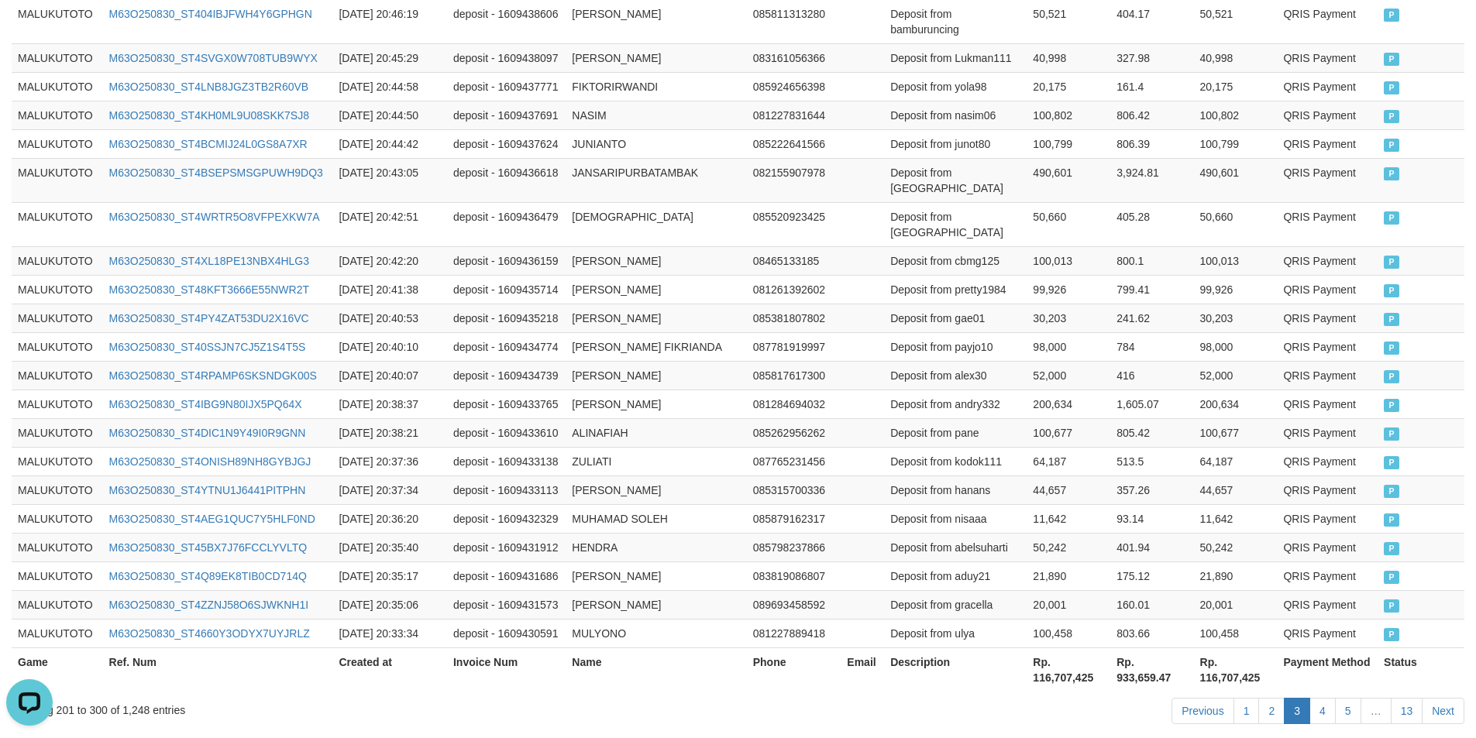
scroll to position [2978, 0]
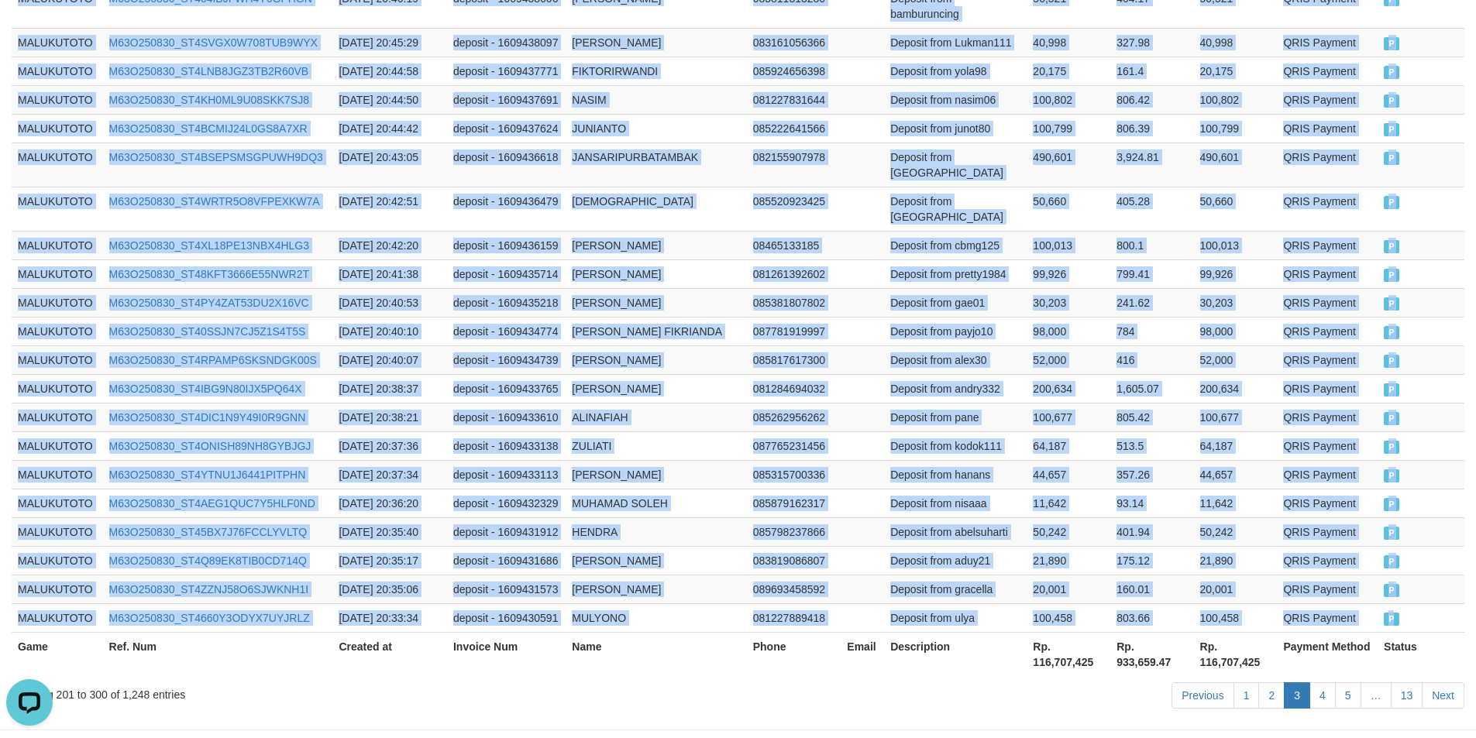
click at [1392, 613] on span "P" at bounding box center [1391, 619] width 15 height 13
click at [1322, 683] on link "4" at bounding box center [1322, 696] width 26 height 26
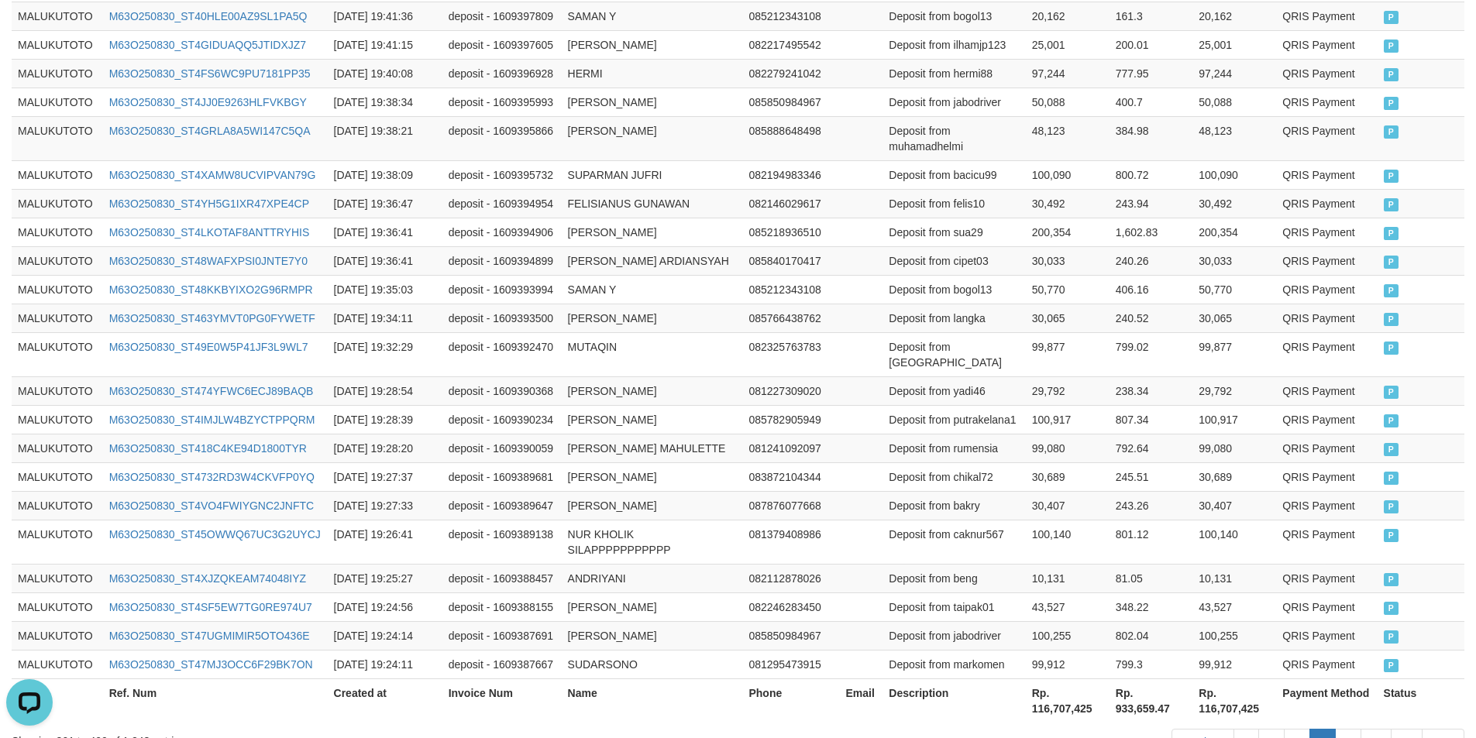
scroll to position [2916, 0]
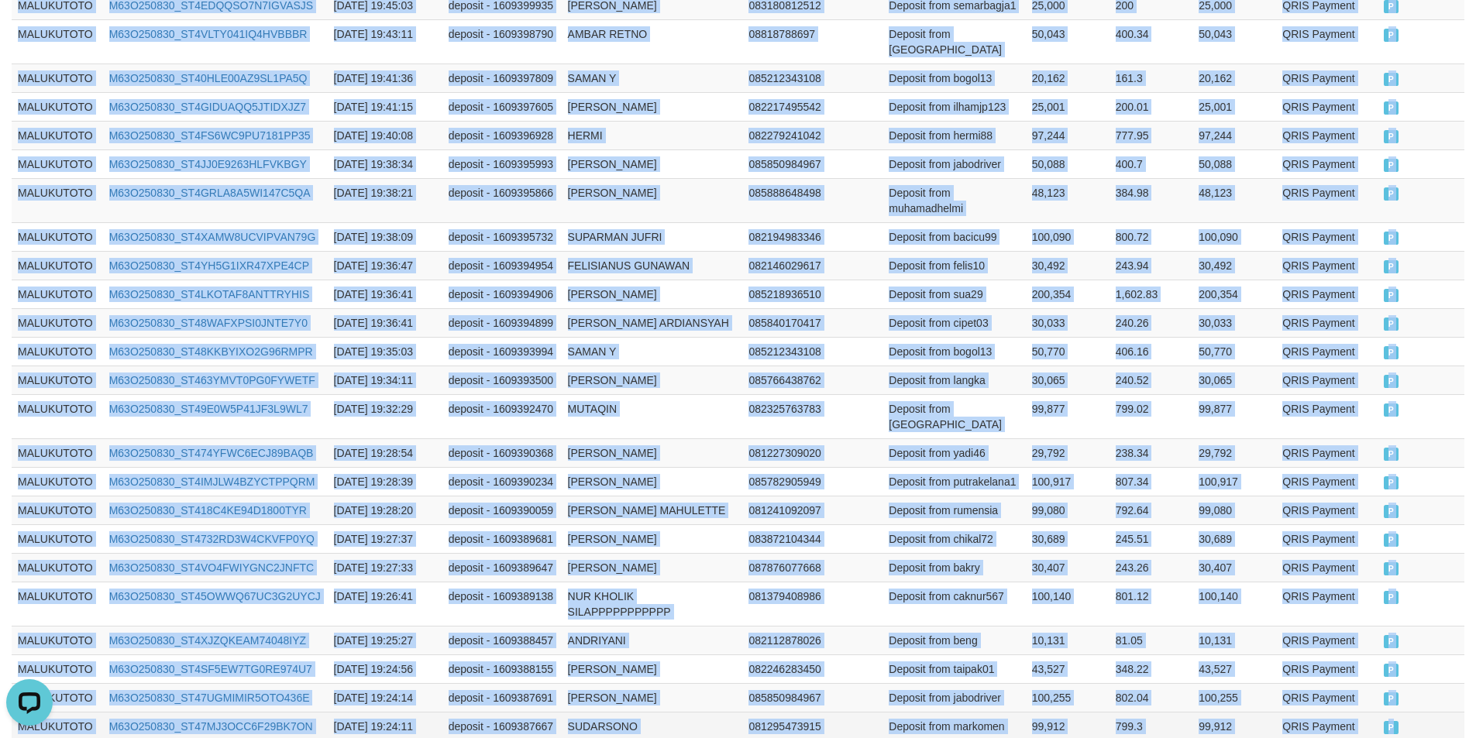
click at [1394, 721] on span "P" at bounding box center [1391, 727] width 15 height 13
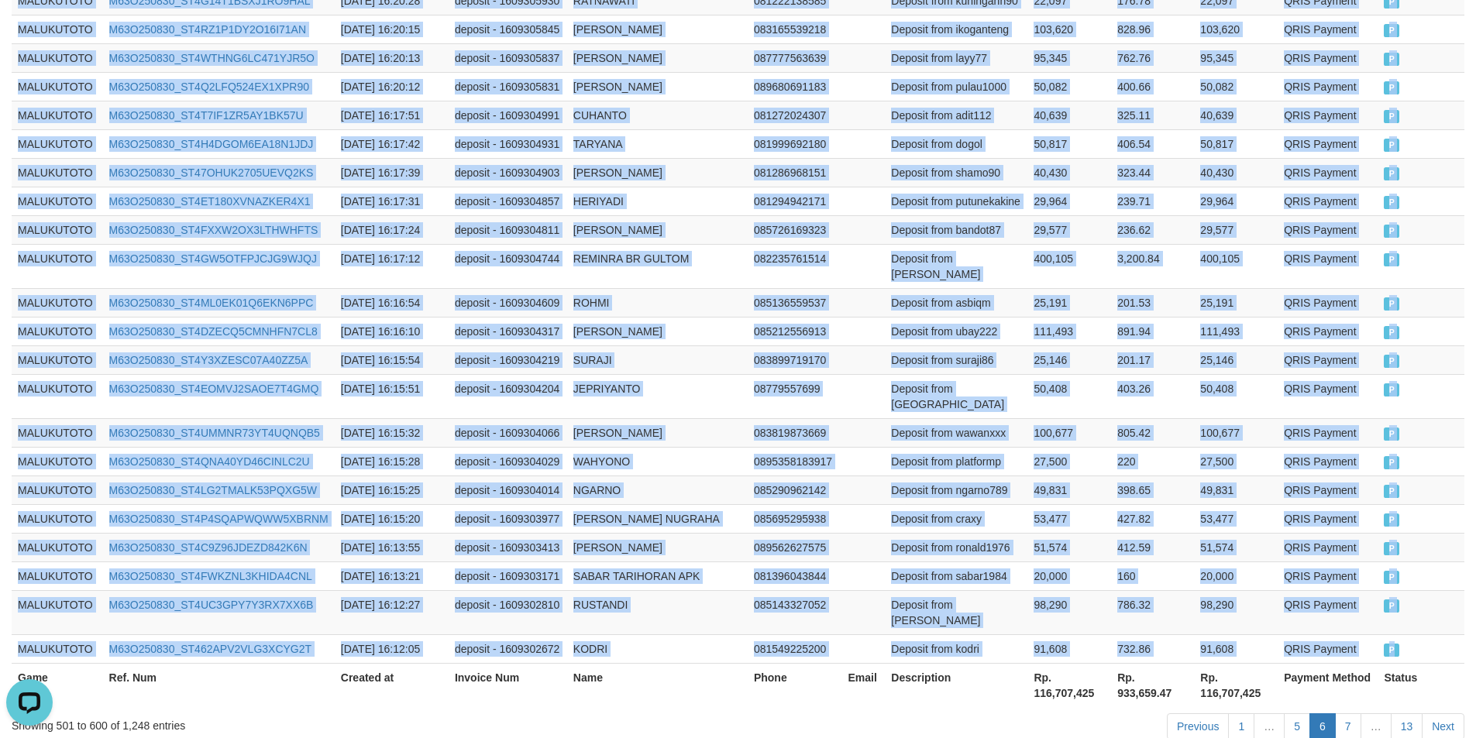
click at [1390, 644] on span "P" at bounding box center [1391, 650] width 15 height 13
click at [1347, 714] on link "7" at bounding box center [1348, 727] width 26 height 26
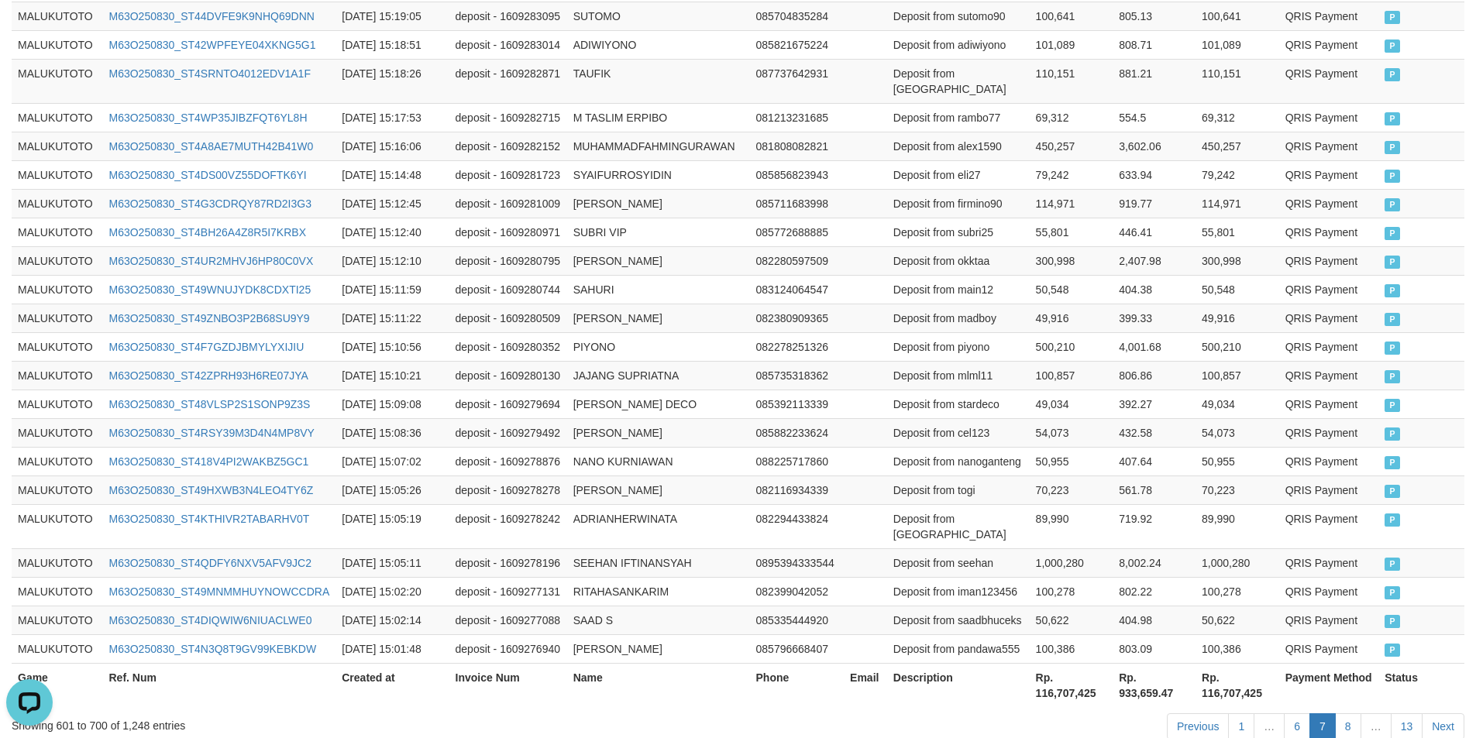
scroll to position [3009, 0]
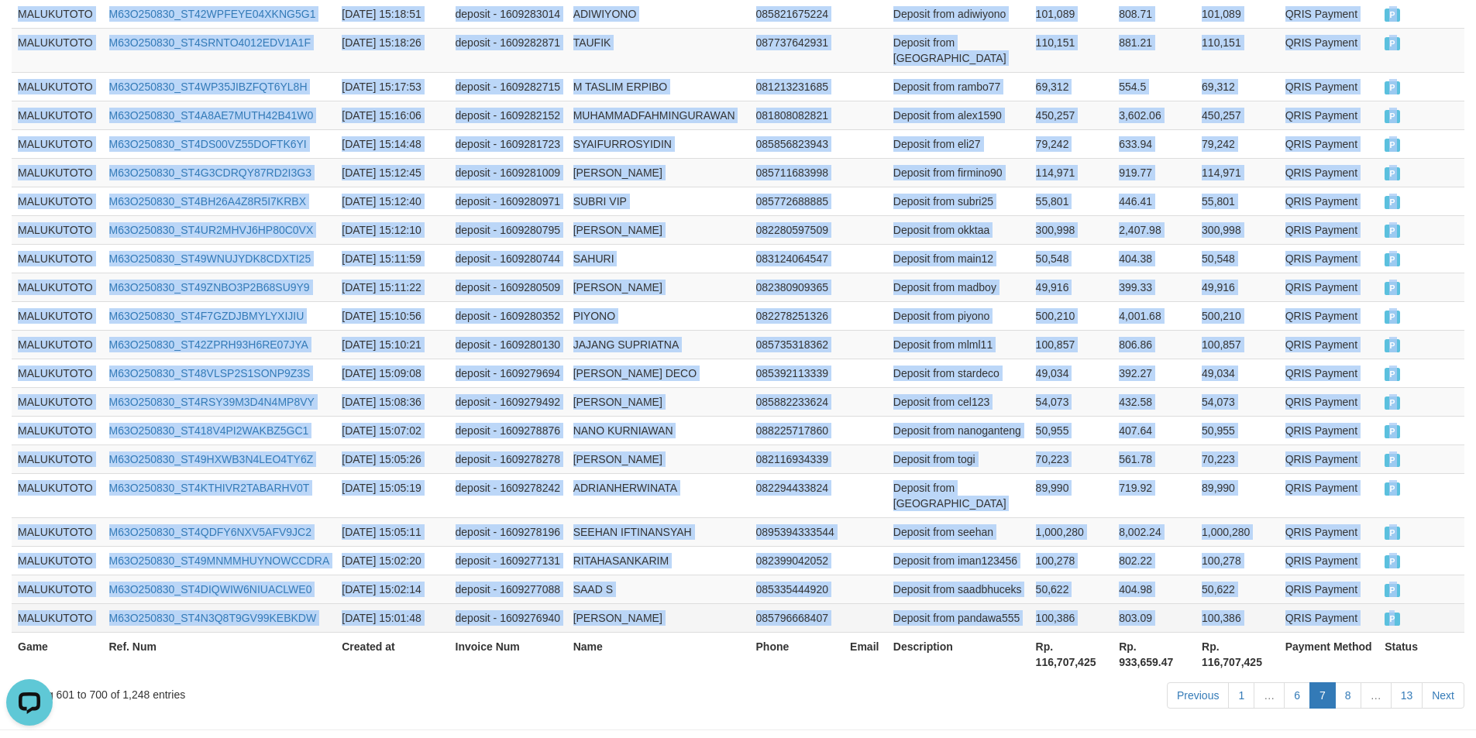
click at [1394, 613] on span "P" at bounding box center [1392, 619] width 15 height 13
drag, startPoint x: 1346, startPoint y: 623, endPoint x: 1356, endPoint y: 619, distance: 10.8
click at [1346, 683] on link "8" at bounding box center [1348, 696] width 26 height 26
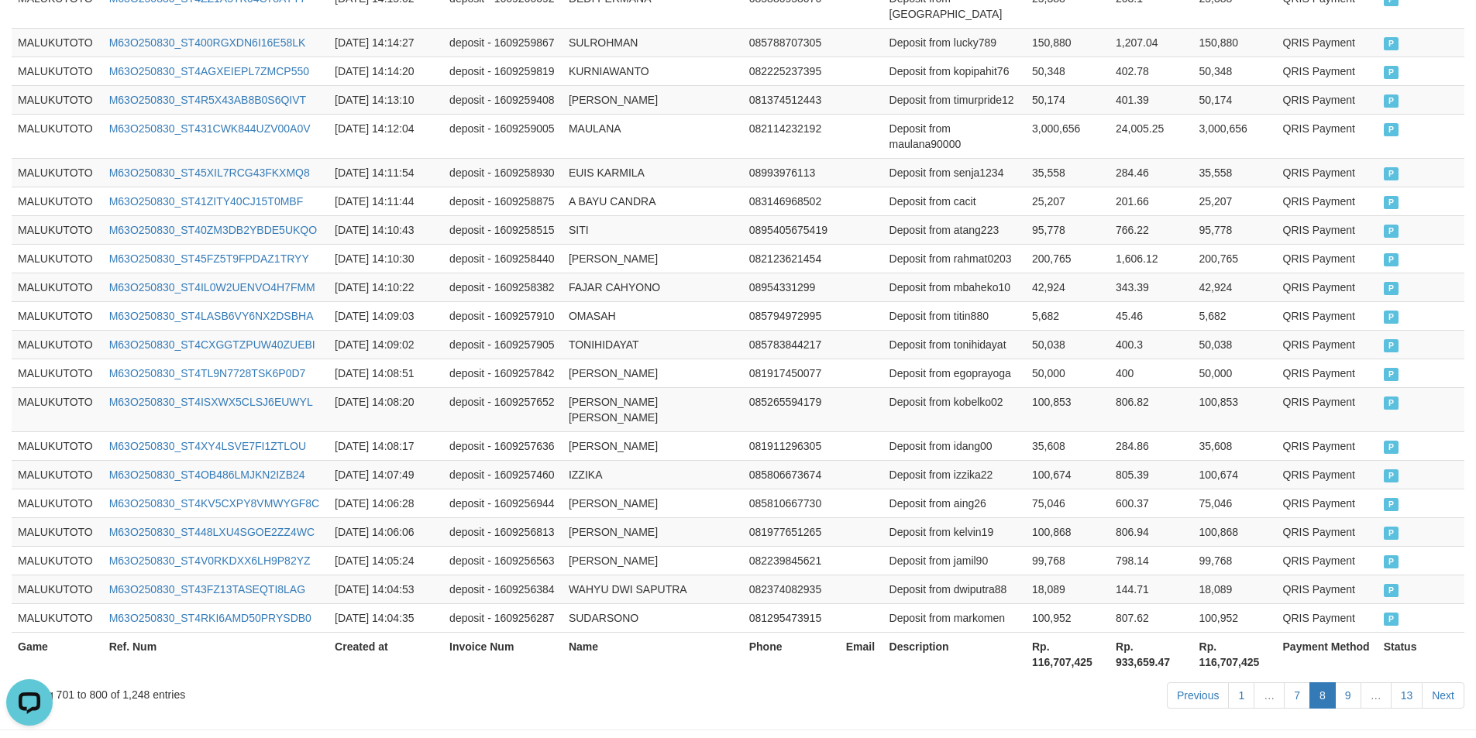
scroll to position [2963, 0]
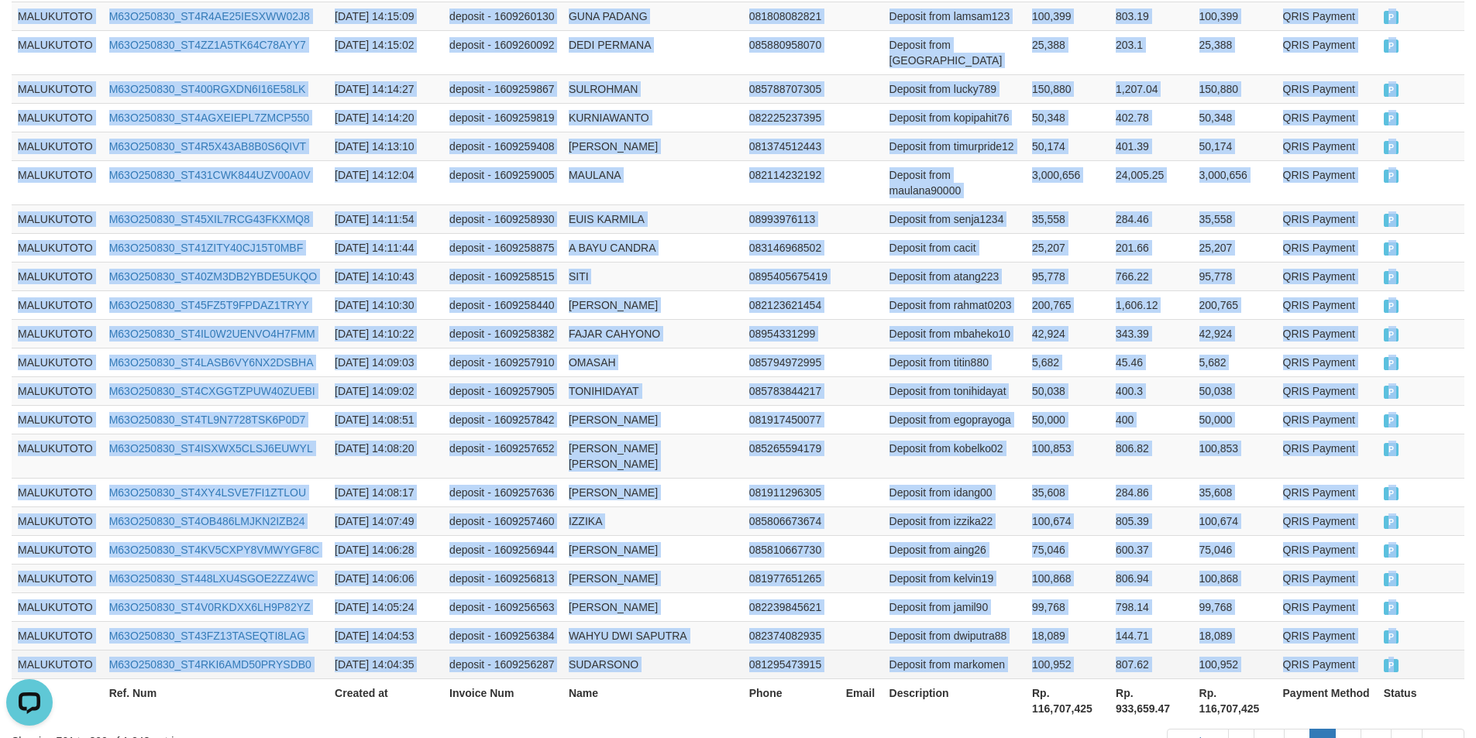
click at [1390, 659] on span "P" at bounding box center [1391, 665] width 15 height 13
drag, startPoint x: 1344, startPoint y: 631, endPoint x: 1361, endPoint y: 604, distance: 31.6
click at [1344, 729] on link "9" at bounding box center [1348, 742] width 26 height 26
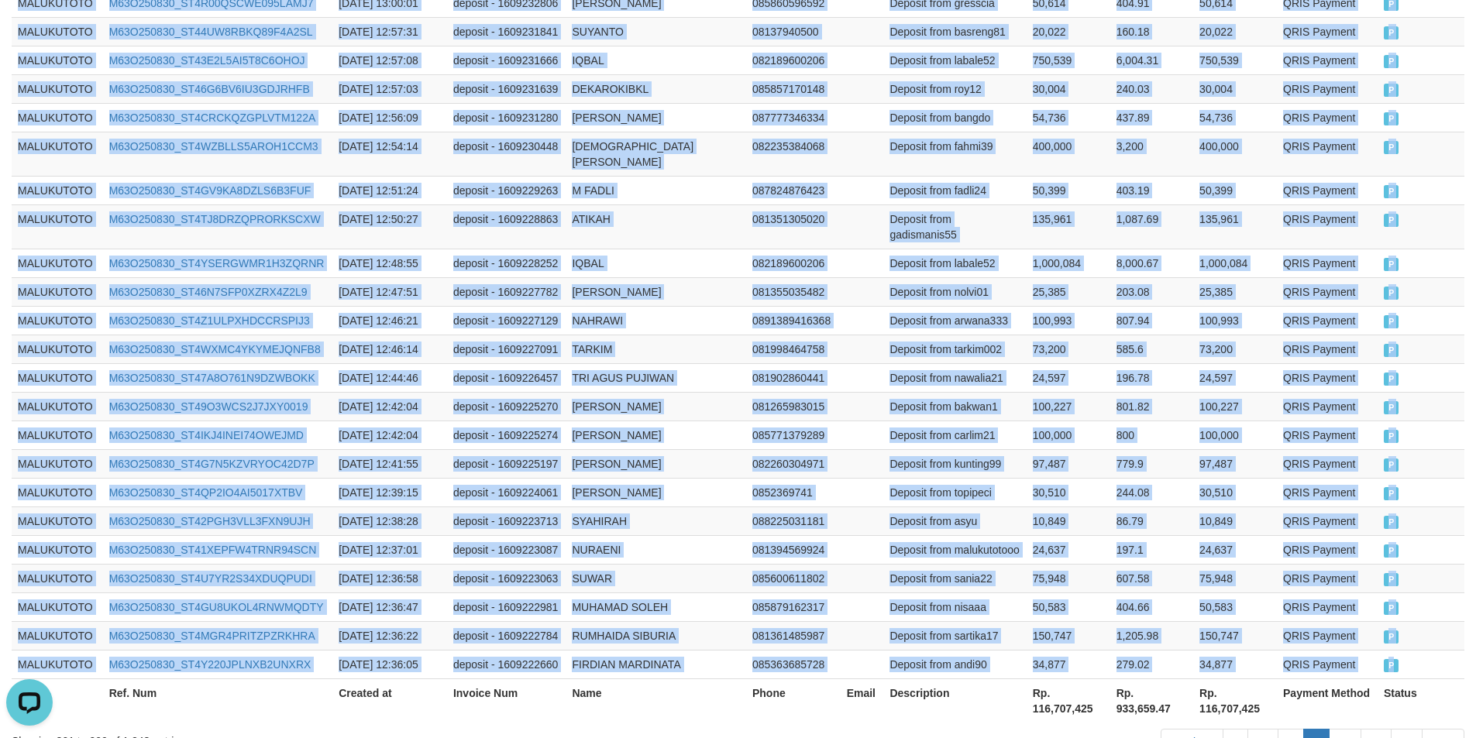
click at [1391, 659] on span "P" at bounding box center [1391, 665] width 15 height 13
click at [1348, 729] on link "10" at bounding box center [1345, 742] width 33 height 26
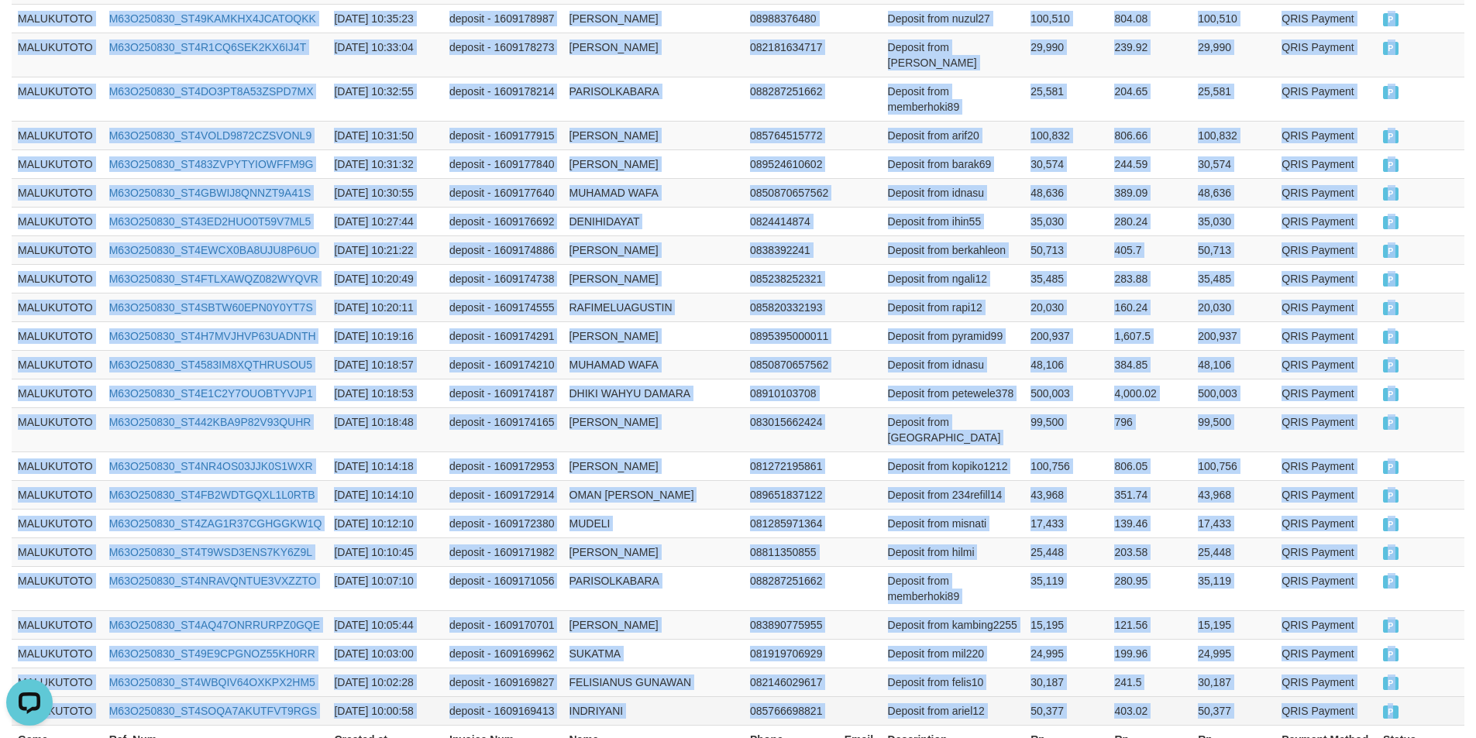
click at [1393, 706] on span "P" at bounding box center [1390, 712] width 15 height 13
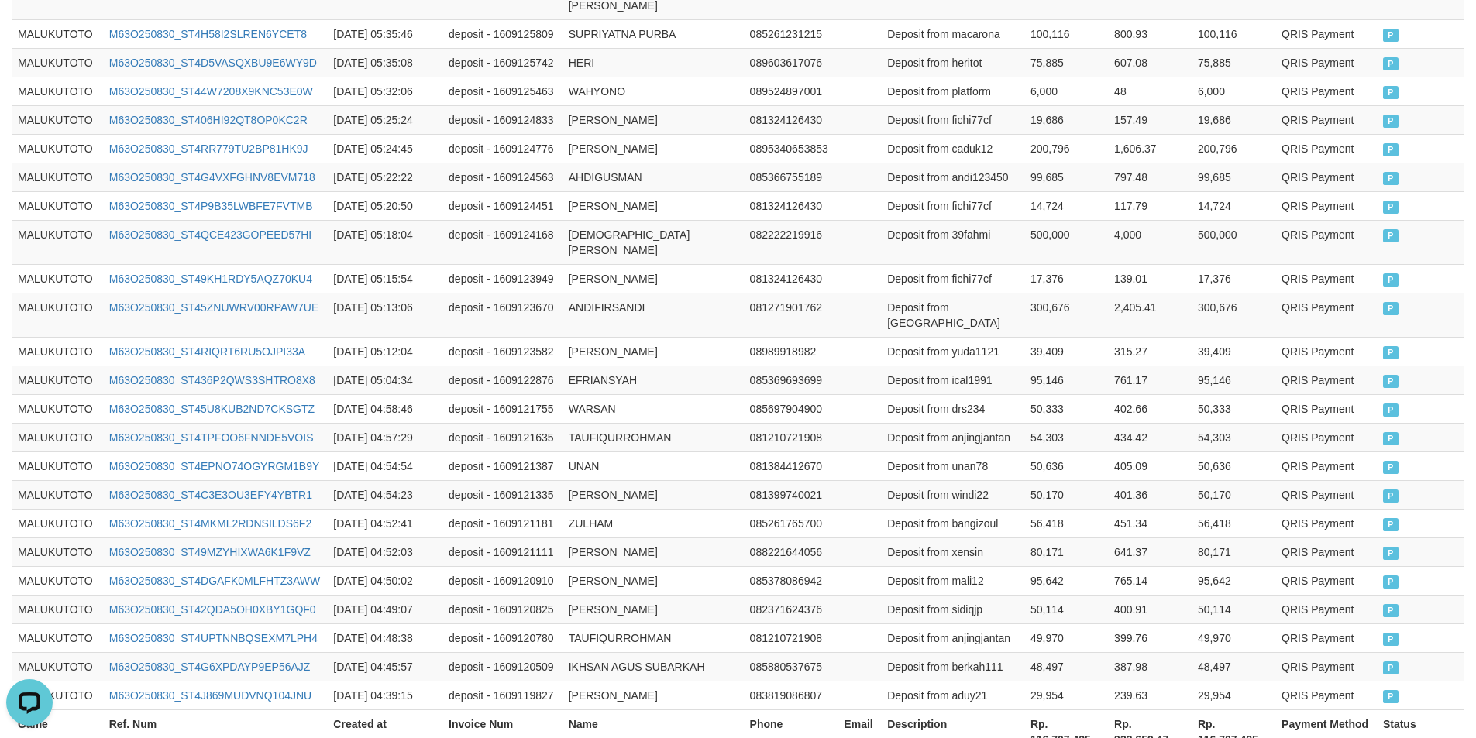
scroll to position [2916, 0]
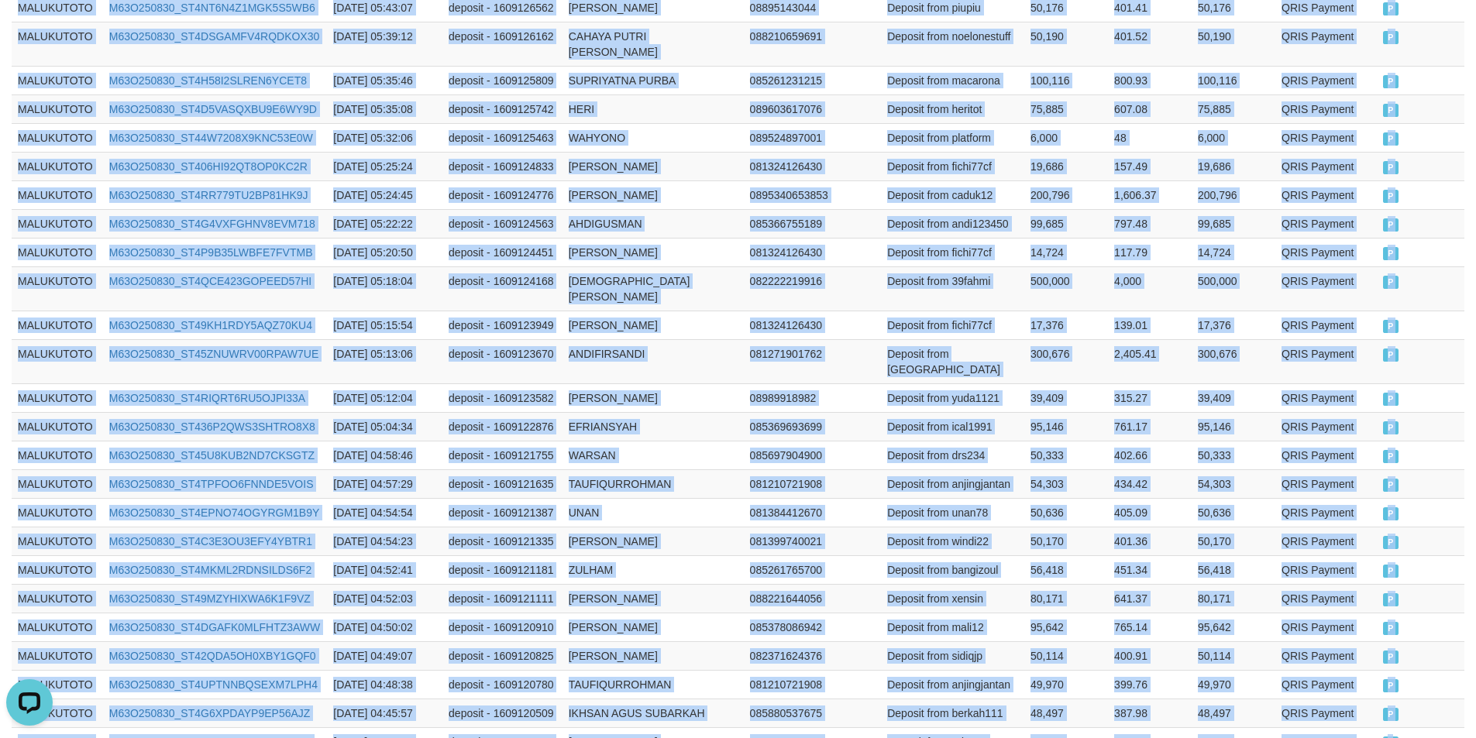
click at [1391, 737] on span "P" at bounding box center [1390, 743] width 15 height 13
drag, startPoint x: 1381, startPoint y: 639, endPoint x: 1391, endPoint y: 600, distance: 40.0
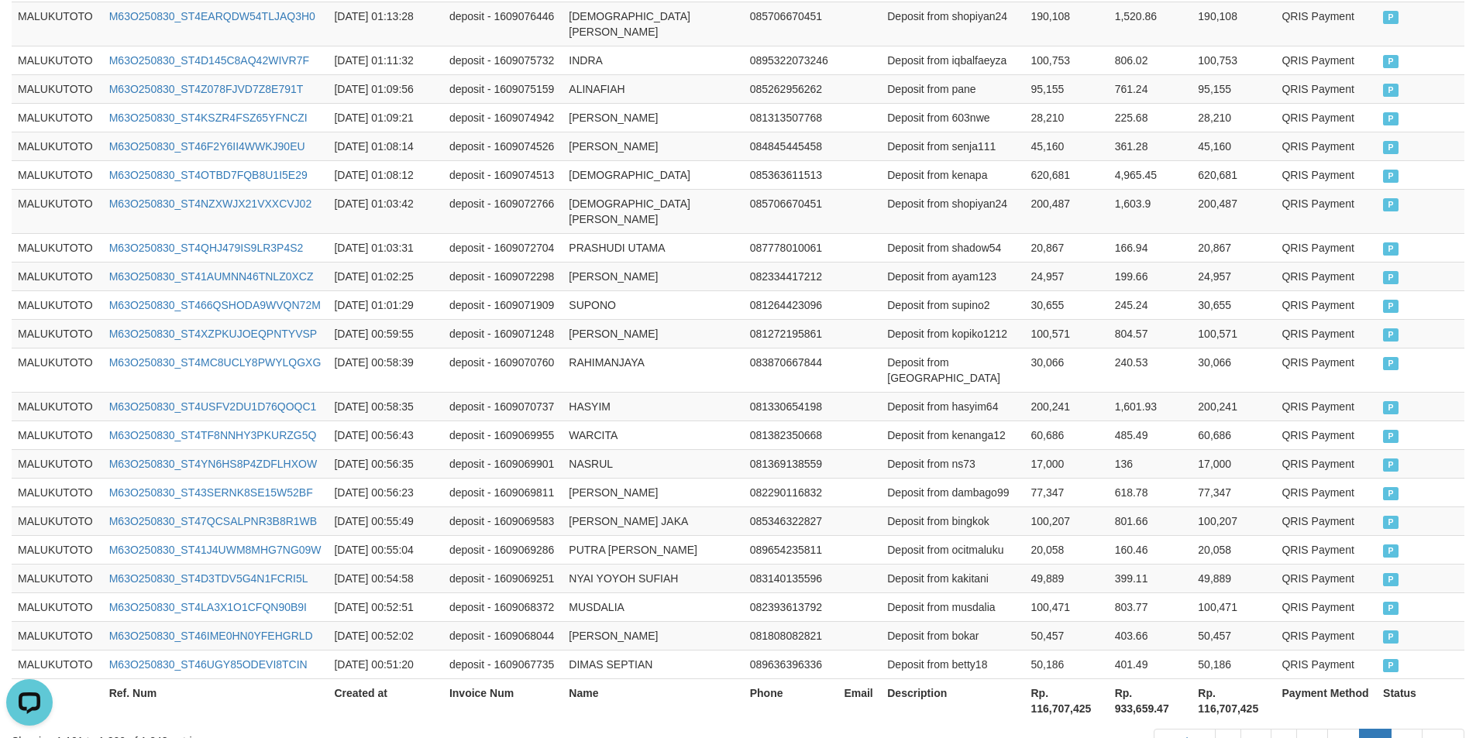
scroll to position [2947, 0]
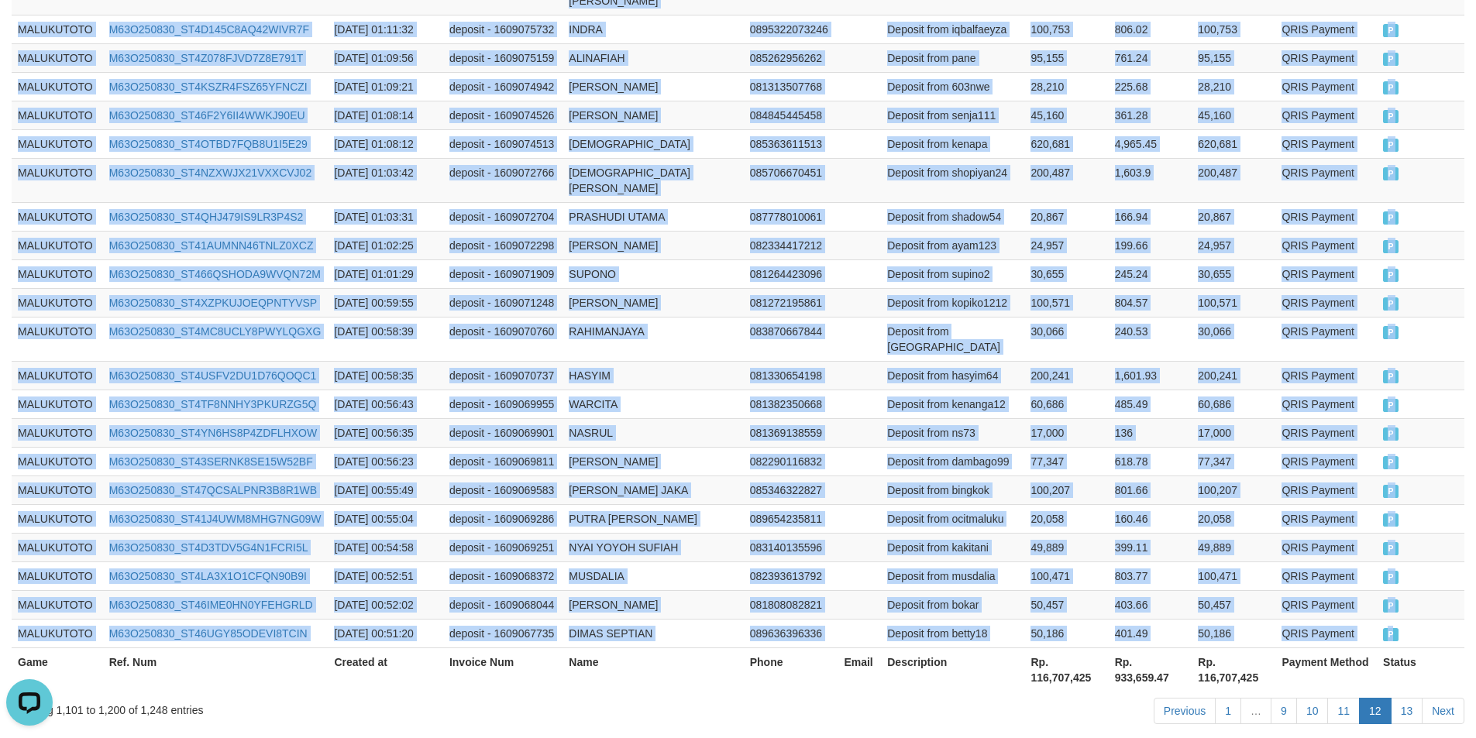
click at [1390, 628] on span "P" at bounding box center [1390, 634] width 15 height 13
drag, startPoint x: 1409, startPoint y: 633, endPoint x: 1402, endPoint y: 625, distance: 10.4
click at [1409, 698] on link "13" at bounding box center [1407, 711] width 33 height 26
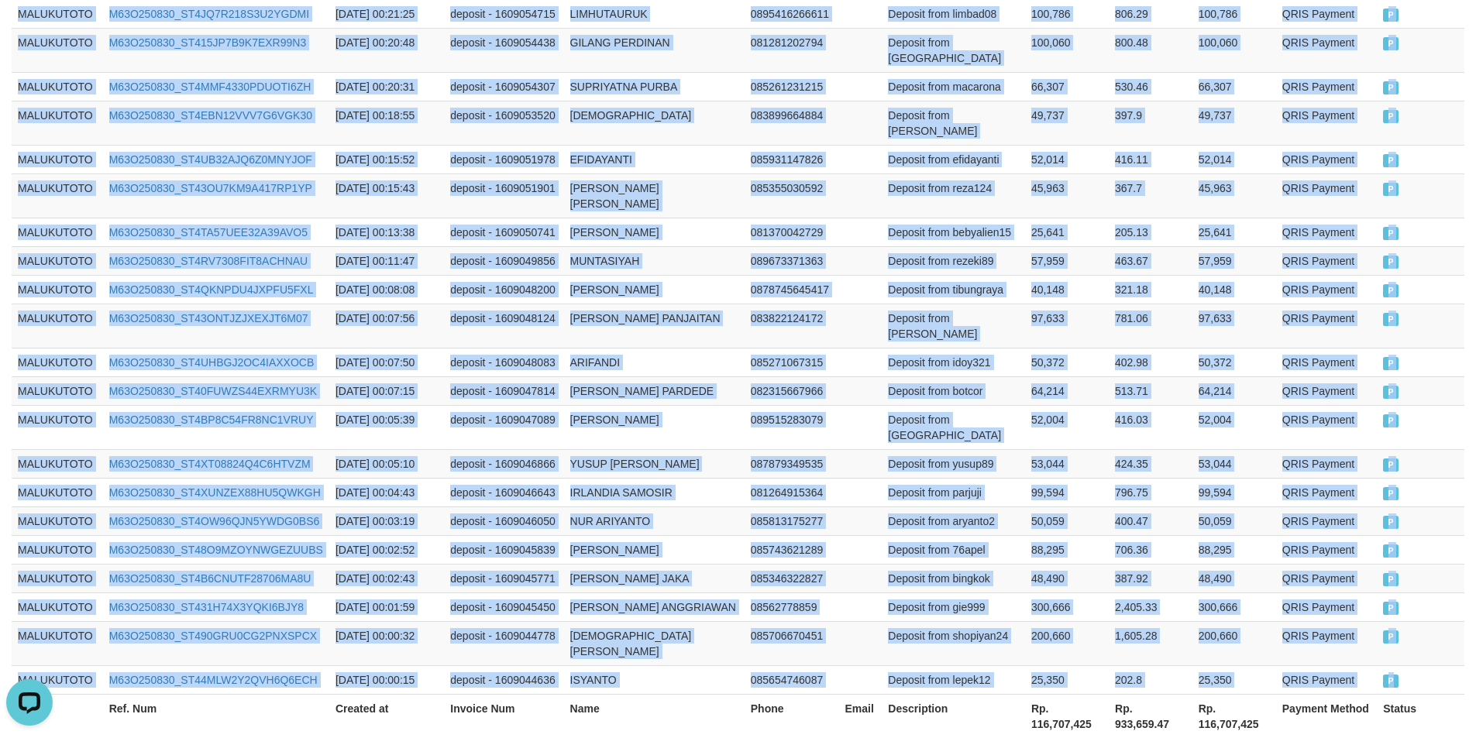
click at [1391, 675] on span "P" at bounding box center [1390, 681] width 15 height 13
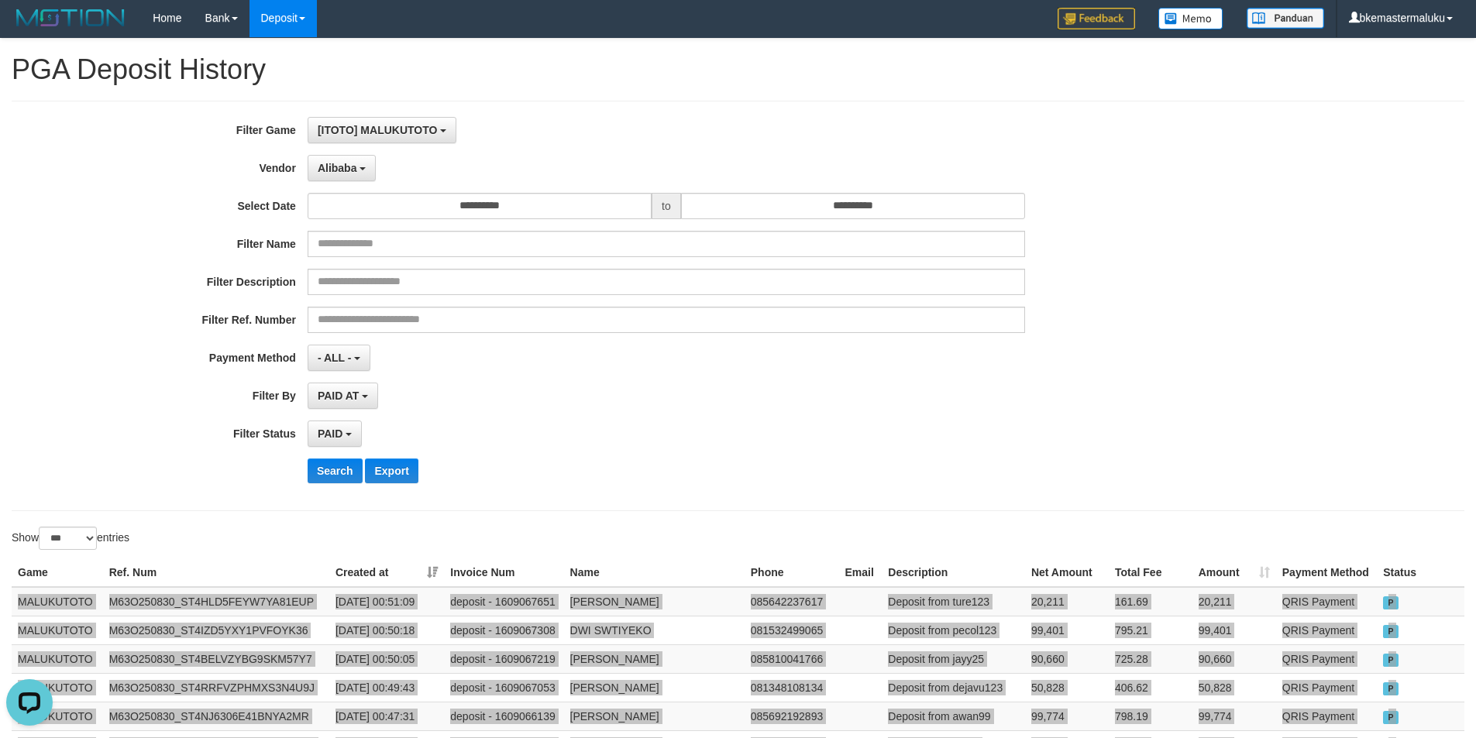
scroll to position [0, 0]
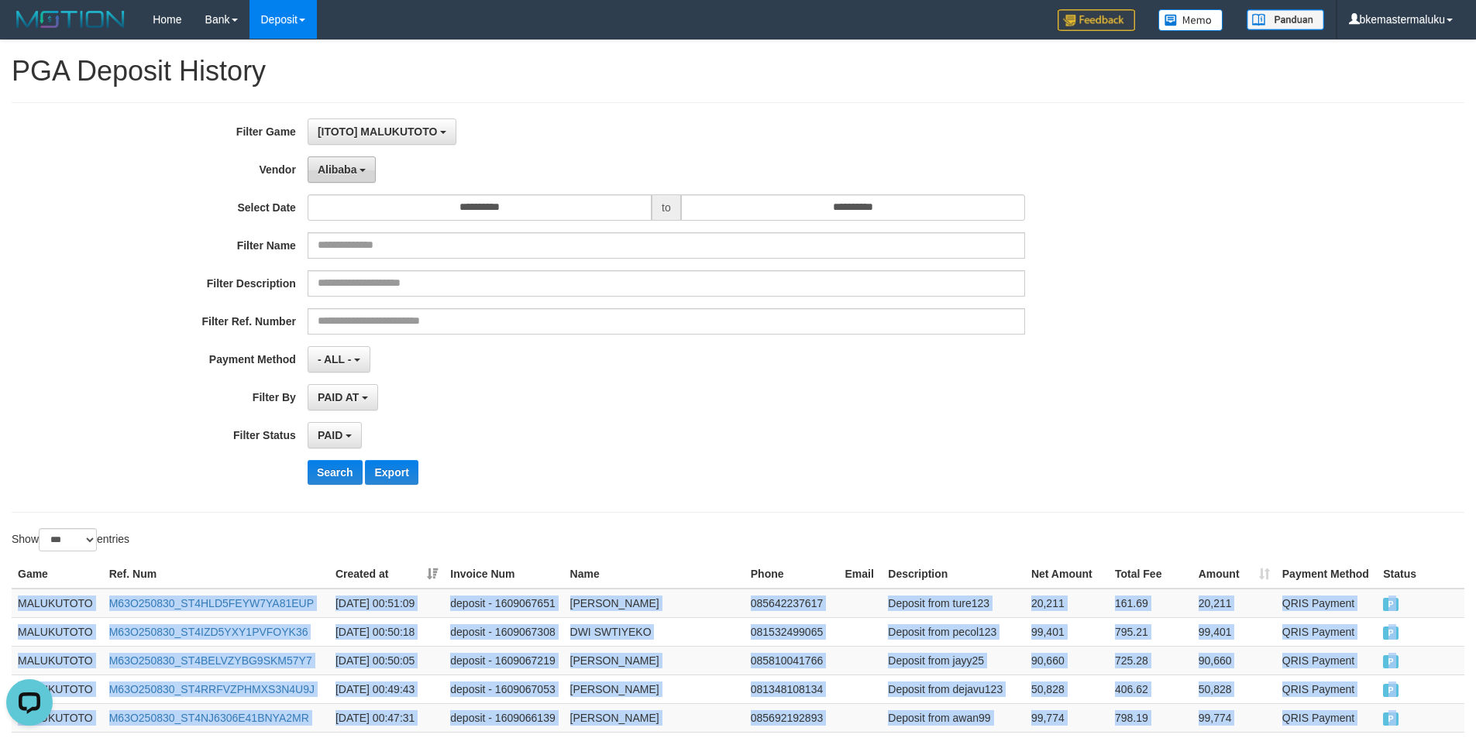
click at [353, 159] on button "Alibaba" at bounding box center [342, 170] width 68 height 26
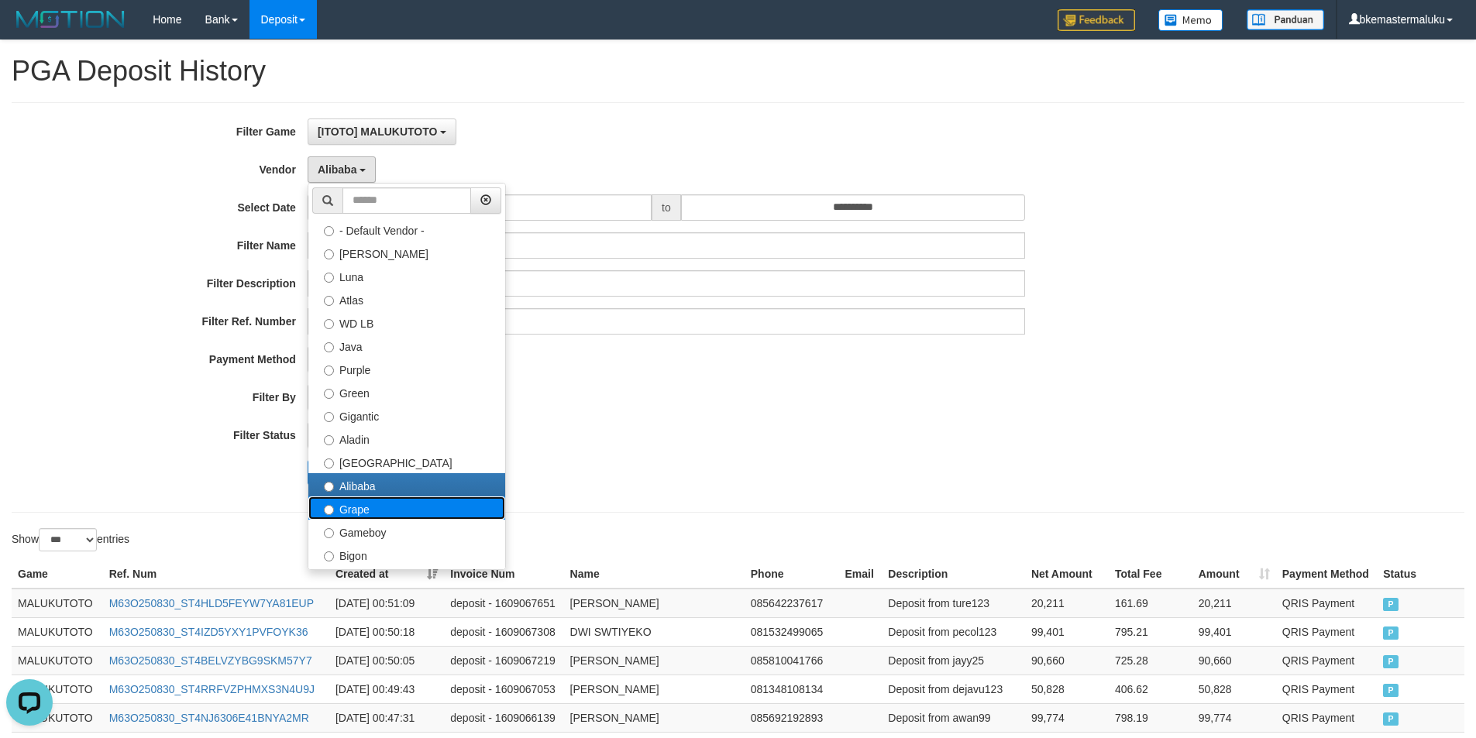
click at [376, 506] on label "Grape" at bounding box center [406, 508] width 197 height 23
select select "**********"
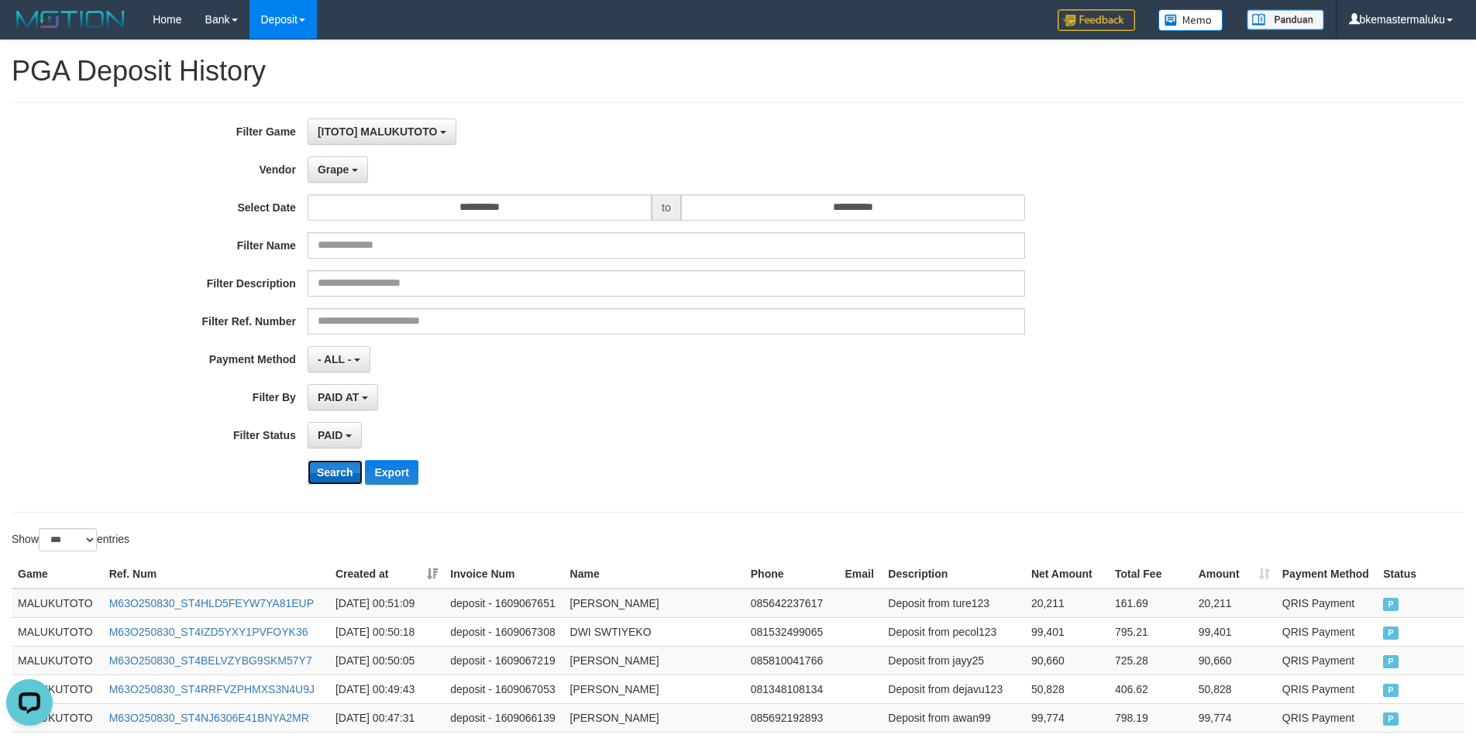
click at [337, 471] on button "Search" at bounding box center [335, 472] width 55 height 25
click at [57, 607] on td "MALUKUTOTO" at bounding box center [57, 603] width 91 height 29
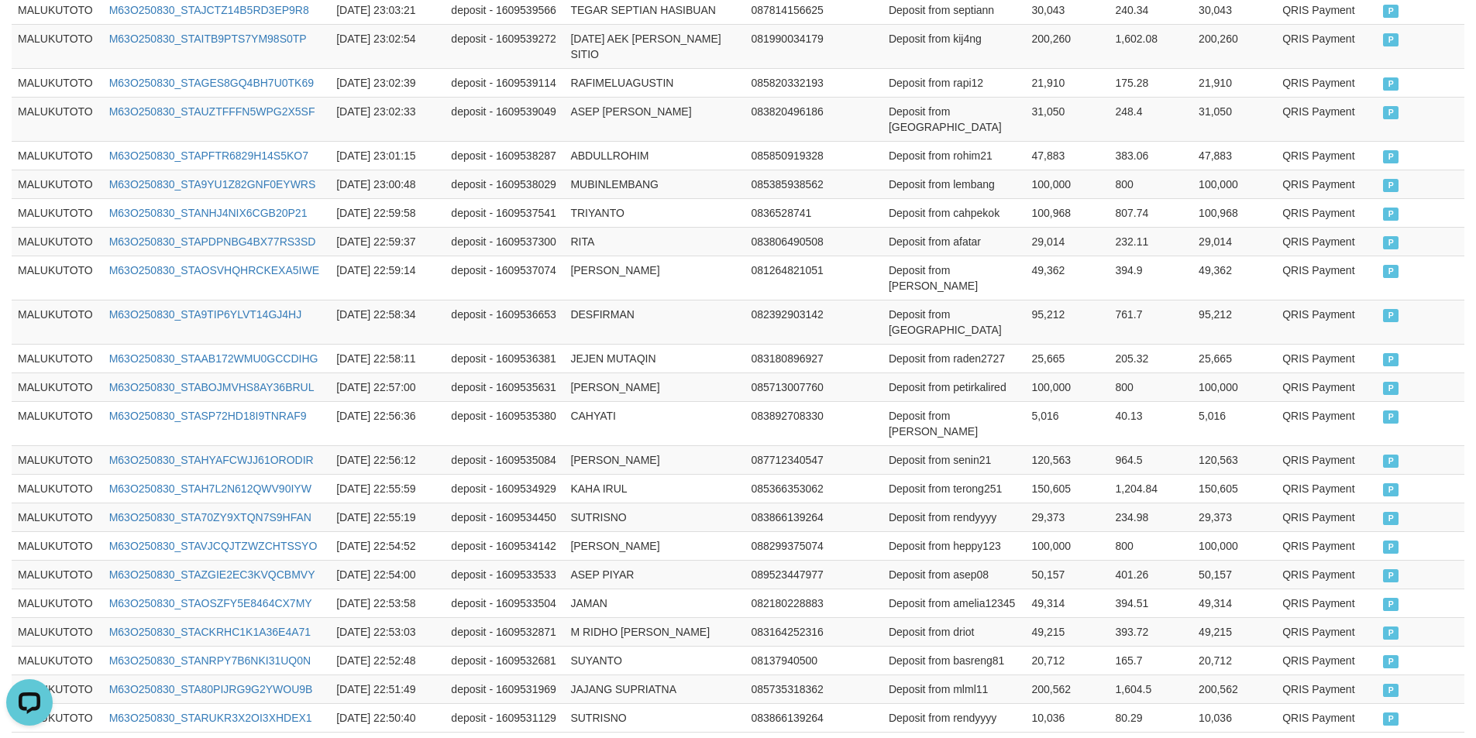
scroll to position [2994, 0]
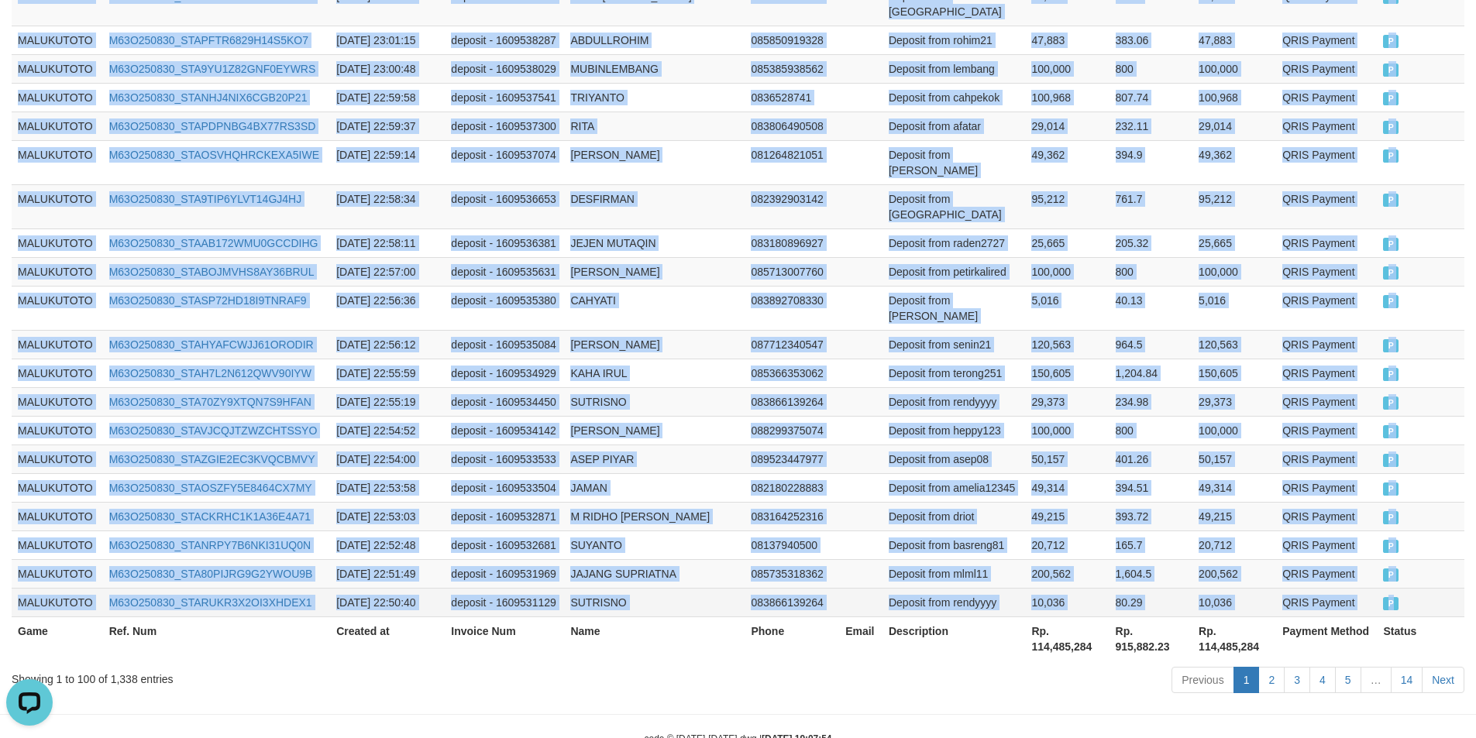
click at [1389, 597] on span "P" at bounding box center [1390, 603] width 15 height 13
click at [1267, 667] on link "2" at bounding box center [1271, 680] width 26 height 26
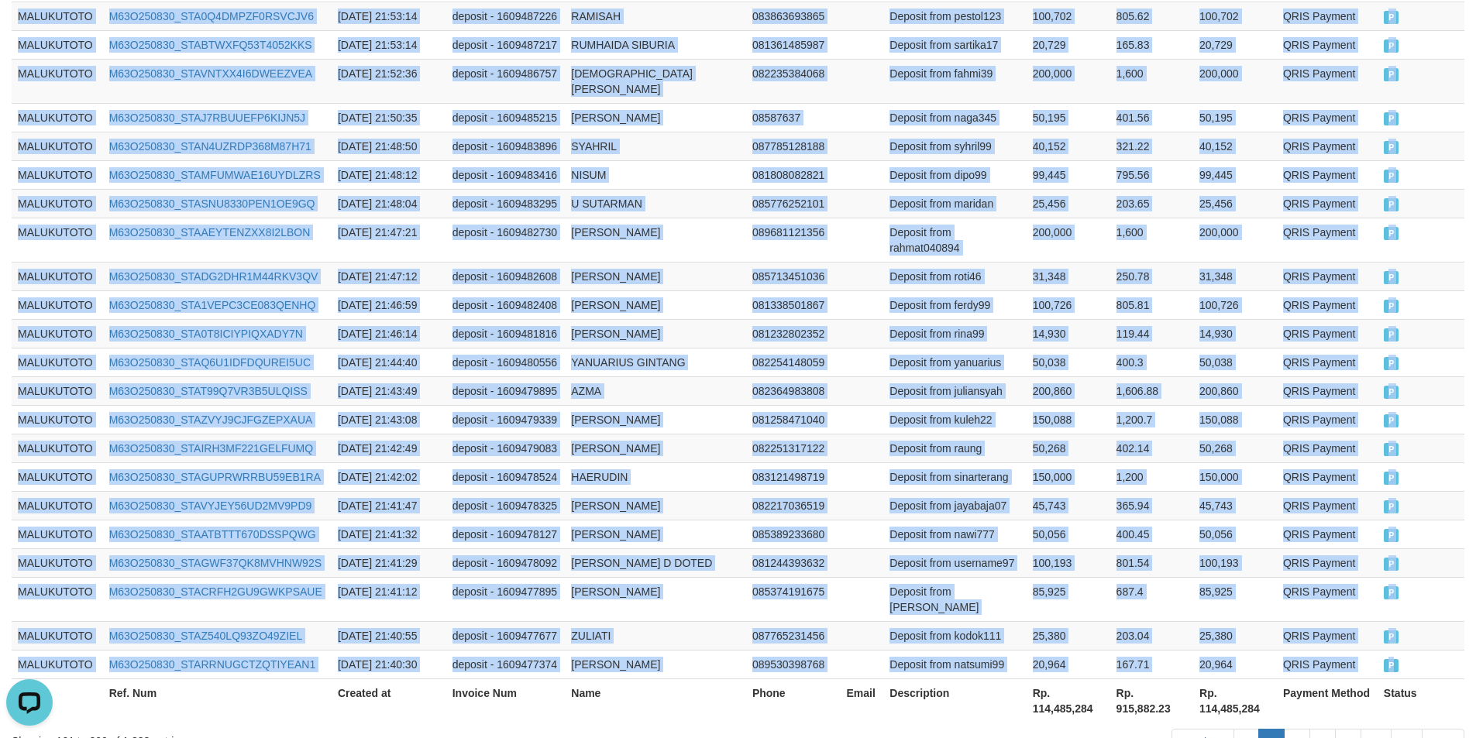
click at [1389, 659] on span "P" at bounding box center [1391, 665] width 15 height 13
click at [1304, 729] on link "3" at bounding box center [1297, 742] width 26 height 26
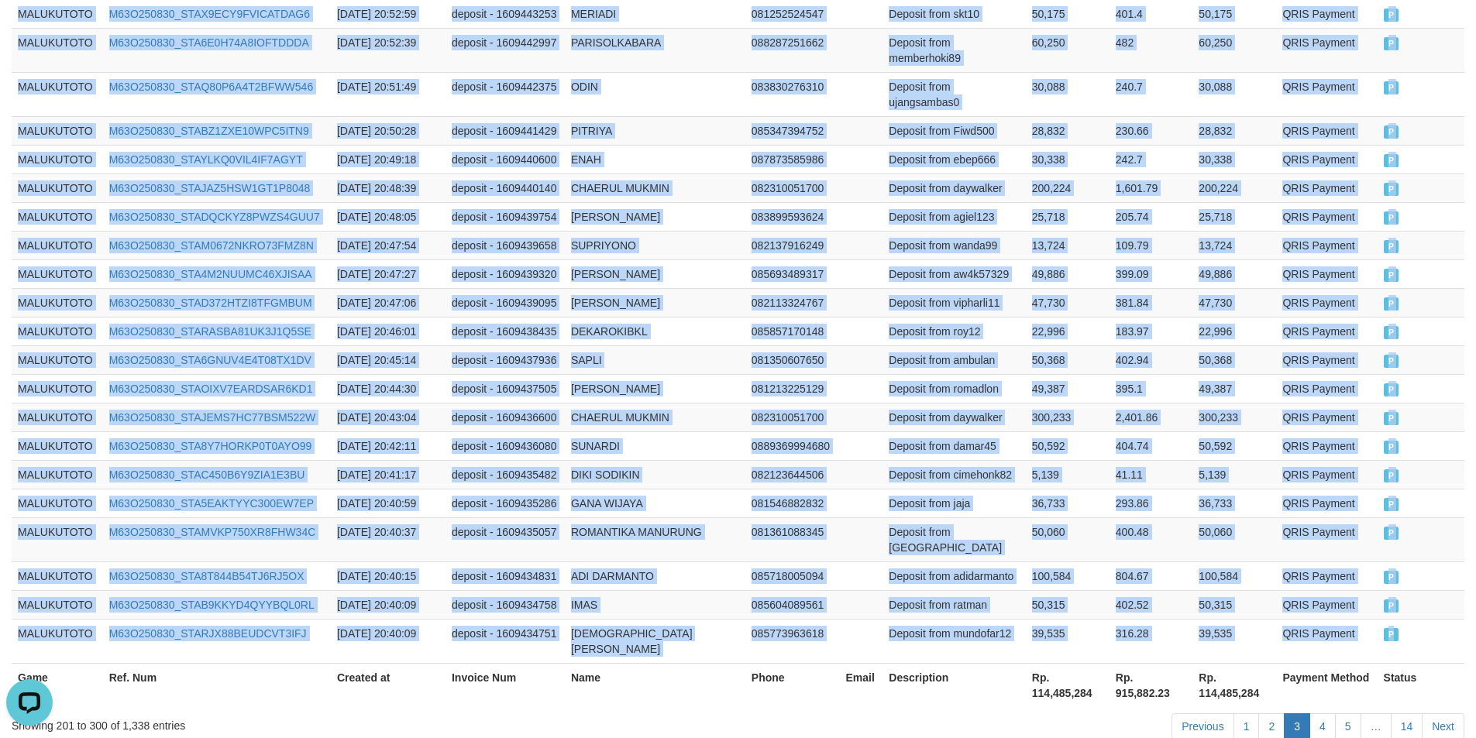
click at [1395, 628] on span "P" at bounding box center [1391, 634] width 15 height 13
click at [1333, 714] on link "4" at bounding box center [1322, 727] width 26 height 26
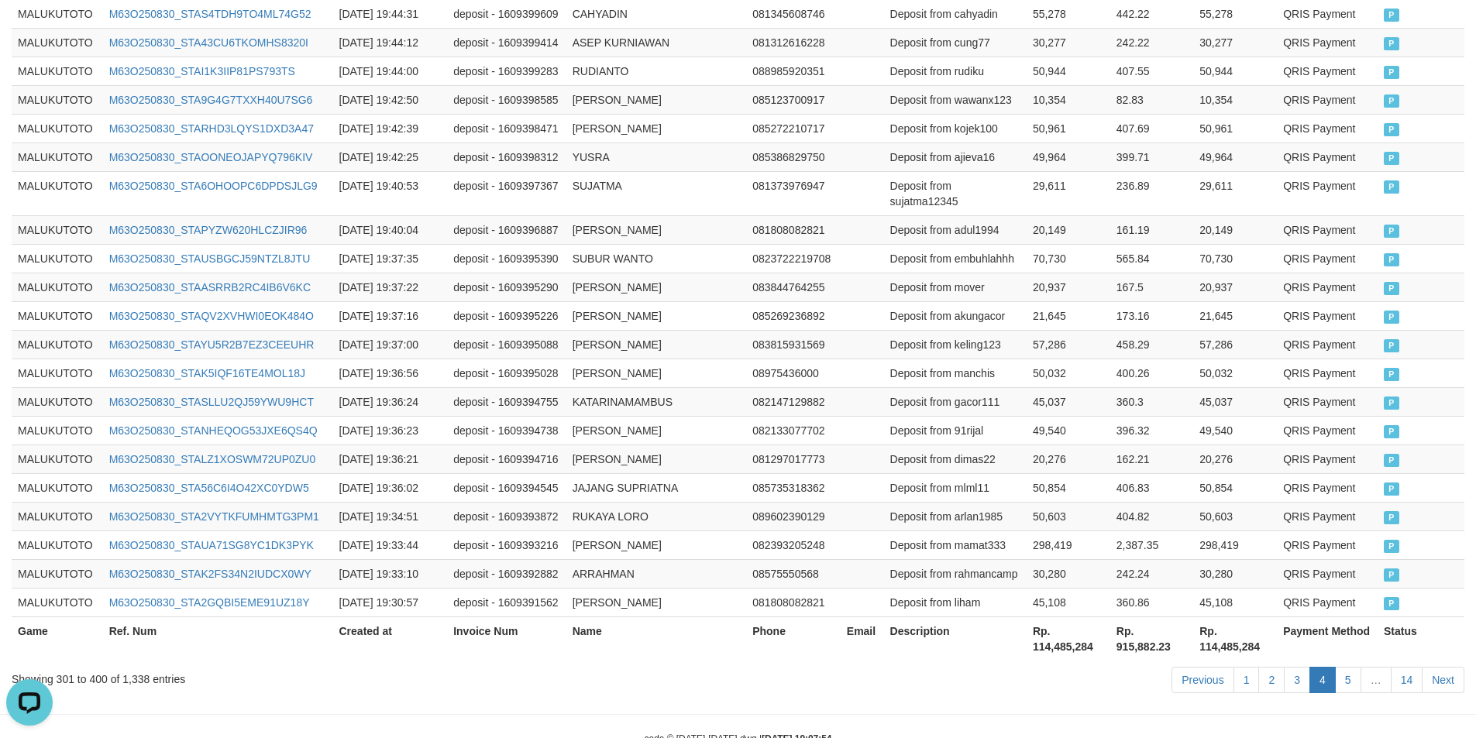
scroll to position [2947, 0]
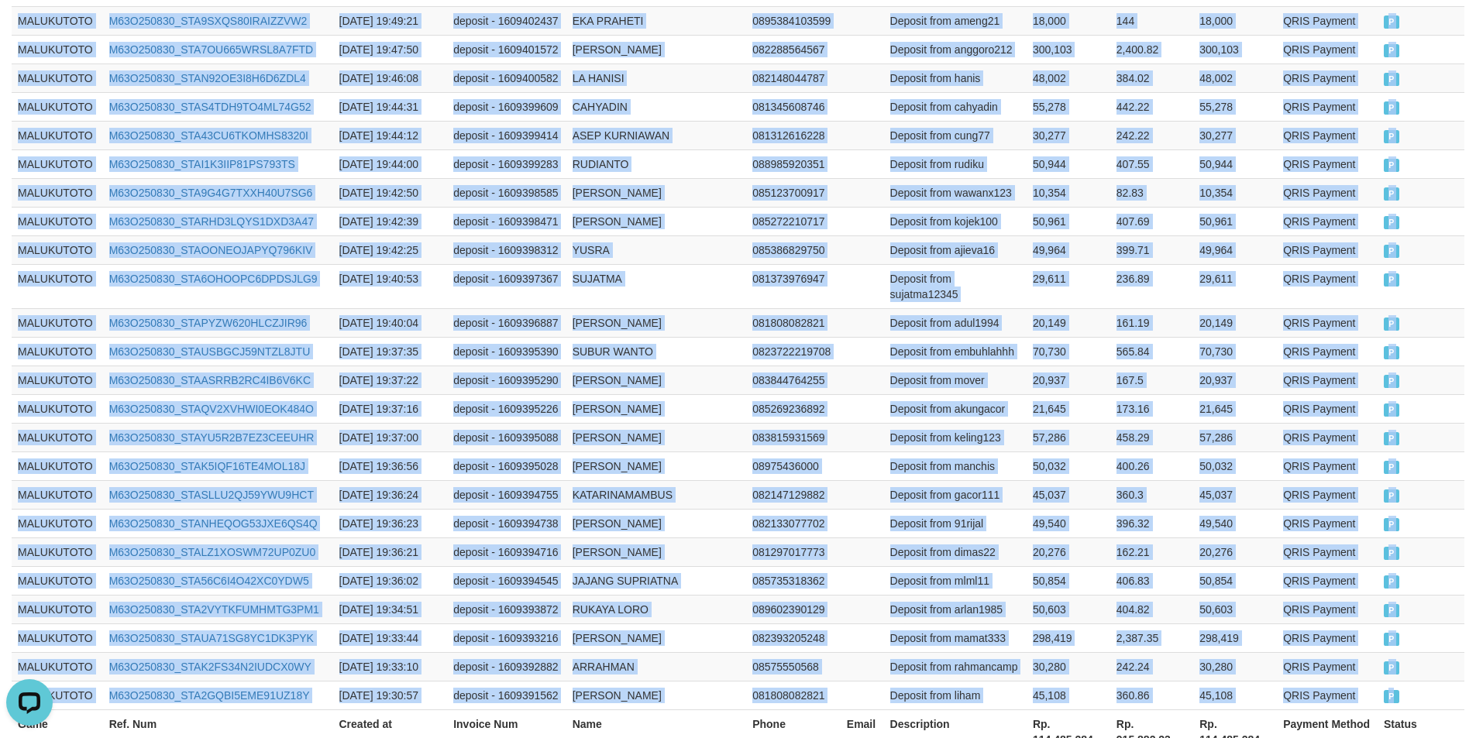
click at [1392, 690] on span "P" at bounding box center [1391, 696] width 15 height 13
drag, startPoint x: 1348, startPoint y: 638, endPoint x: 1369, endPoint y: 623, distance: 26.0
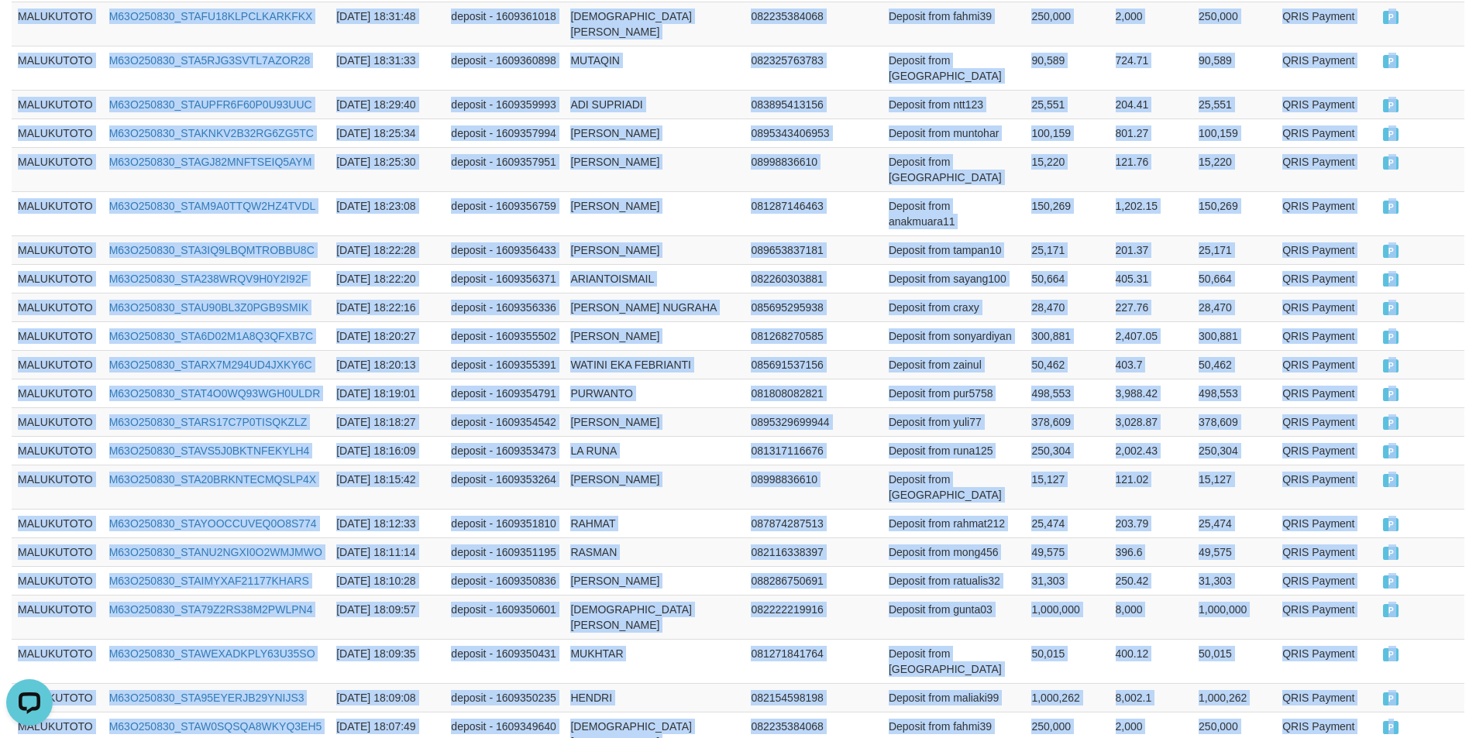
click at [1394, 721] on span "P" at bounding box center [1390, 727] width 15 height 13
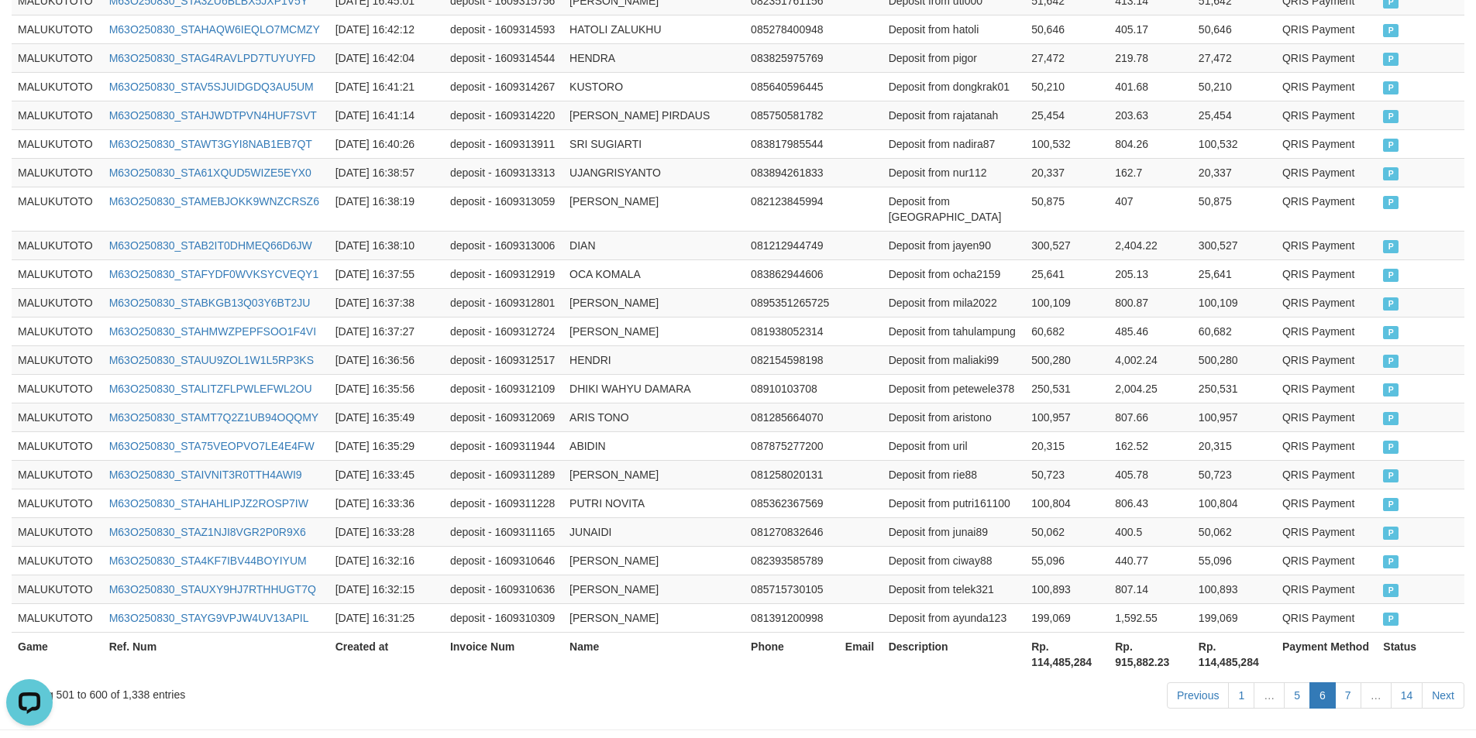
scroll to position [2916, 0]
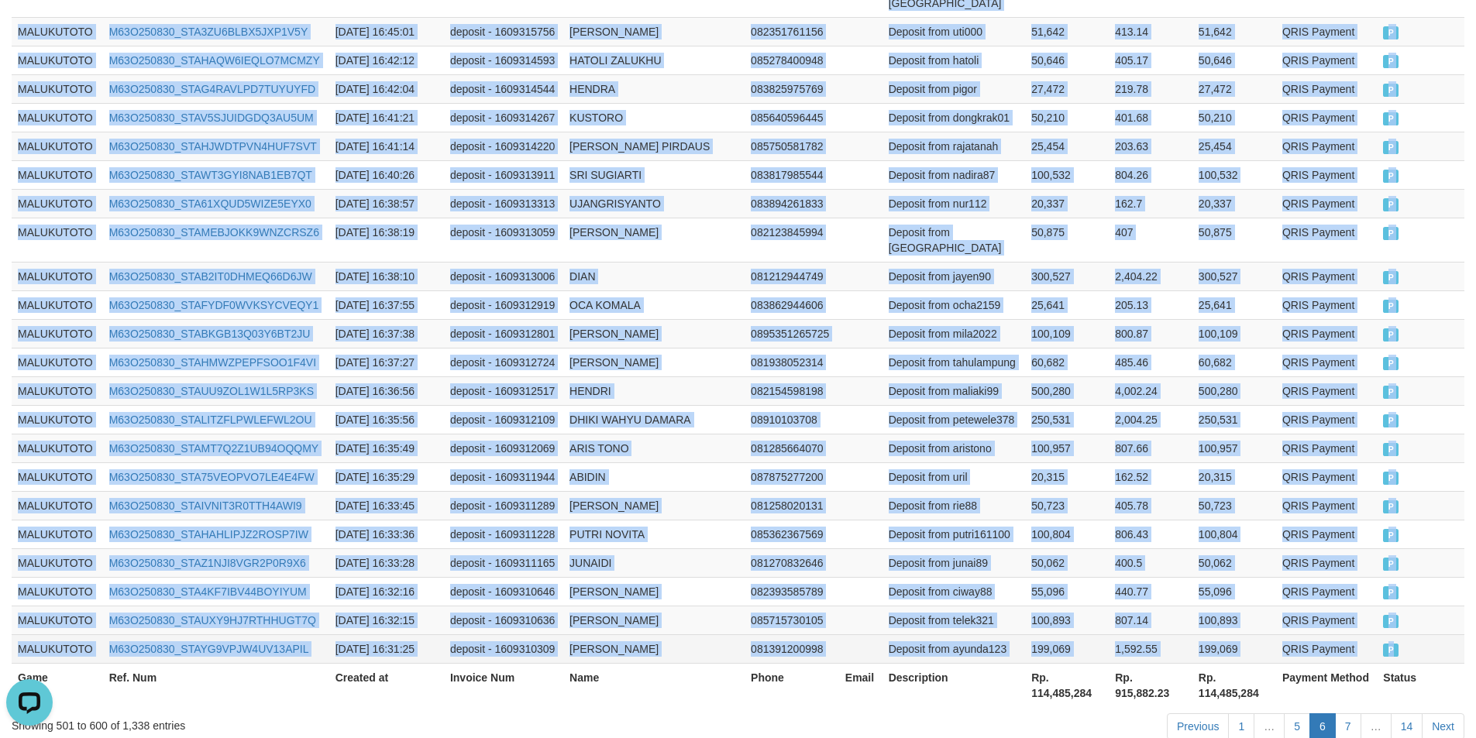
click at [1390, 644] on span "P" at bounding box center [1390, 650] width 15 height 13
drag, startPoint x: 1345, startPoint y: 629, endPoint x: 1366, endPoint y: 614, distance: 26.0
click at [1345, 714] on link "7" at bounding box center [1348, 727] width 26 height 26
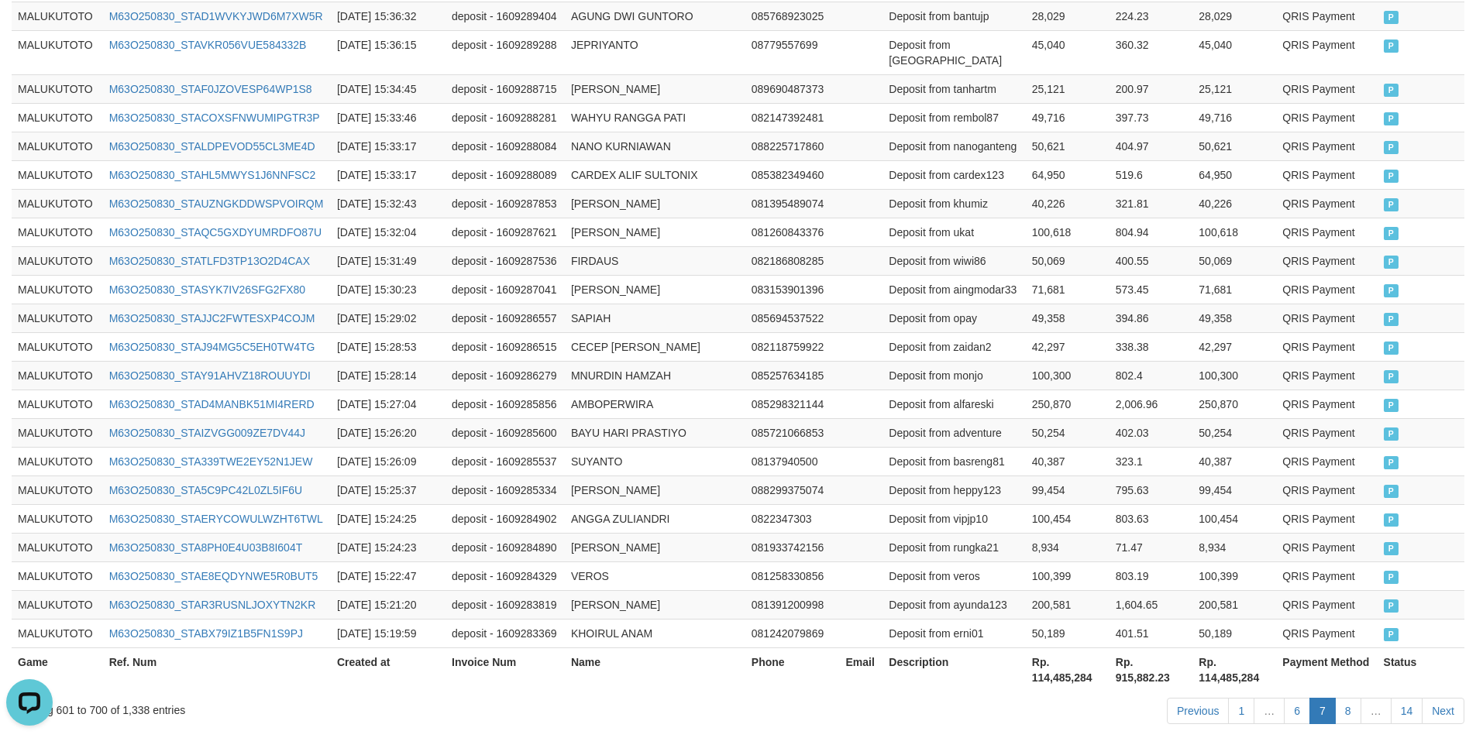
scroll to position [2978, 0]
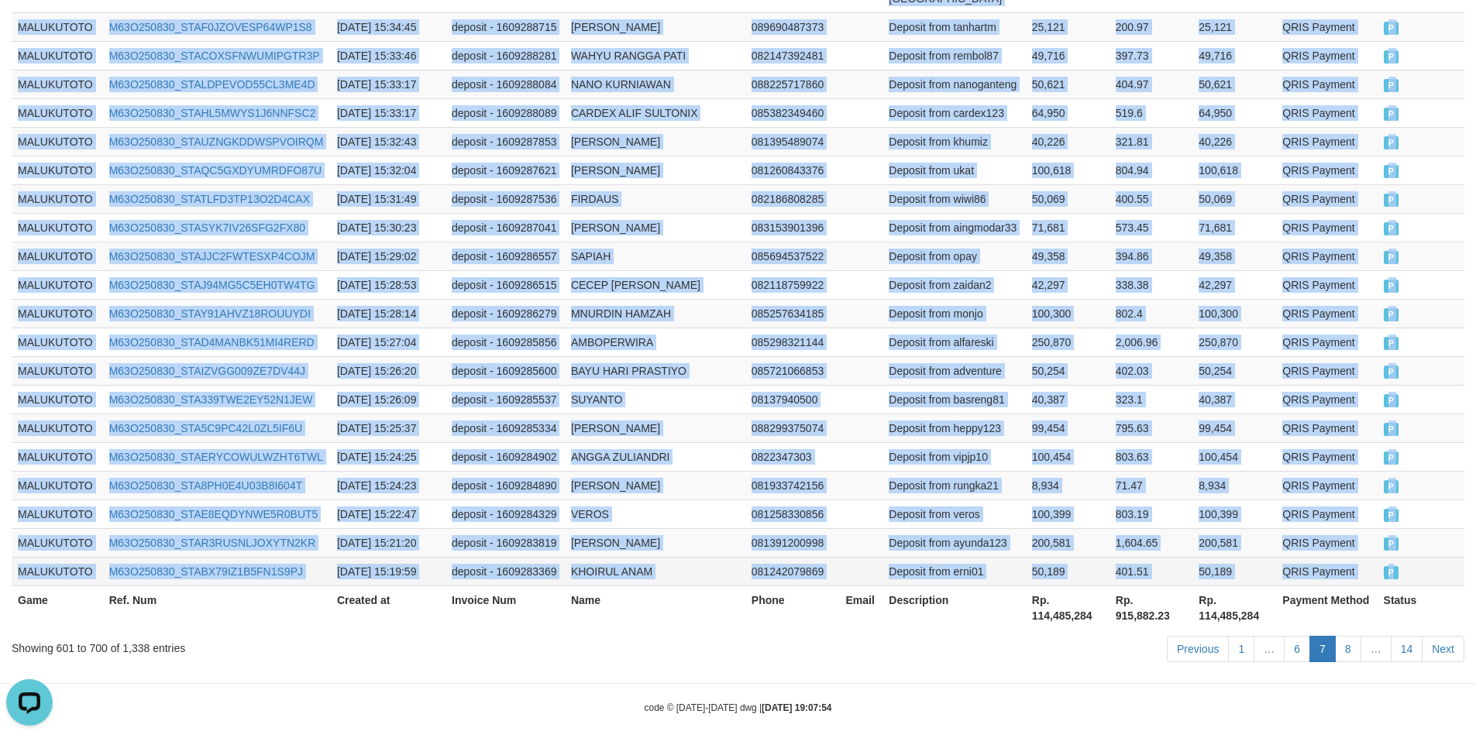
click at [1390, 566] on span "P" at bounding box center [1391, 572] width 15 height 13
click at [1351, 636] on link "8" at bounding box center [1348, 649] width 26 height 26
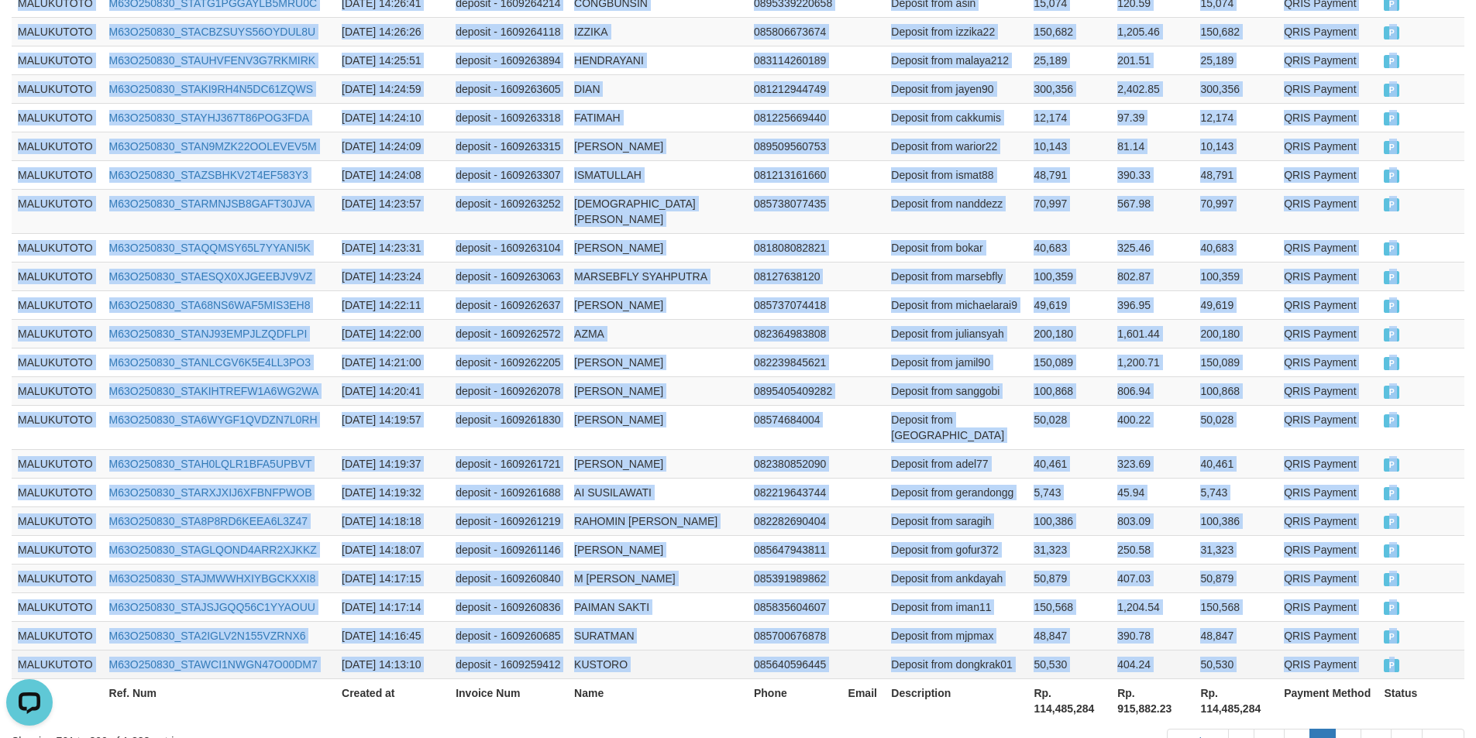
click at [1392, 659] on span "P" at bounding box center [1391, 665] width 15 height 13
click at [1356, 729] on link "9" at bounding box center [1348, 742] width 26 height 26
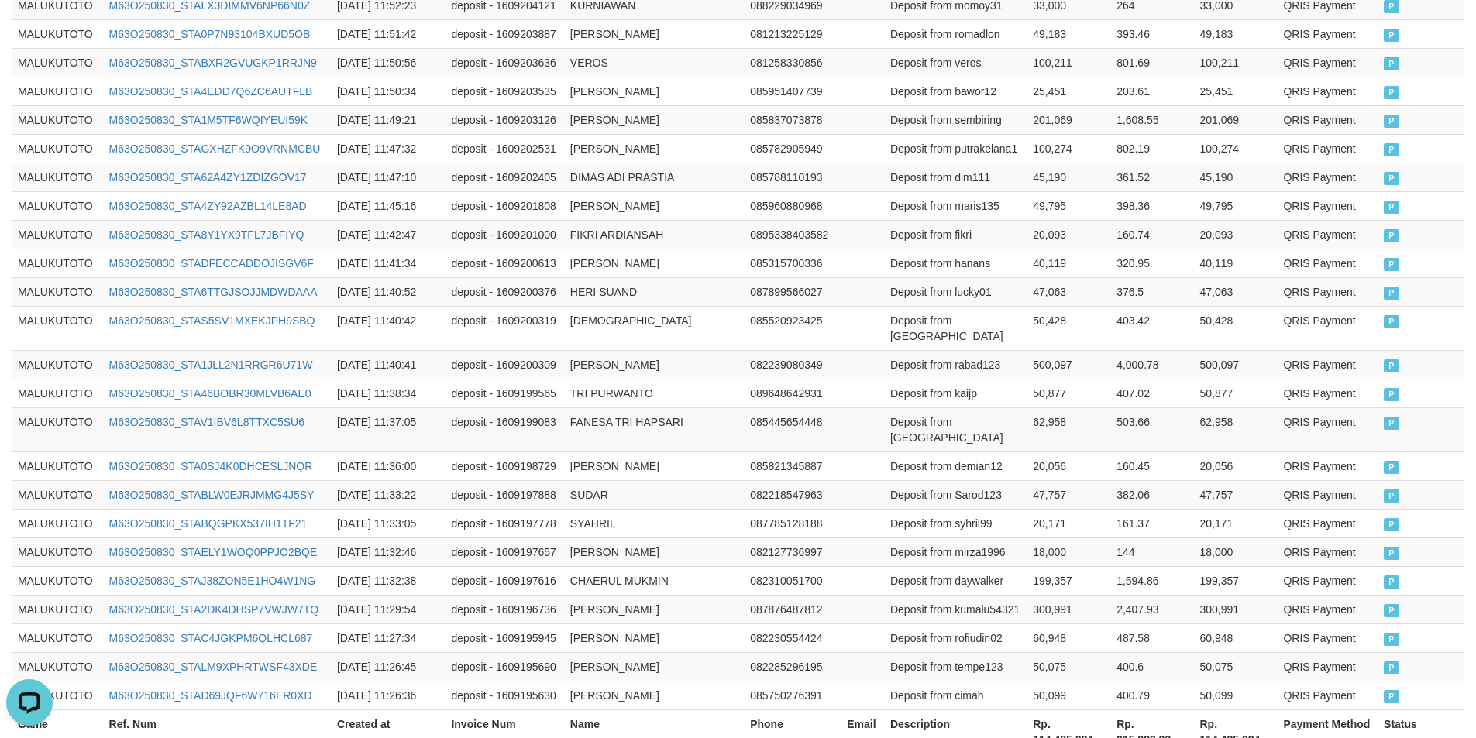
scroll to position [2947, 0]
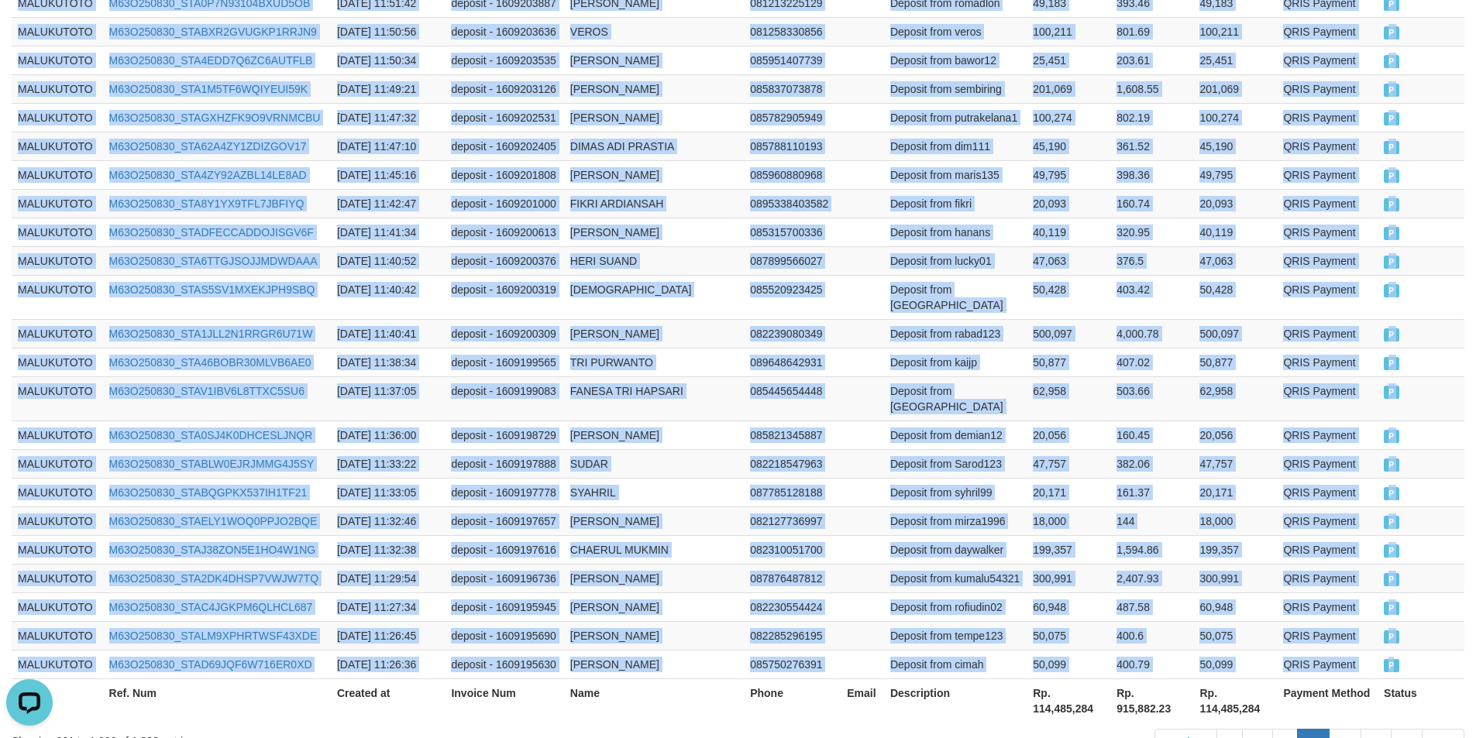
click at [1395, 659] on span "P" at bounding box center [1391, 665] width 15 height 13
drag, startPoint x: 1339, startPoint y: 639, endPoint x: 1362, endPoint y: 622, distance: 28.8
click at [1339, 729] on link "11" at bounding box center [1345, 742] width 33 height 26
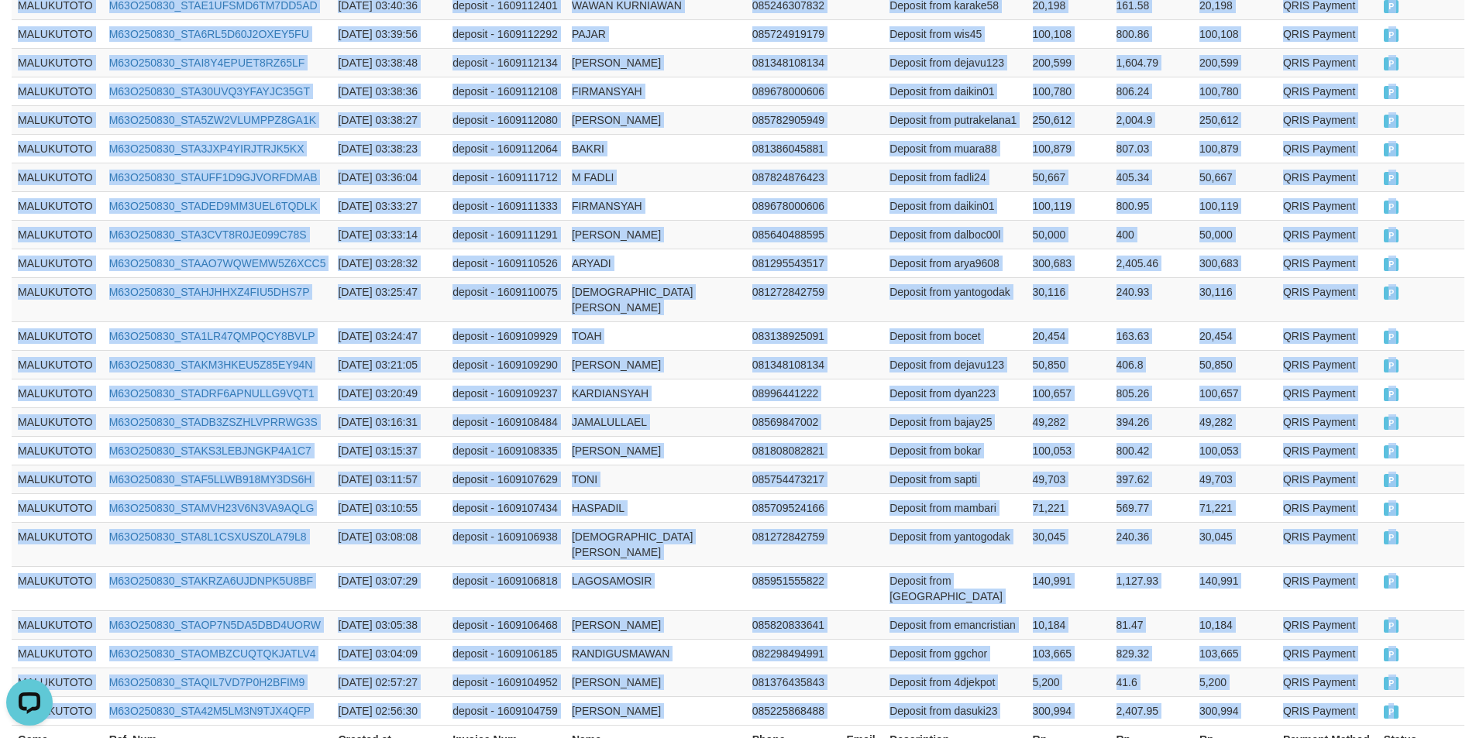
click at [1391, 706] on span "P" at bounding box center [1391, 712] width 15 height 13
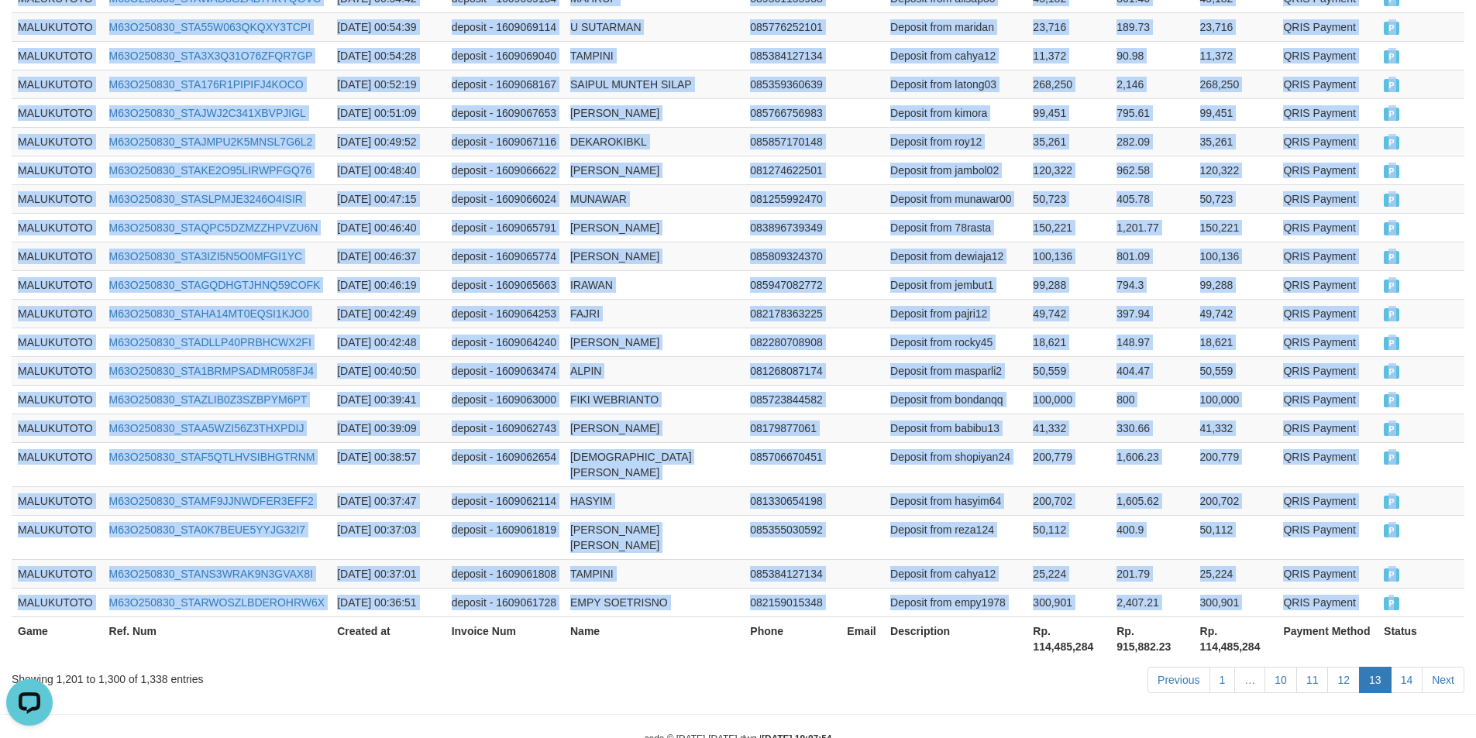
click at [1392, 597] on span "P" at bounding box center [1391, 603] width 15 height 13
click at [1395, 667] on link "14" at bounding box center [1407, 680] width 33 height 26
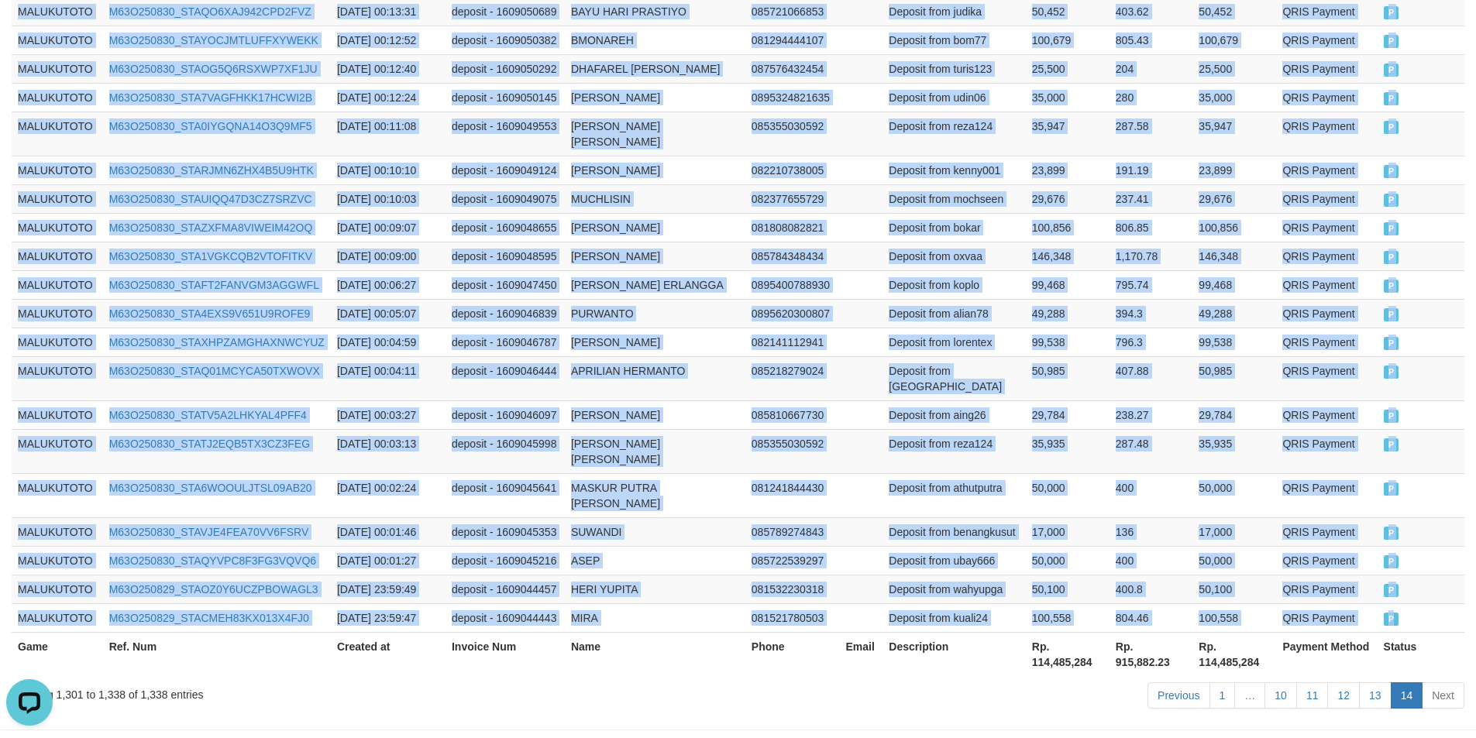
click at [1392, 613] on span "P" at bounding box center [1391, 619] width 15 height 13
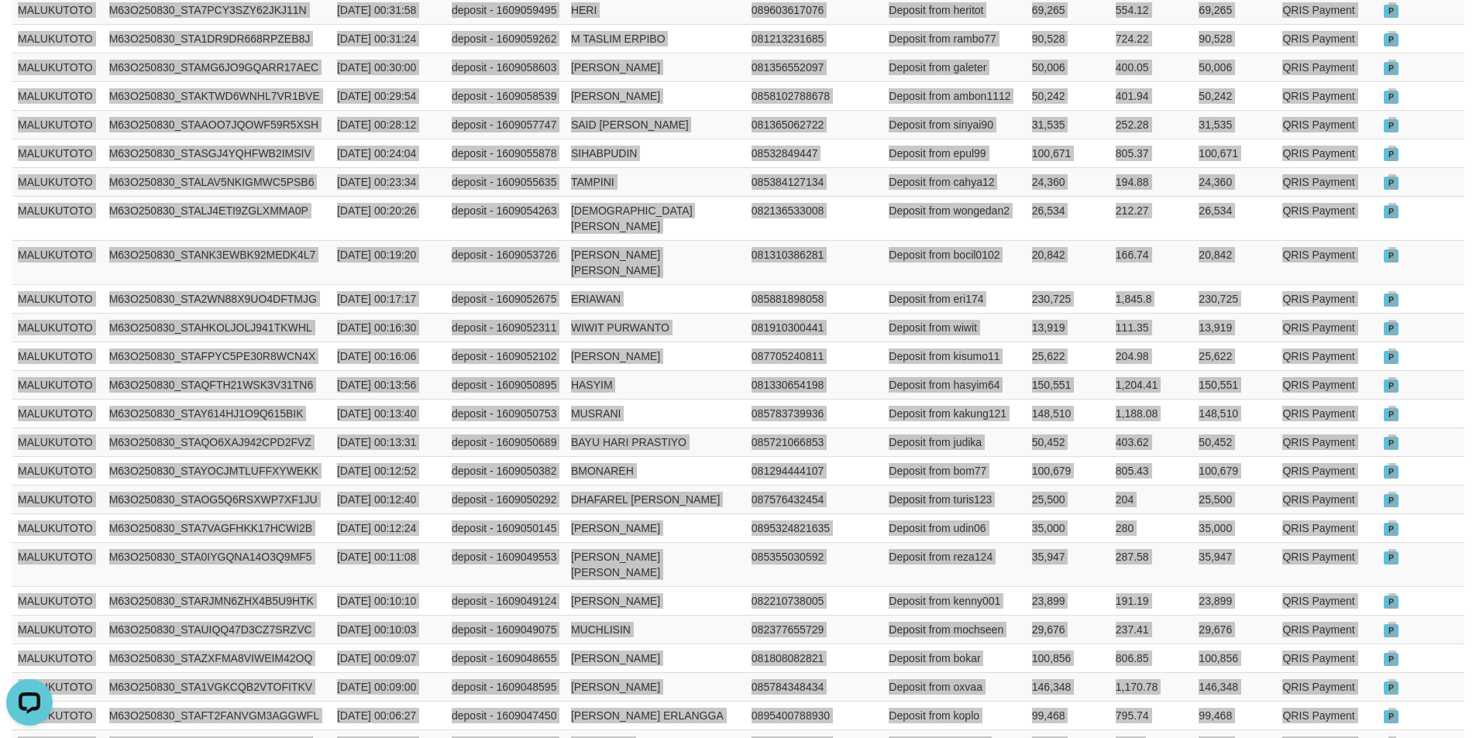
scroll to position [674, 0]
